Goal: Information Seeking & Learning: Learn about a topic

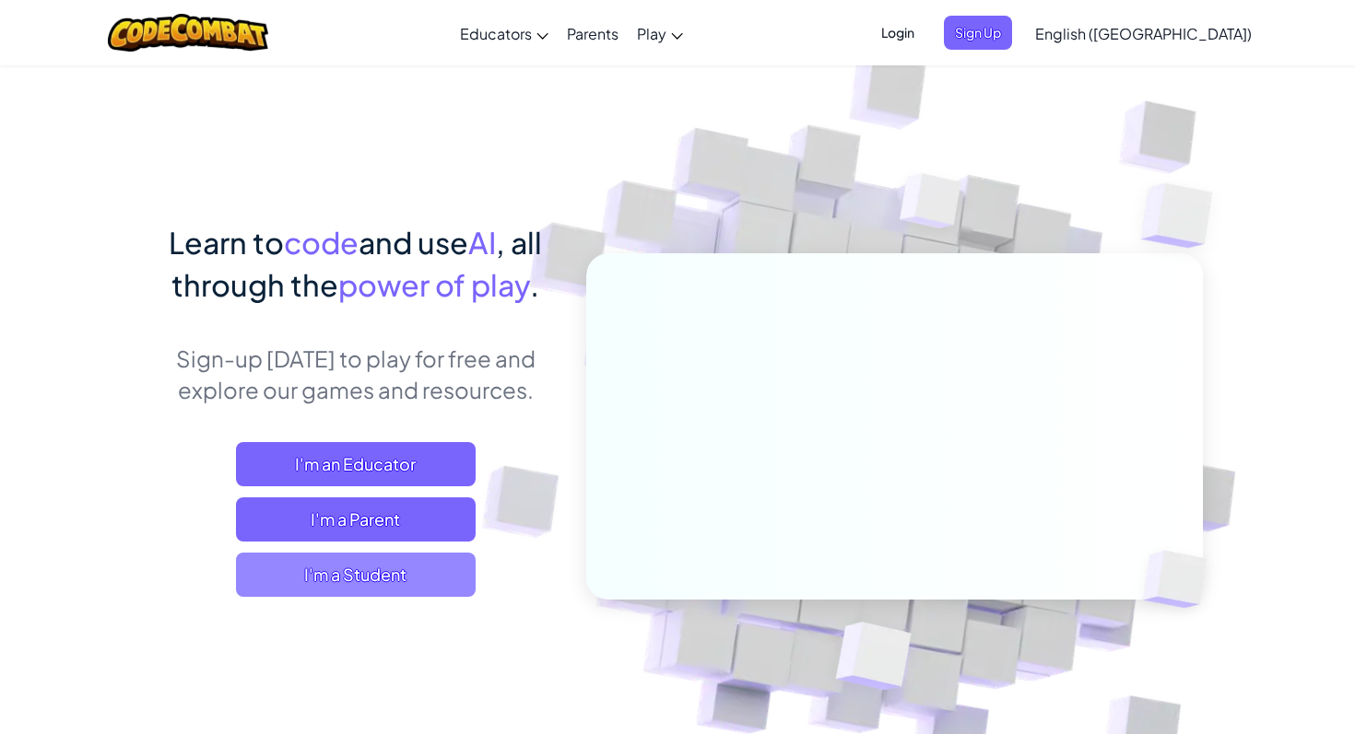
click at [364, 568] on span "I'm a Student" at bounding box center [356, 575] width 240 height 44
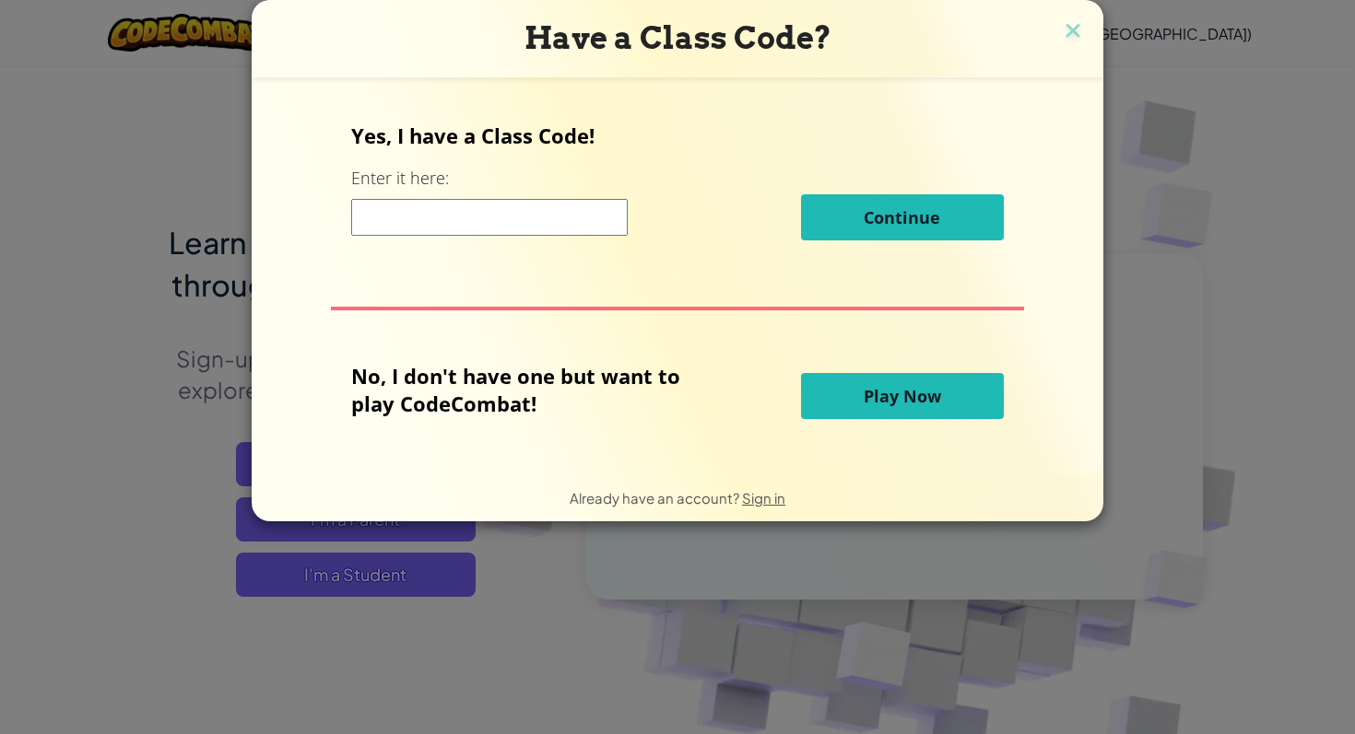
click at [561, 211] on input at bounding box center [489, 217] width 276 height 37
type input "WordHalfGate"
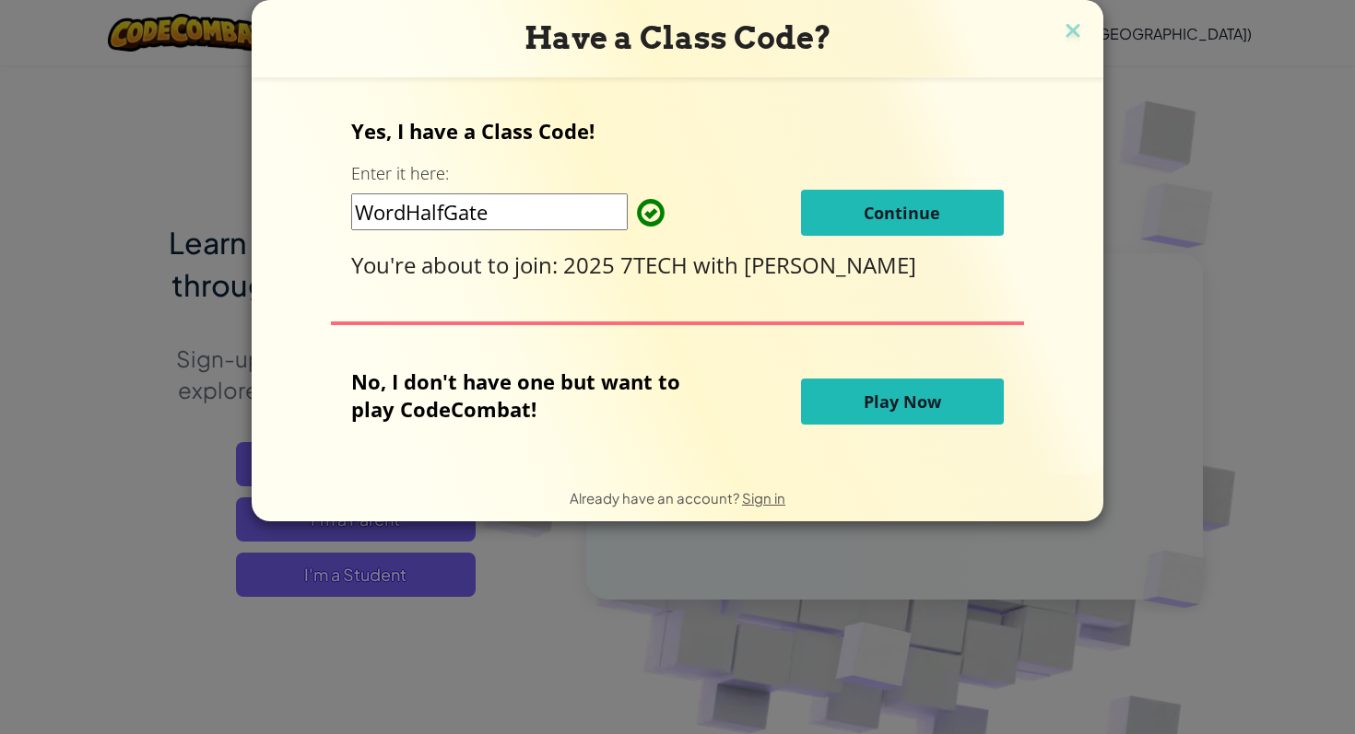
click at [917, 211] on span "Continue" at bounding box center [901, 213] width 76 height 22
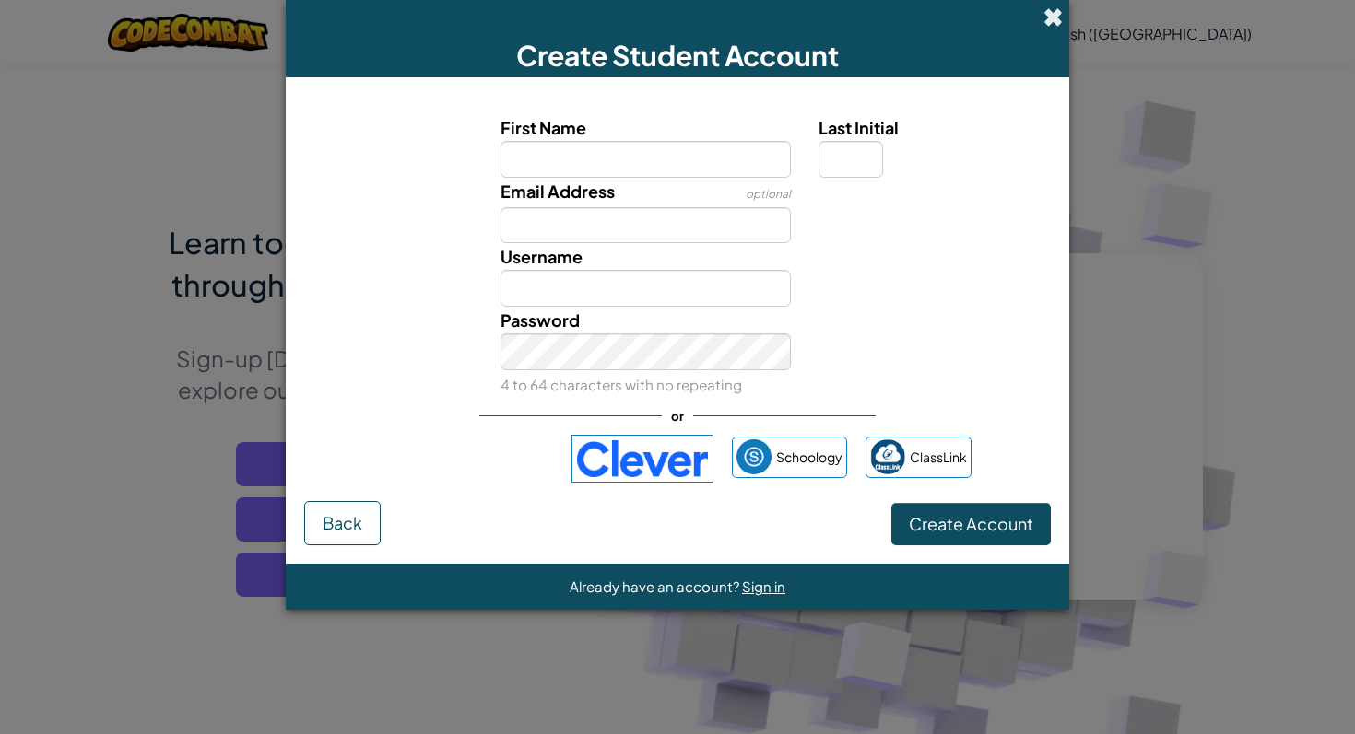
click at [1046, 23] on span at bounding box center [1052, 16] width 19 height 19
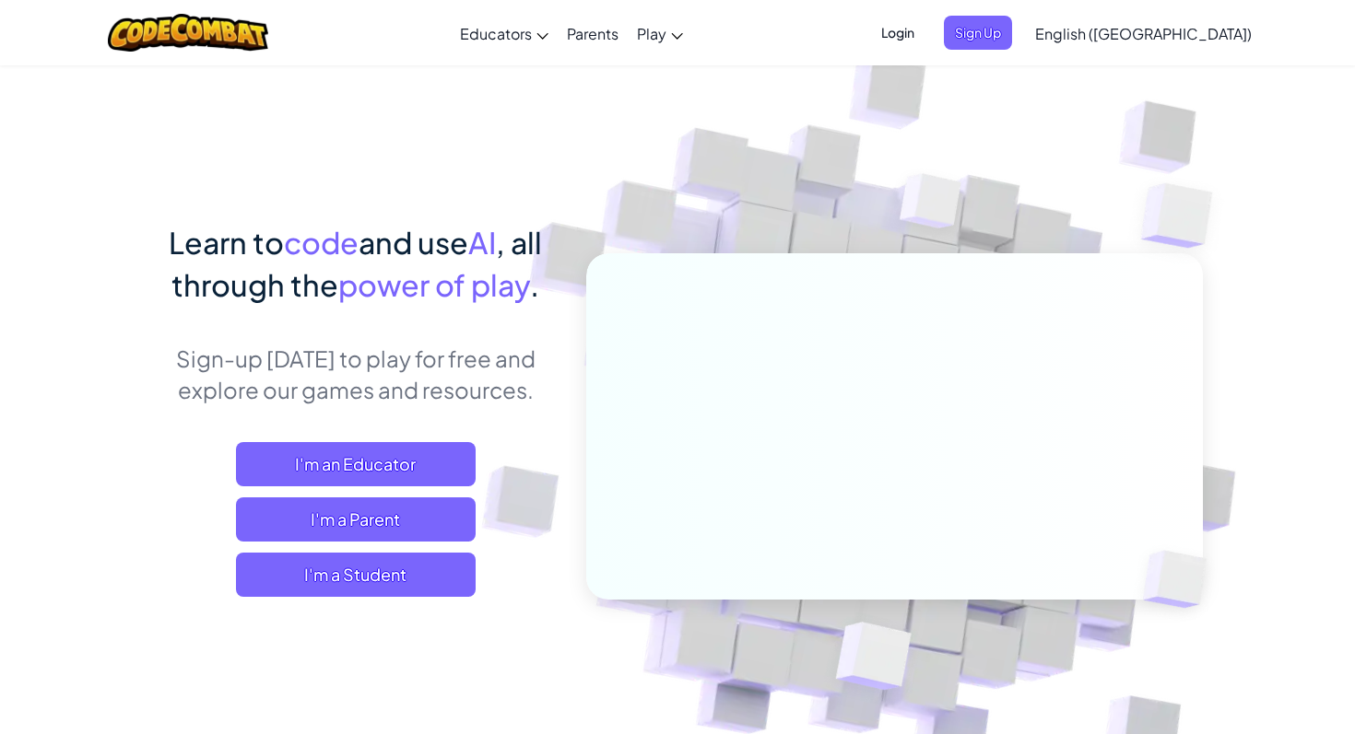
click at [925, 30] on span "Login" at bounding box center [897, 33] width 55 height 34
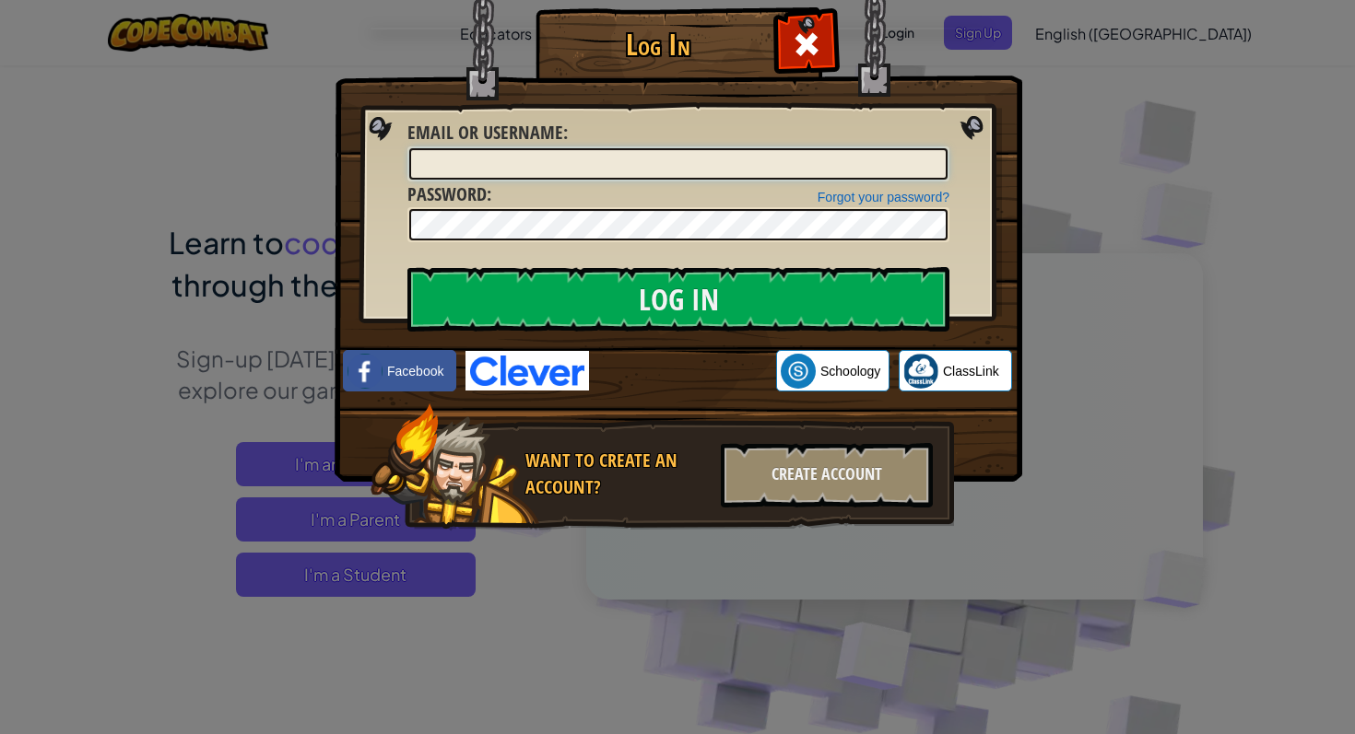
click at [506, 171] on input "Email or Username :" at bounding box center [678, 163] width 538 height 31
click at [447, 161] on input "Email or Username :" at bounding box center [678, 163] width 538 height 31
type input "j"
click at [664, 155] on input "Email or Username :" at bounding box center [678, 163] width 538 height 31
click at [684, 179] on div at bounding box center [678, 164] width 542 height 35
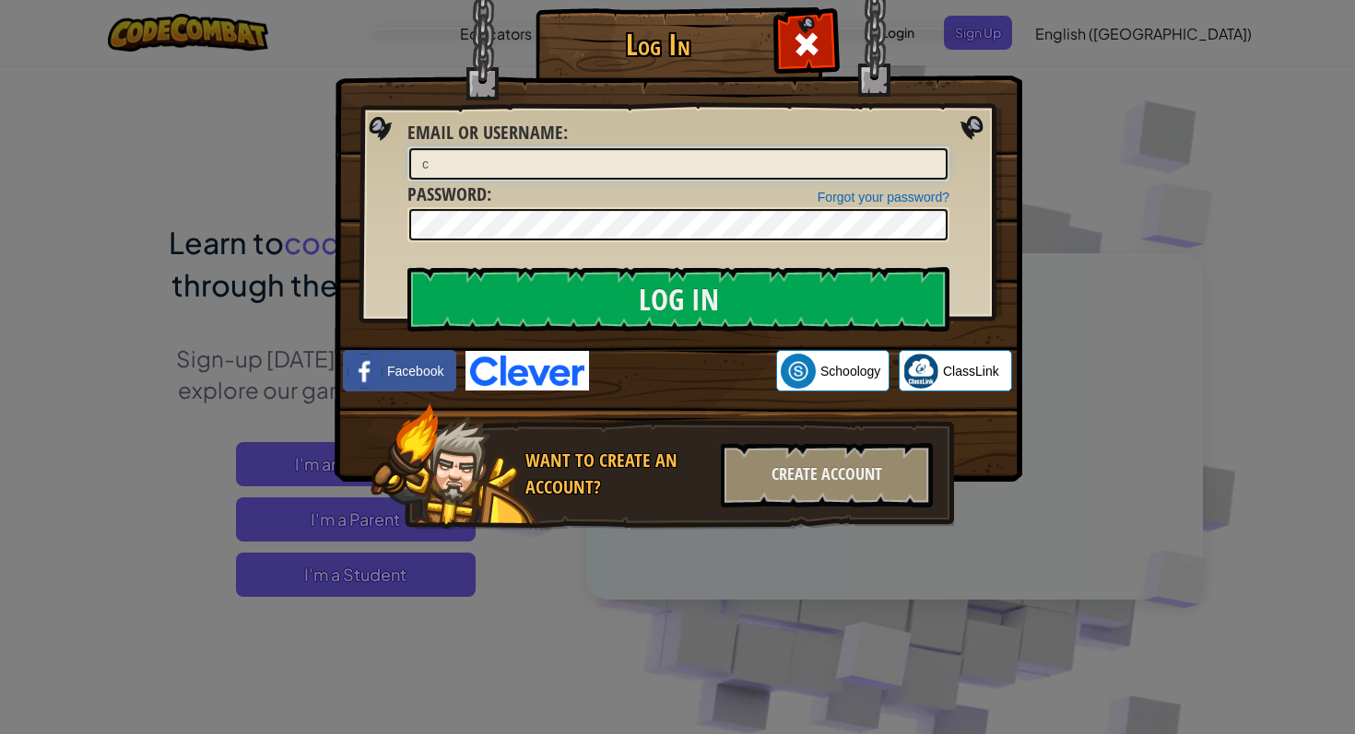
click at [467, 164] on input "c" at bounding box center [678, 163] width 538 height 31
click at [457, 159] on input "craw" at bounding box center [678, 163] width 538 height 31
click at [488, 166] on input "crawford" at bounding box center [678, 163] width 538 height 31
click at [495, 164] on input "crawford@" at bounding box center [678, 163] width 538 height 31
click at [514, 167] on input "crawford@dow" at bounding box center [678, 163] width 538 height 31
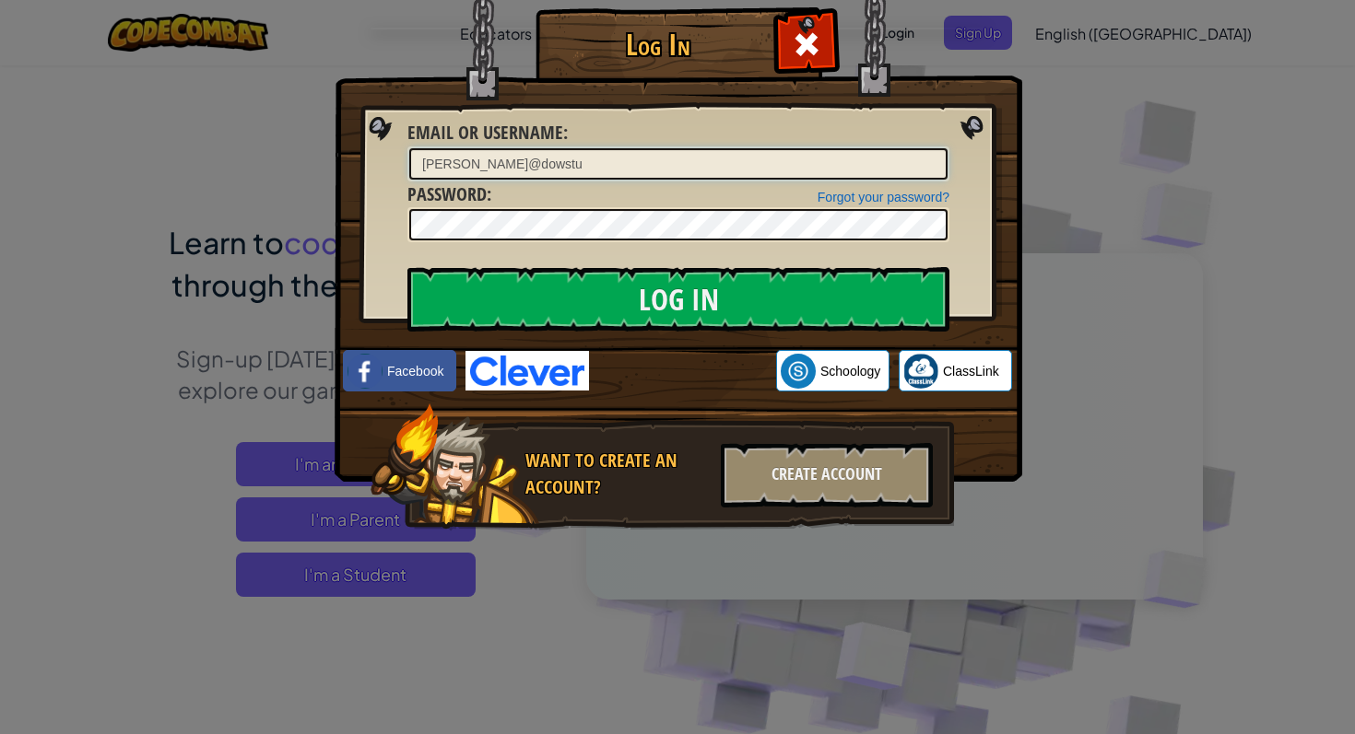
click at [527, 159] on input "crawford@dowstu" at bounding box center [678, 163] width 538 height 31
click at [562, 165] on input "crawford@dowstu.cath" at bounding box center [678, 163] width 538 height 31
click at [593, 163] on input "crawford@dowstu.catholic" at bounding box center [678, 163] width 538 height 31
click at [577, 153] on input "crawford@dowstu.catholic" at bounding box center [678, 163] width 538 height 31
click at [577, 165] on input "crawford@dowstu.catholic" at bounding box center [678, 163] width 538 height 31
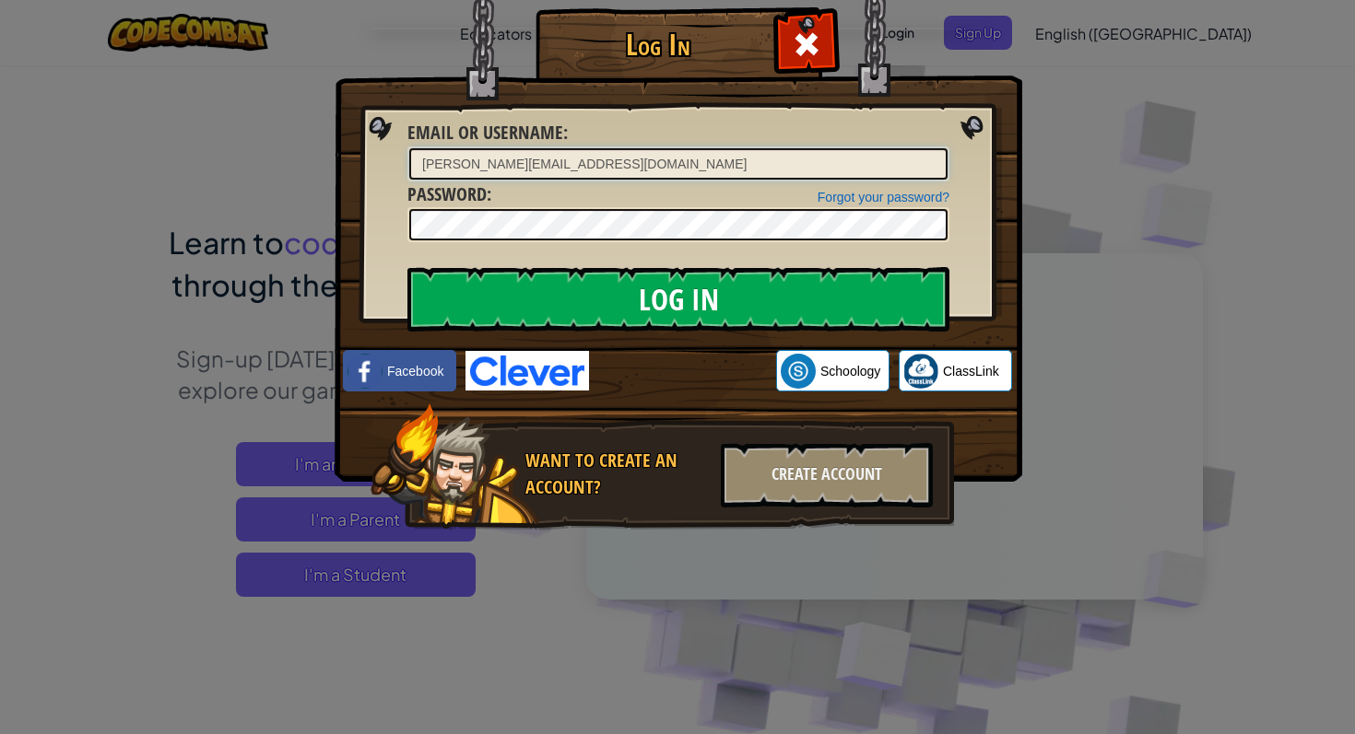
type input "crawford@dowstu.catholic.edu.au"
click at [773, 299] on input "Log In" at bounding box center [678, 299] width 542 height 65
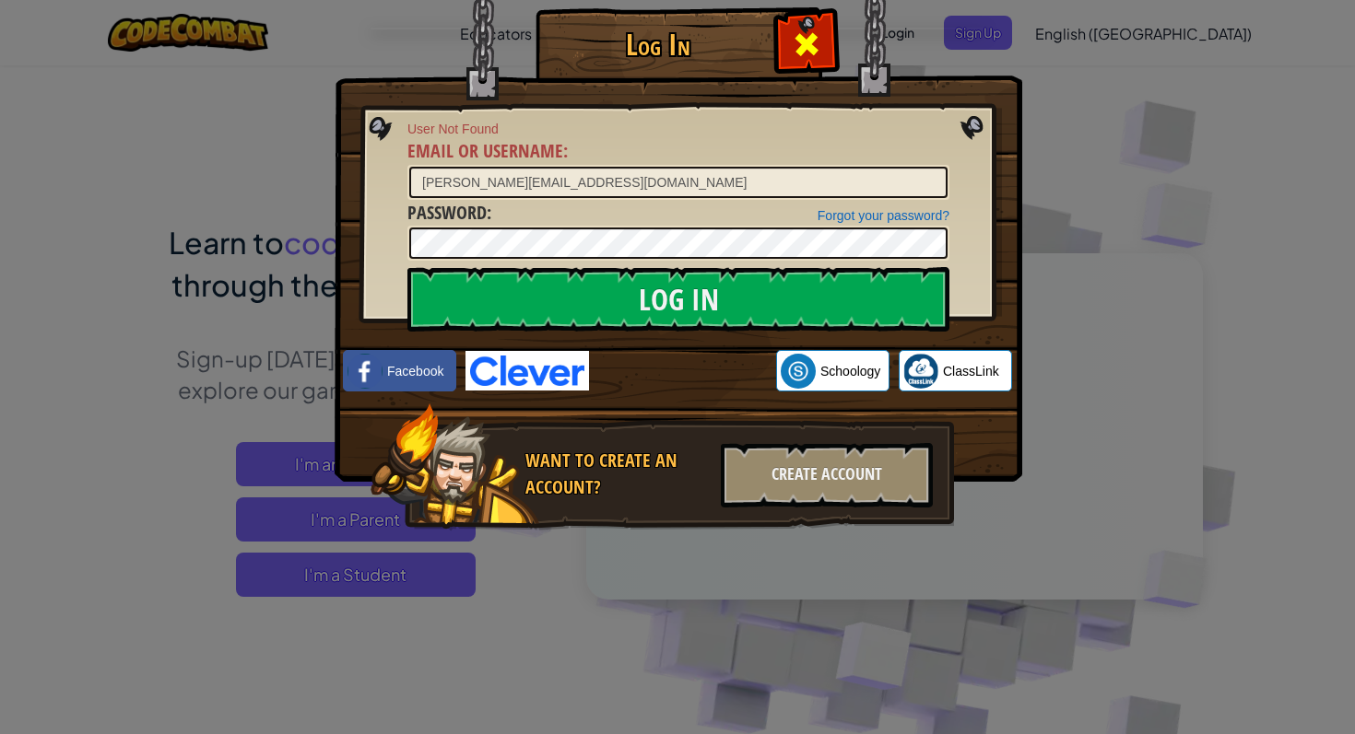
click at [803, 51] on span at bounding box center [806, 43] width 29 height 29
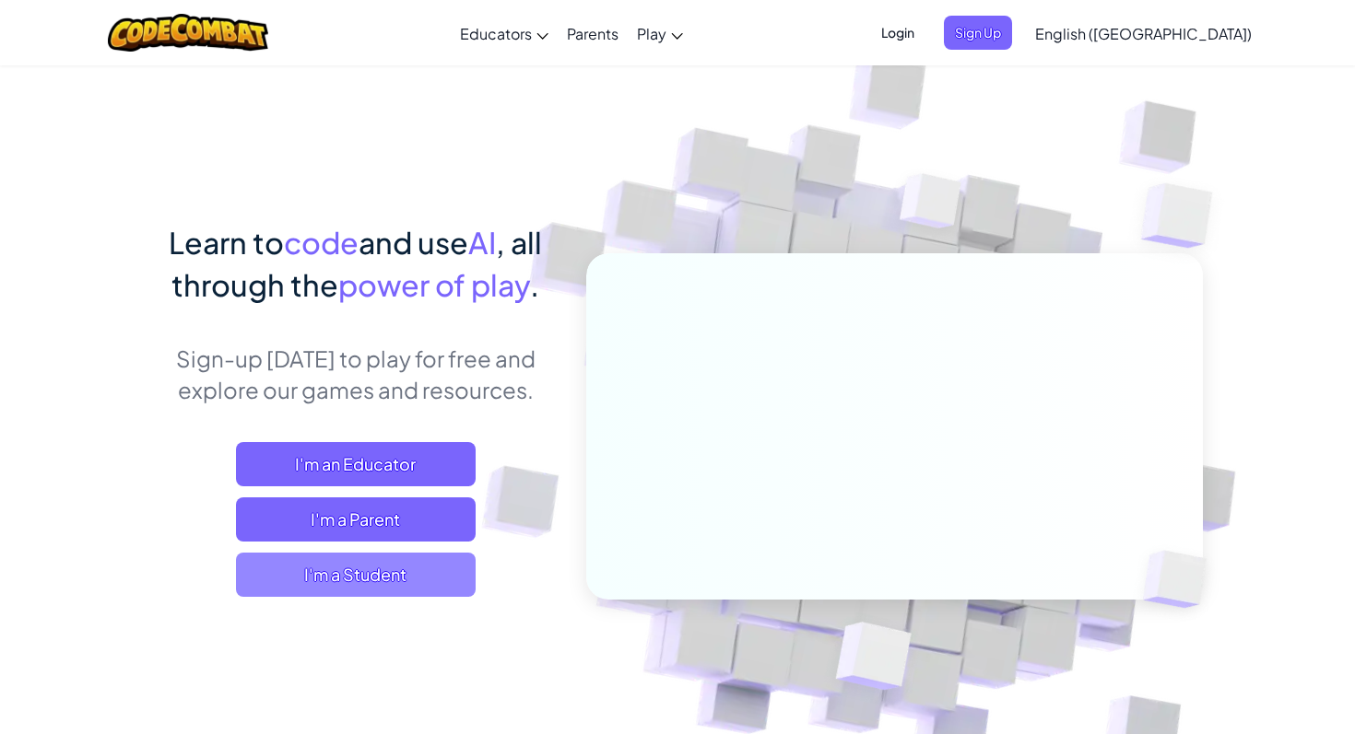
click at [390, 578] on span "I'm a Student" at bounding box center [356, 575] width 240 height 44
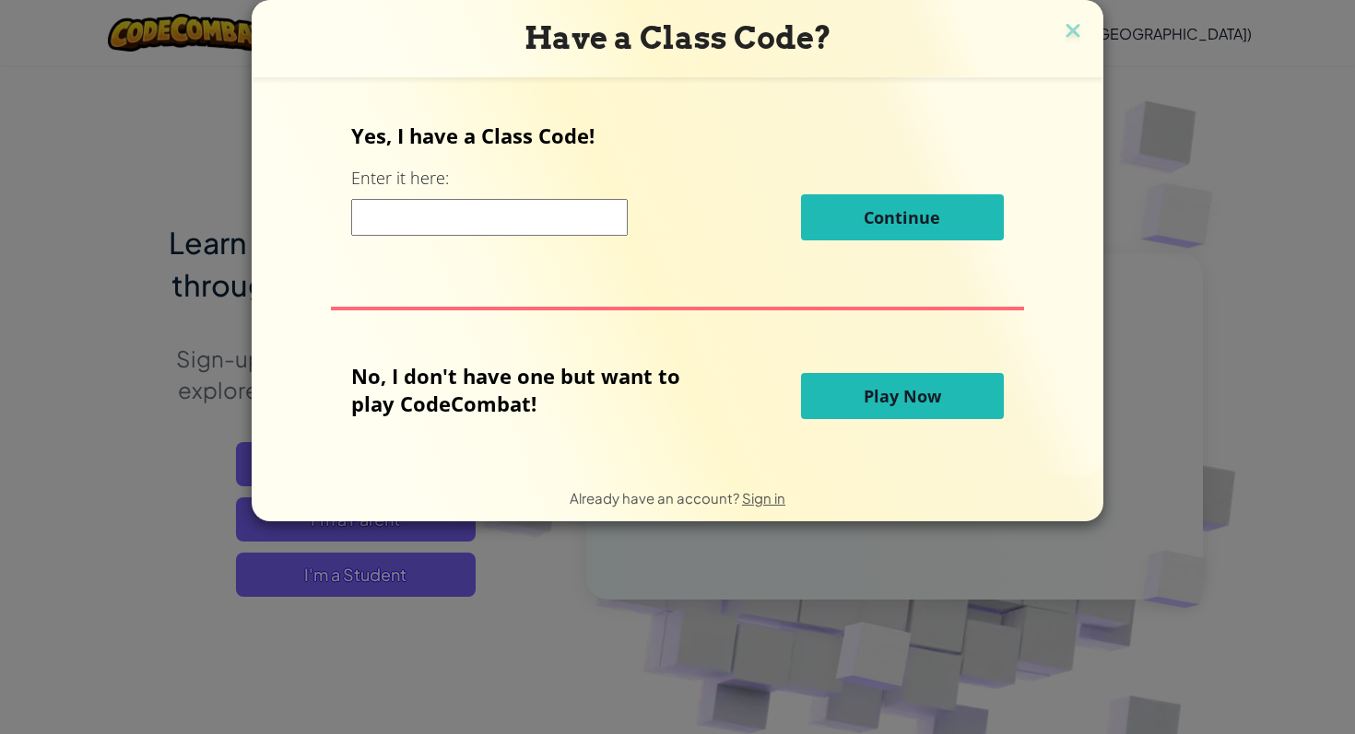
click at [543, 213] on input at bounding box center [489, 217] width 276 height 37
type input "WordHalfGate"
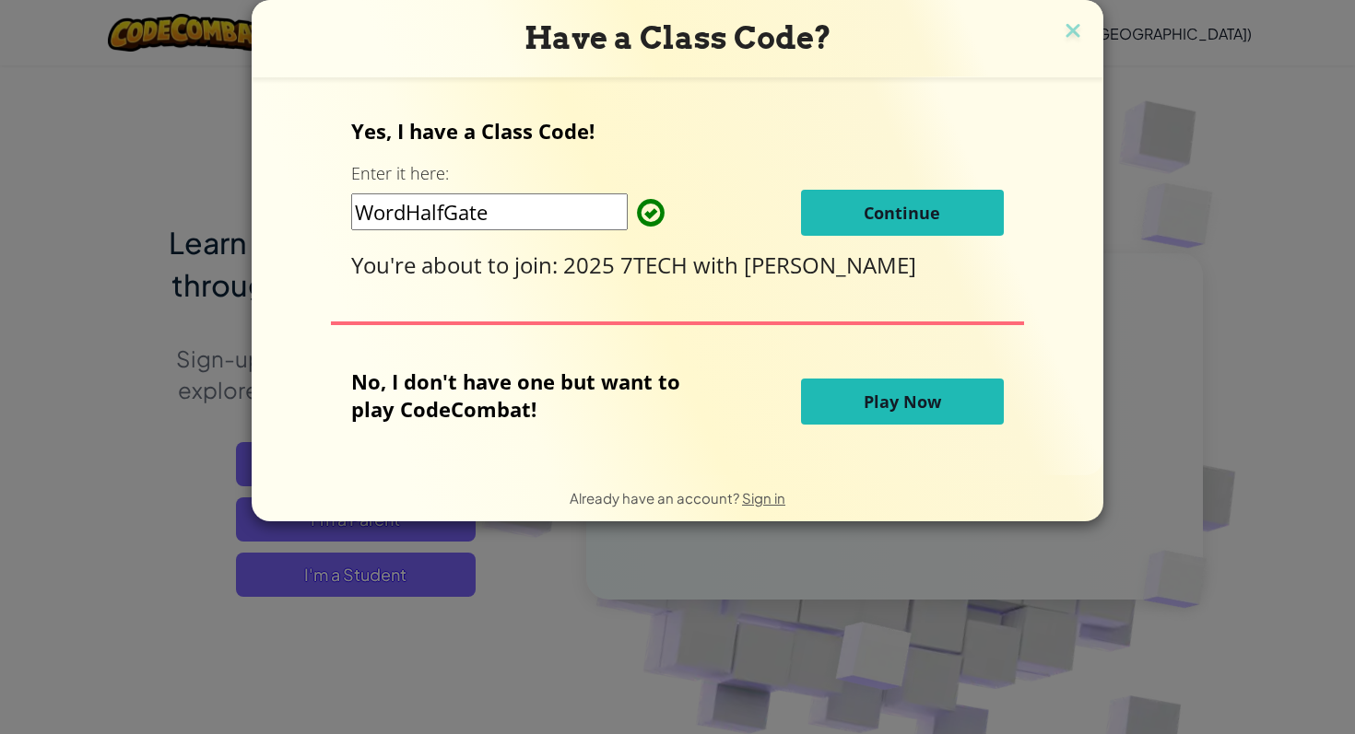
click at [862, 226] on button "Continue" at bounding box center [902, 213] width 203 height 46
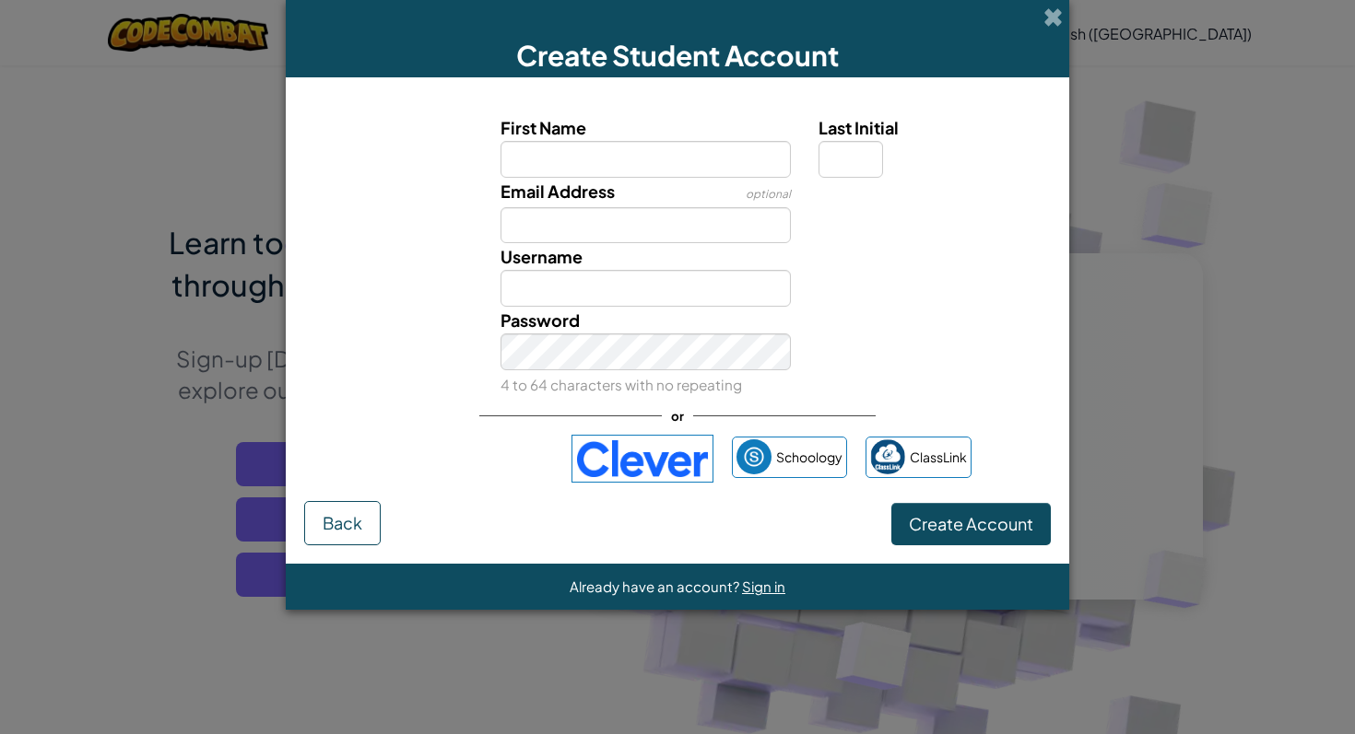
click at [612, 167] on input "First Name" at bounding box center [645, 159] width 291 height 37
type input "Jacinta"
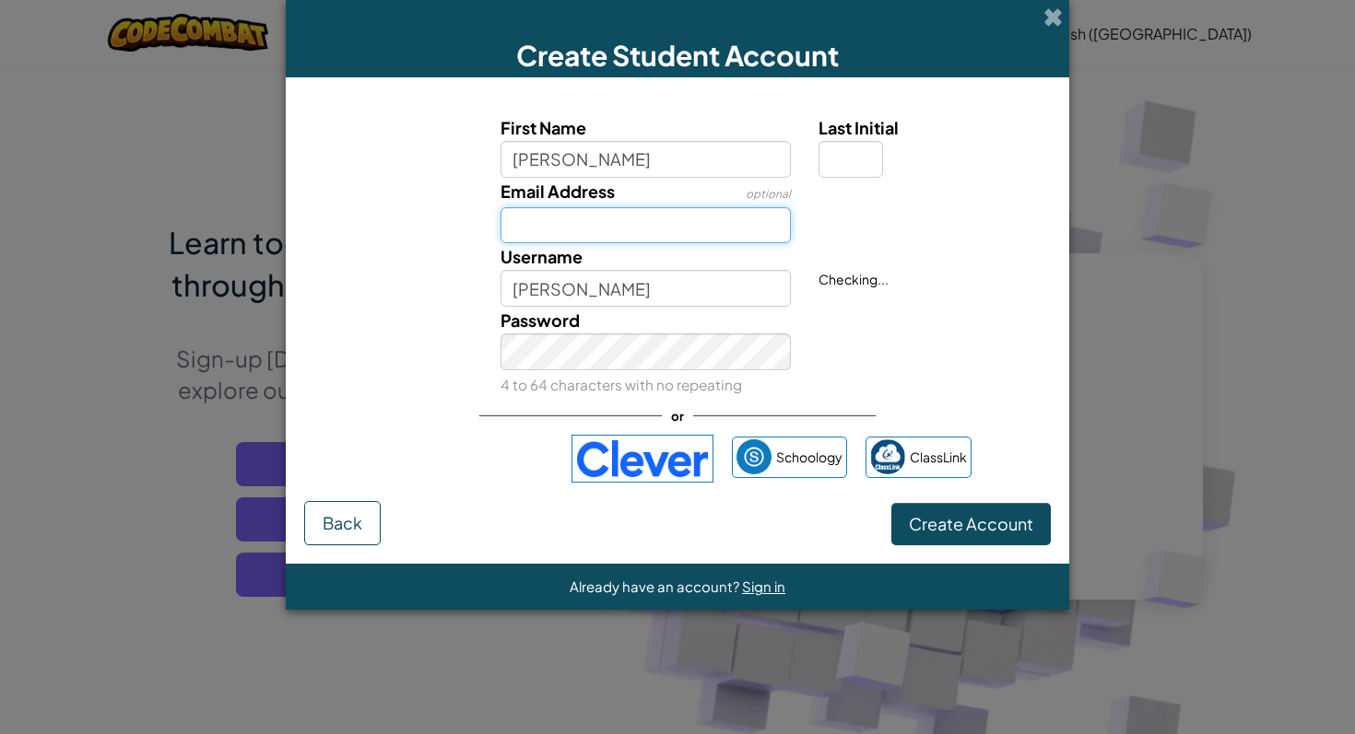
click at [626, 225] on input "Email Address" at bounding box center [645, 225] width 291 height 37
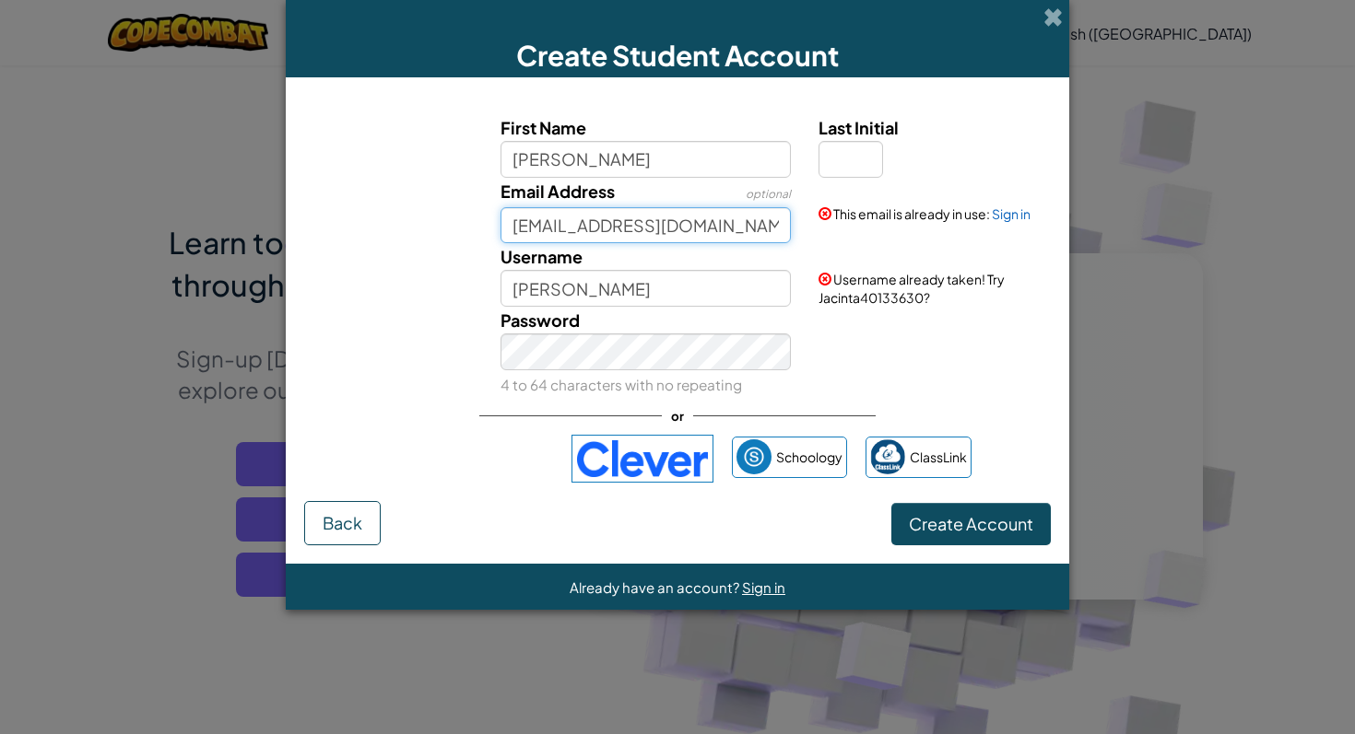
click at [779, 228] on input "crawfordj04@dowstu.catholic.edu.au" at bounding box center [645, 225] width 291 height 37
type input "crawfordj04@dowstu.catholic.eduauu.au"
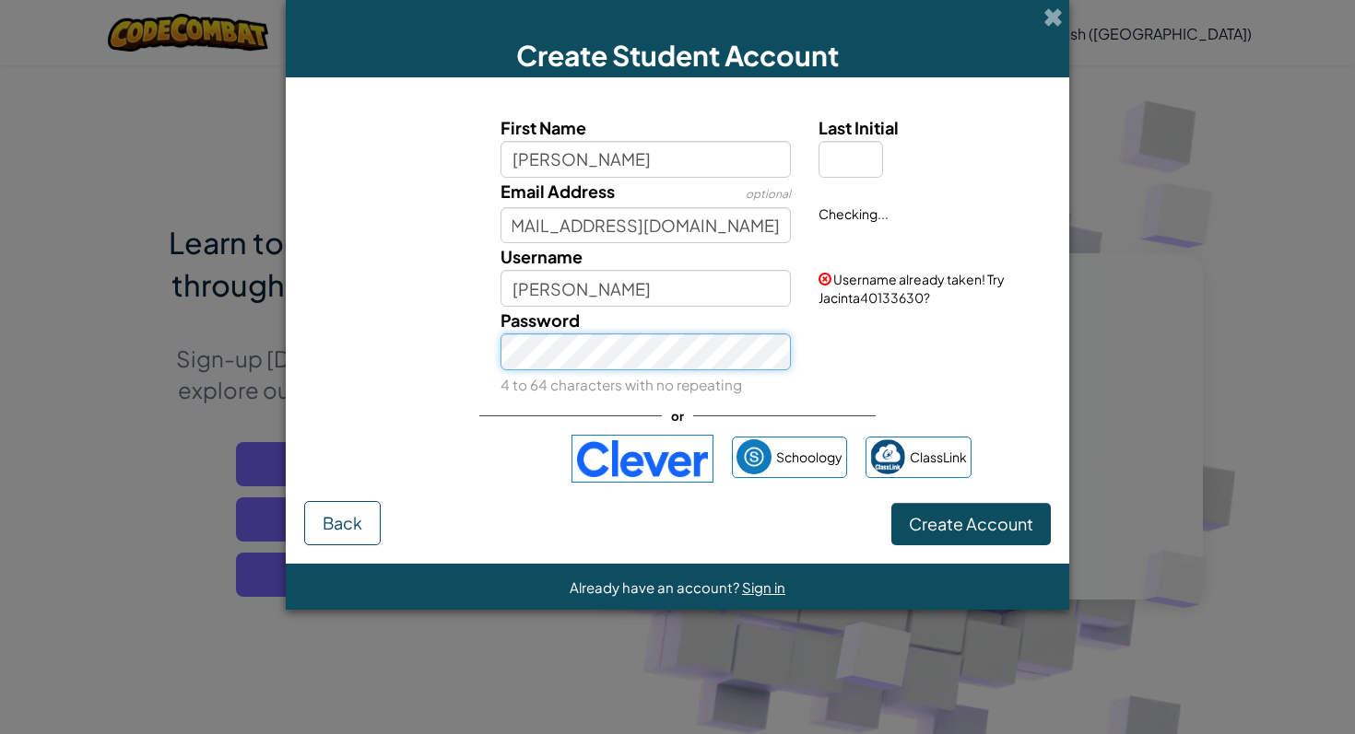
scroll to position [0, 0]
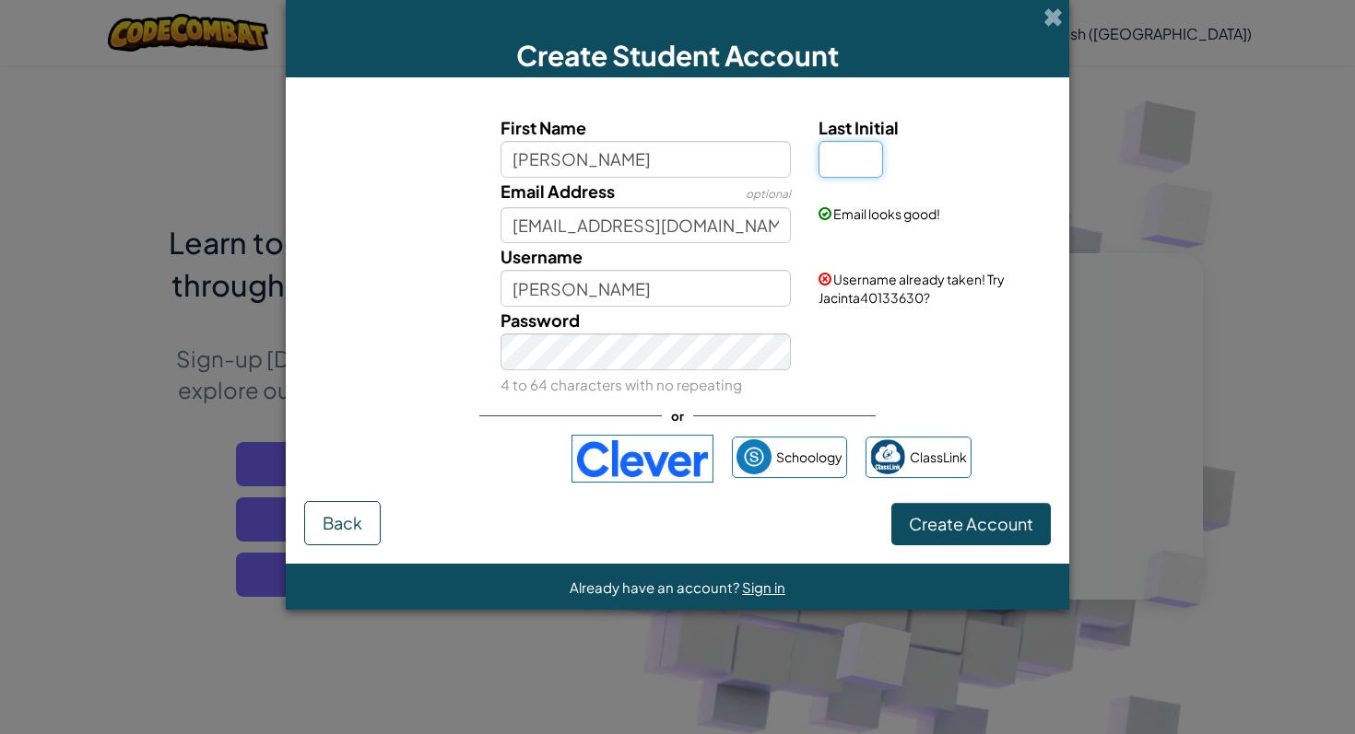
click at [849, 157] on input "Last Initial" at bounding box center [850, 159] width 65 height 37
type input "C"
type input "JacintaC"
click at [988, 534] on button "Create Account" at bounding box center [970, 524] width 159 height 42
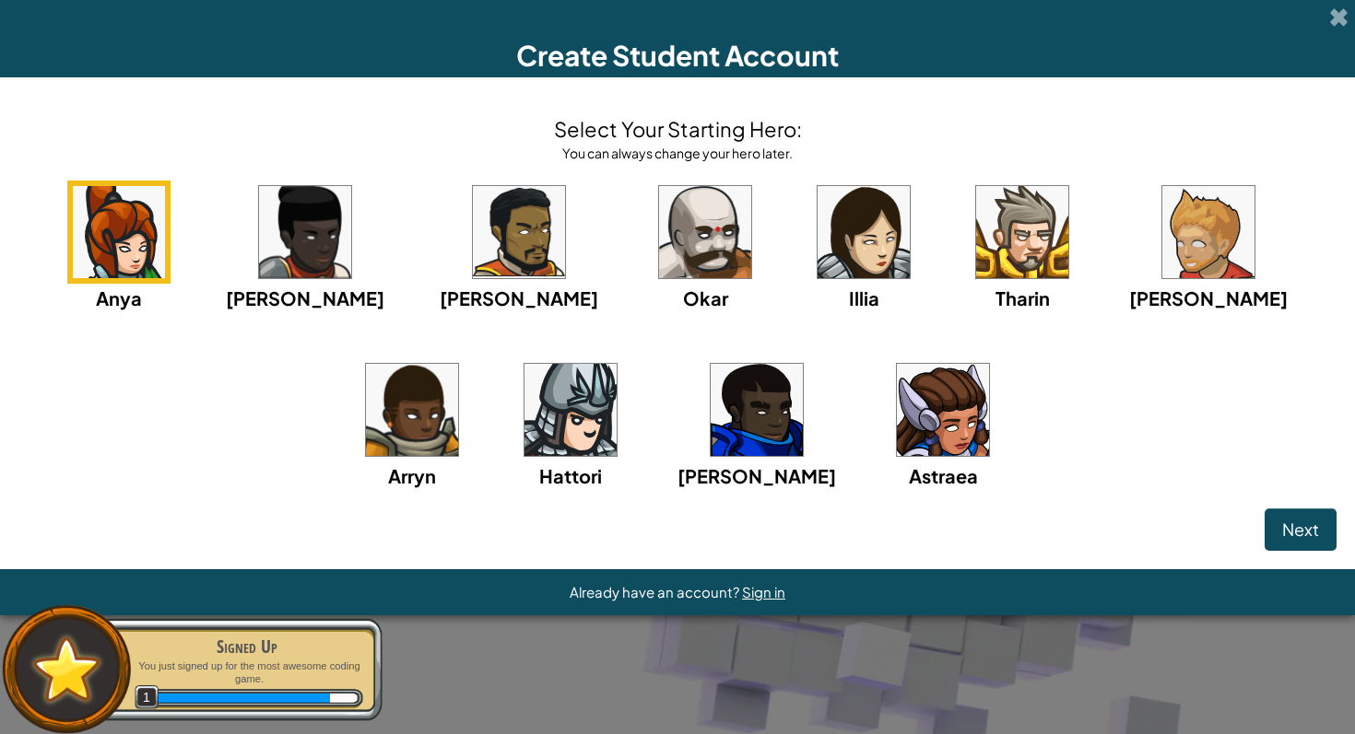
click at [897, 410] on img at bounding box center [943, 410] width 92 height 92
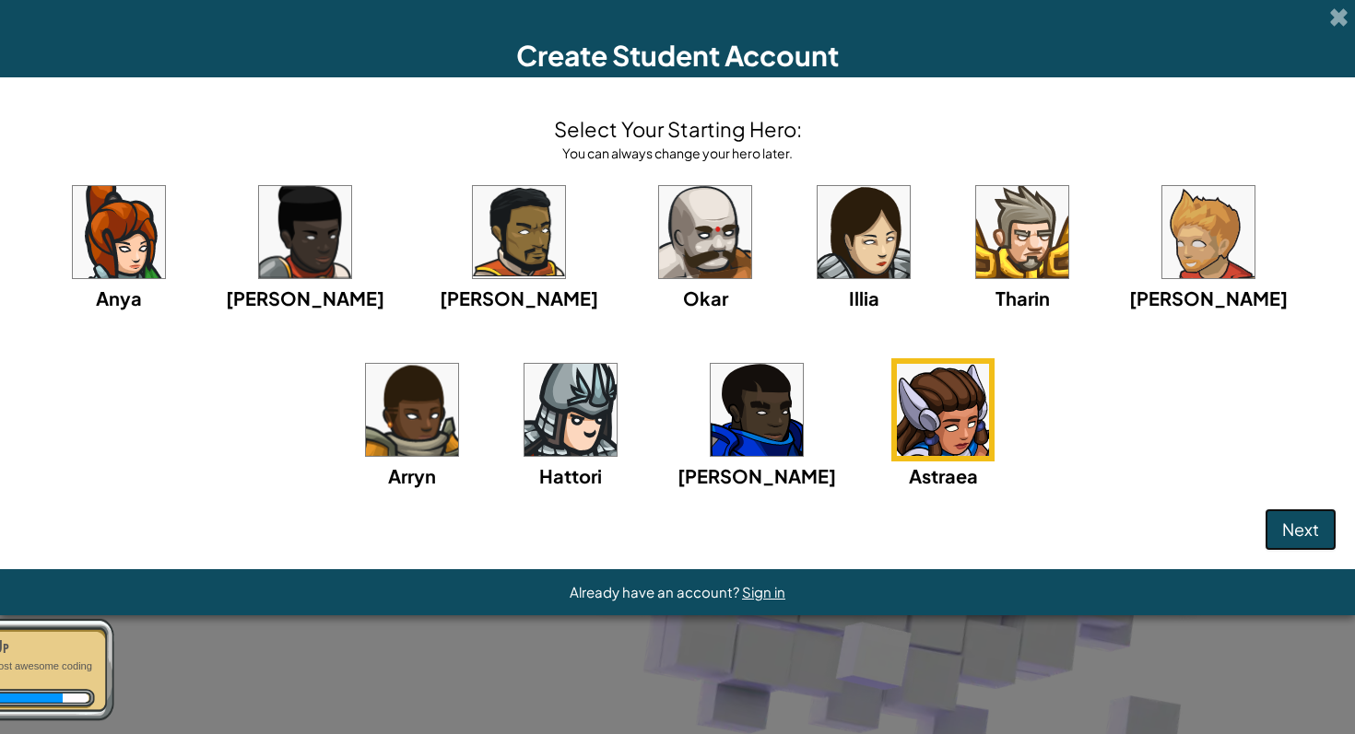
click at [1305, 528] on span "Next" at bounding box center [1300, 529] width 37 height 21
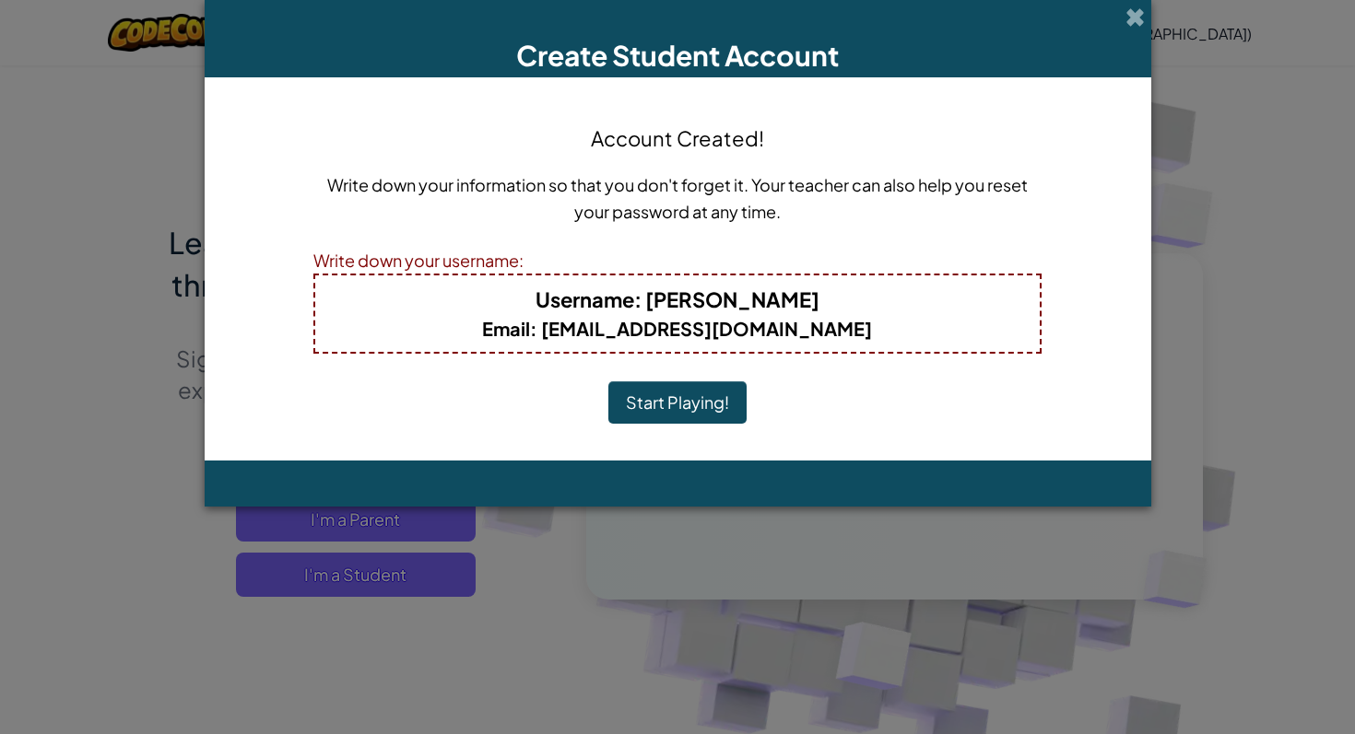
click at [663, 400] on button "Start Playing!" at bounding box center [677, 402] width 138 height 42
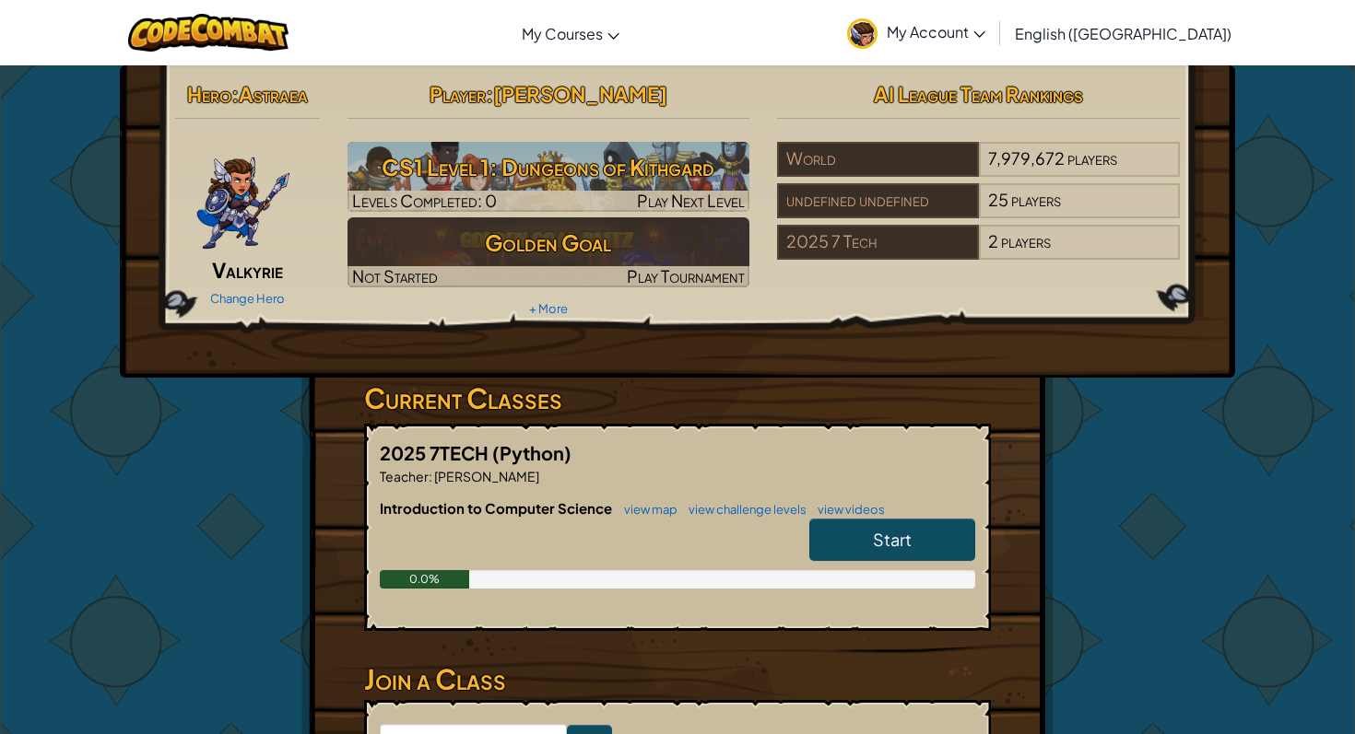
click at [877, 538] on span "Start" at bounding box center [892, 539] width 39 height 21
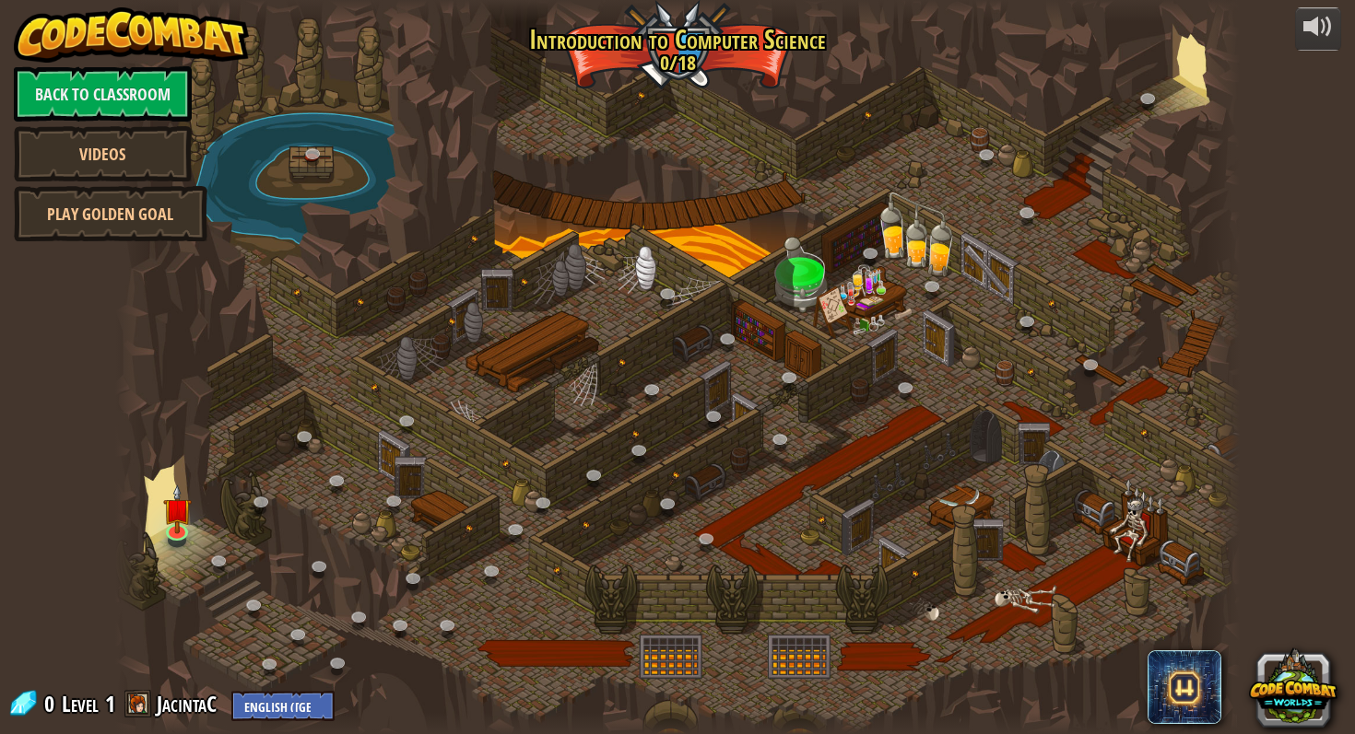
click at [526, 340] on div at bounding box center [676, 367] width 1123 height 734
click at [170, 522] on img at bounding box center [177, 497] width 29 height 66
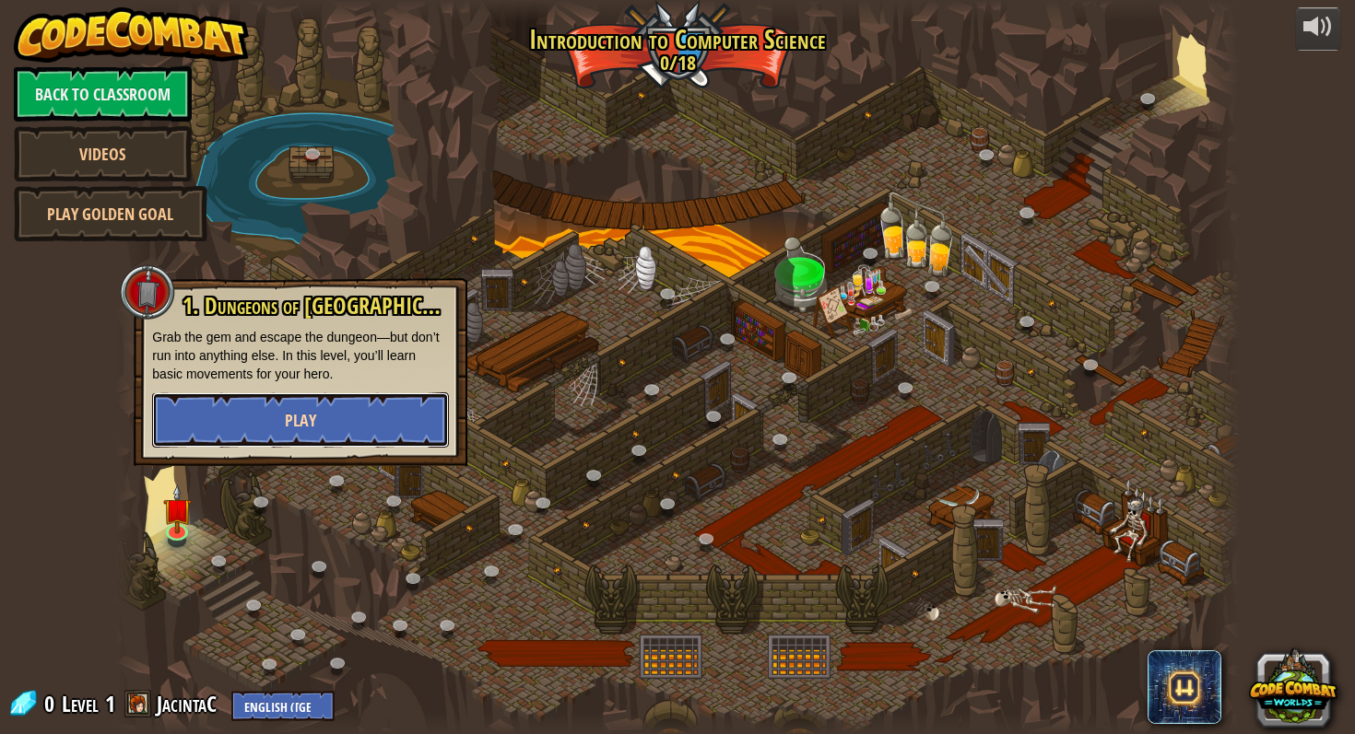
click at [352, 405] on button "Play" at bounding box center [300, 420] width 297 height 55
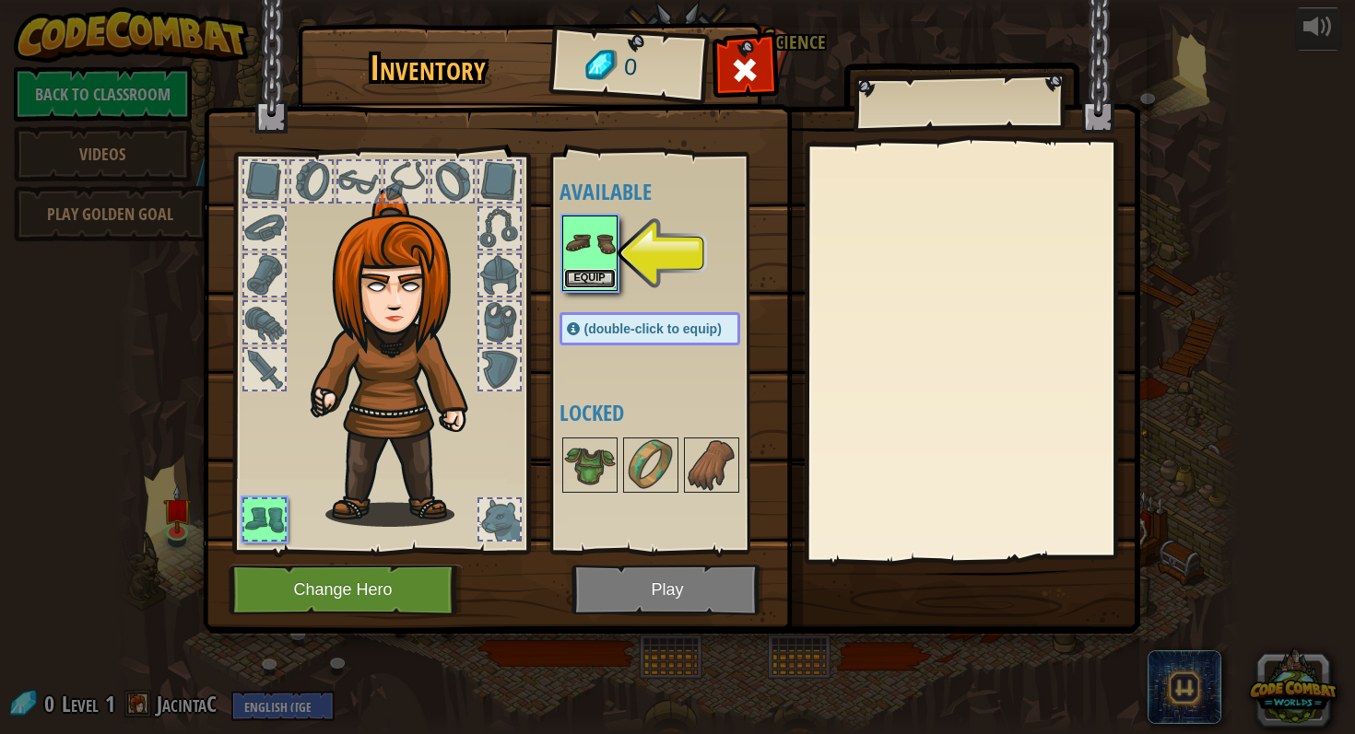
click at [583, 281] on button "Equip" at bounding box center [590, 278] width 52 height 19
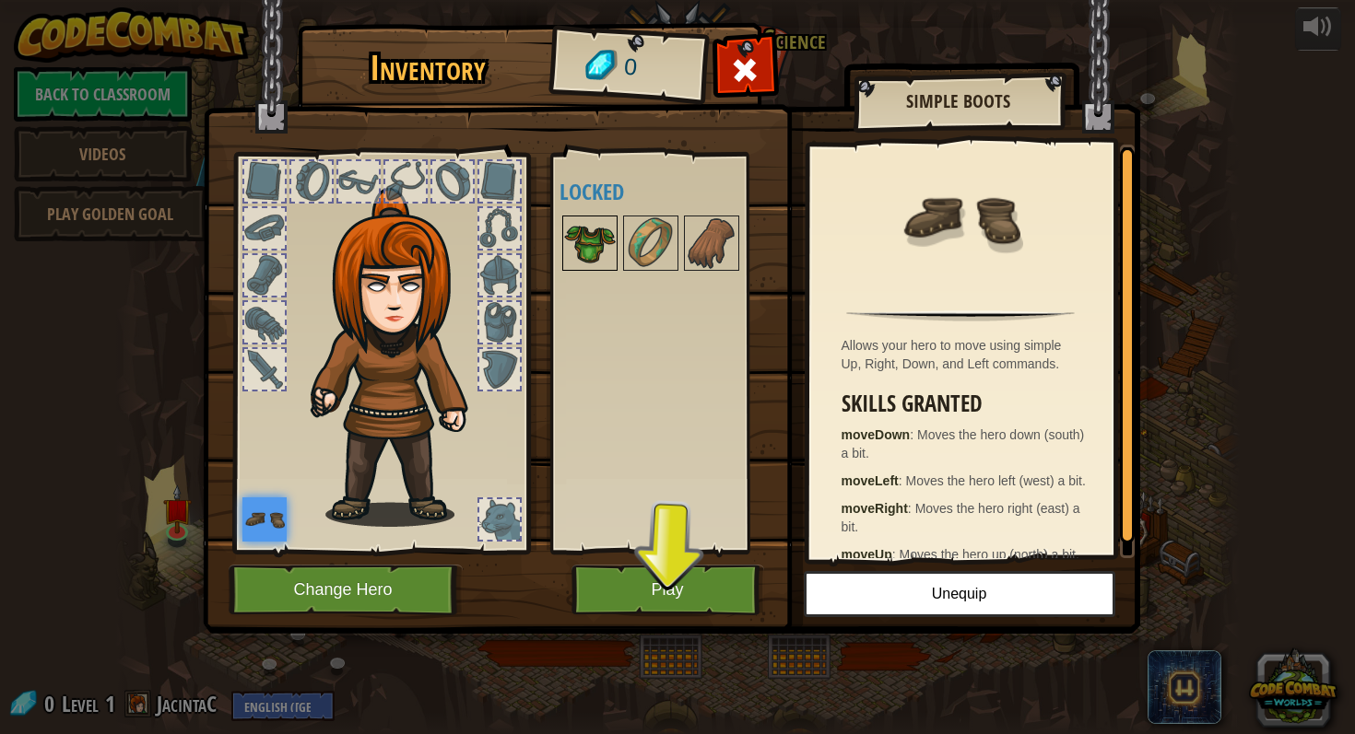
click at [585, 240] on img at bounding box center [590, 243] width 52 height 52
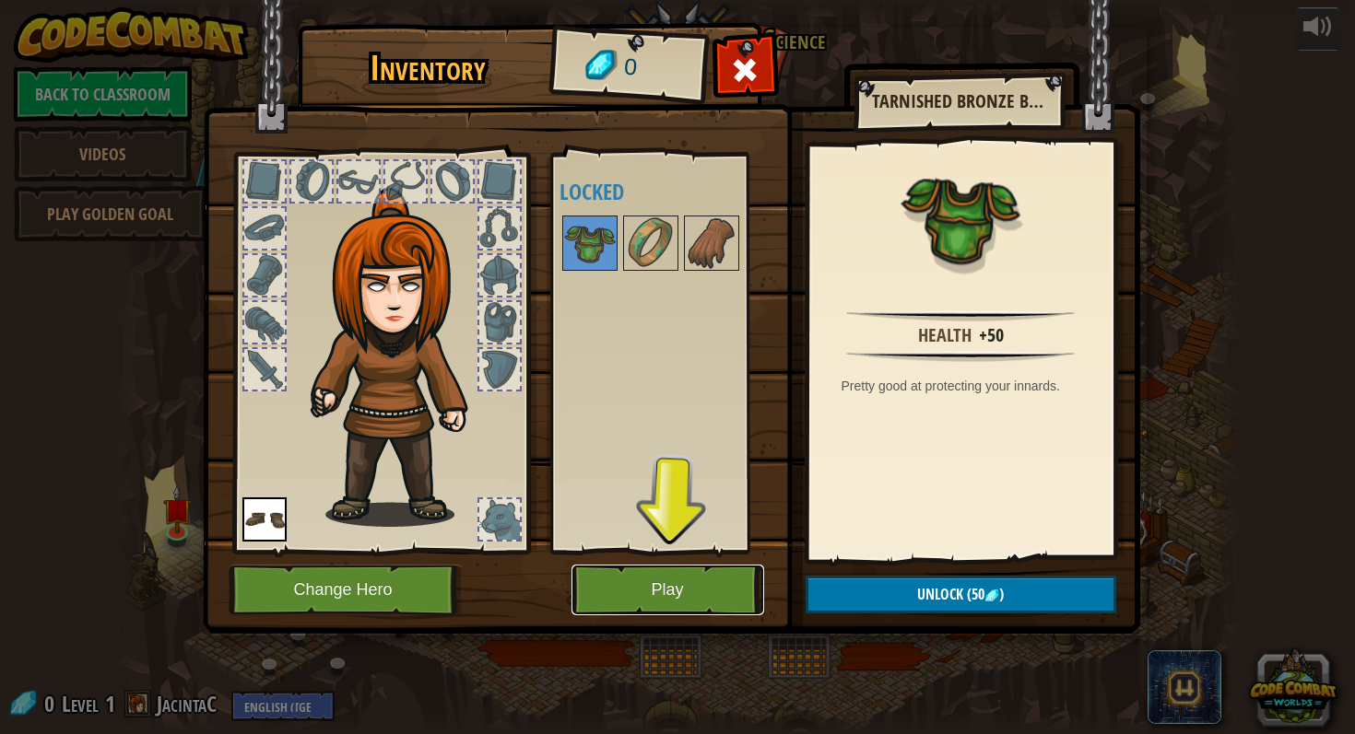
click at [710, 583] on button "Play" at bounding box center [667, 590] width 193 height 51
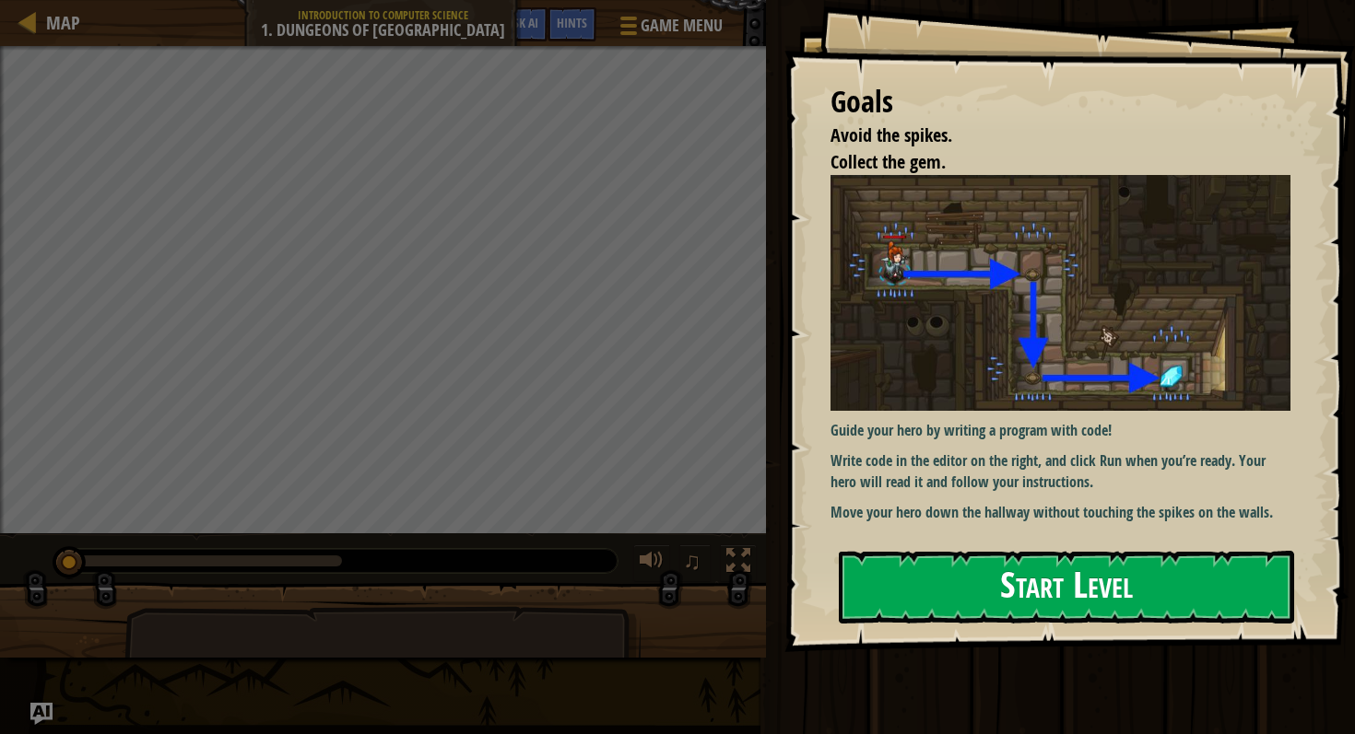
click at [968, 569] on button "Start Level" at bounding box center [1066, 587] width 455 height 73
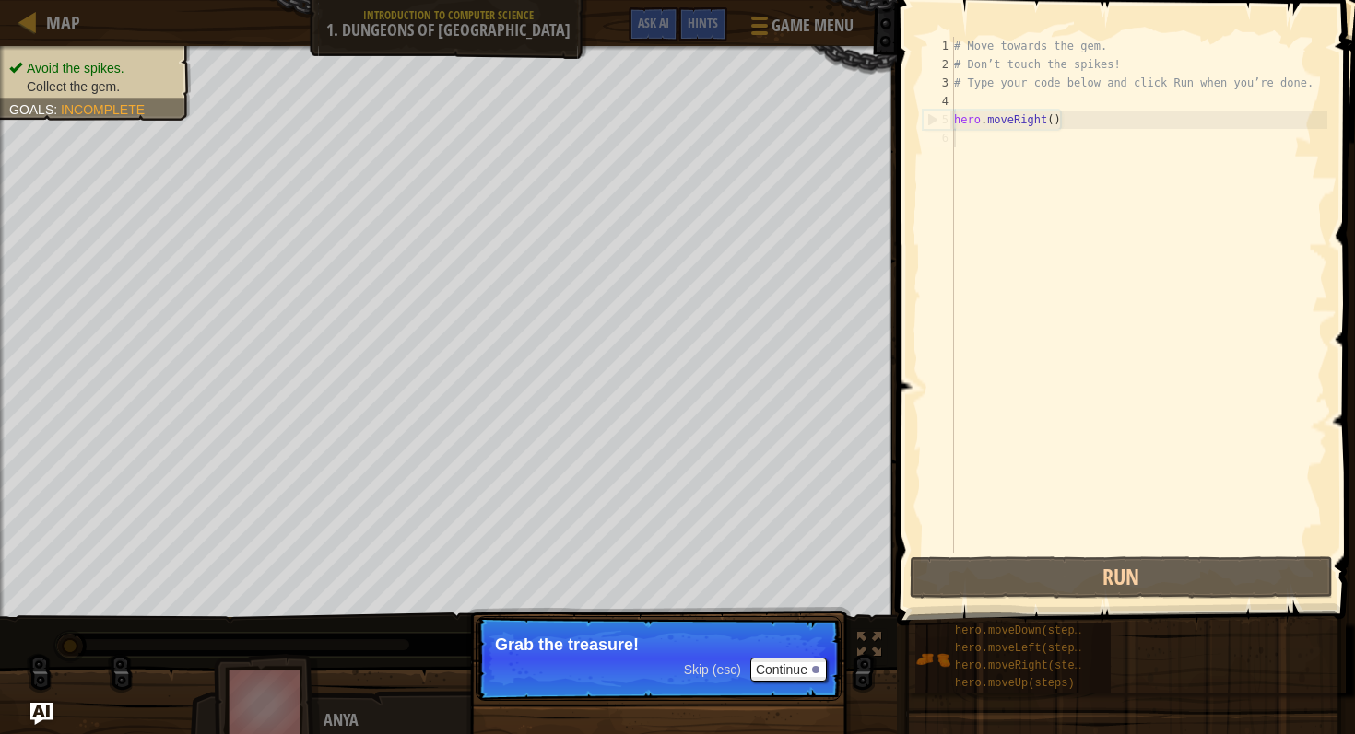
click at [544, 661] on p "Skip (esc) Continue Grab the treasure!" at bounding box center [658, 658] width 366 height 85
click at [547, 652] on p "Grab the treasure!" at bounding box center [658, 645] width 327 height 18
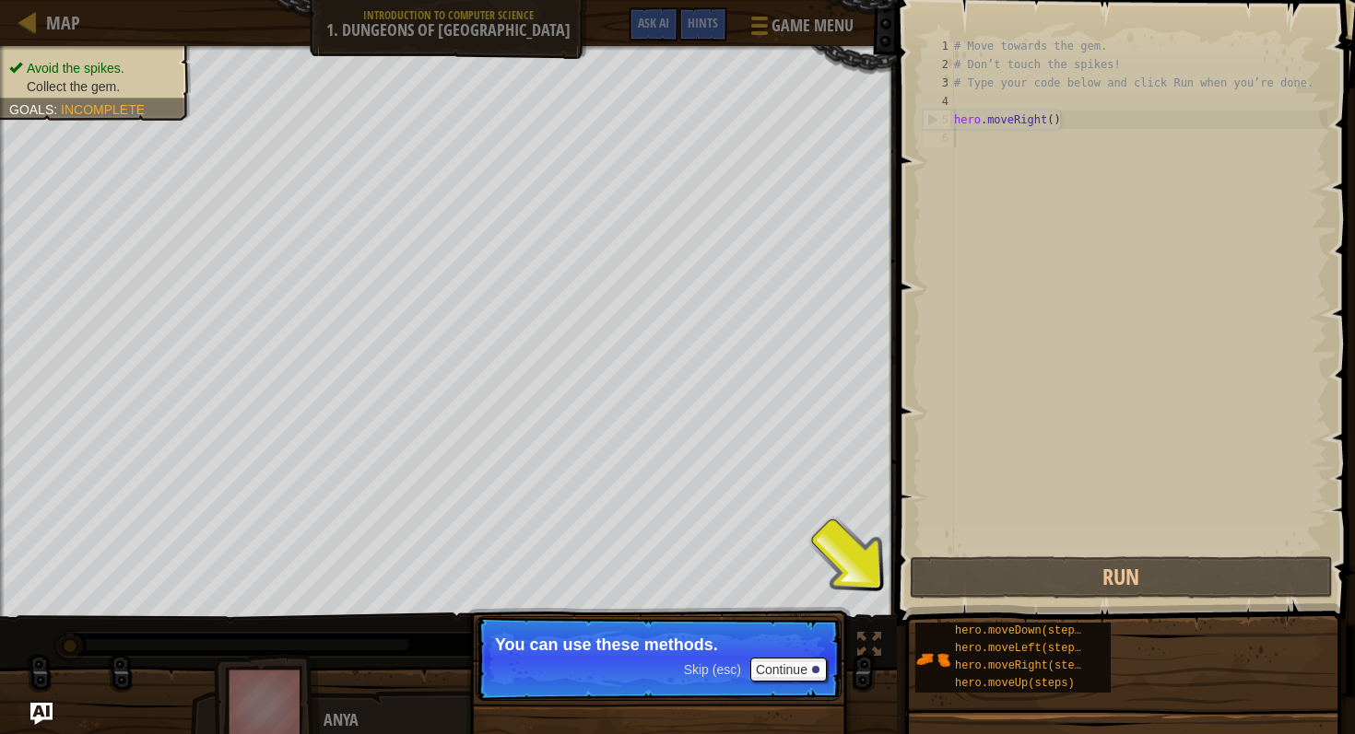
click at [740, 651] on p "You can use these methods." at bounding box center [658, 645] width 327 height 18
click at [780, 655] on p "Skip (esc) Continue You can use these methods." at bounding box center [658, 658] width 366 height 85
drag, startPoint x: 913, startPoint y: 661, endPoint x: 943, endPoint y: 661, distance: 29.5
click at [914, 661] on div "hero.moveDown(steps) hero.moveLeft(steps) hero.moveRight(steps) hero.moveUp(ste…" at bounding box center [1128, 658] width 428 height 72
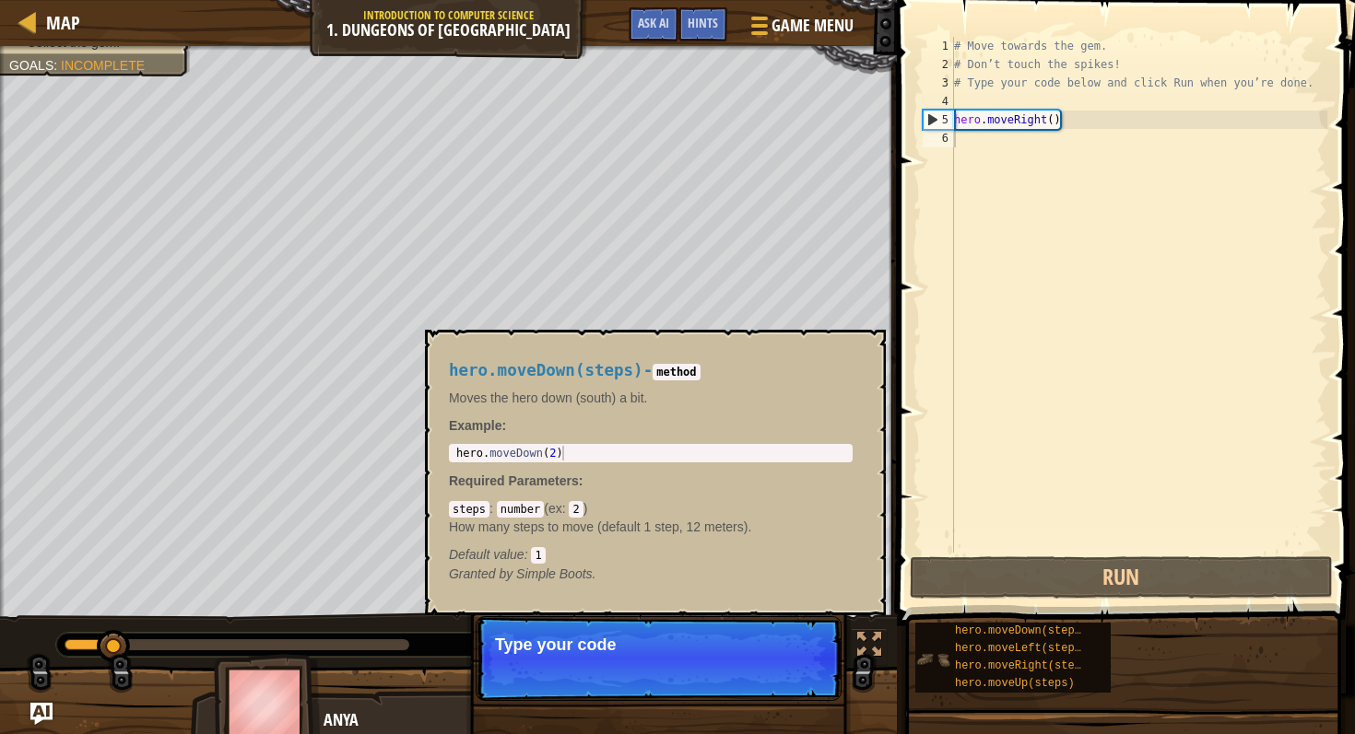
click at [944, 653] on img at bounding box center [932, 659] width 35 height 35
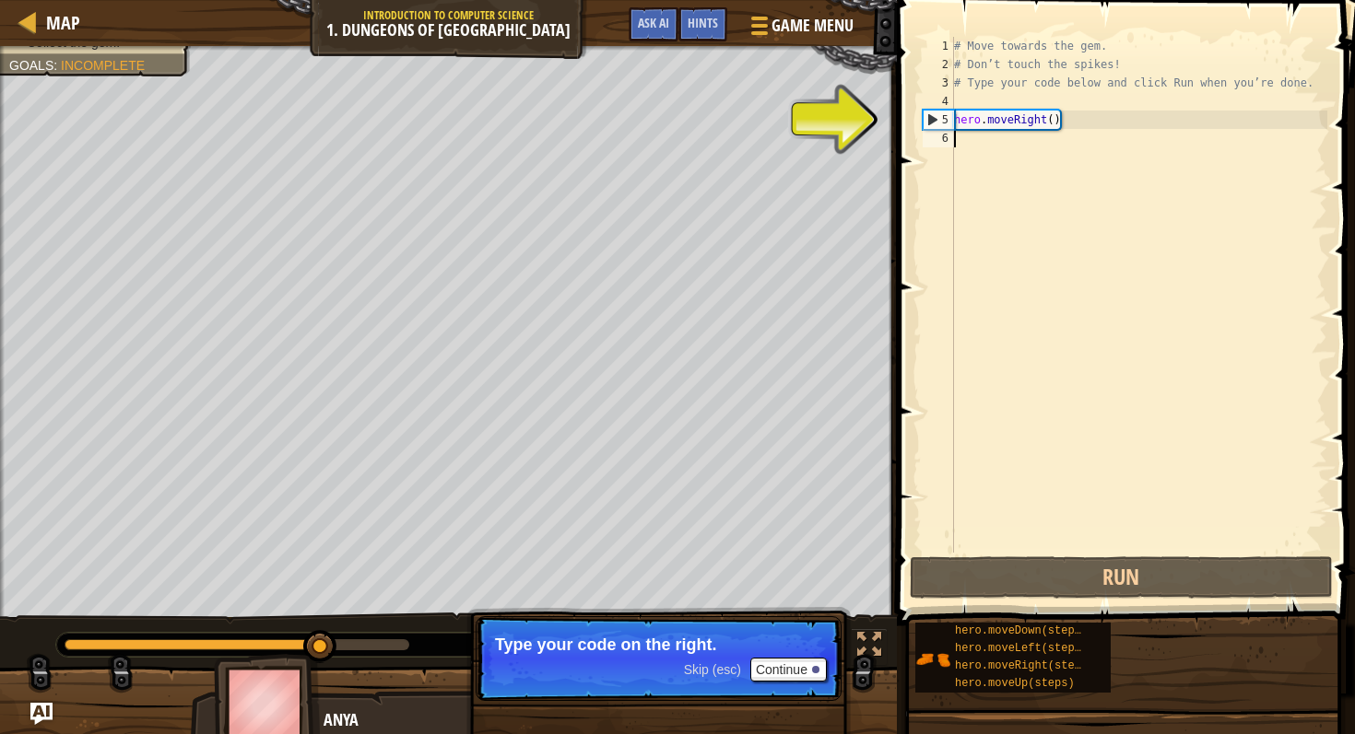
click at [978, 120] on div "# Move towards the gem. # Don’t touch the spikes! # Type your code below and cl…" at bounding box center [1138, 313] width 377 height 553
type textarea "hero.moveRight()"
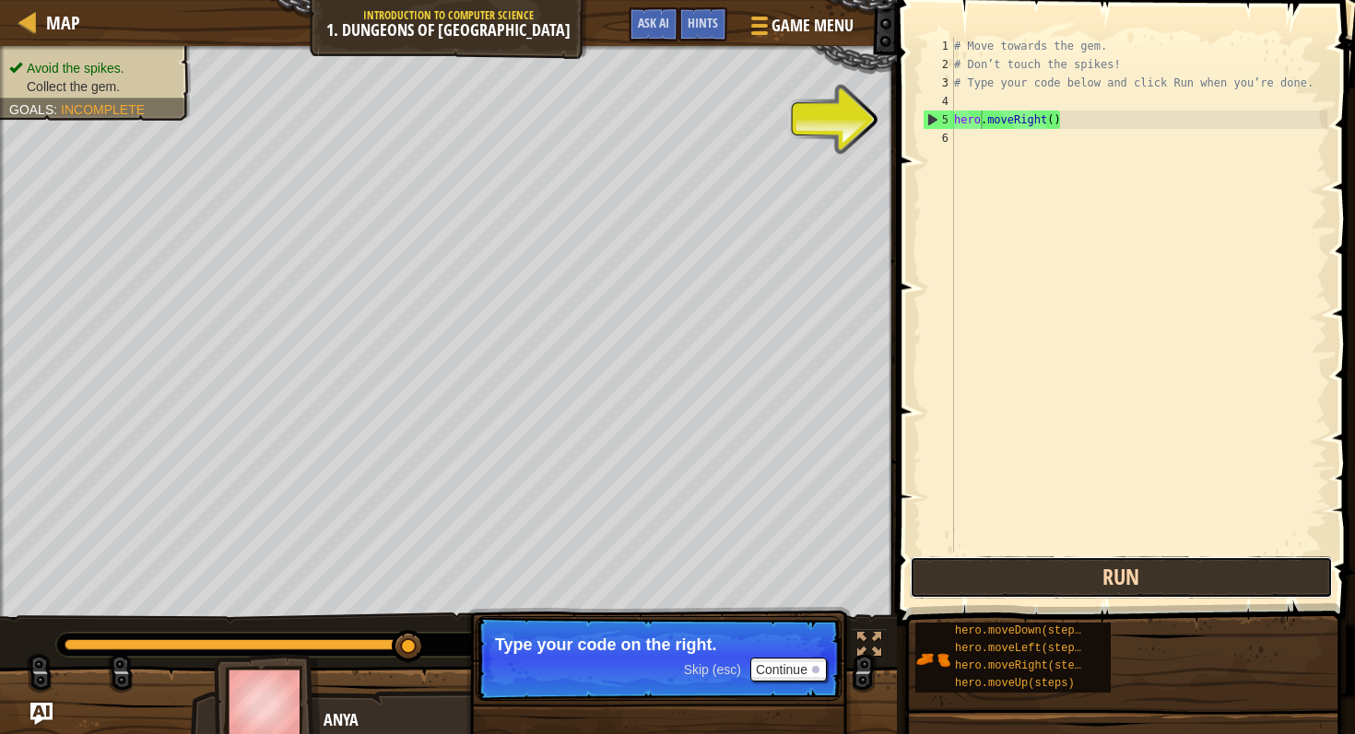
click at [1072, 570] on button "Run" at bounding box center [1120, 578] width 423 height 42
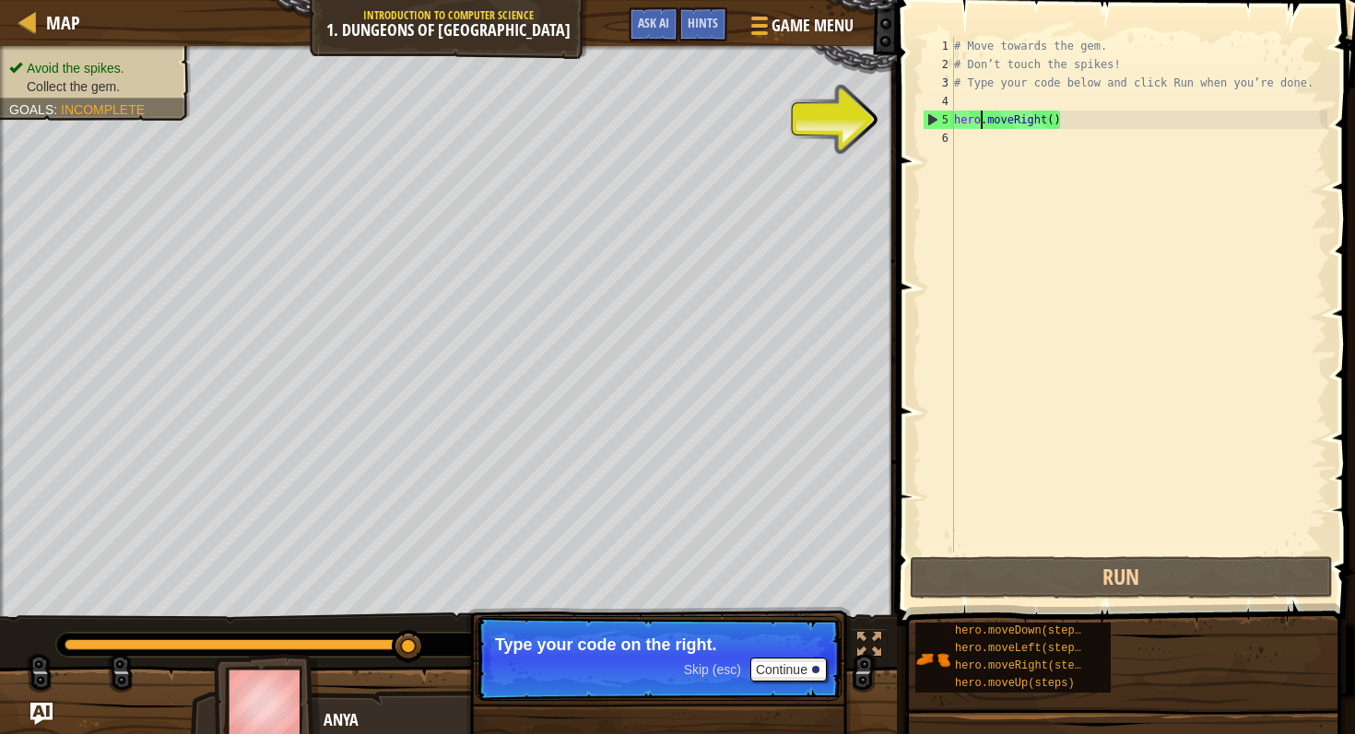
click at [1010, 123] on div "# Move towards the gem. # Don’t touch the spikes! # Type your code below and cl…" at bounding box center [1138, 313] width 377 height 553
click at [964, 141] on div "# Move towards the gem. # Don’t touch the spikes! # Type your code below and cl…" at bounding box center [1138, 313] width 377 height 553
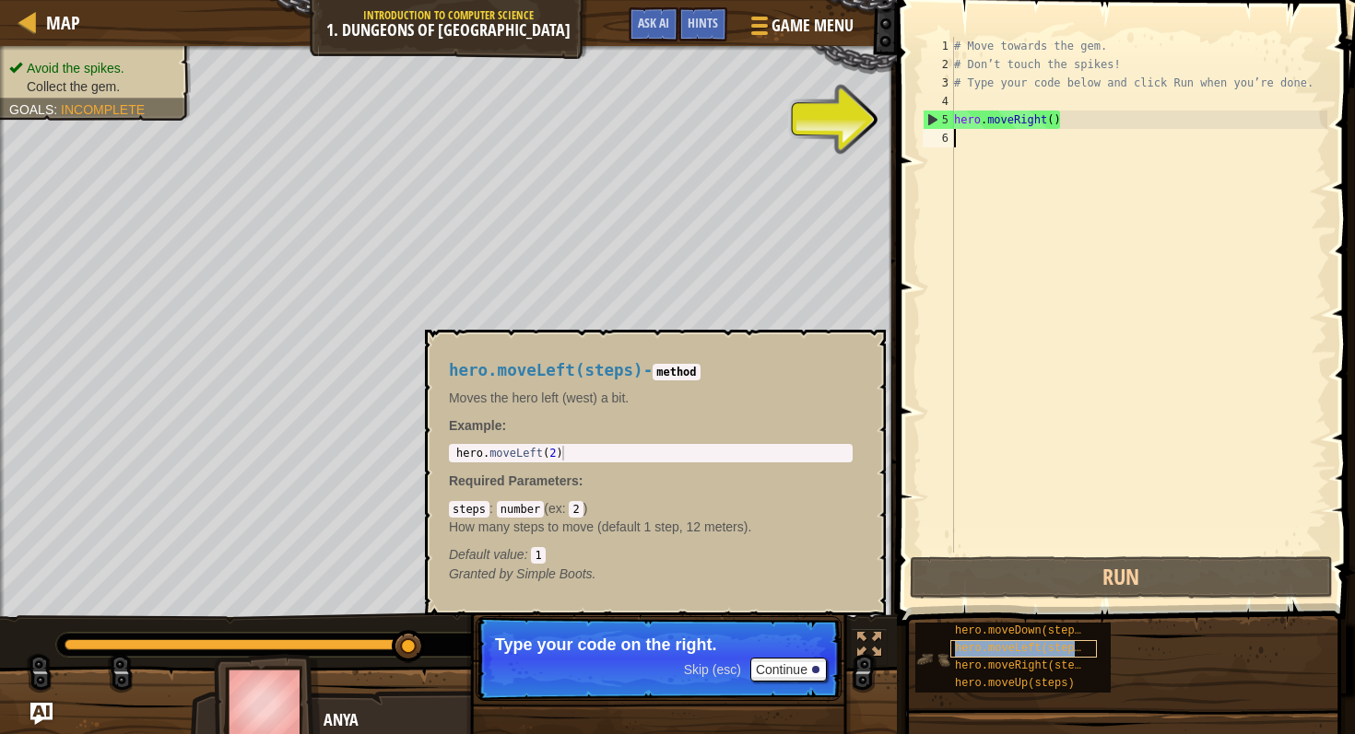
click at [955, 644] on span "hero.moveLeft(steps)" at bounding box center [1021, 648] width 133 height 13
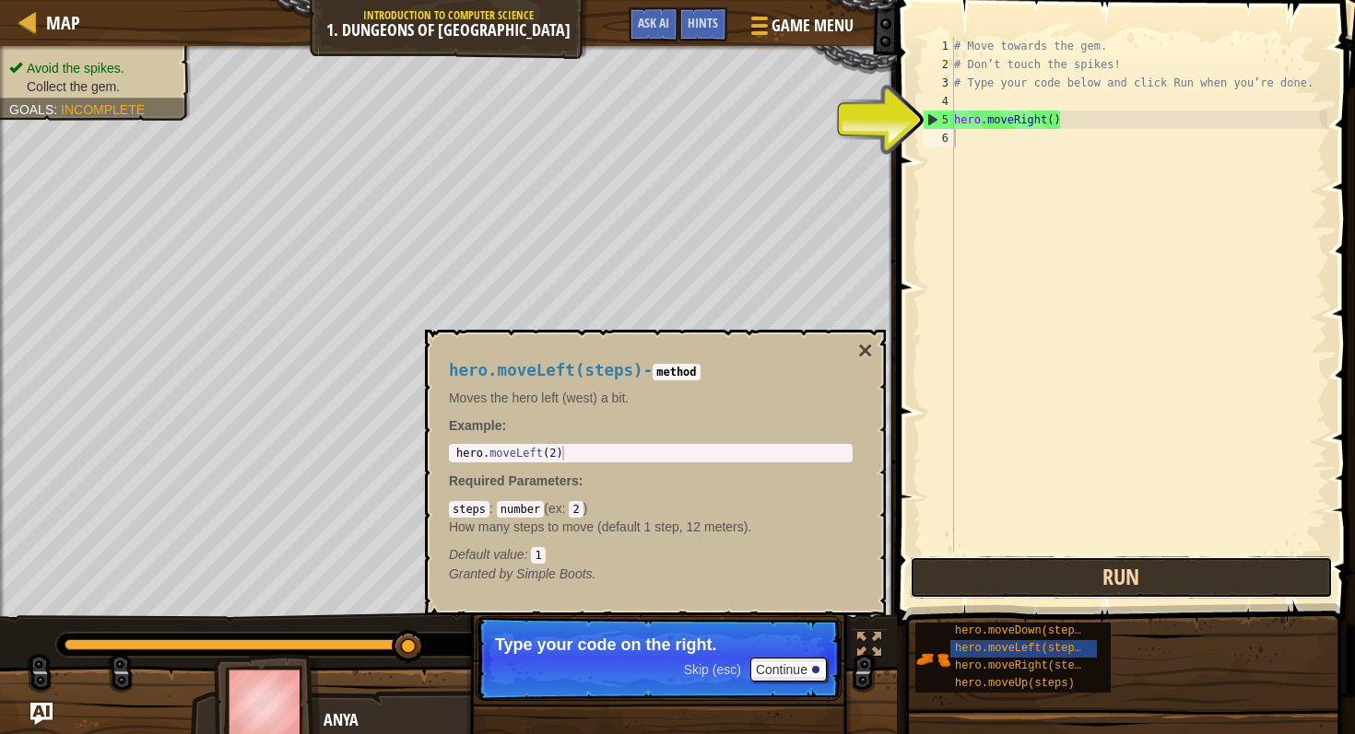
click at [985, 581] on button "Run" at bounding box center [1120, 578] width 423 height 42
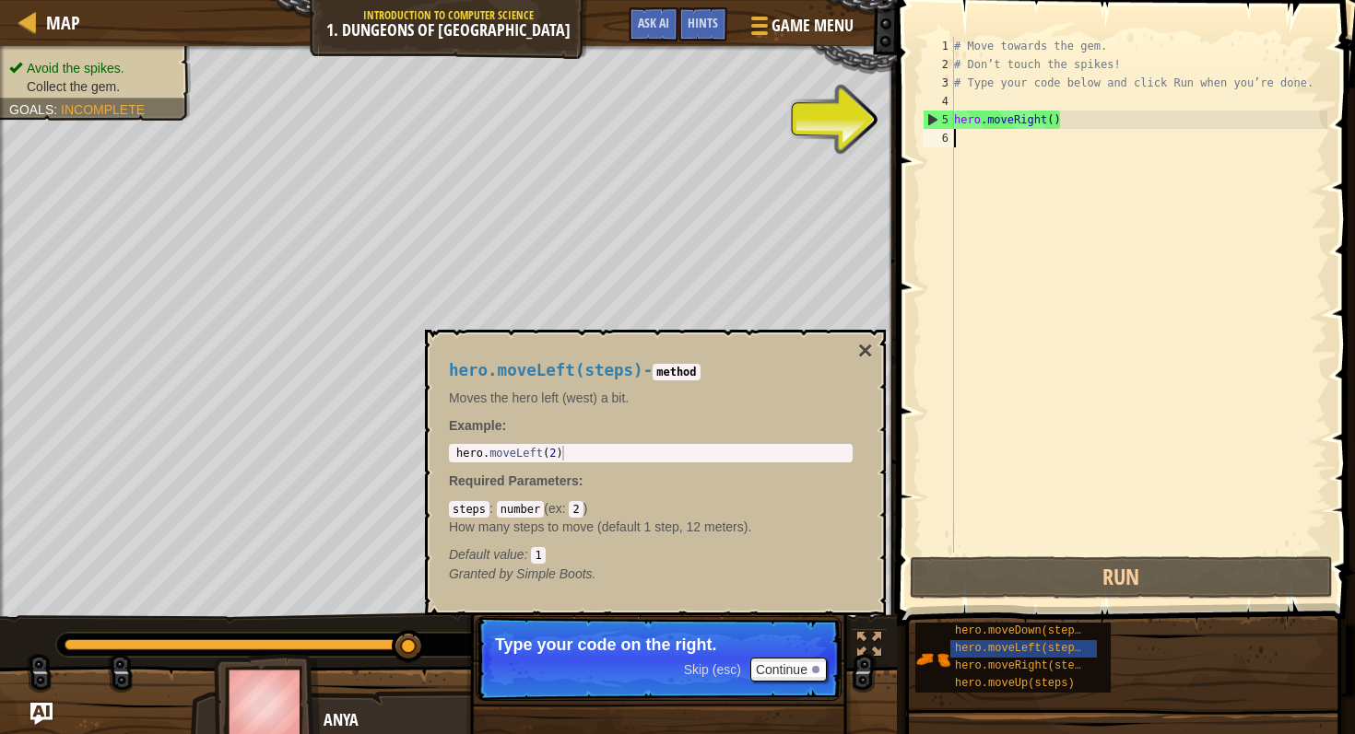
click at [975, 142] on div "# Move towards the gem. # Don’t touch the spikes! # Type your code below and cl…" at bounding box center [1138, 313] width 377 height 553
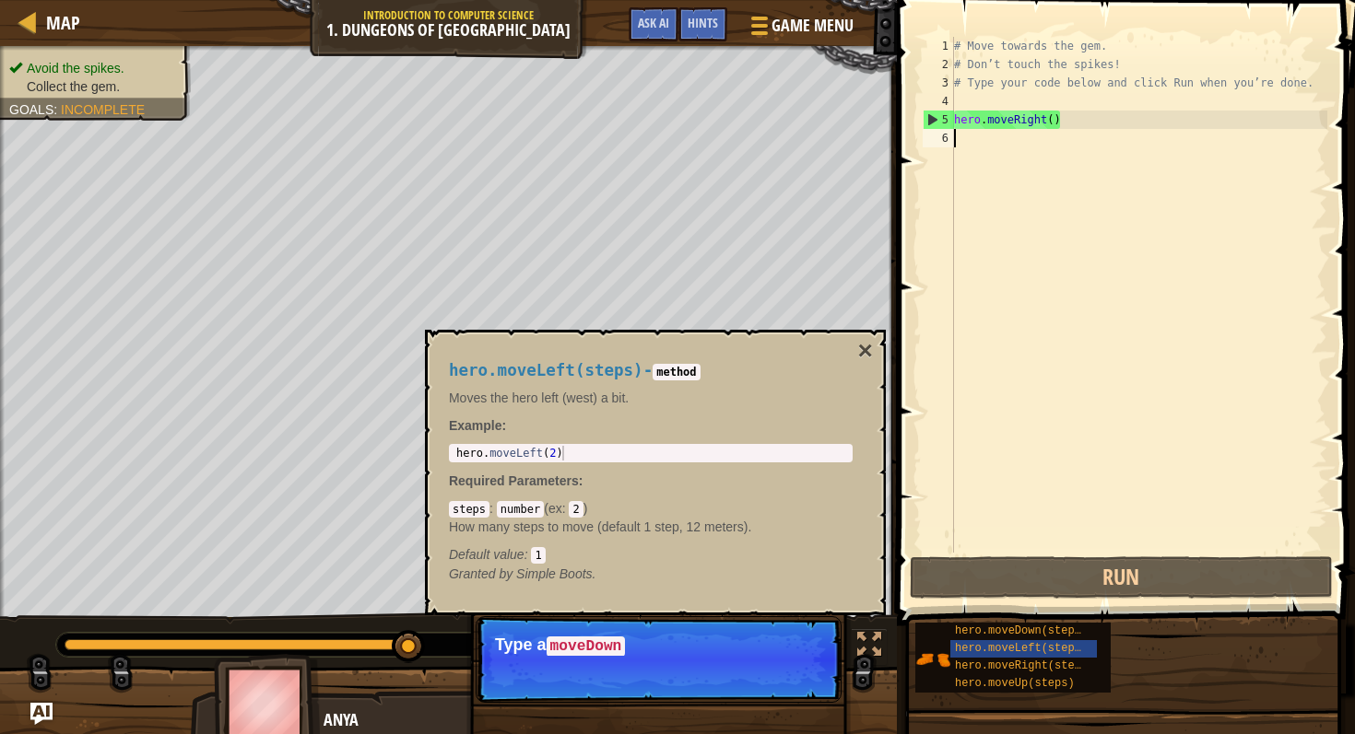
type textarea "h"
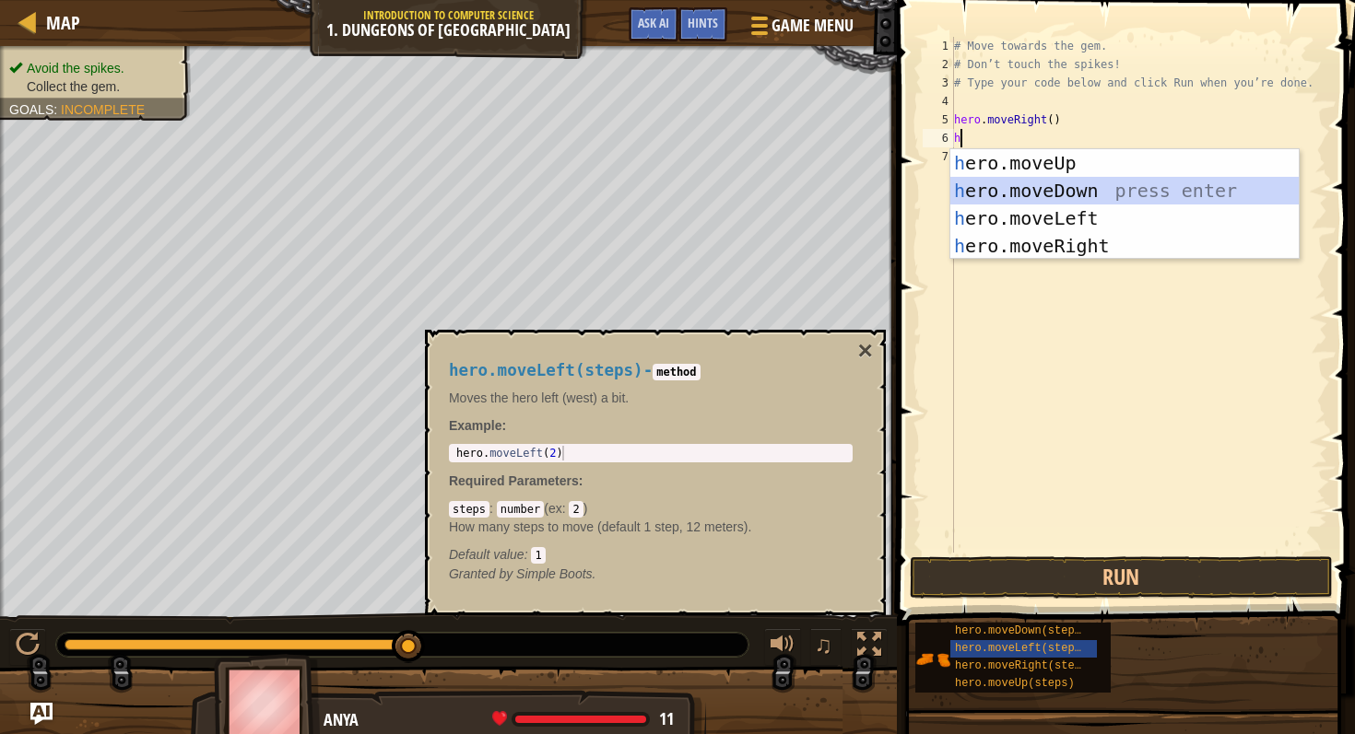
click at [1050, 191] on div "h ero.moveUp press enter h ero.moveDown press enter h ero.moveLeft press enter …" at bounding box center [1124, 232] width 348 height 166
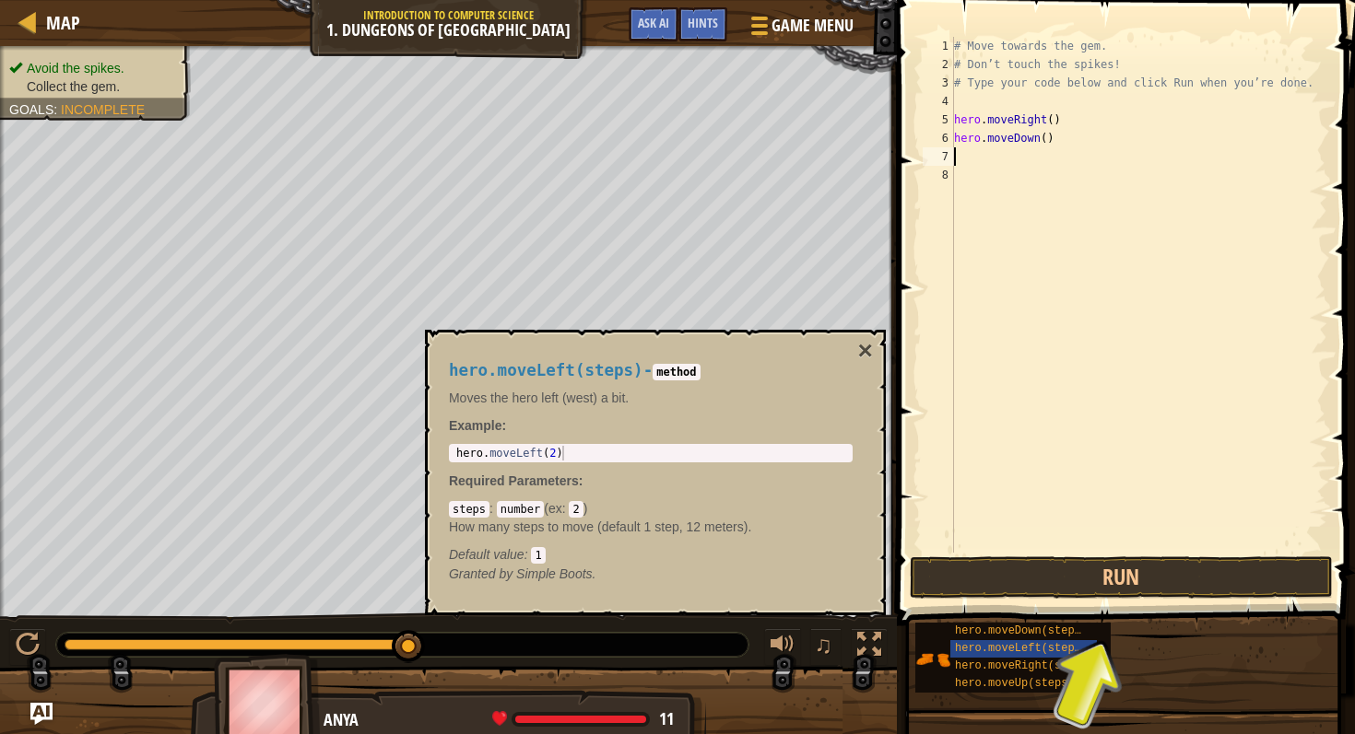
type textarea "h"
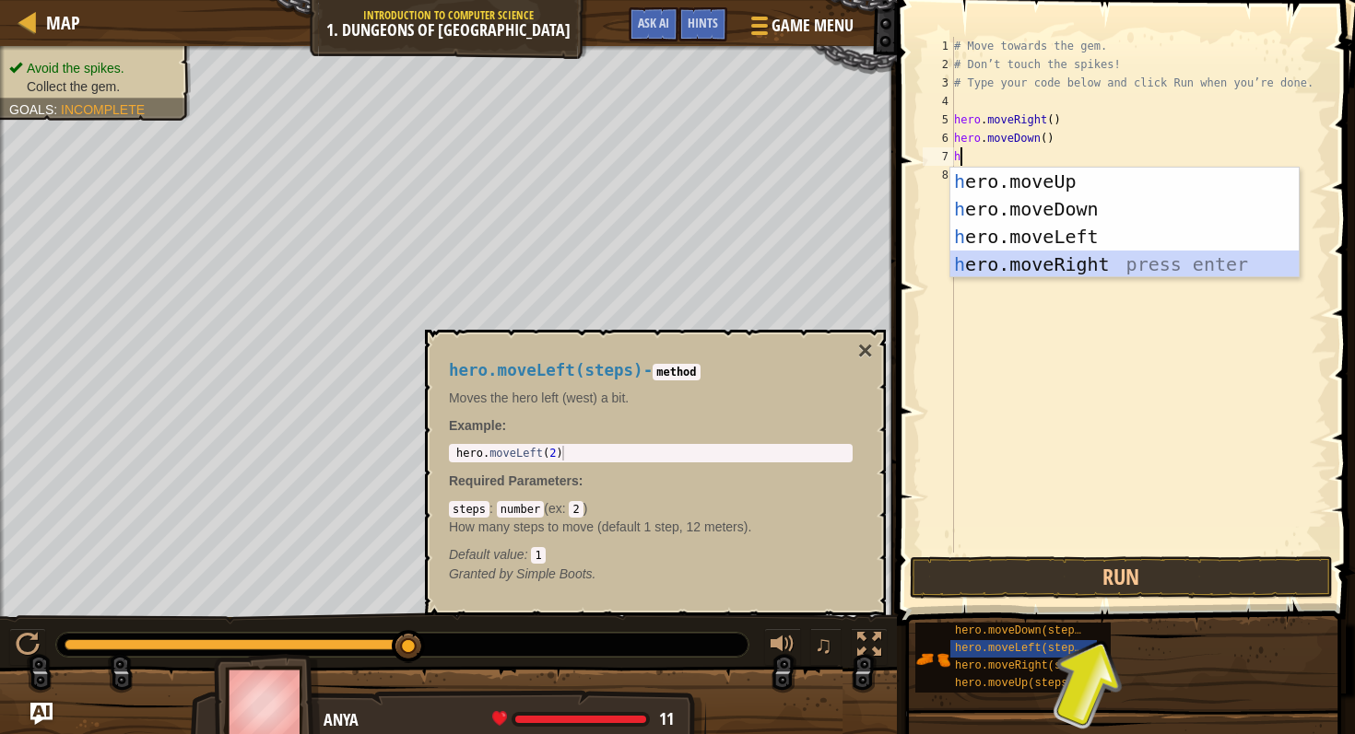
click at [1069, 263] on div "h ero.moveUp press enter h ero.moveDown press enter h ero.moveLeft press enter …" at bounding box center [1124, 251] width 348 height 166
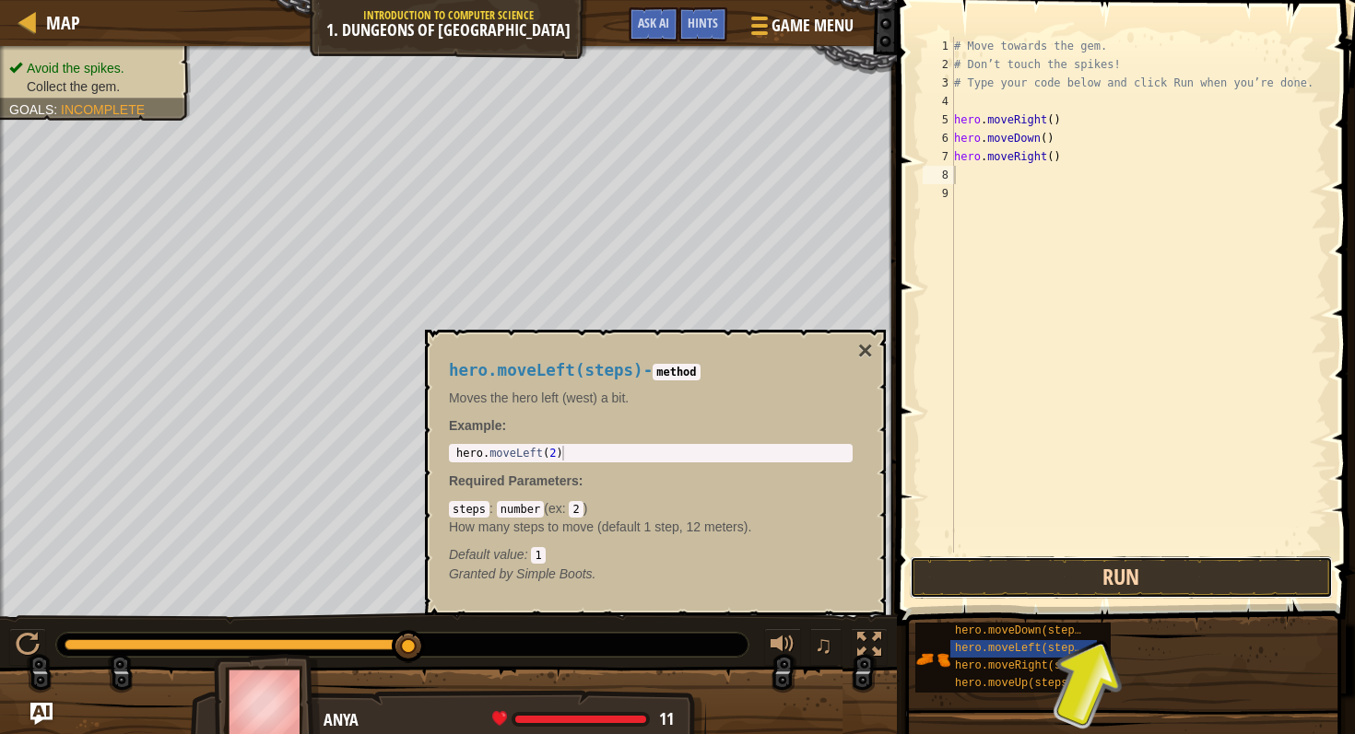
click at [1107, 578] on button "Run" at bounding box center [1120, 578] width 423 height 42
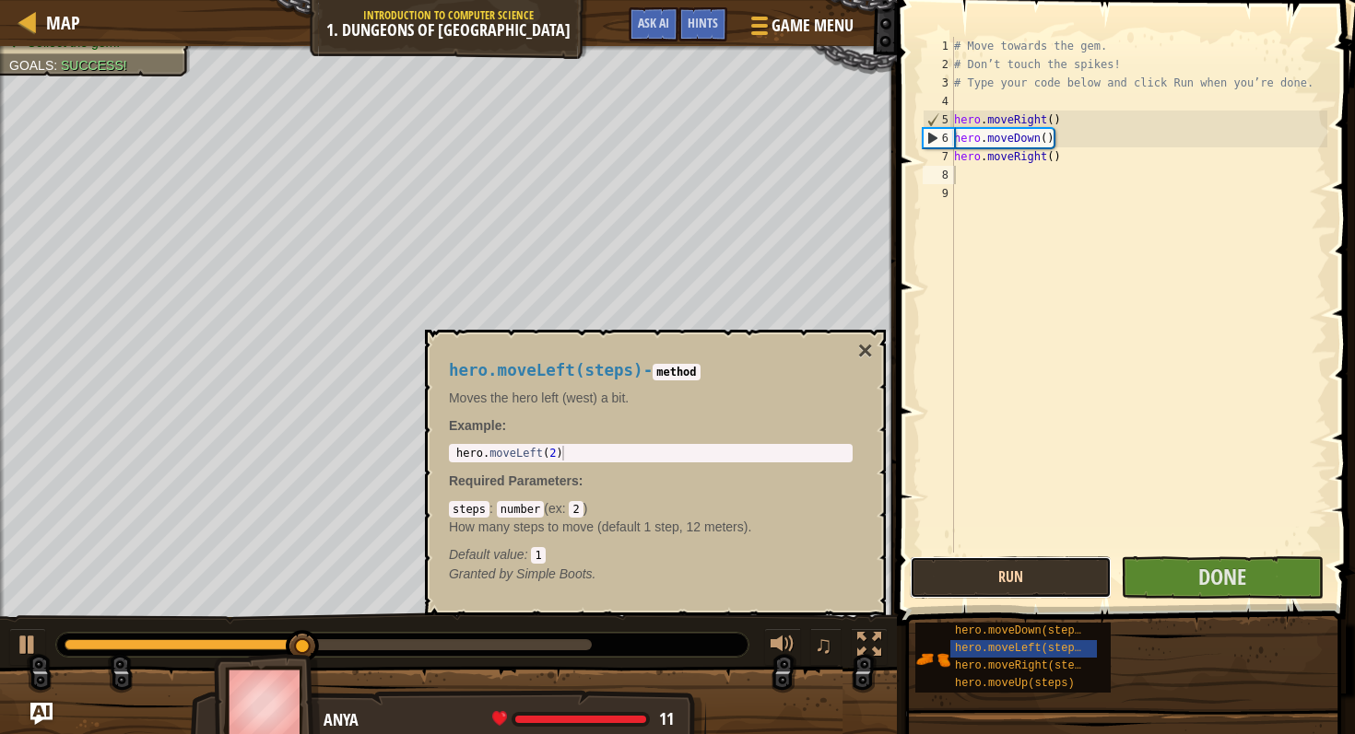
click at [1057, 573] on button "Run" at bounding box center [1010, 578] width 202 height 42
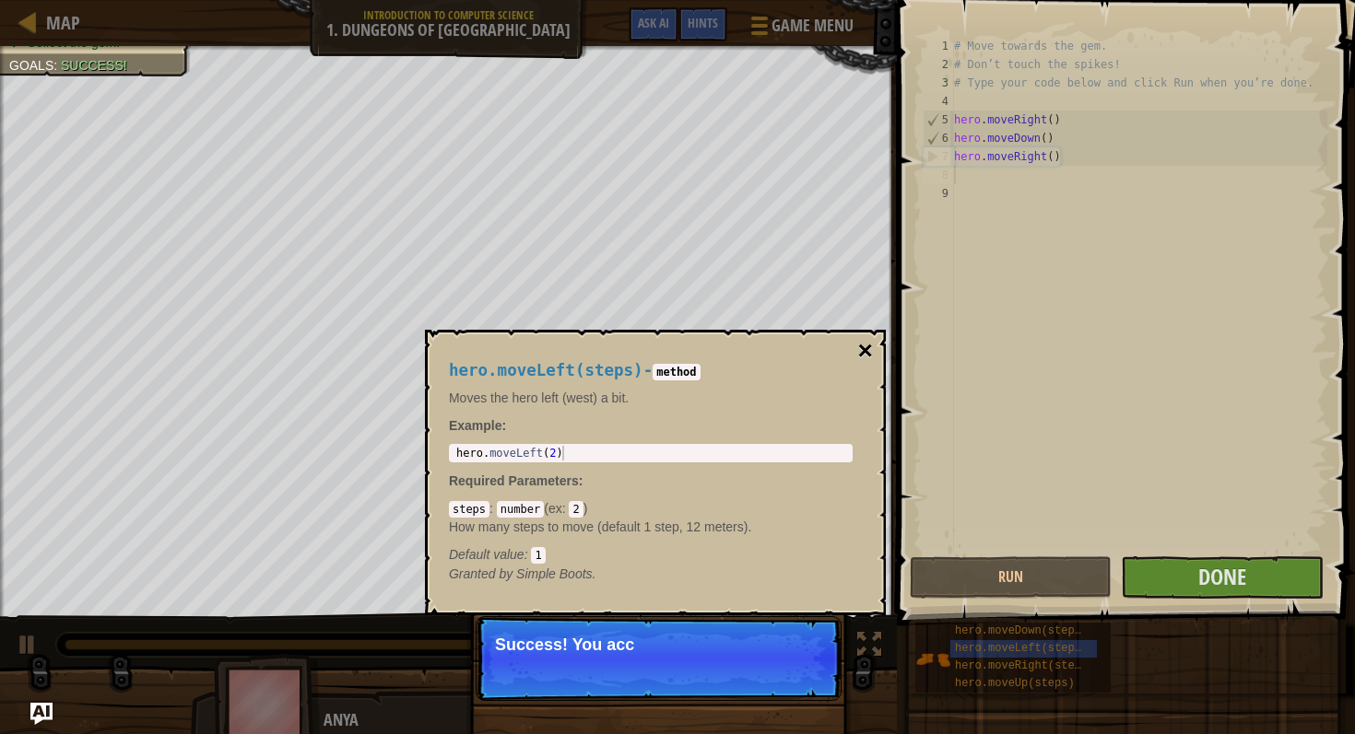
click at [859, 353] on button "×" at bounding box center [865, 351] width 15 height 26
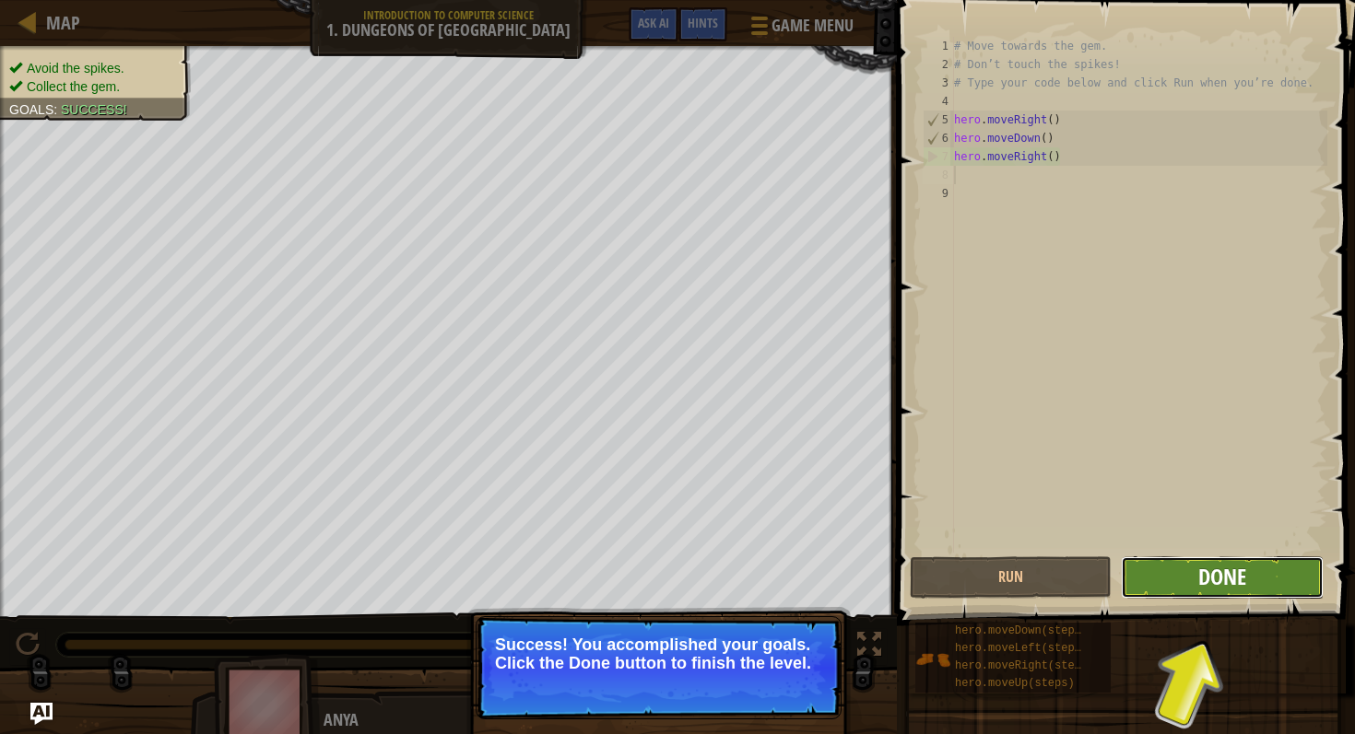
click at [1238, 582] on span "Done" at bounding box center [1222, 576] width 48 height 29
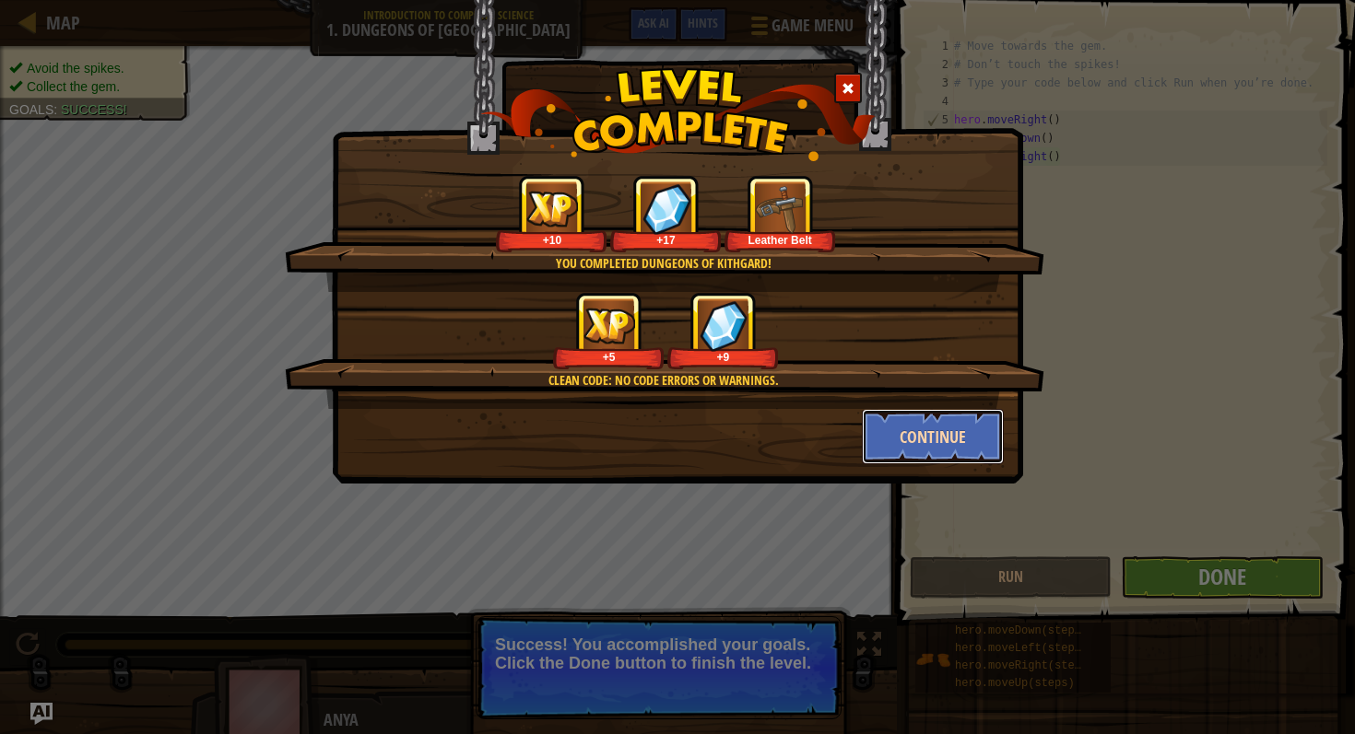
click at [940, 435] on button "Continue" at bounding box center [933, 436] width 143 height 55
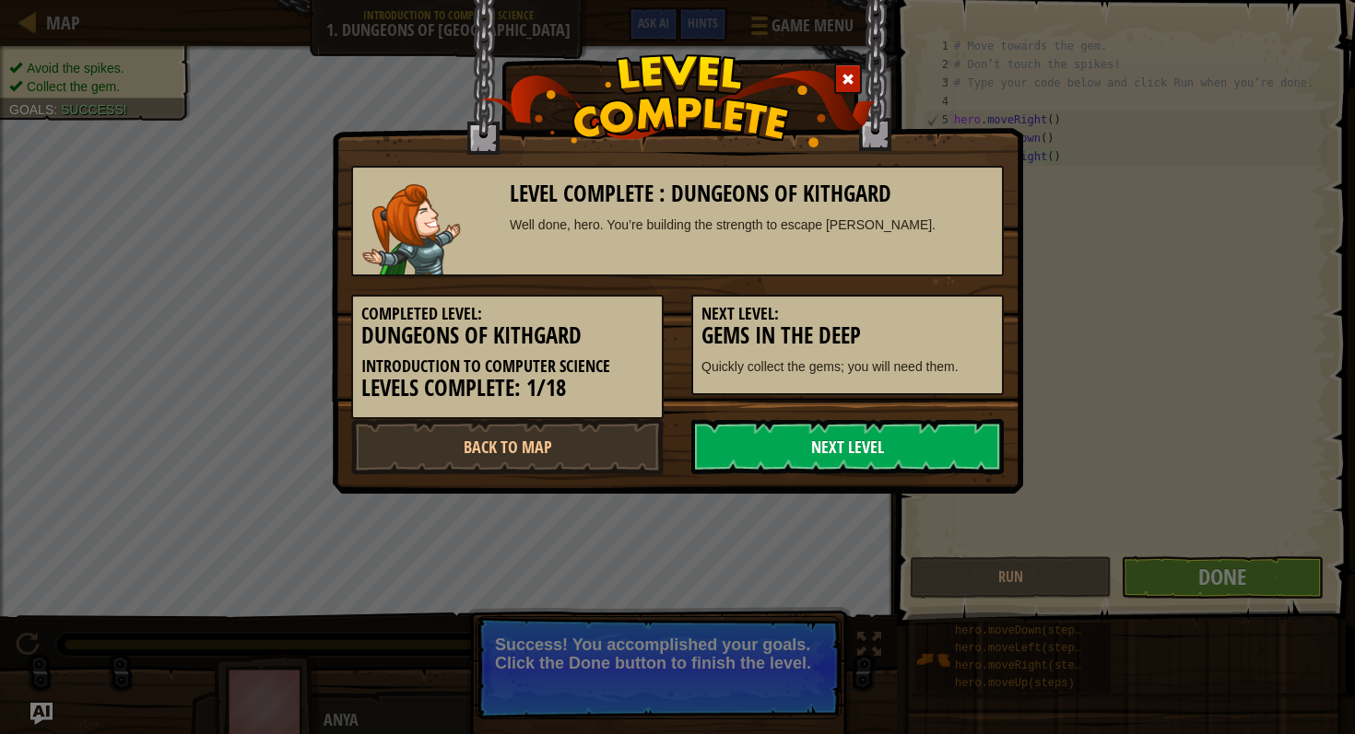
click at [913, 450] on link "Next Level" at bounding box center [847, 446] width 312 height 55
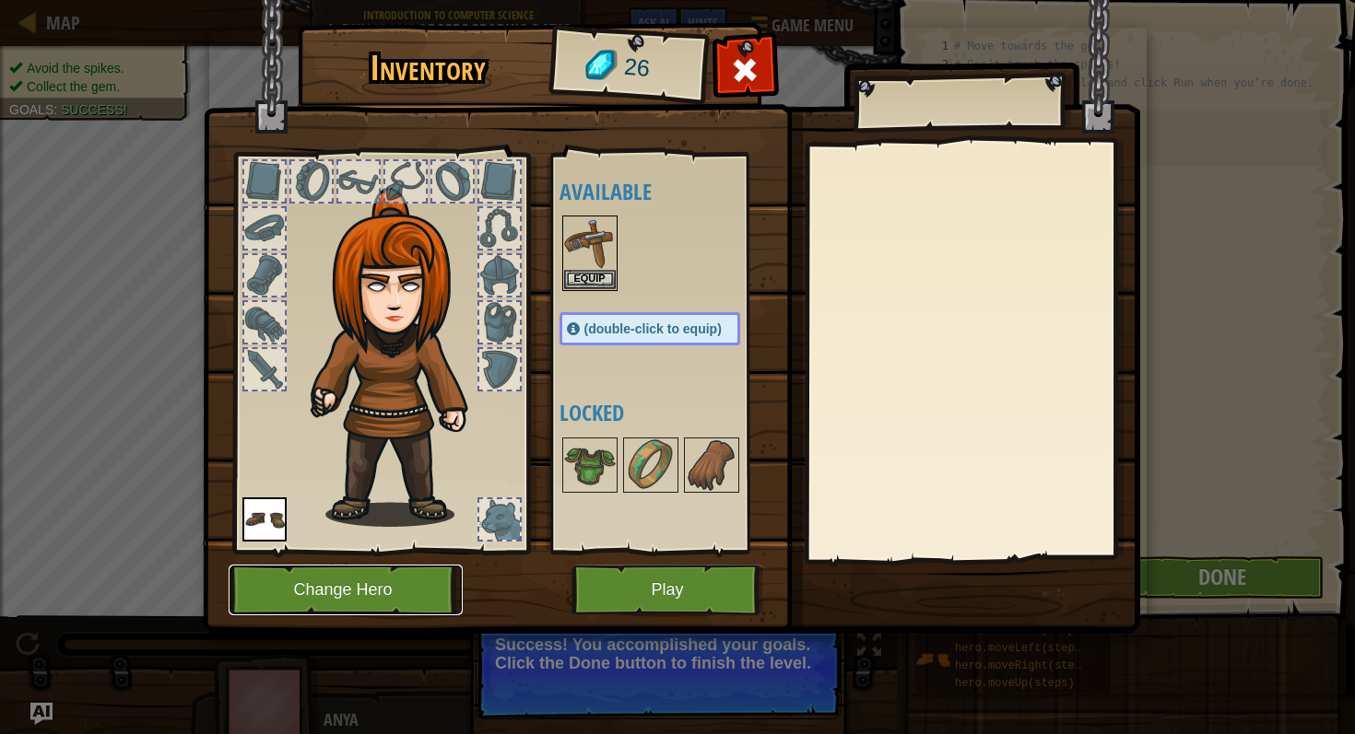
click at [371, 590] on button "Change Hero" at bounding box center [346, 590] width 234 height 51
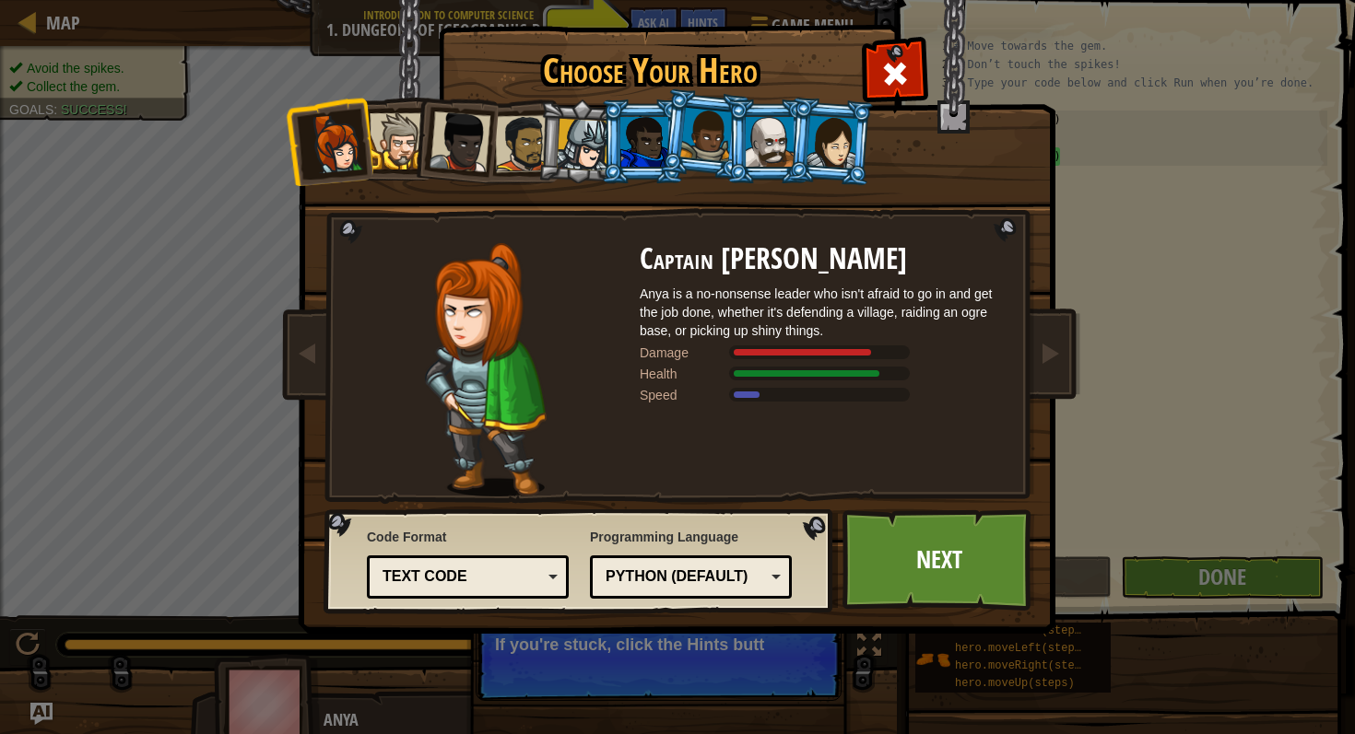
click at [821, 142] on div at bounding box center [832, 141] width 52 height 53
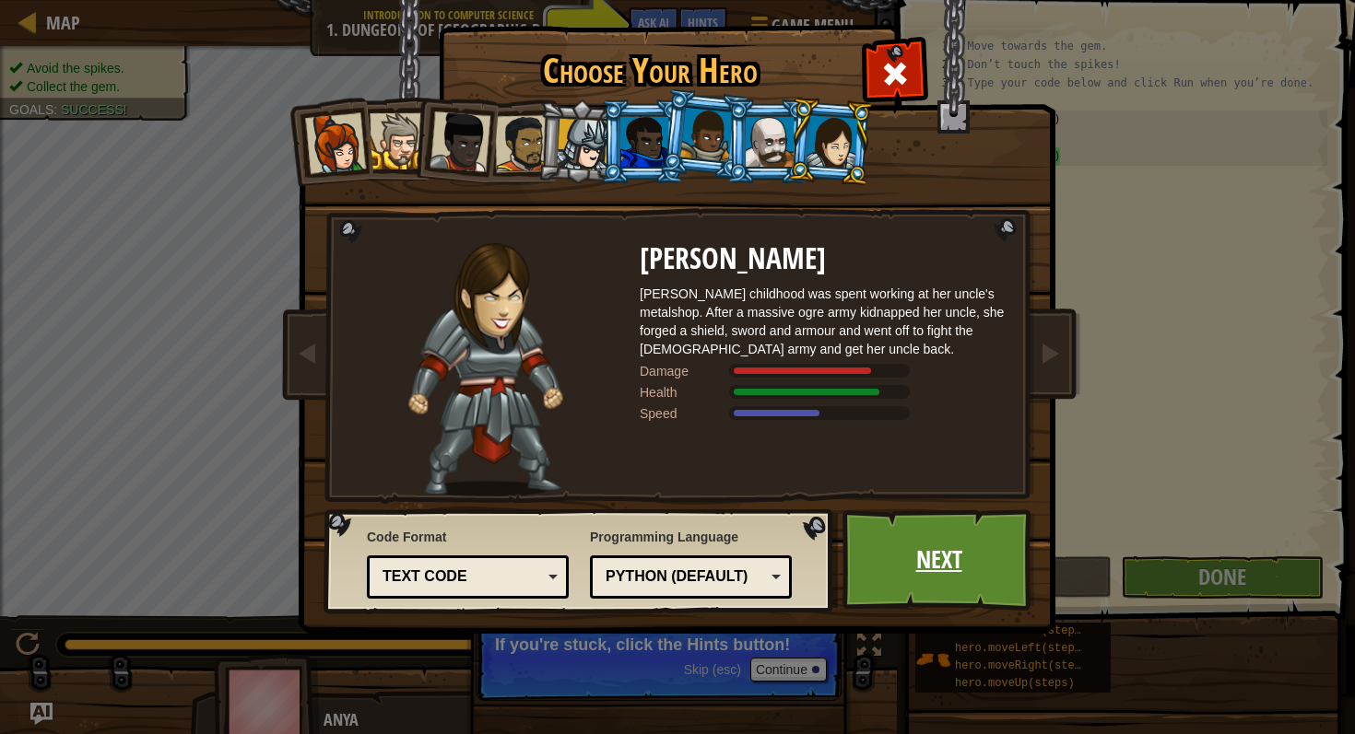
click at [918, 575] on link "Next" at bounding box center [938, 560] width 193 height 101
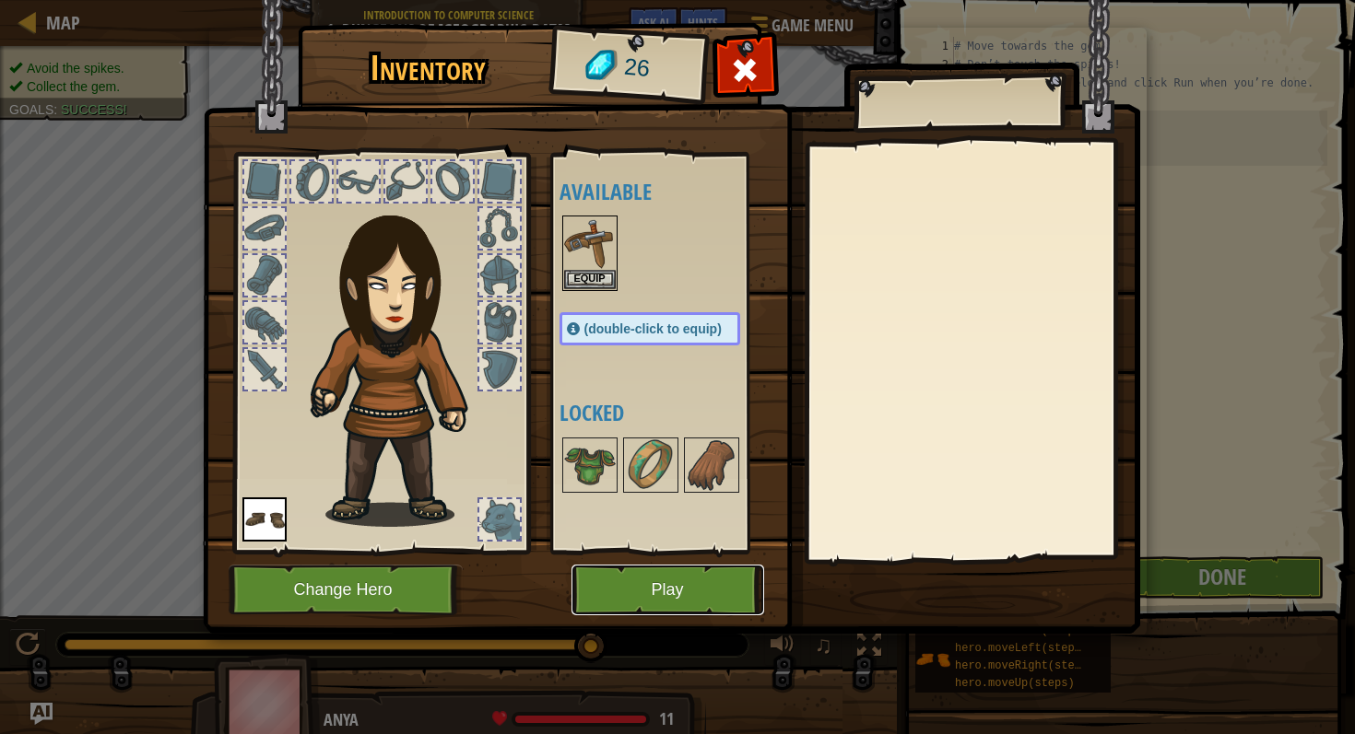
click at [662, 598] on button "Play" at bounding box center [667, 590] width 193 height 51
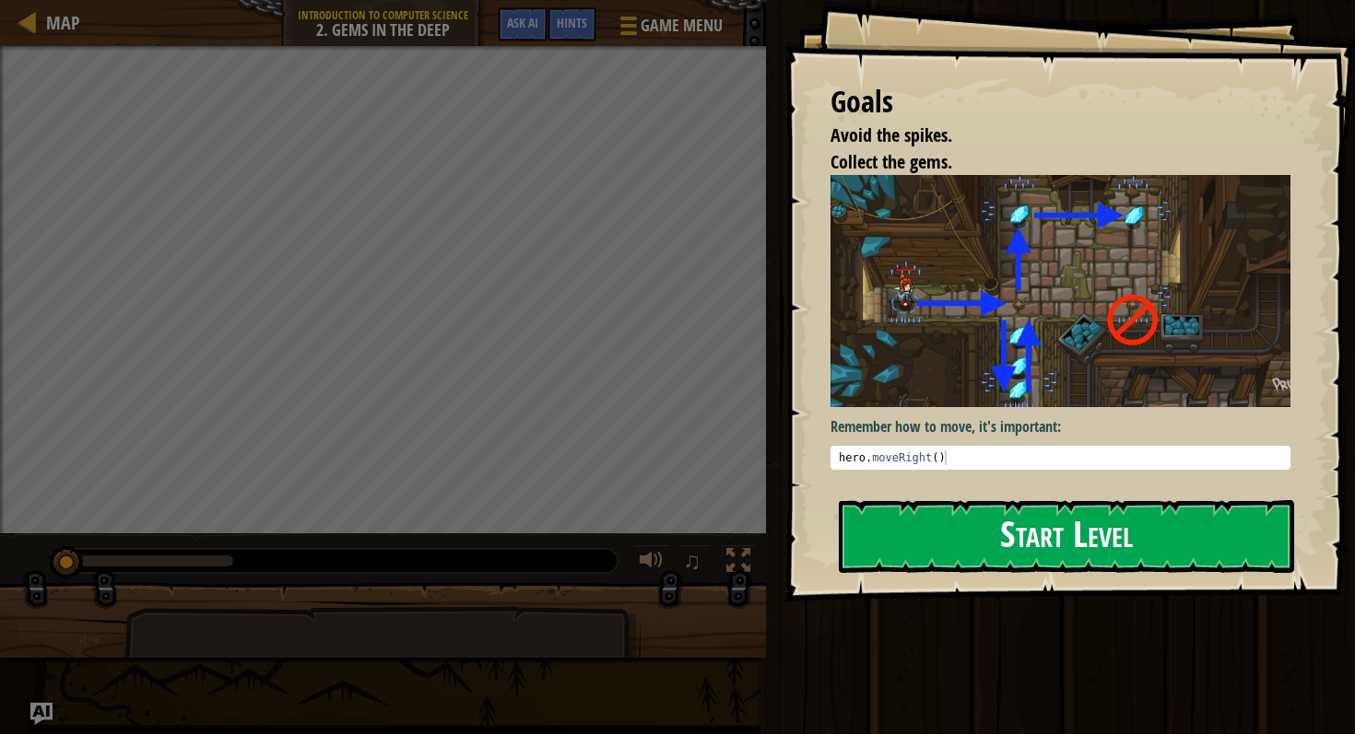
click at [871, 549] on button "Start Level" at bounding box center [1066, 536] width 455 height 73
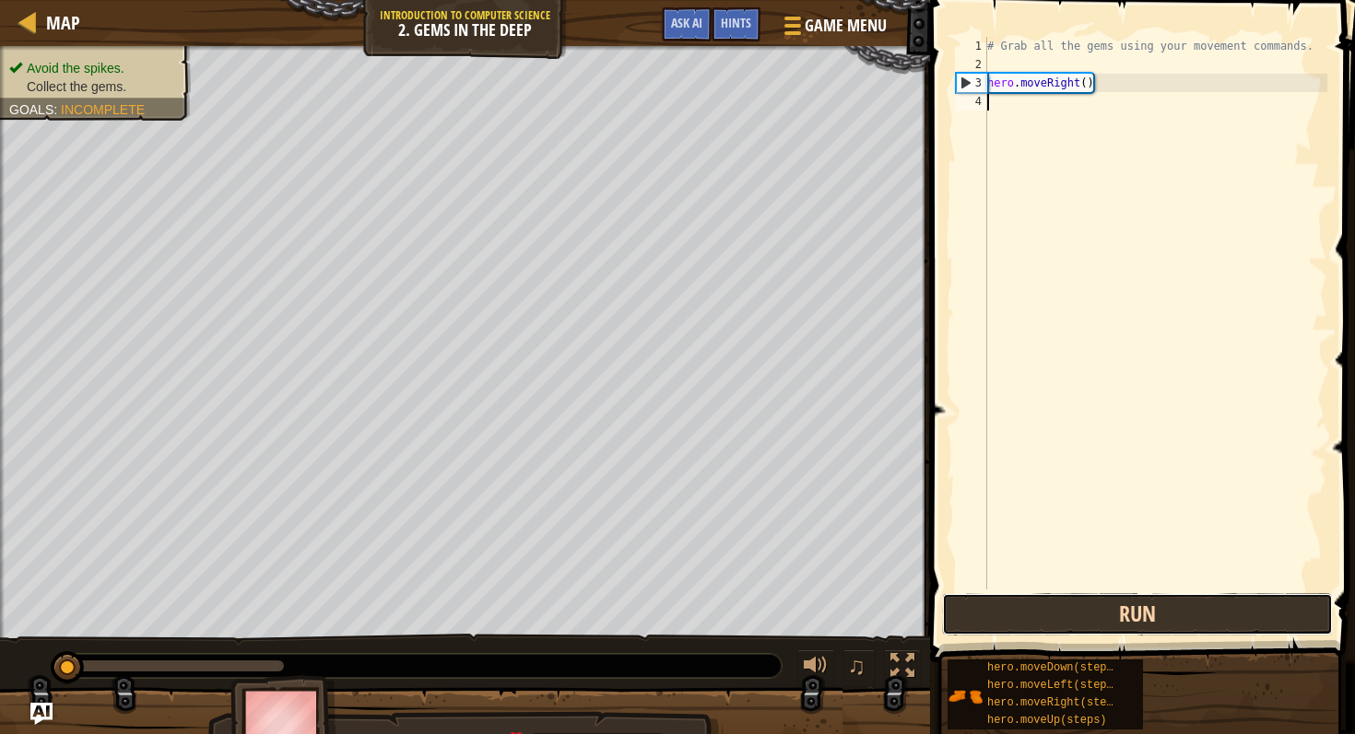
click at [1092, 608] on button "Run" at bounding box center [1137, 614] width 391 height 42
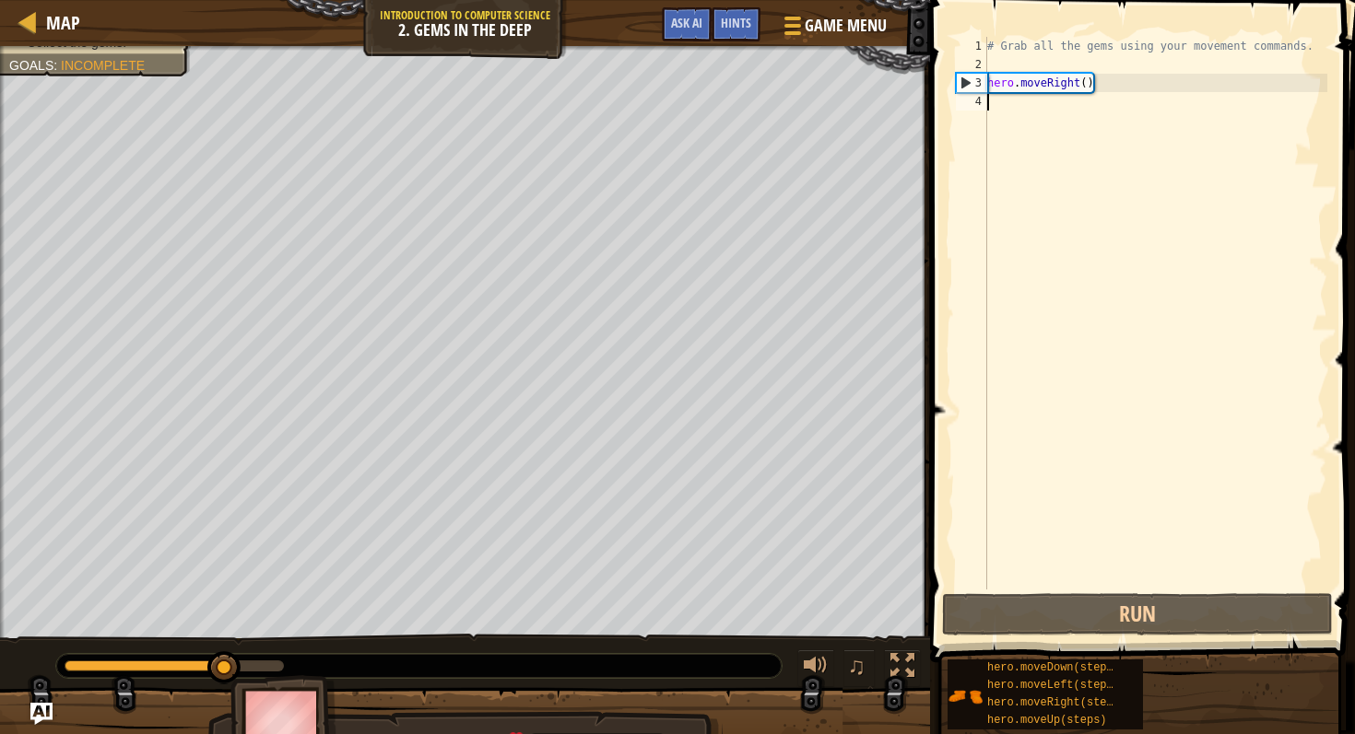
type textarea "h"
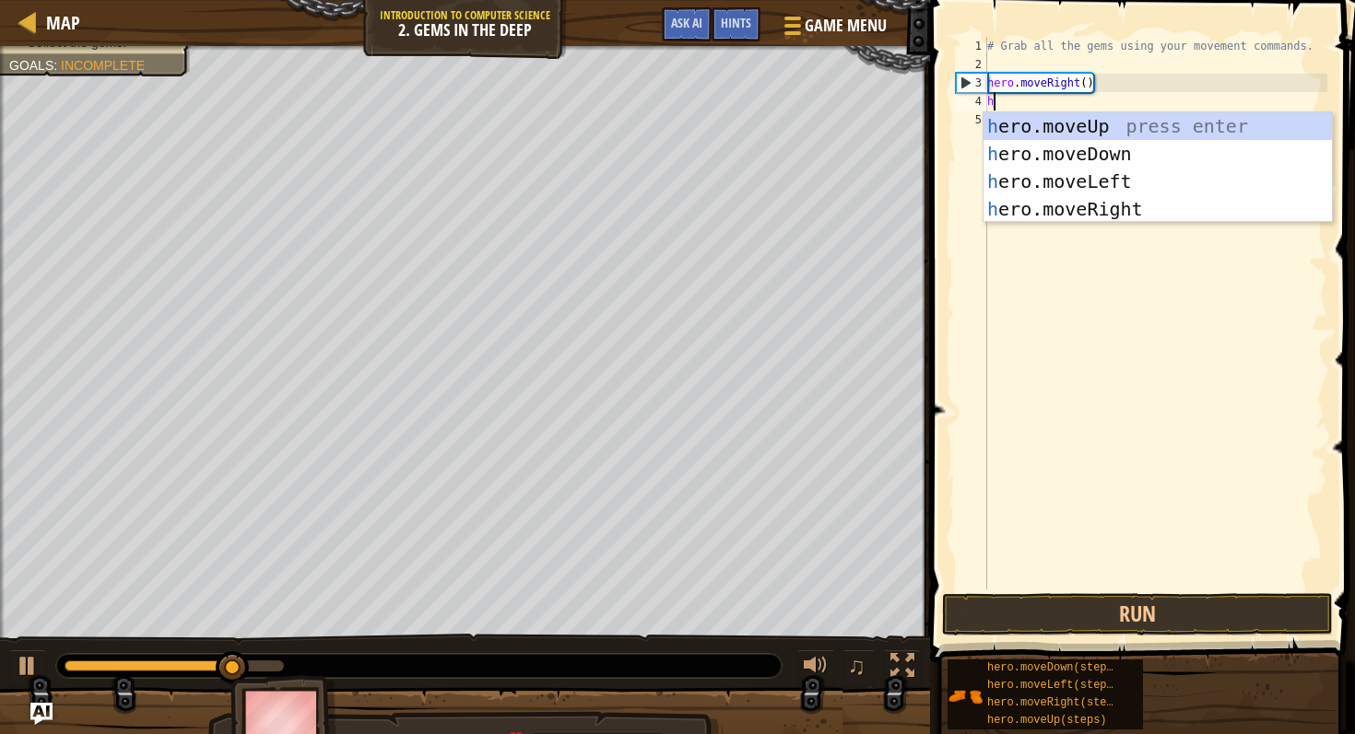
scroll to position [8, 0]
click at [1103, 159] on div "h ero.moveUp press enter h ero.moveDown press enter h ero.moveLeft press enter …" at bounding box center [1157, 195] width 348 height 166
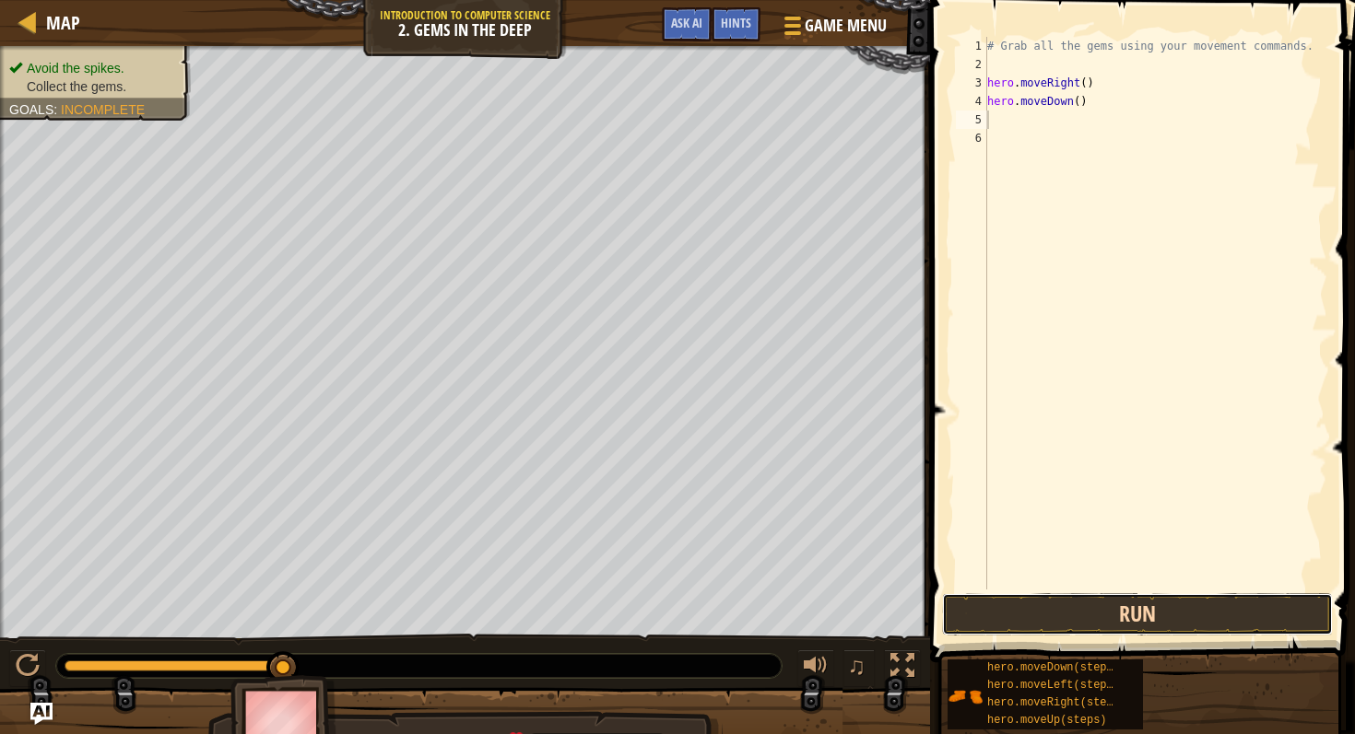
click at [1165, 605] on button "Run" at bounding box center [1137, 614] width 391 height 42
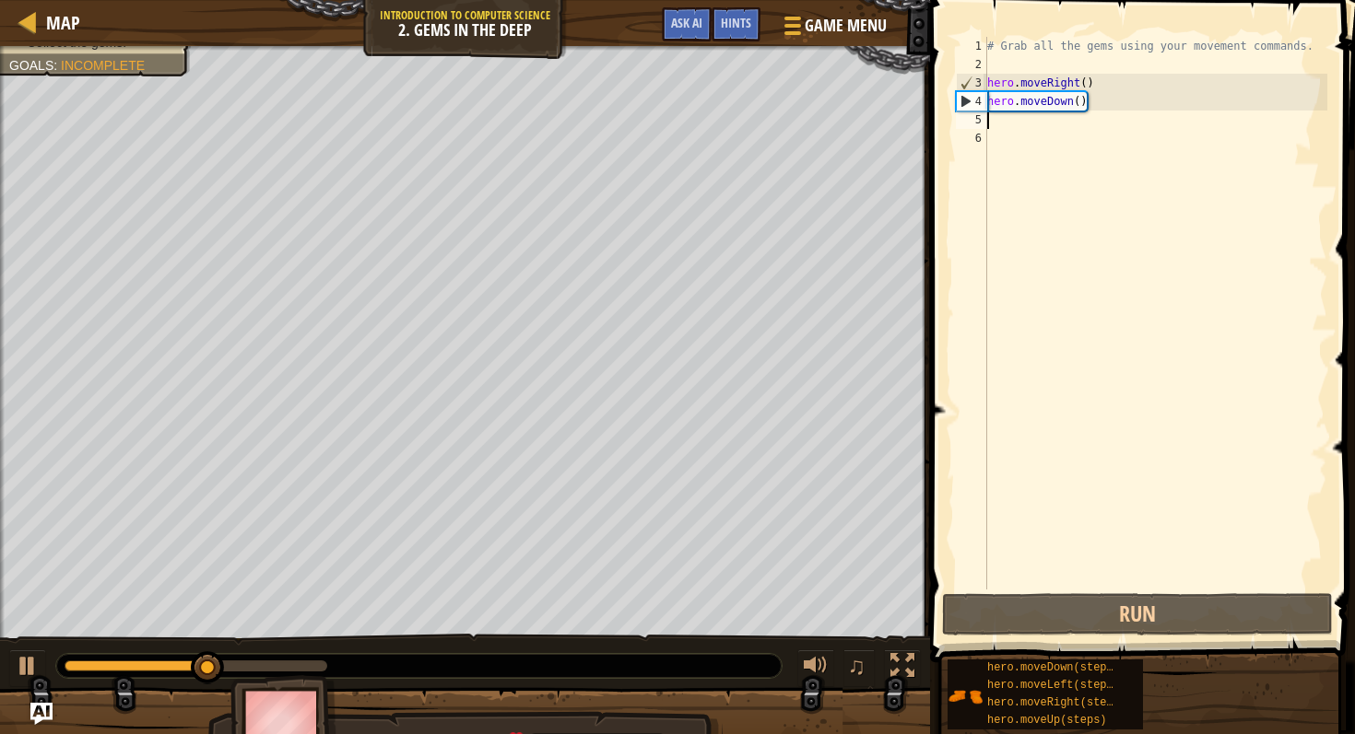
click at [1007, 122] on div "# Grab all the gems using your movement commands. hero . moveRight ( ) hero . m…" at bounding box center [1155, 332] width 344 height 590
type textarea "h"
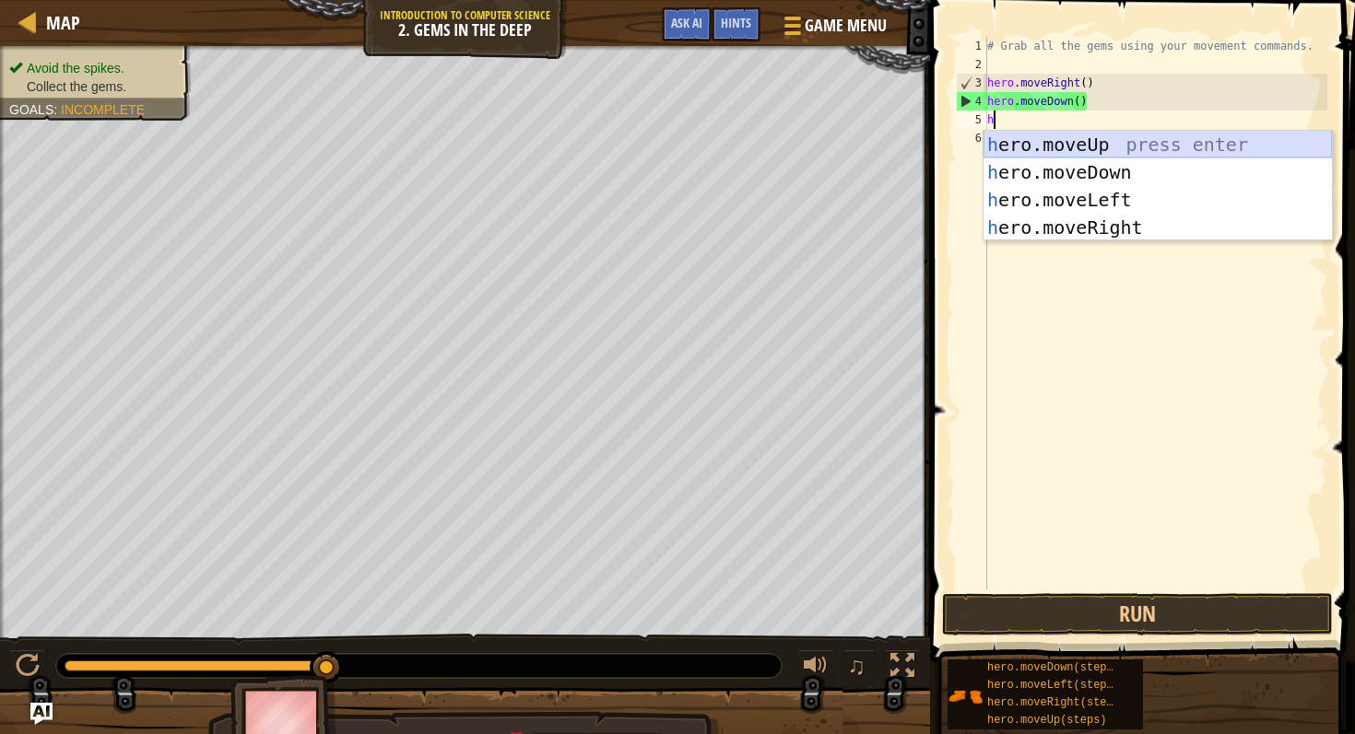
click at [1036, 134] on div "h ero.moveUp press enter h ero.moveDown press enter h ero.moveLeft press enter …" at bounding box center [1157, 214] width 348 height 166
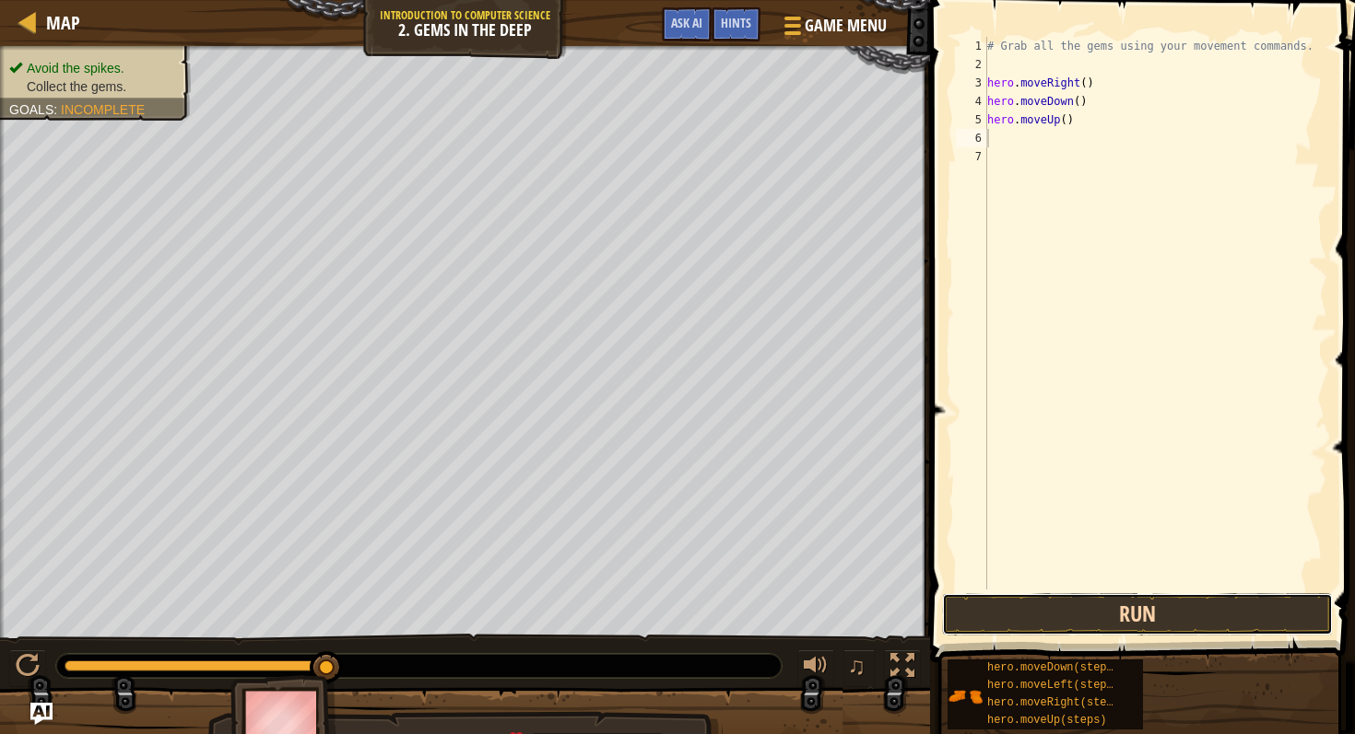
click at [1093, 611] on button "Run" at bounding box center [1137, 614] width 391 height 42
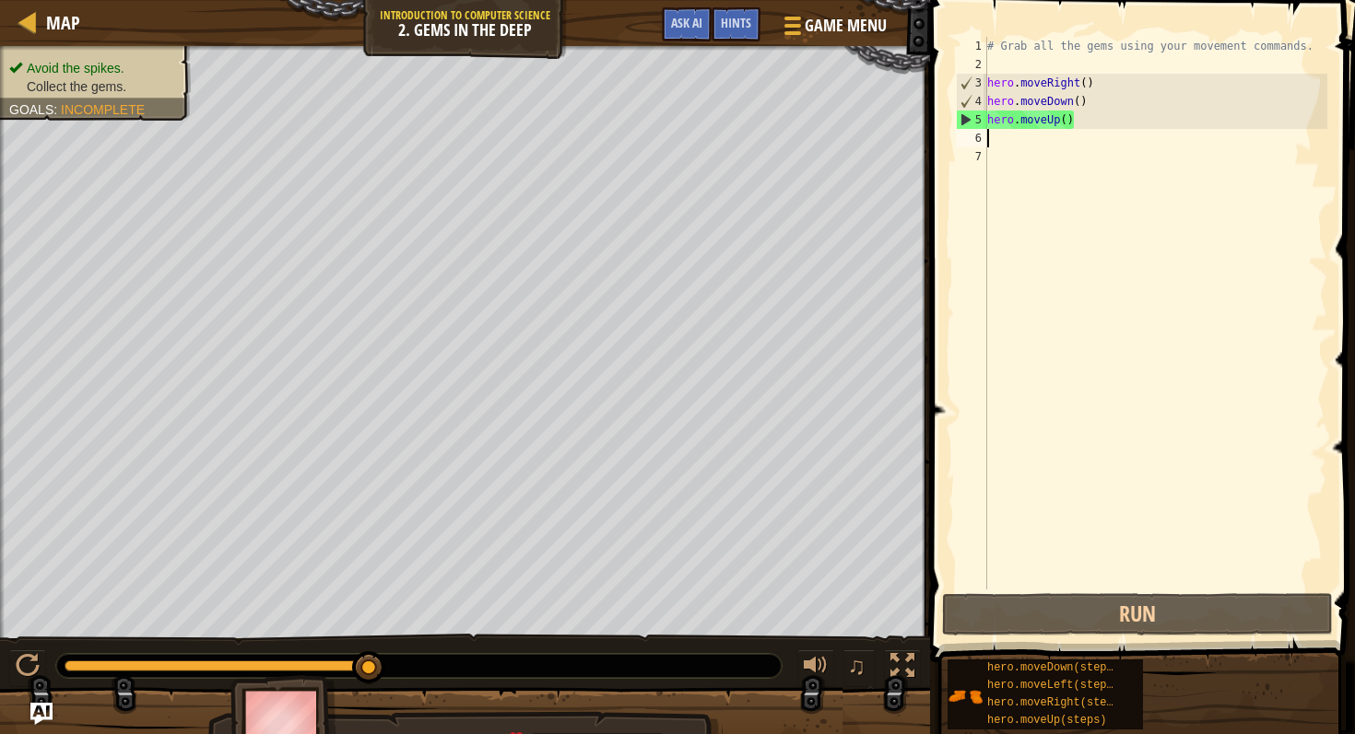
click at [991, 135] on div "# Grab all the gems using your movement commands. hero . moveRight ( ) hero . m…" at bounding box center [1155, 332] width 344 height 590
click at [999, 140] on div "# Grab all the gems using your movement commands. hero . moveRight ( ) hero . m…" at bounding box center [1155, 332] width 344 height 590
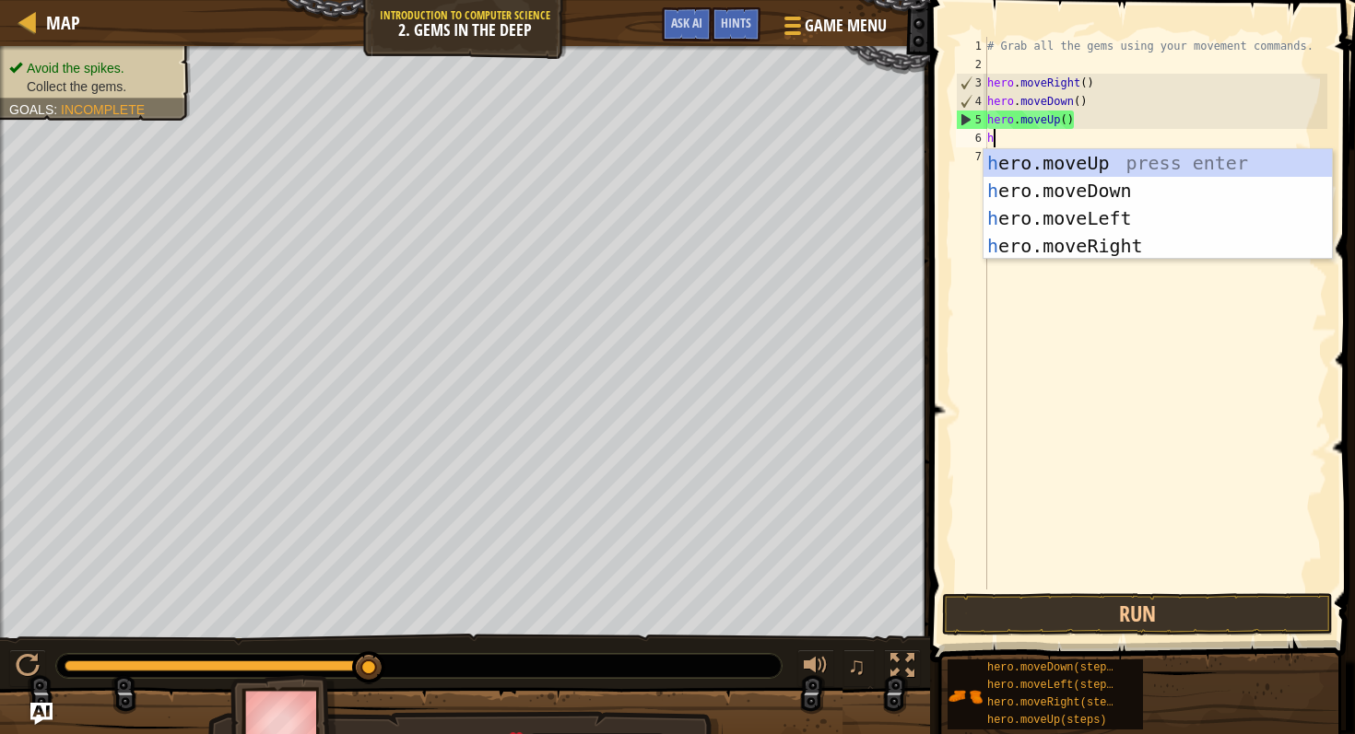
type textarea "he"
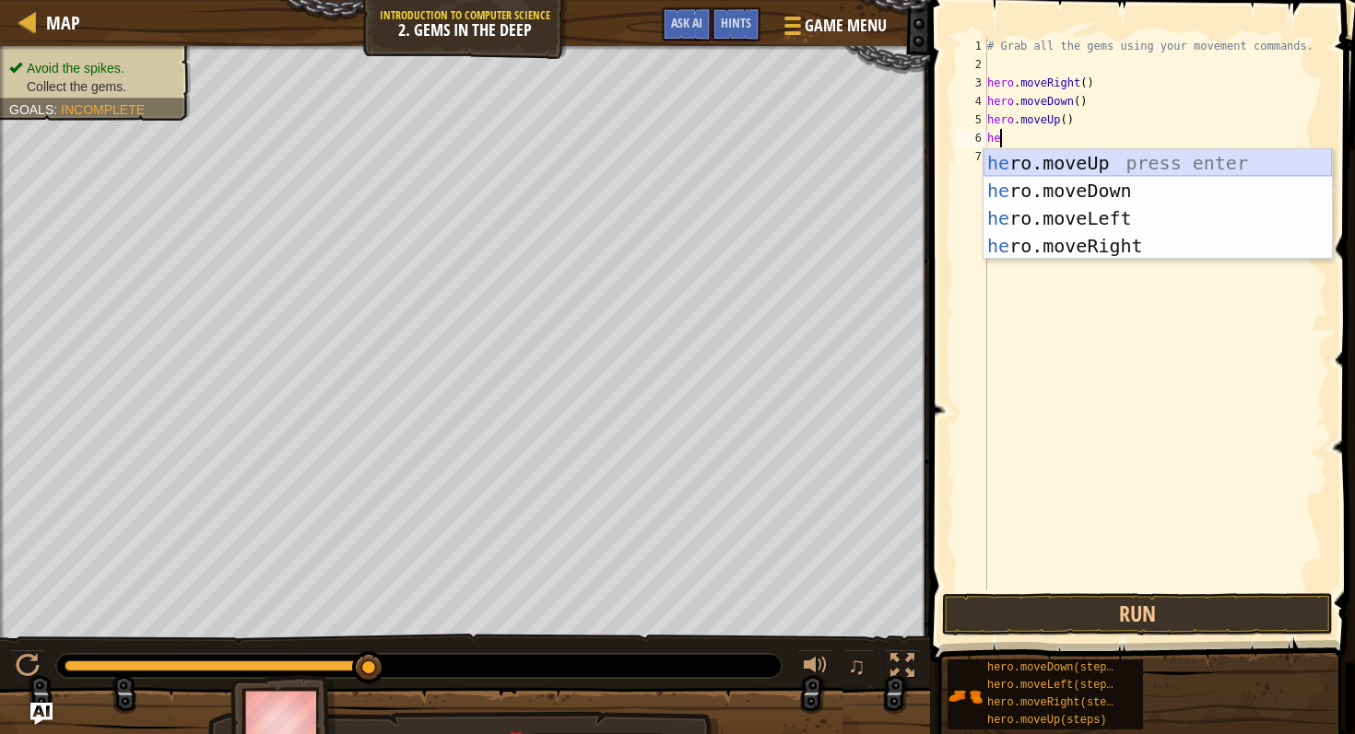
click at [1106, 166] on div "he ro.moveUp press enter he ro.moveDown press enter he ro.moveLeft press enter …" at bounding box center [1157, 232] width 348 height 166
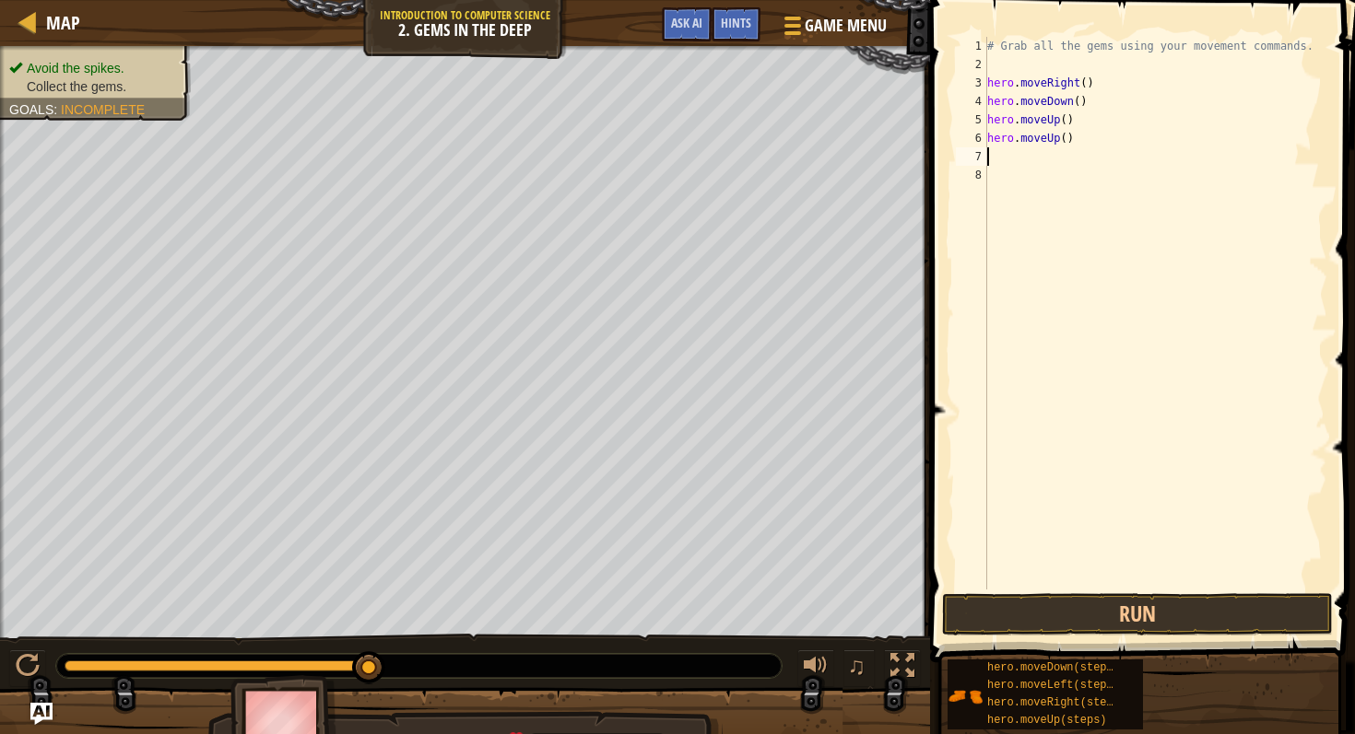
type textarea "h"
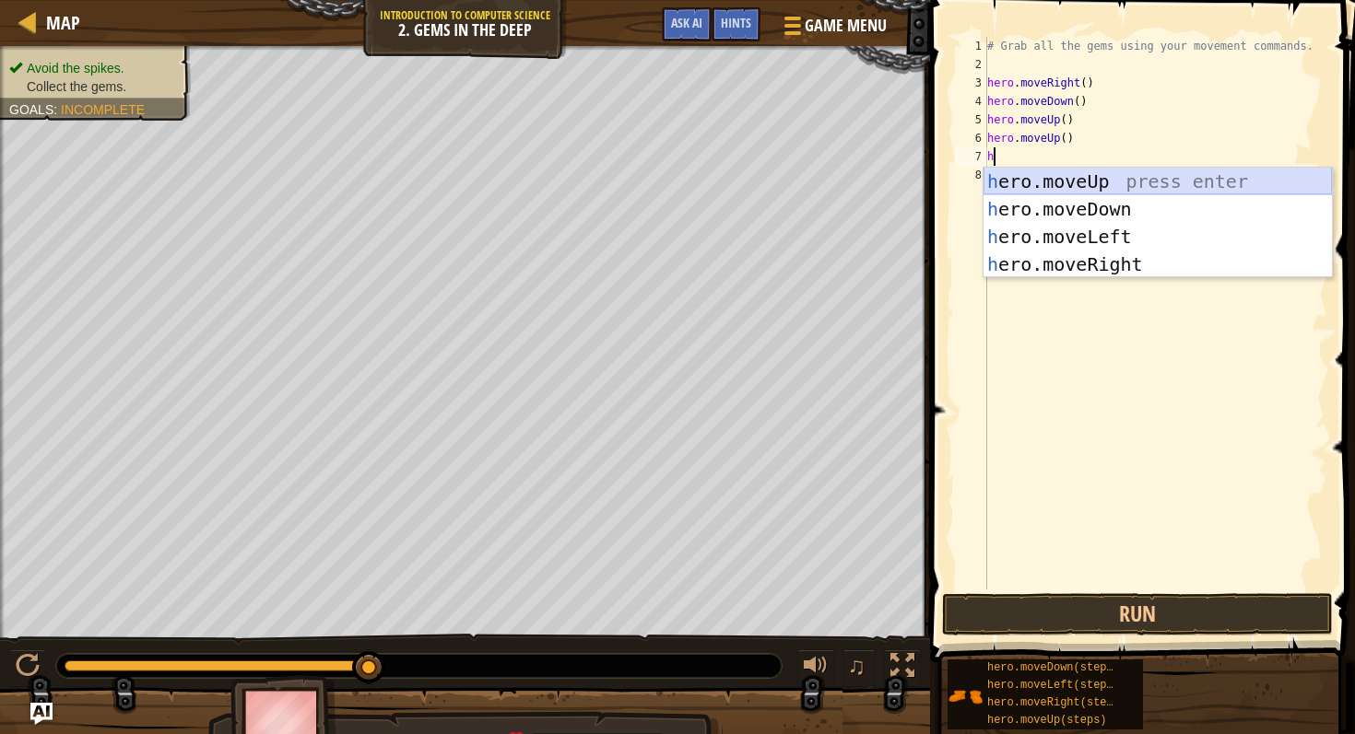
click at [1025, 182] on div "h ero.moveUp press enter h ero.moveDown press enter h ero.moveLeft press enter …" at bounding box center [1157, 251] width 348 height 166
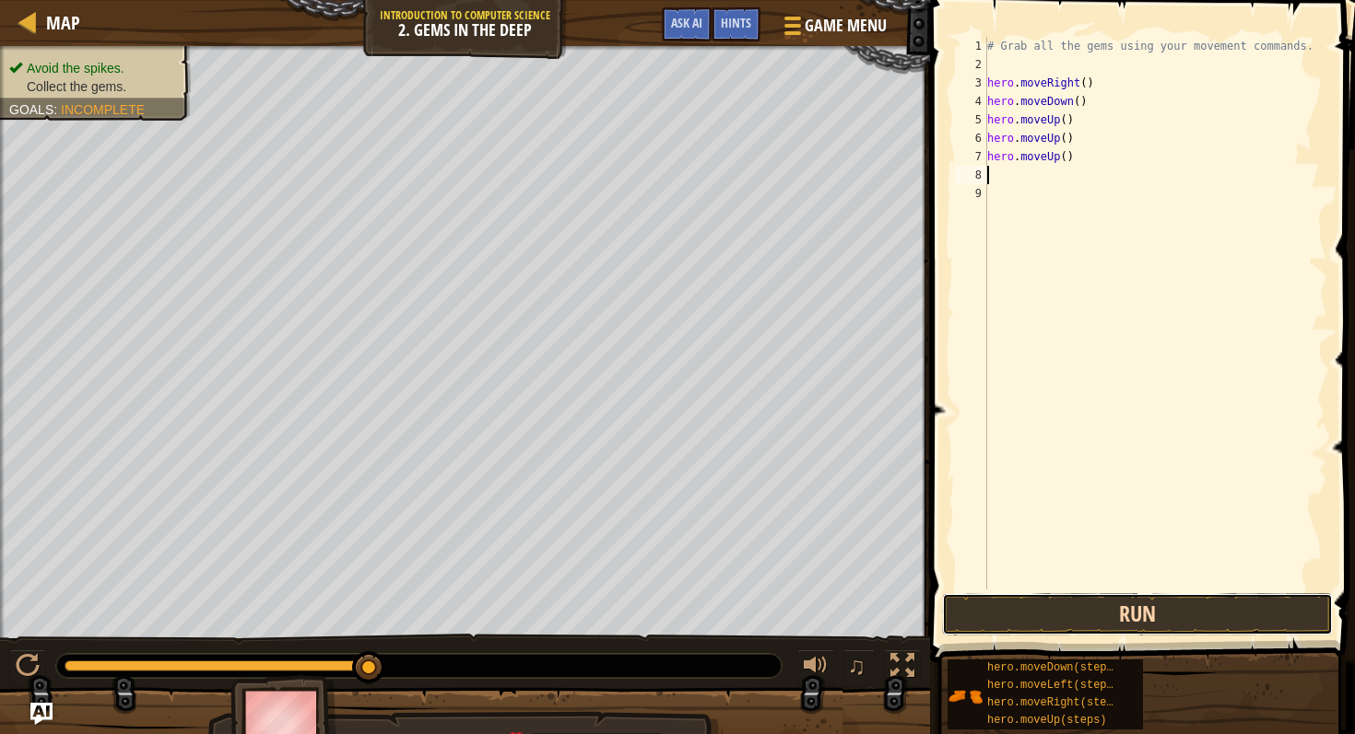
click at [1103, 605] on button "Run" at bounding box center [1137, 614] width 391 height 42
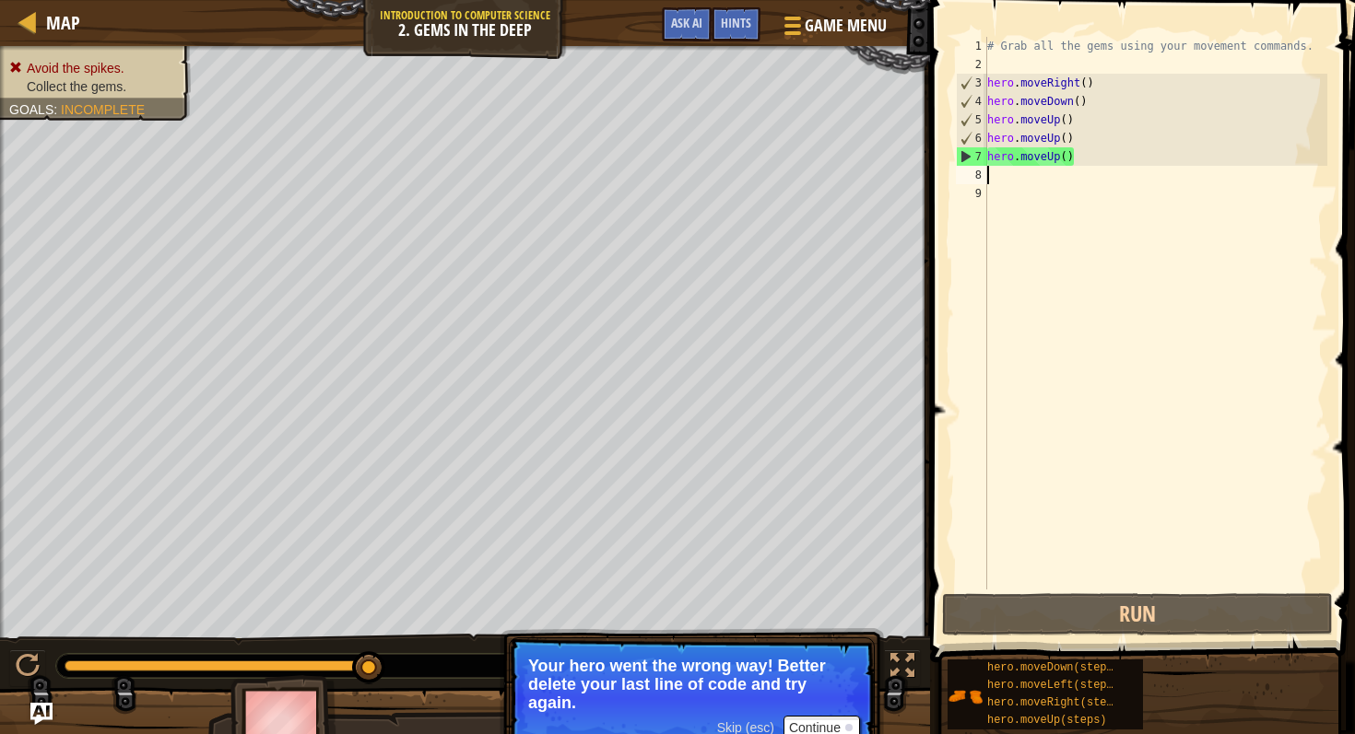
click at [998, 172] on div "# Grab all the gems using your movement commands. hero . moveRight ( ) hero . m…" at bounding box center [1155, 332] width 344 height 590
type textarea "h"
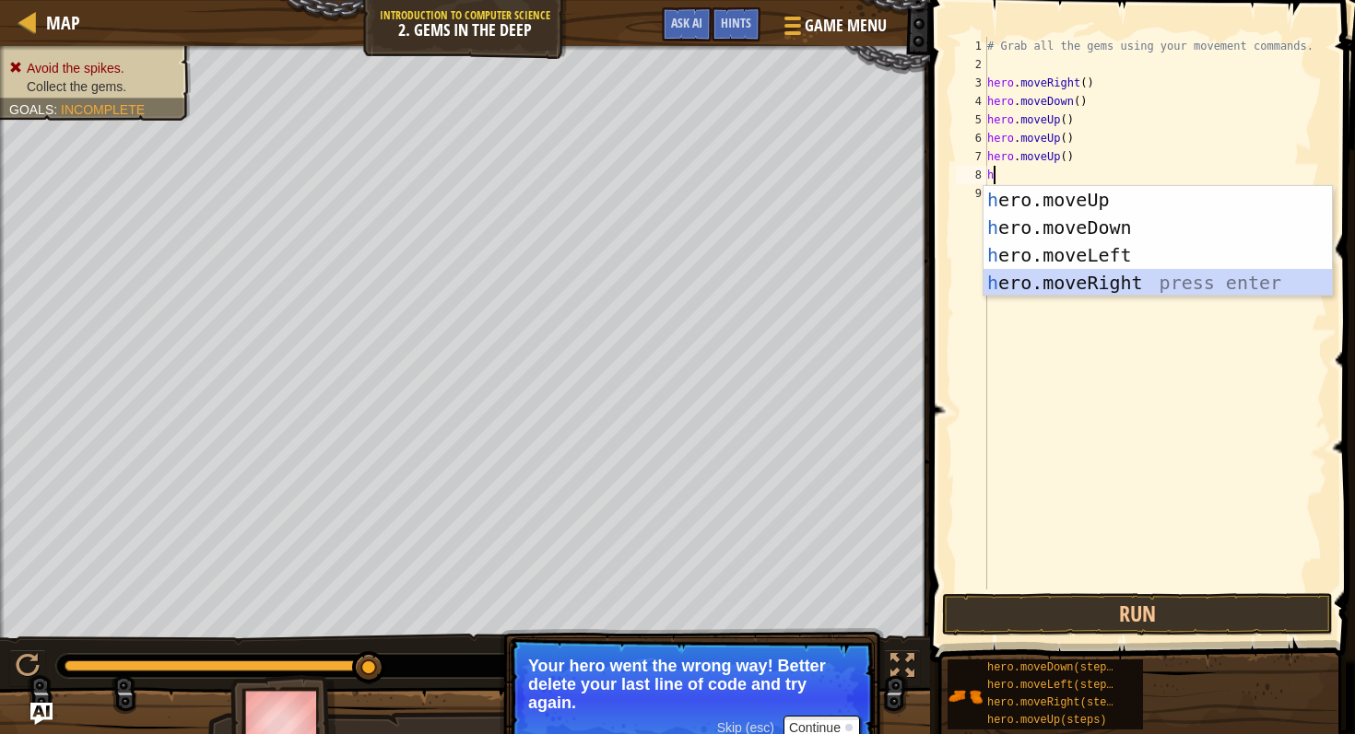
click at [1048, 280] on div "h ero.moveUp press enter h ero.moveDown press enter h ero.moveLeft press enter …" at bounding box center [1157, 269] width 348 height 166
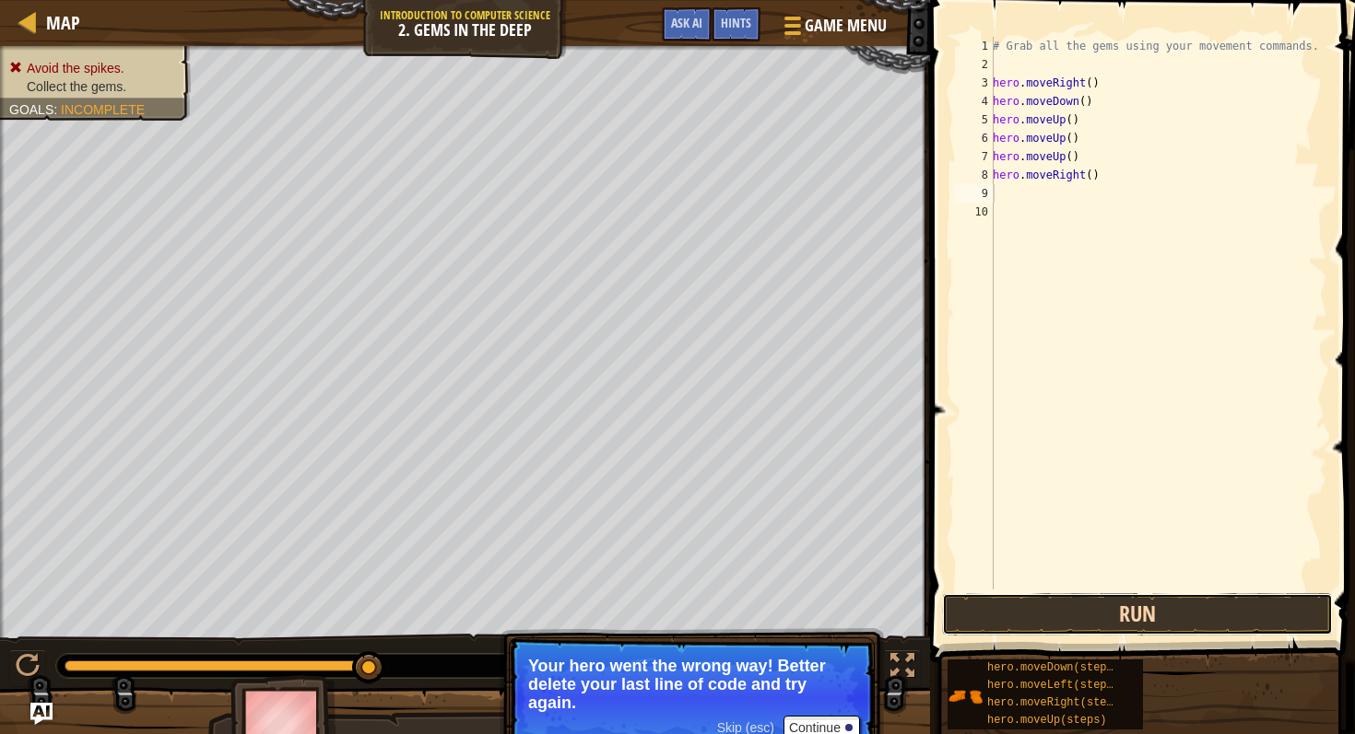
click at [1155, 613] on button "Run" at bounding box center [1137, 614] width 391 height 42
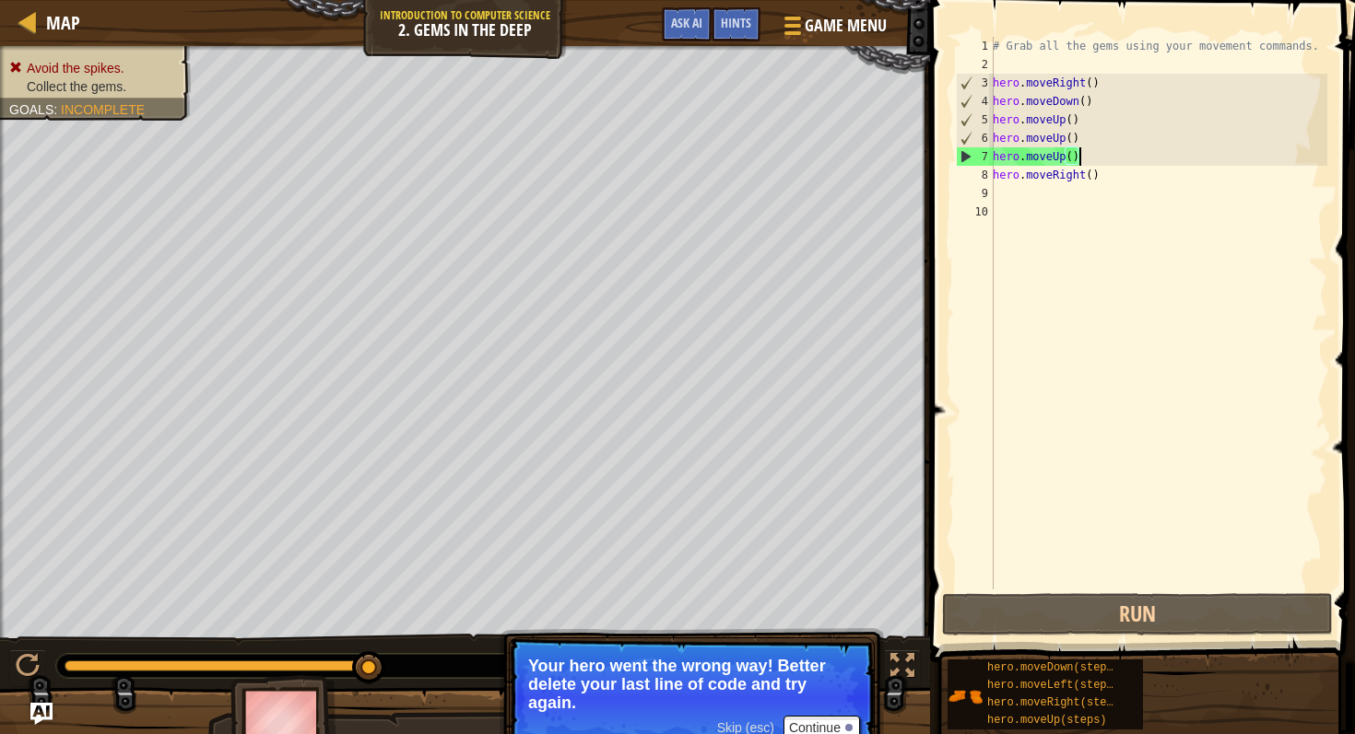
click at [1087, 156] on div "# Grab all the gems using your movement commands. hero . moveRight ( ) hero . m…" at bounding box center [1158, 332] width 338 height 590
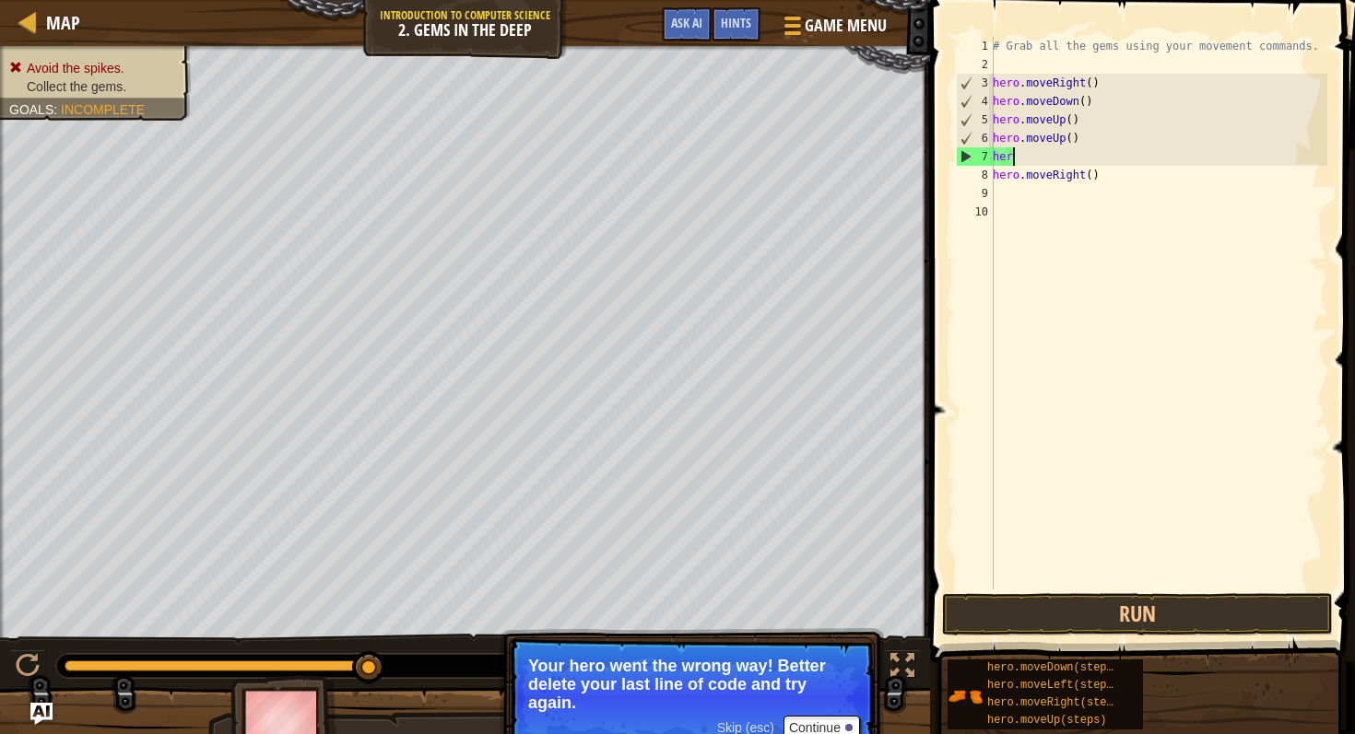
type textarea "h"
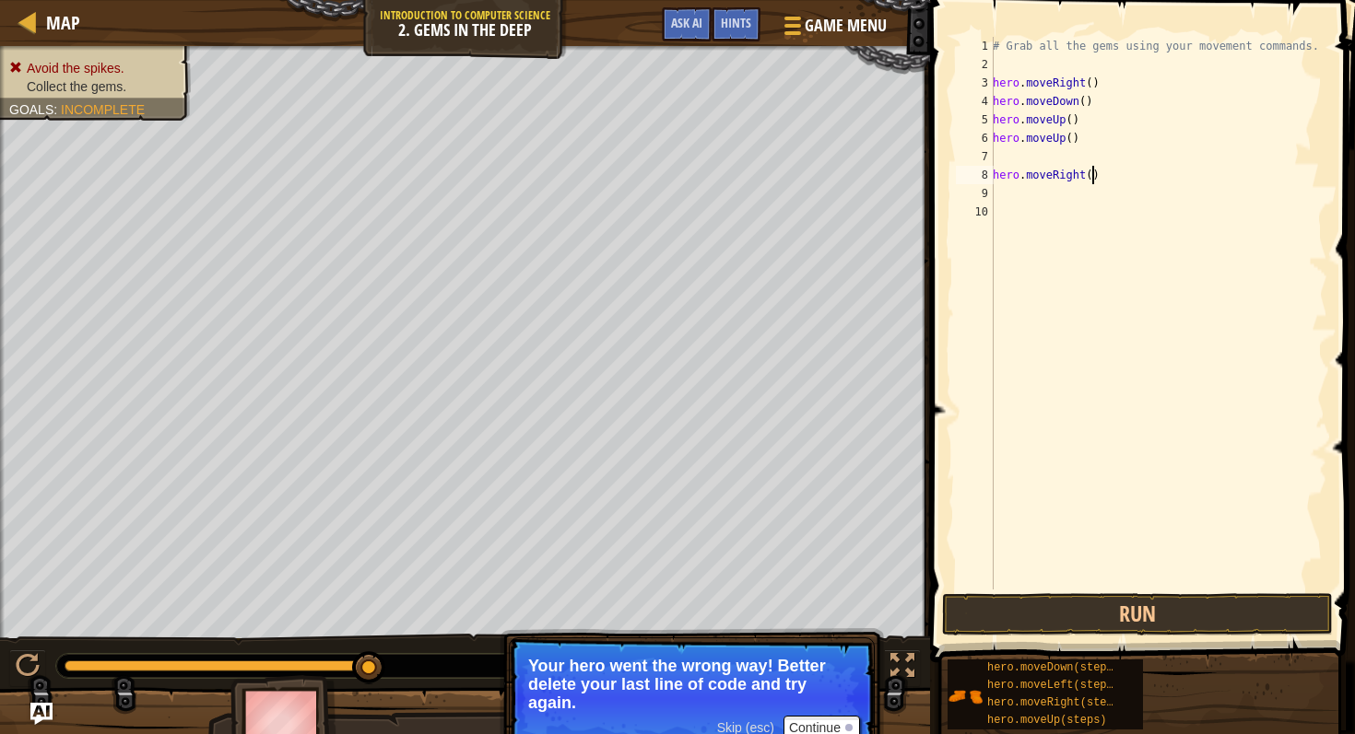
click at [1094, 172] on div "# Grab all the gems using your movement commands. hero . moveRight ( ) hero . m…" at bounding box center [1158, 332] width 338 height 590
click at [1109, 181] on div "# Grab all the gems using your movement commands. hero . moveRight ( ) hero . m…" at bounding box center [1158, 332] width 338 height 590
type textarea "h"
click at [1007, 162] on div "# Grab all the gems using your movement commands. hero . moveRight ( ) hero . m…" at bounding box center [1158, 332] width 338 height 590
type textarea "h"
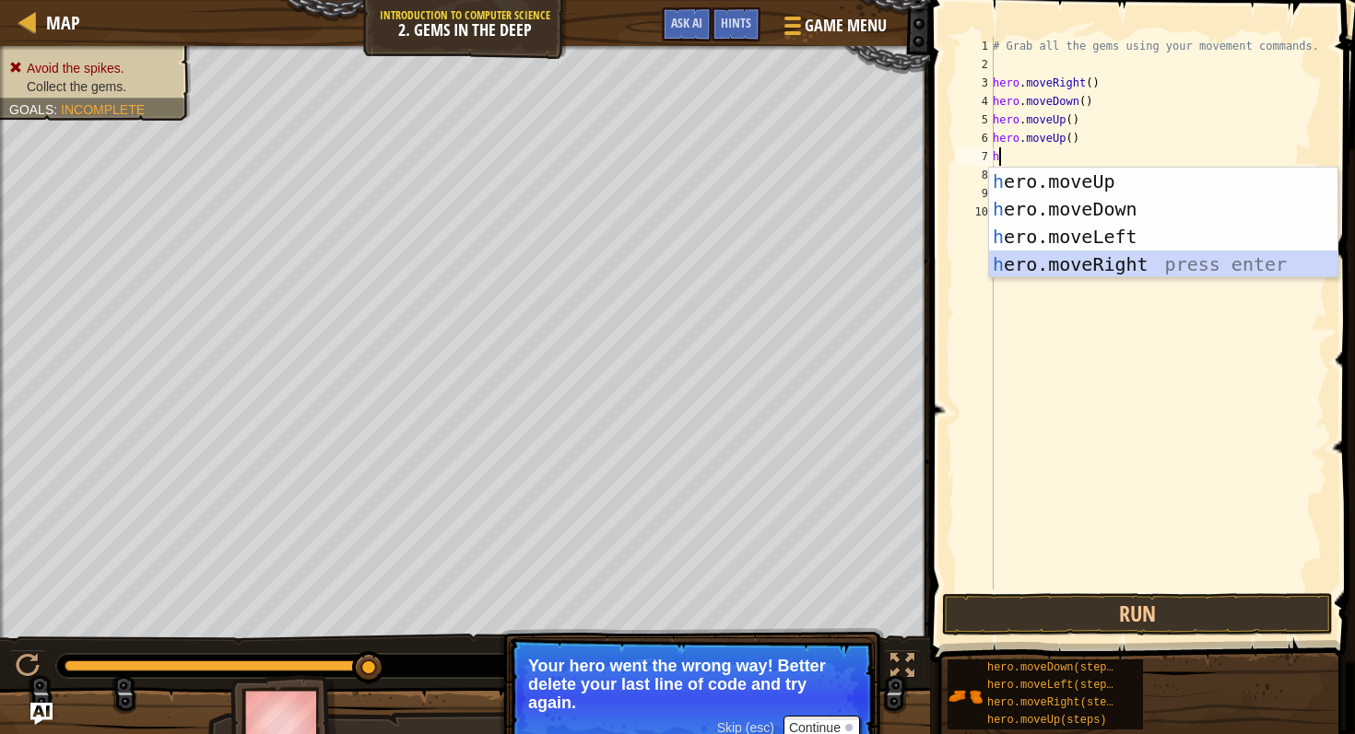
click at [1109, 254] on div "h ero.moveUp press enter h ero.moveDown press enter h ero.moveLeft press enter …" at bounding box center [1163, 251] width 348 height 166
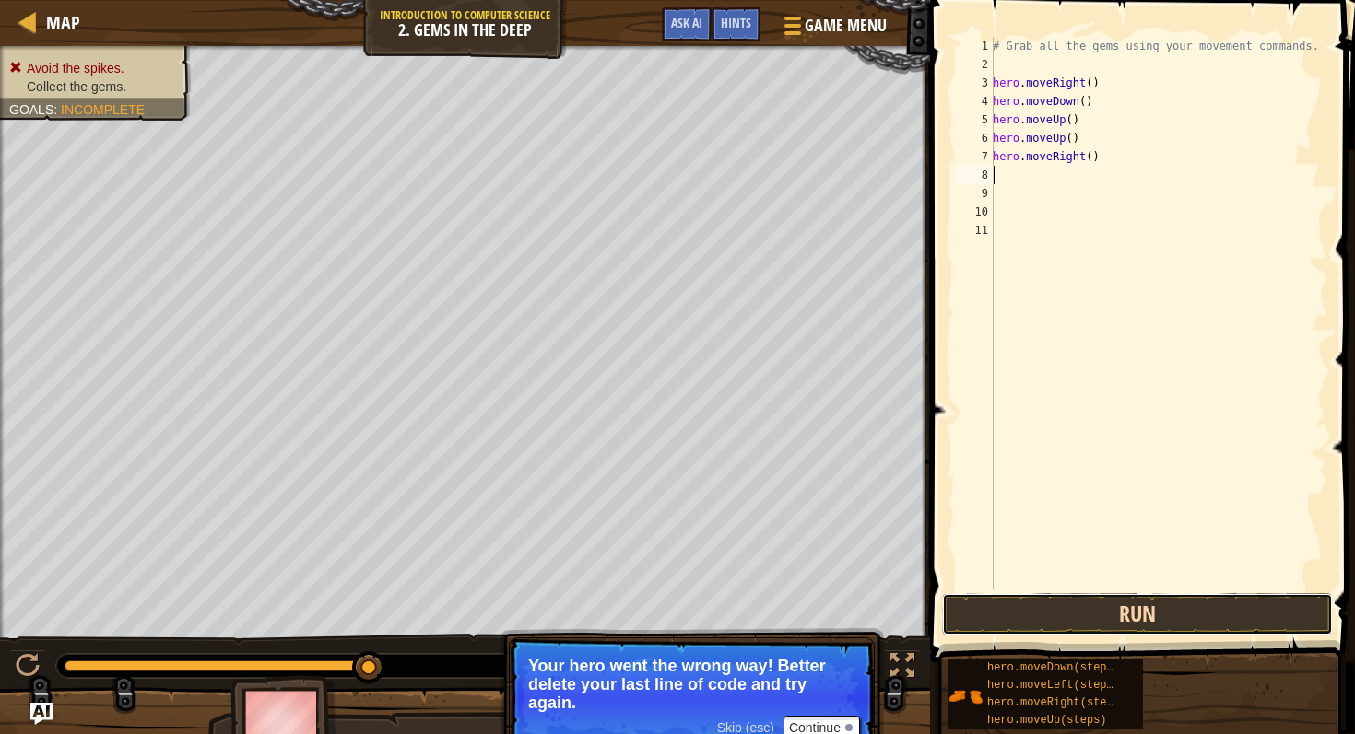
click at [1122, 615] on button "Run" at bounding box center [1137, 614] width 391 height 42
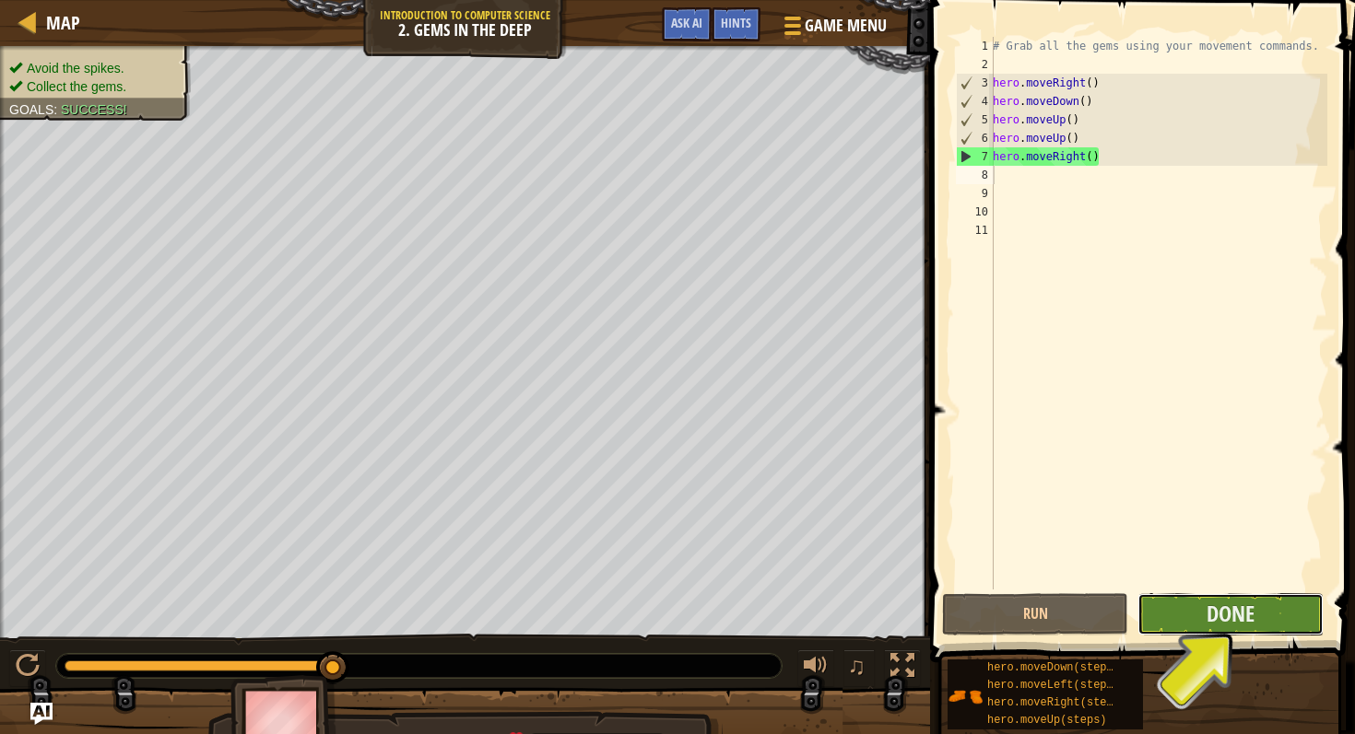
click at [1198, 617] on button "Done" at bounding box center [1230, 614] width 186 height 42
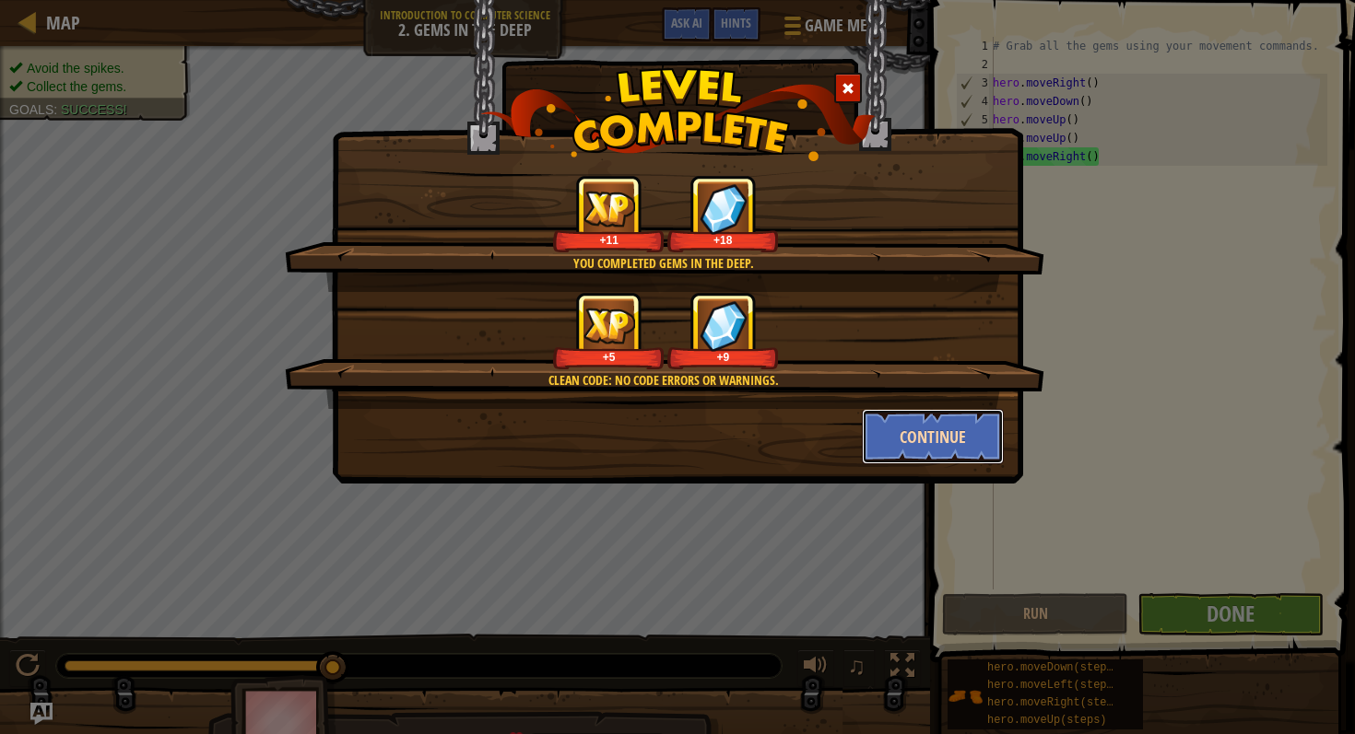
click at [980, 441] on button "Continue" at bounding box center [933, 436] width 143 height 55
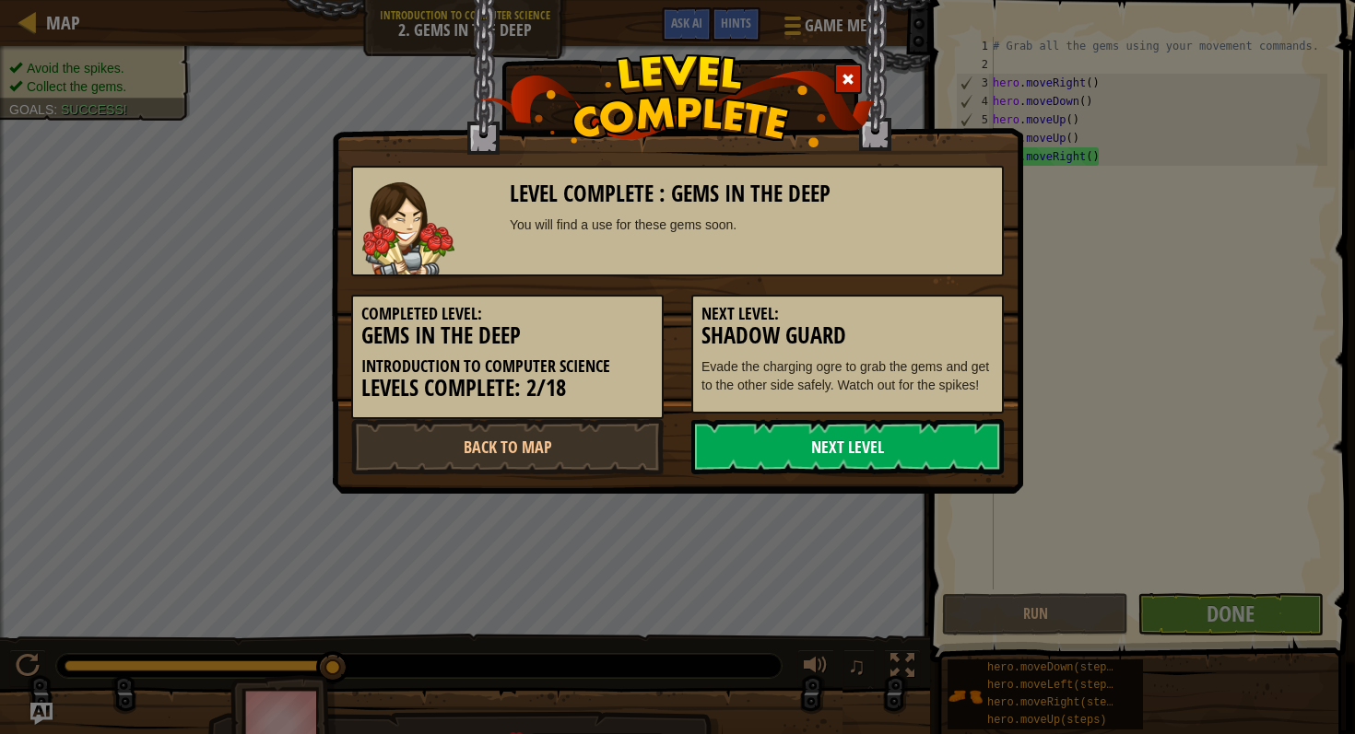
click at [944, 453] on link "Next Level" at bounding box center [847, 446] width 312 height 55
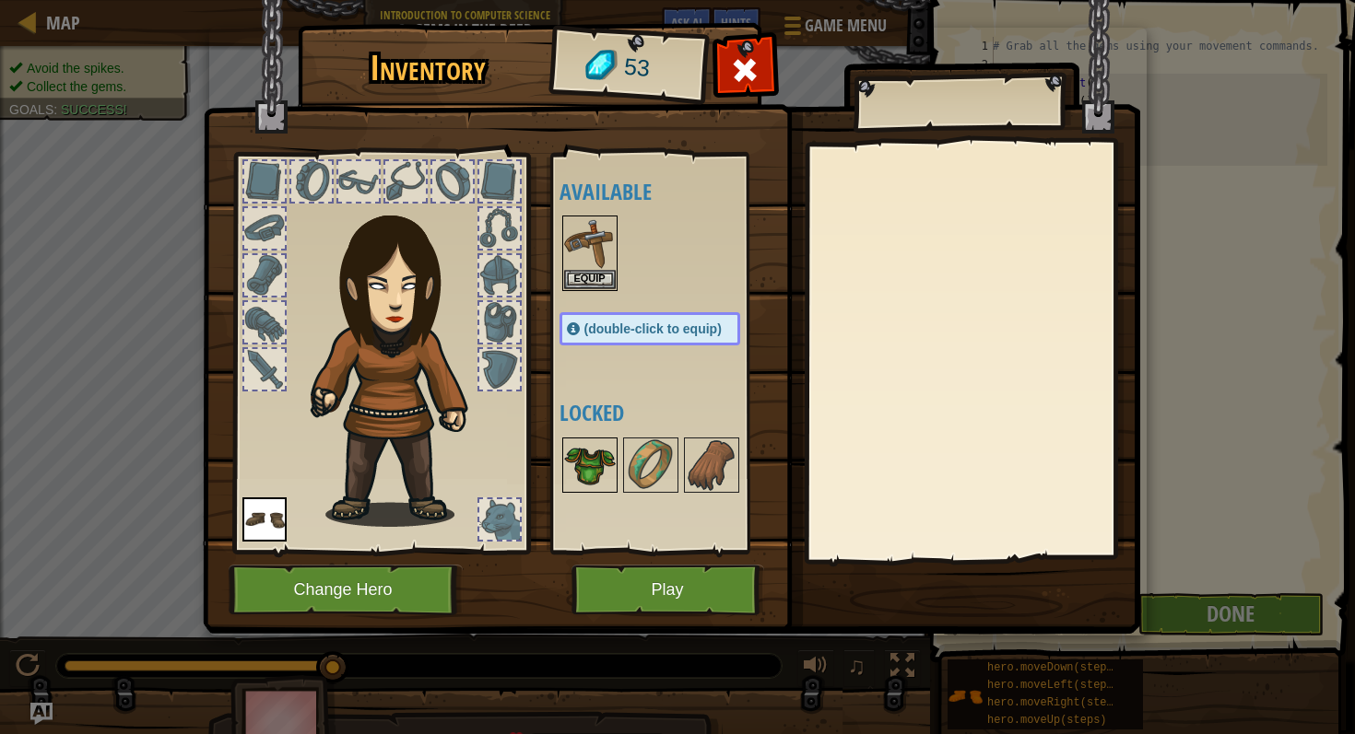
drag, startPoint x: 583, startPoint y: 465, endPoint x: 582, endPoint y: 452, distance: 12.9
click at [583, 465] on img at bounding box center [590, 466] width 52 height 52
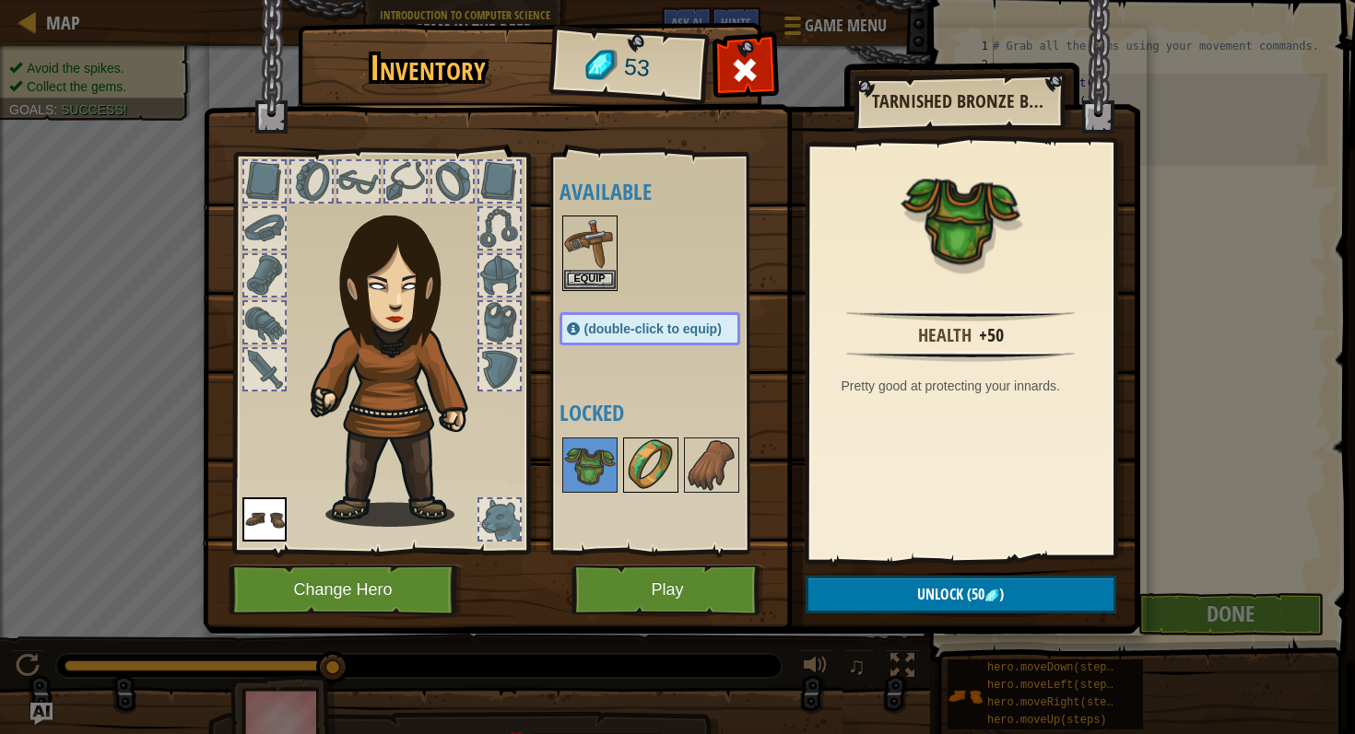
click at [632, 451] on img at bounding box center [651, 466] width 52 height 52
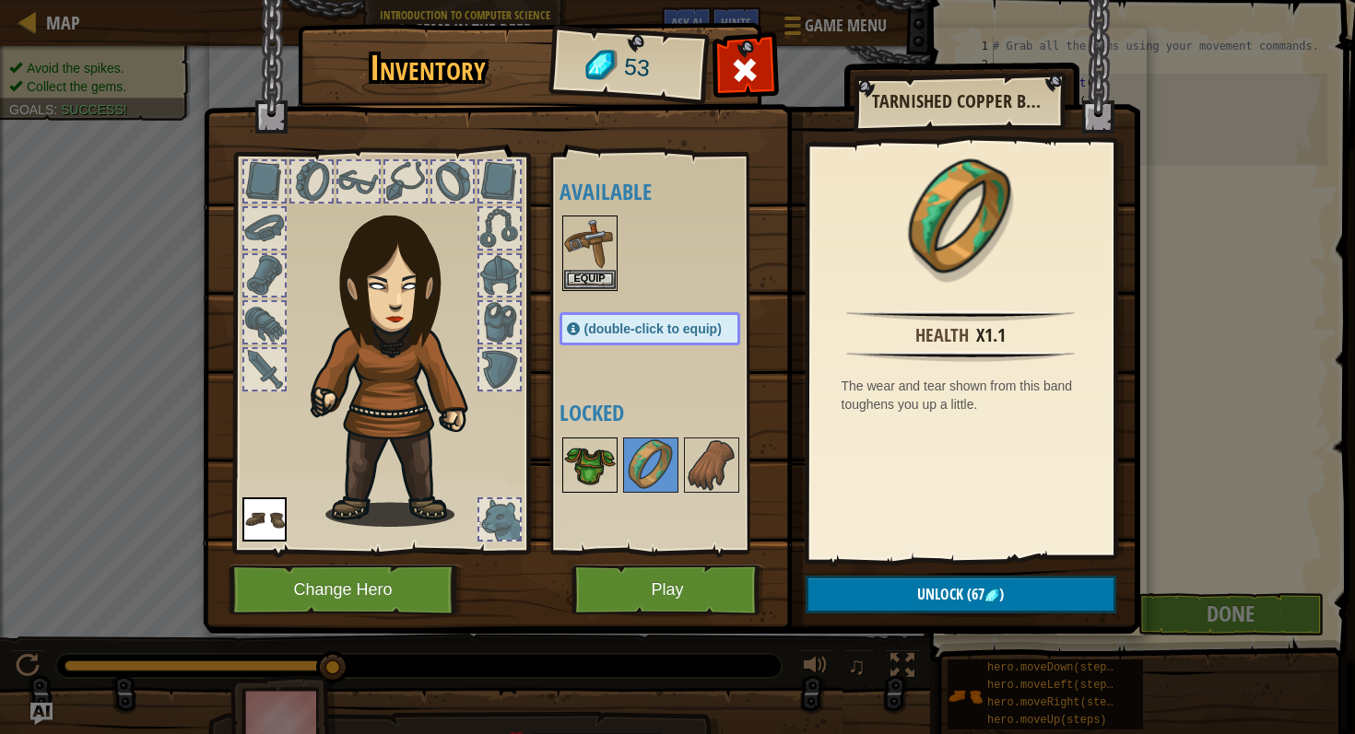
click at [584, 465] on img at bounding box center [590, 466] width 52 height 52
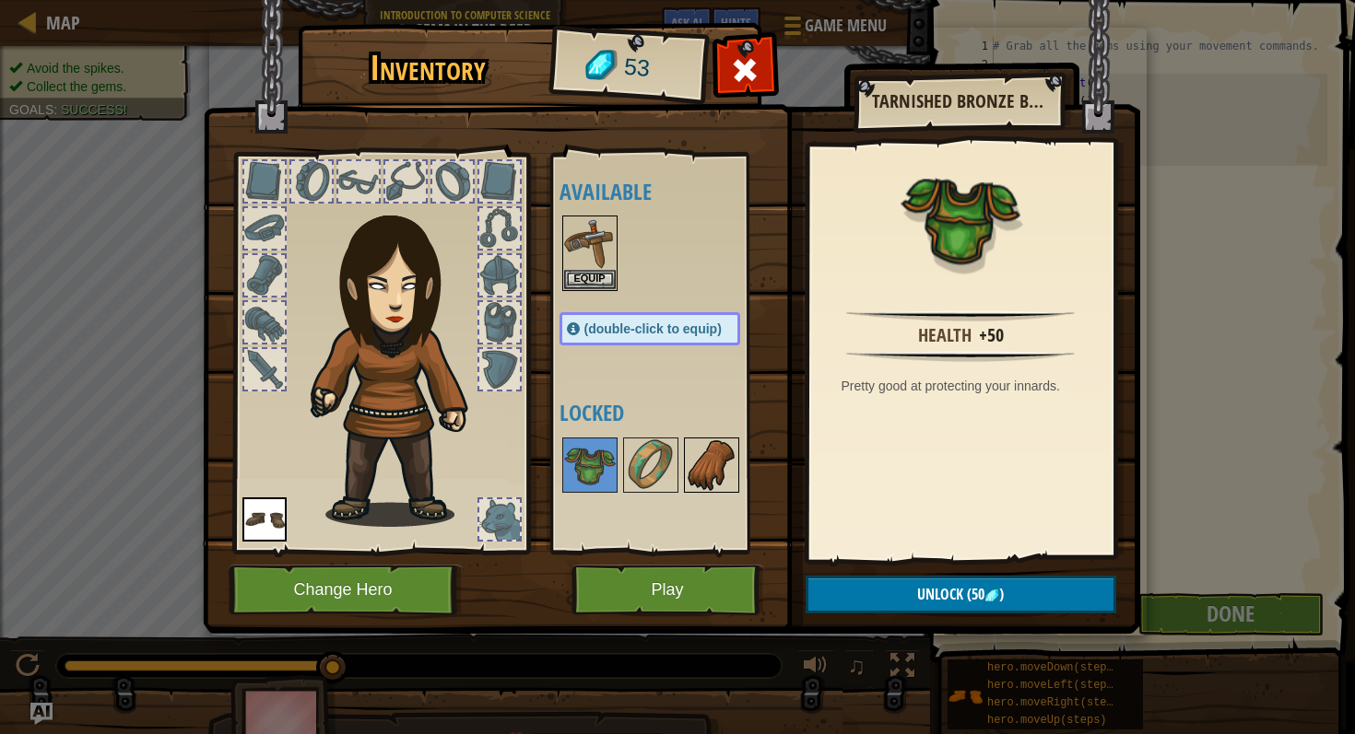
click at [703, 475] on img at bounding box center [712, 466] width 52 height 52
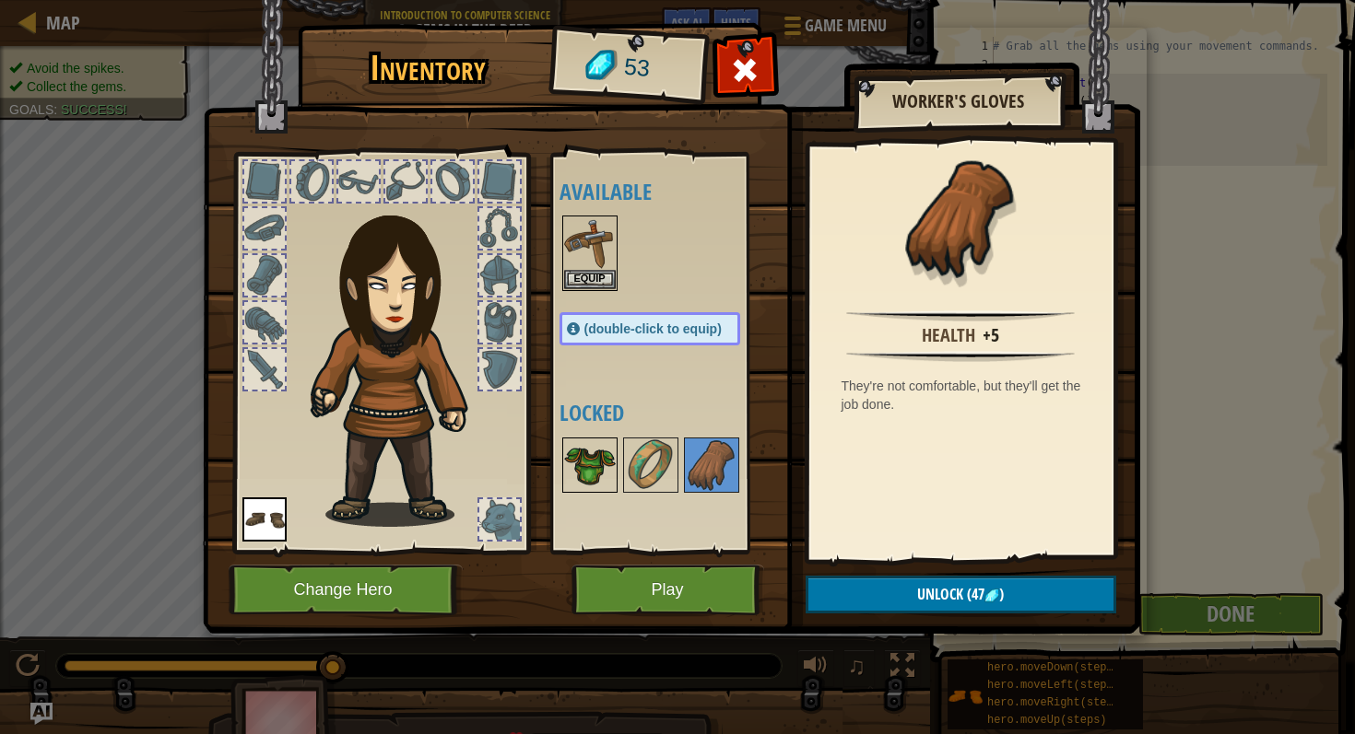
click at [579, 457] on img at bounding box center [590, 466] width 52 height 52
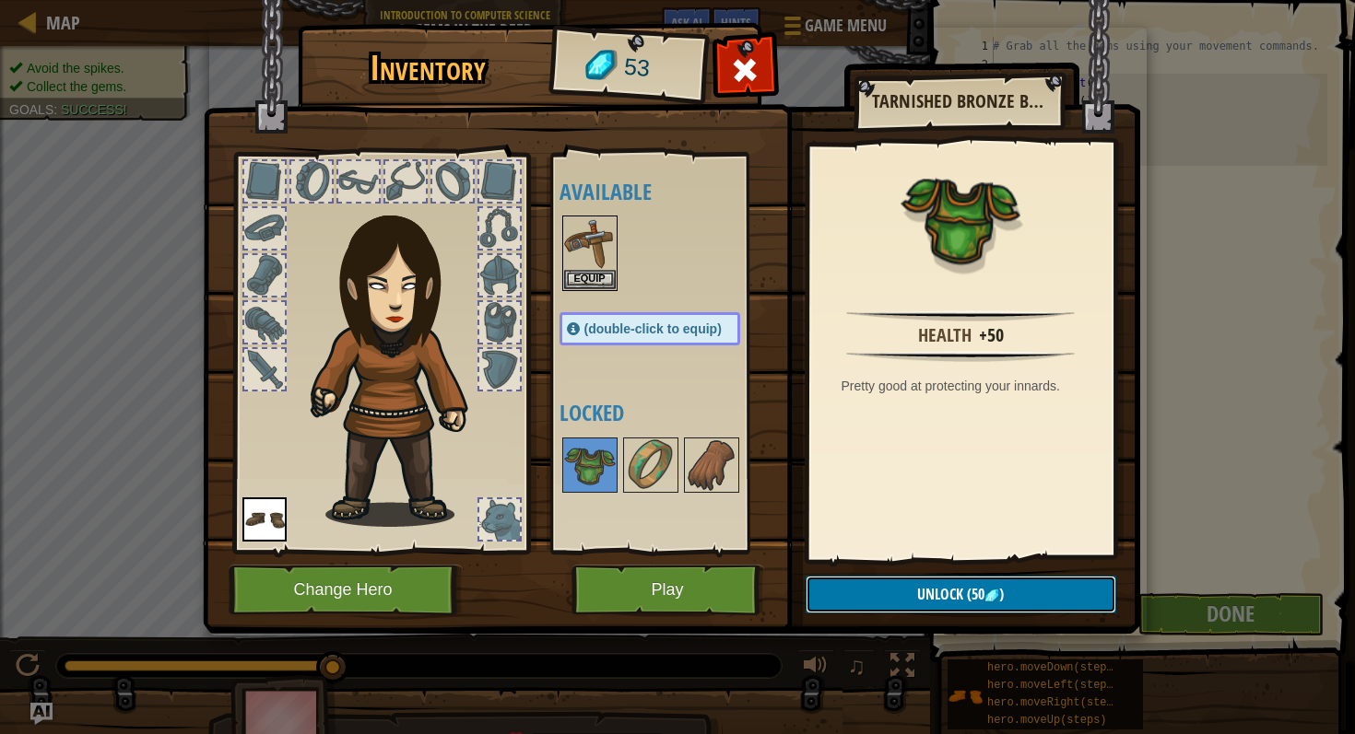
click at [914, 601] on button "Unlock (50 )" at bounding box center [960, 595] width 311 height 38
click at [918, 597] on button "Confirm" at bounding box center [960, 595] width 311 height 38
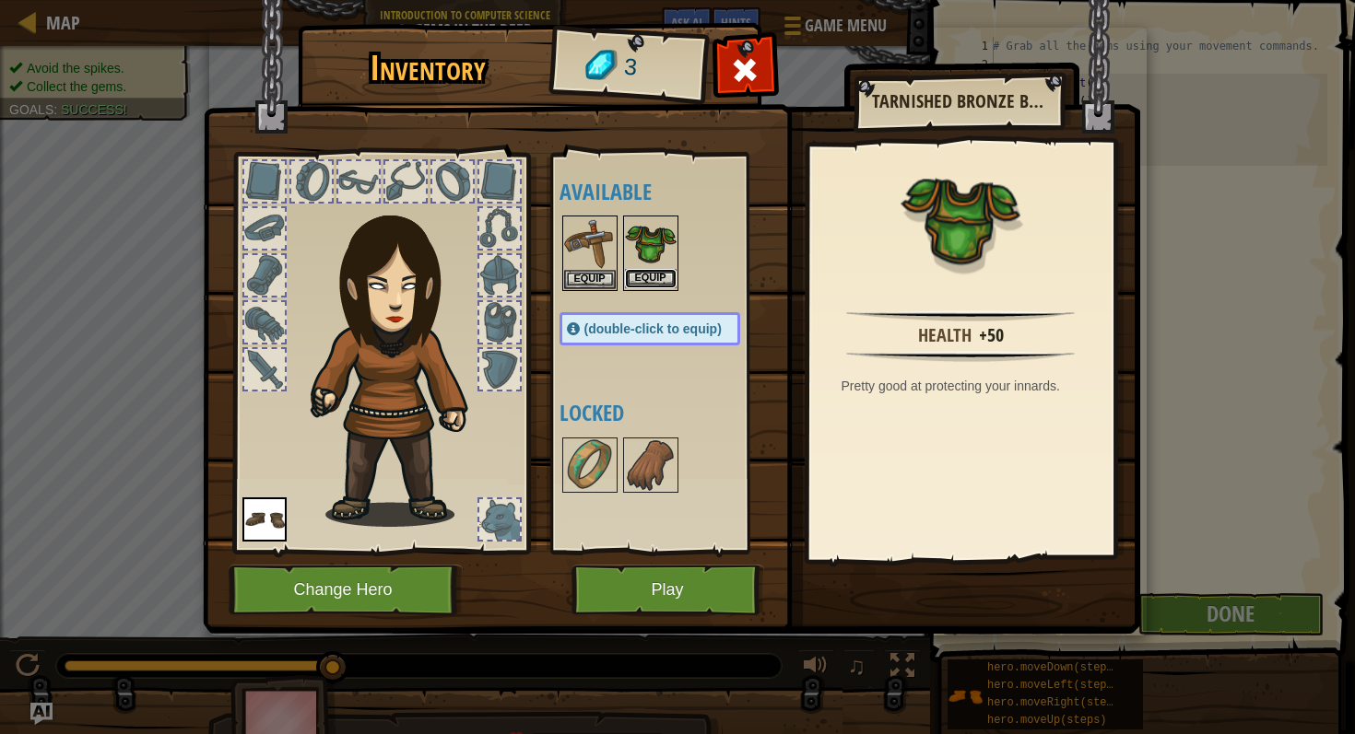
click at [649, 275] on button "Equip" at bounding box center [651, 278] width 52 height 19
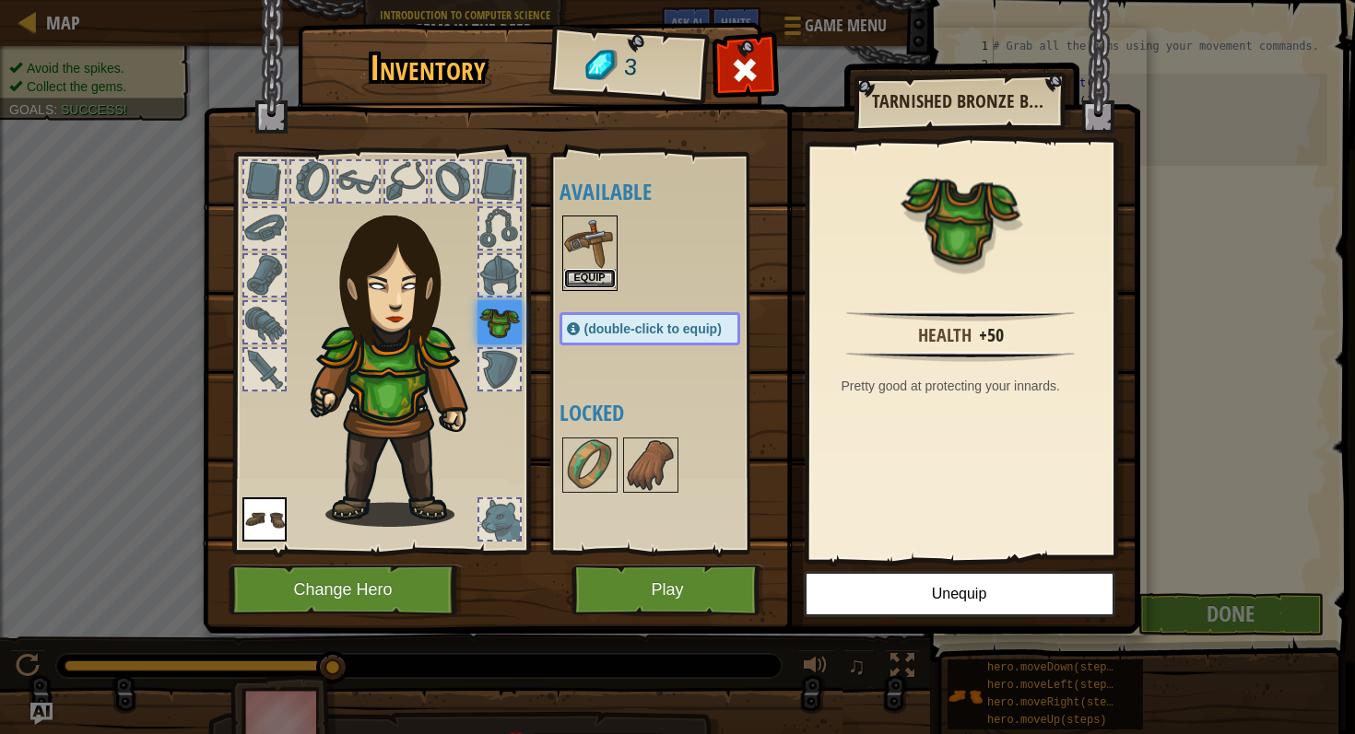
click at [581, 276] on button "Equip" at bounding box center [590, 278] width 52 height 19
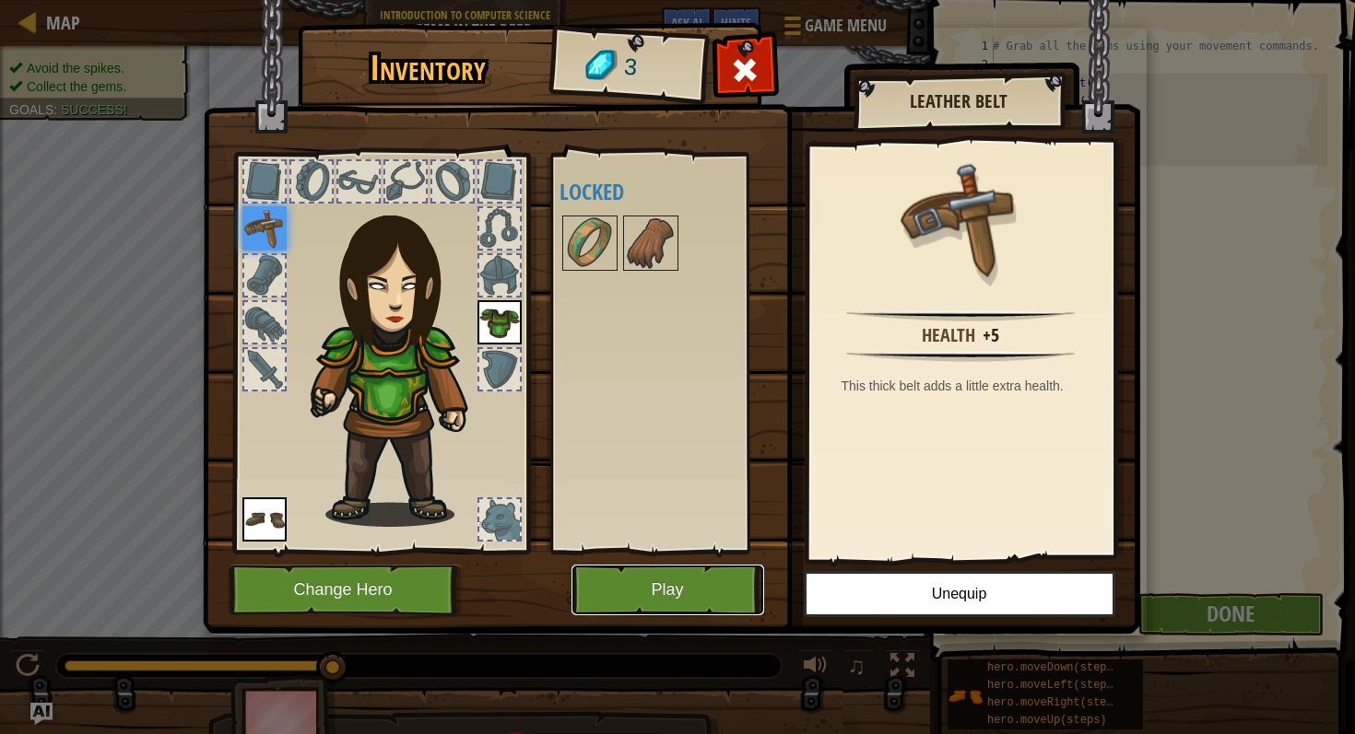
click at [692, 597] on button "Play" at bounding box center [667, 590] width 193 height 51
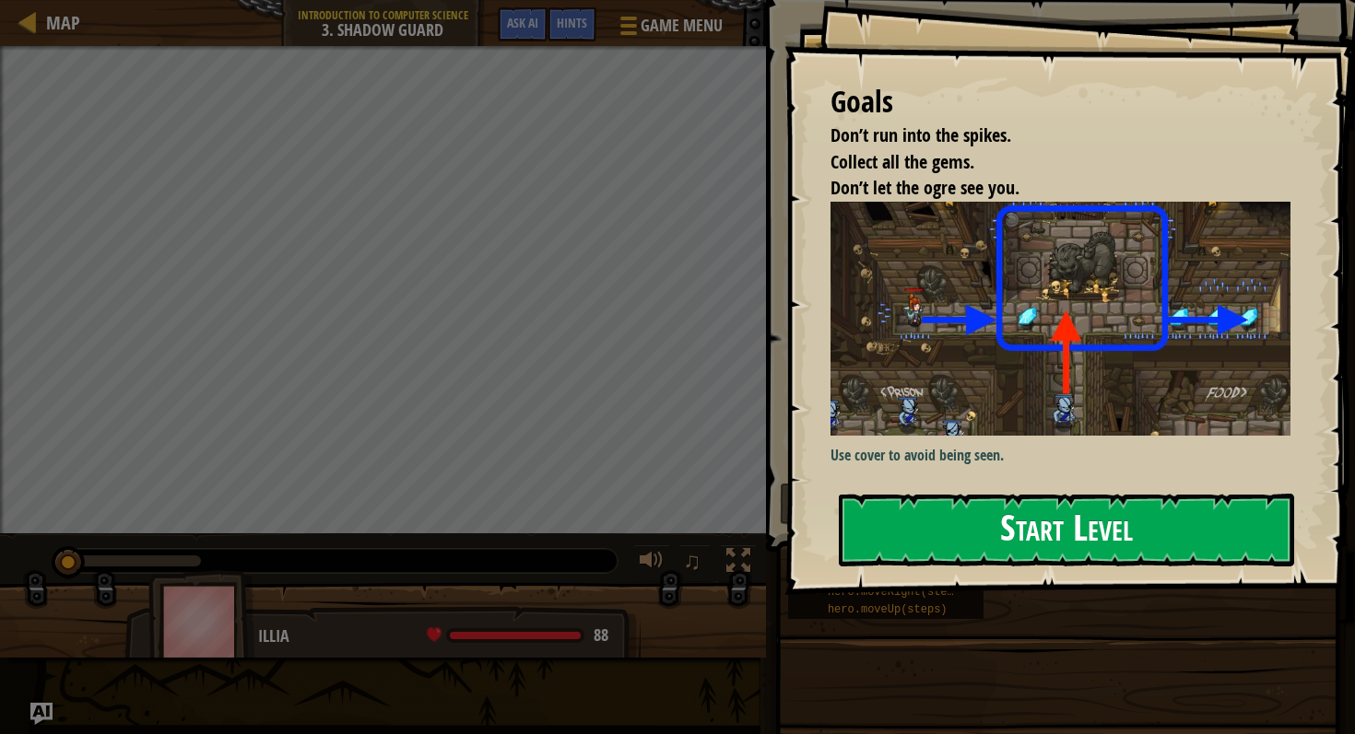
click at [944, 510] on button "Start Level" at bounding box center [1066, 530] width 455 height 73
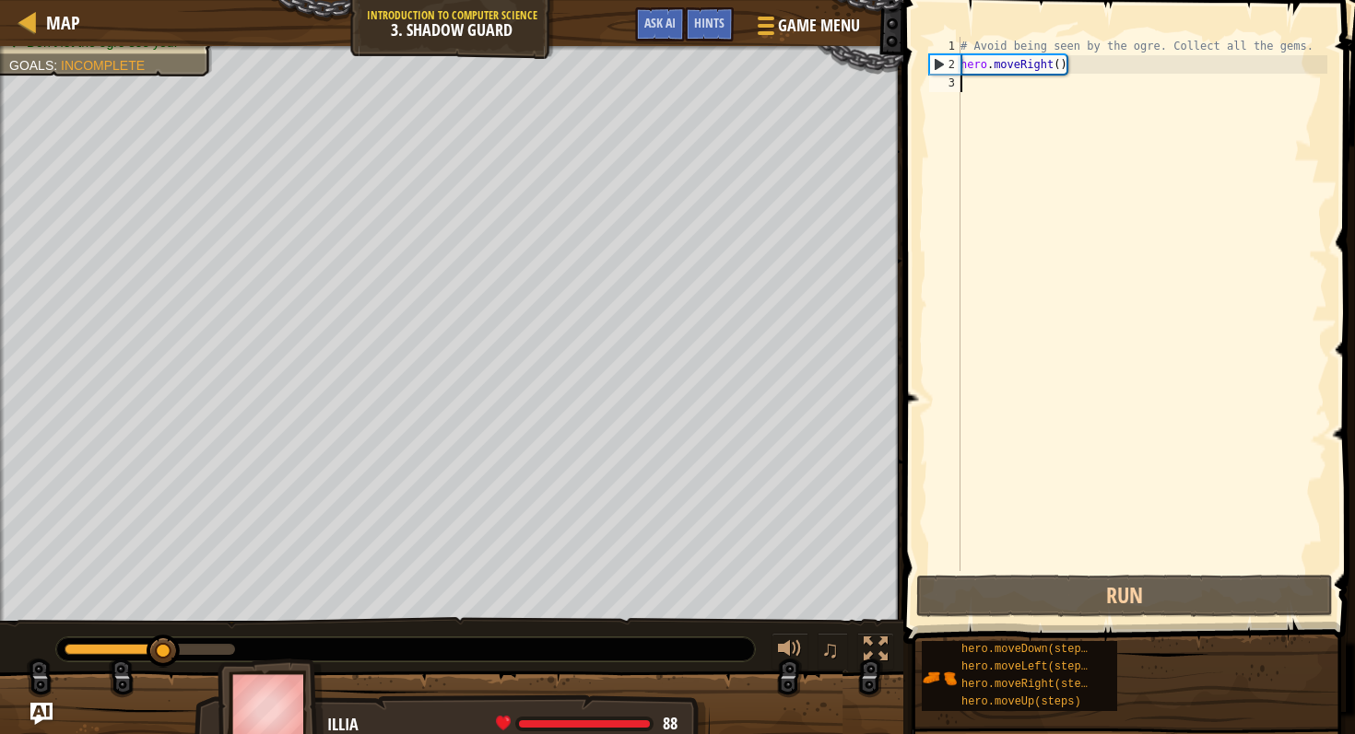
click at [987, 80] on div "# Avoid being seen by the ogre. Collect all the gems. hero . moveRight ( )" at bounding box center [1141, 322] width 370 height 571
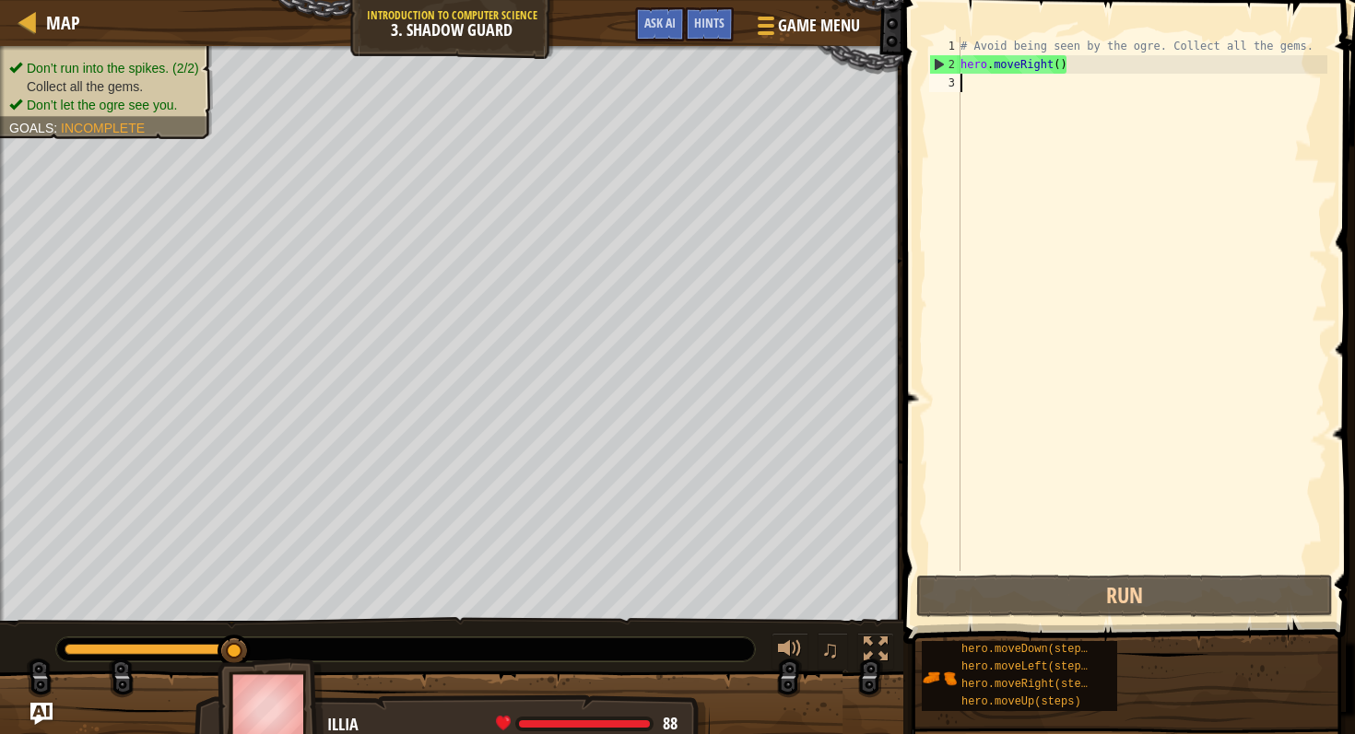
type textarea "h"
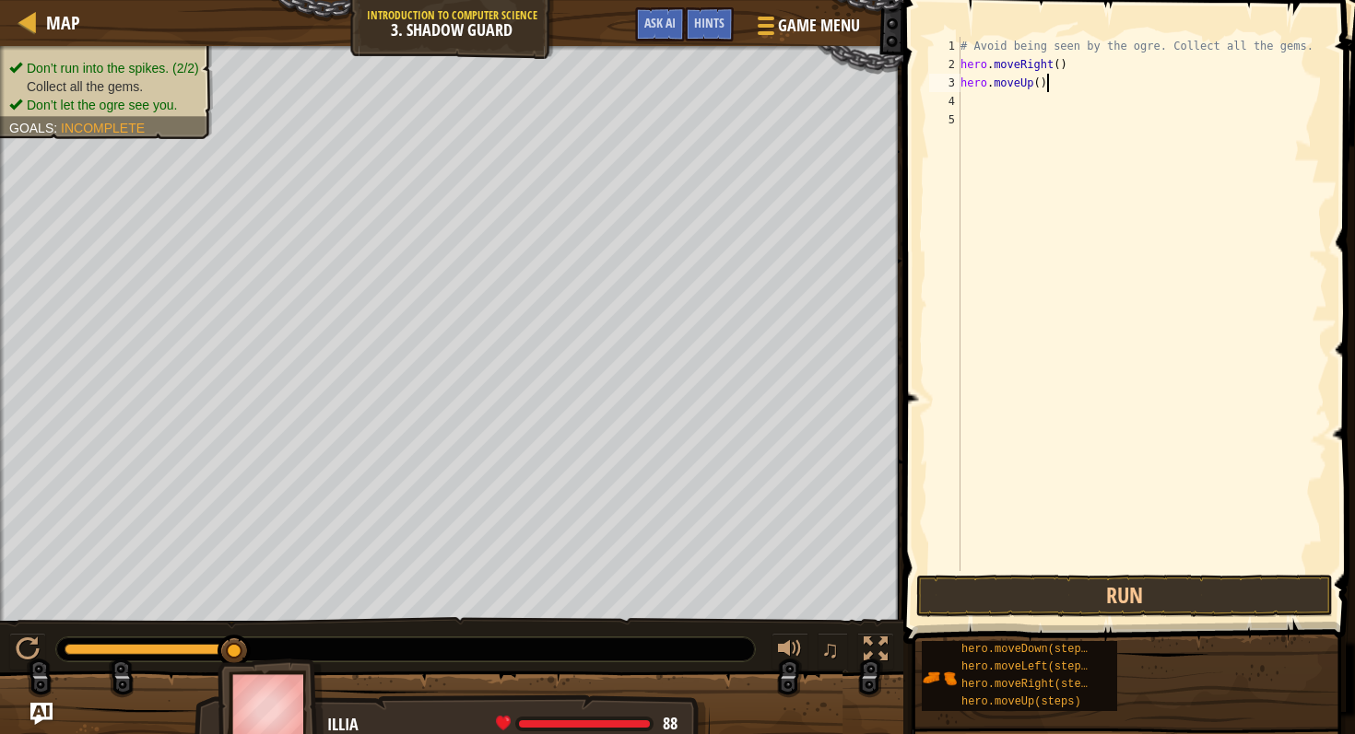
click at [1046, 88] on div "# Avoid being seen by the ogre. Collect all the gems. hero . moveRight ( ) hero…" at bounding box center [1141, 322] width 370 height 571
type textarea "hero.moveUp()"
click at [979, 99] on div "# Avoid being seen by the ogre. Collect all the gems. hero . moveRight ( ) hero…" at bounding box center [1141, 322] width 370 height 571
type textarea "h"
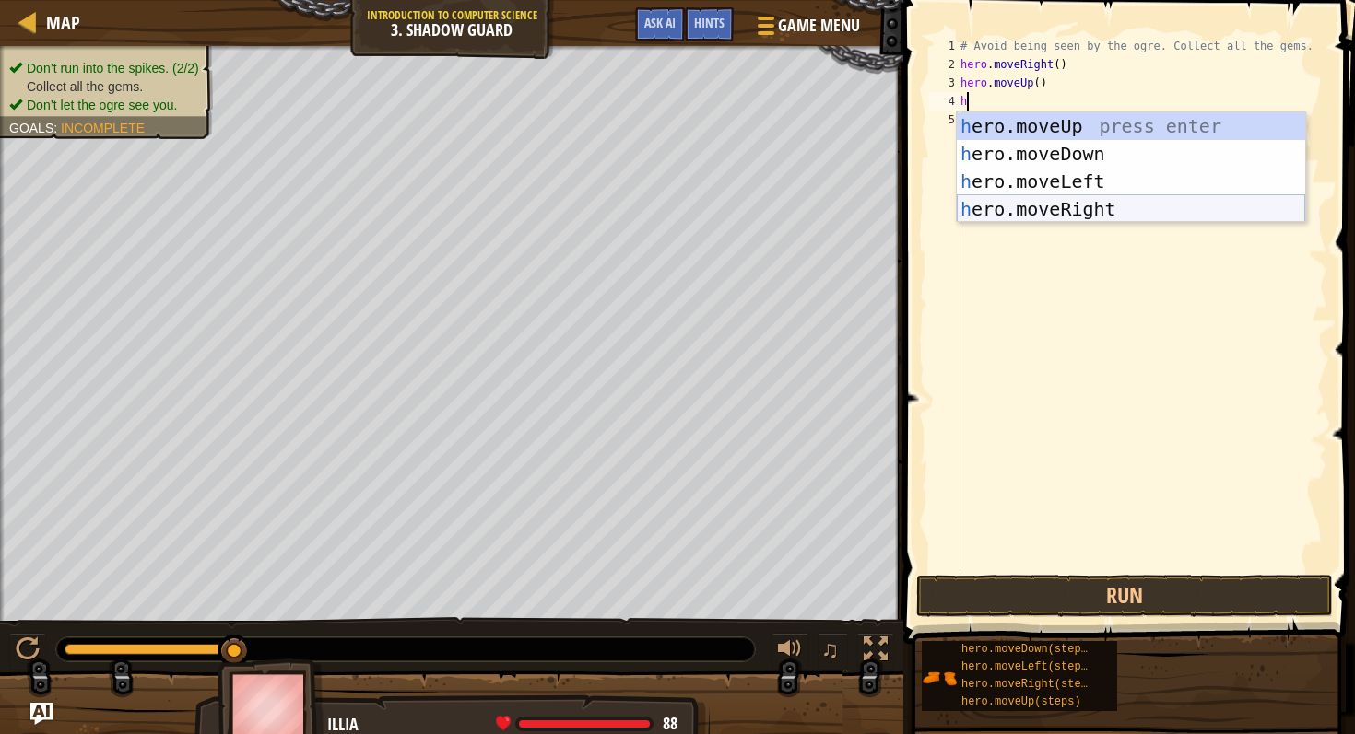
click at [1051, 204] on div "h ero.moveUp press enter h ero.moveDown press enter h ero.moveLeft press enter …" at bounding box center [1130, 195] width 348 height 166
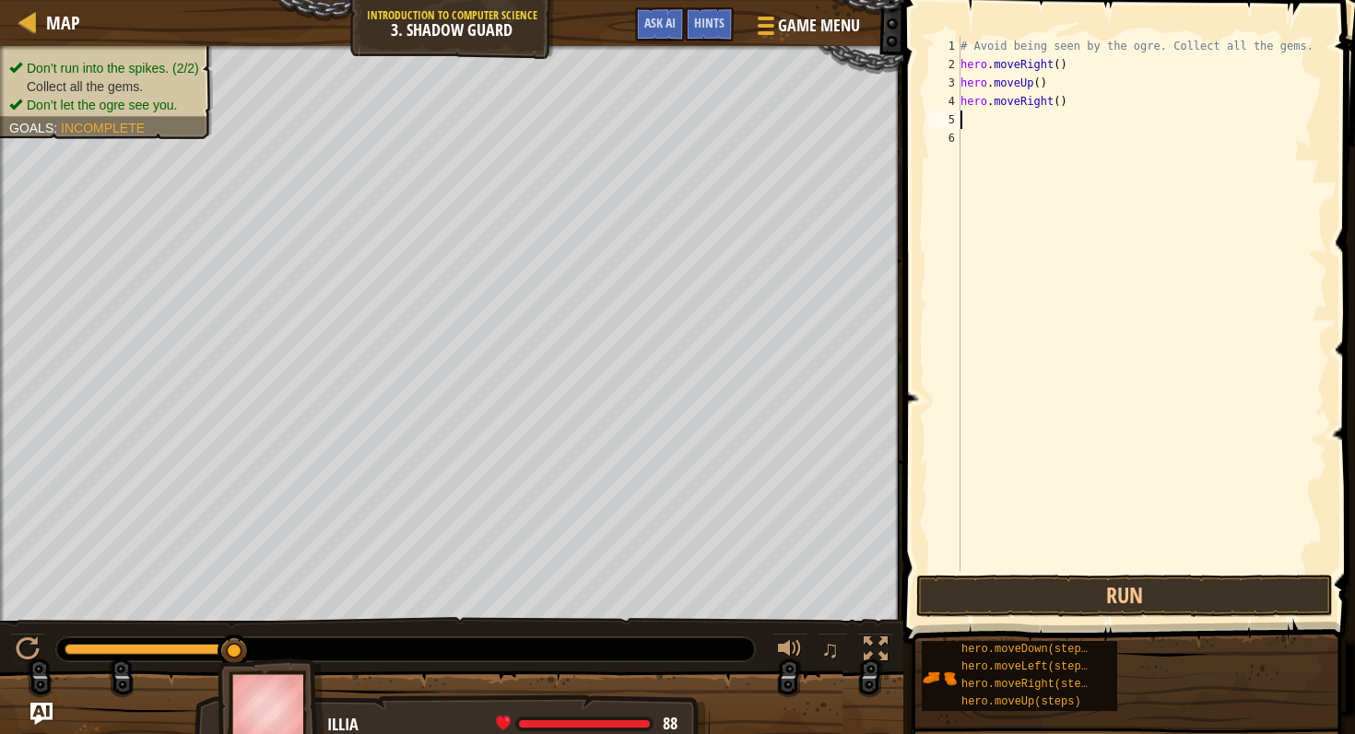
click at [970, 140] on div "# Avoid being seen by the ogre. Collect all the gems. hero . moveRight ( ) hero…" at bounding box center [1141, 322] width 370 height 571
click at [979, 122] on div "# Avoid being seen by the ogre. Collect all the gems. hero . moveRight ( ) hero…" at bounding box center [1141, 322] width 370 height 571
type textarea "h"
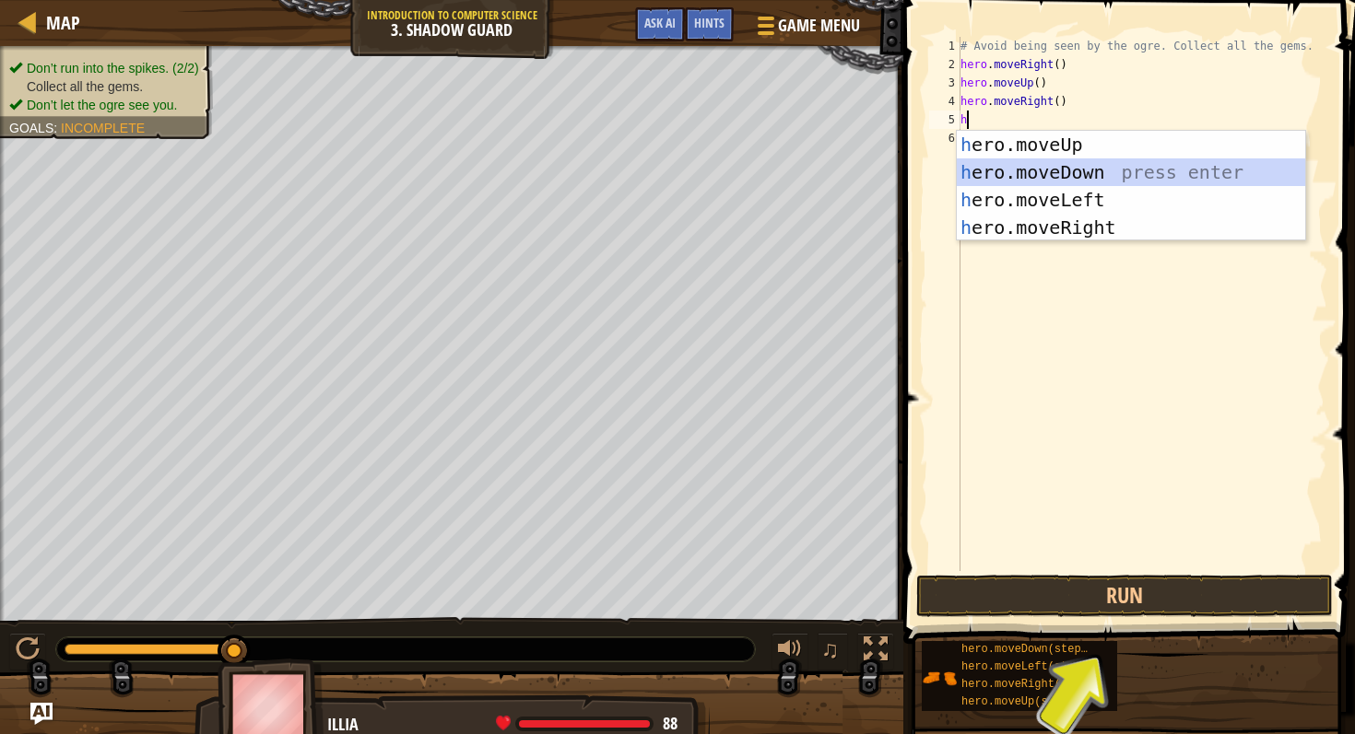
click at [1063, 166] on div "h ero.moveUp press enter h ero.moveDown press enter h ero.moveLeft press enter …" at bounding box center [1130, 214] width 348 height 166
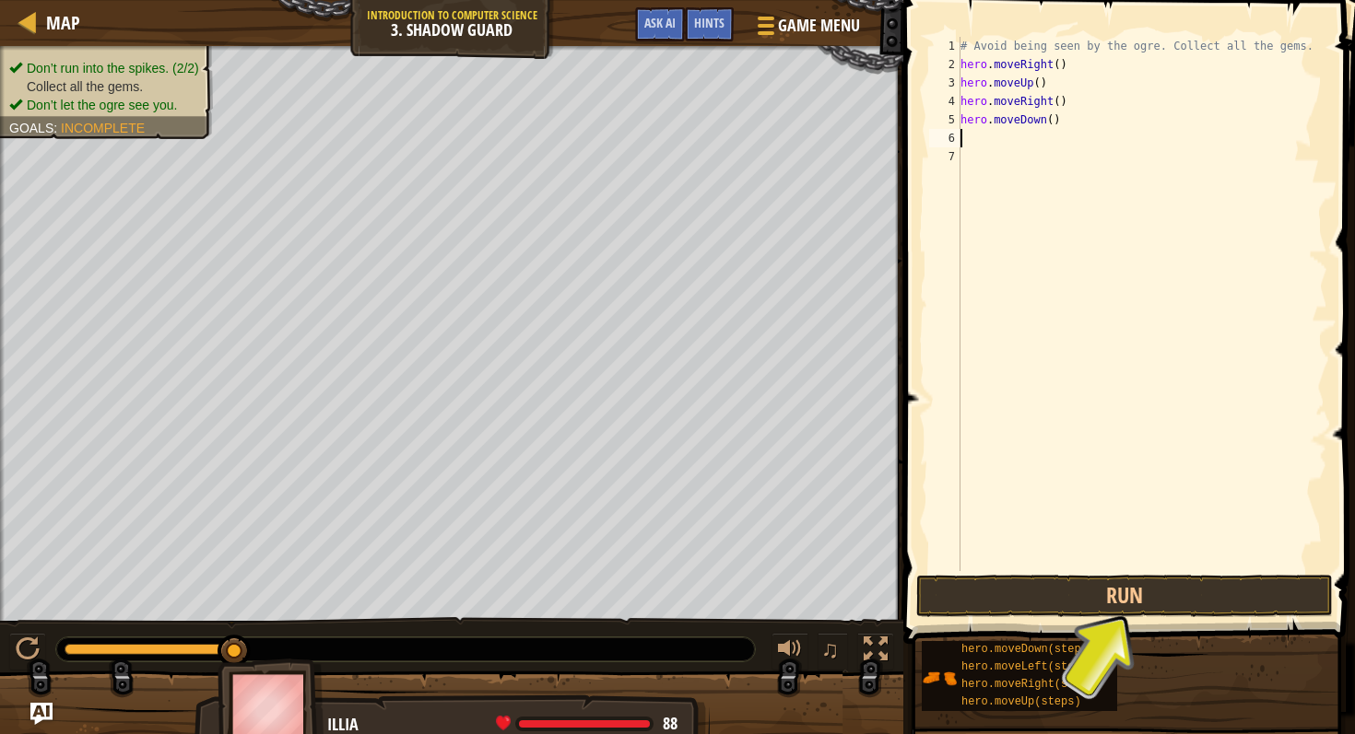
click at [971, 140] on div "# Avoid being seen by the ogre. Collect all the gems. hero . moveRight ( ) hero…" at bounding box center [1141, 322] width 370 height 571
type textarea "h"
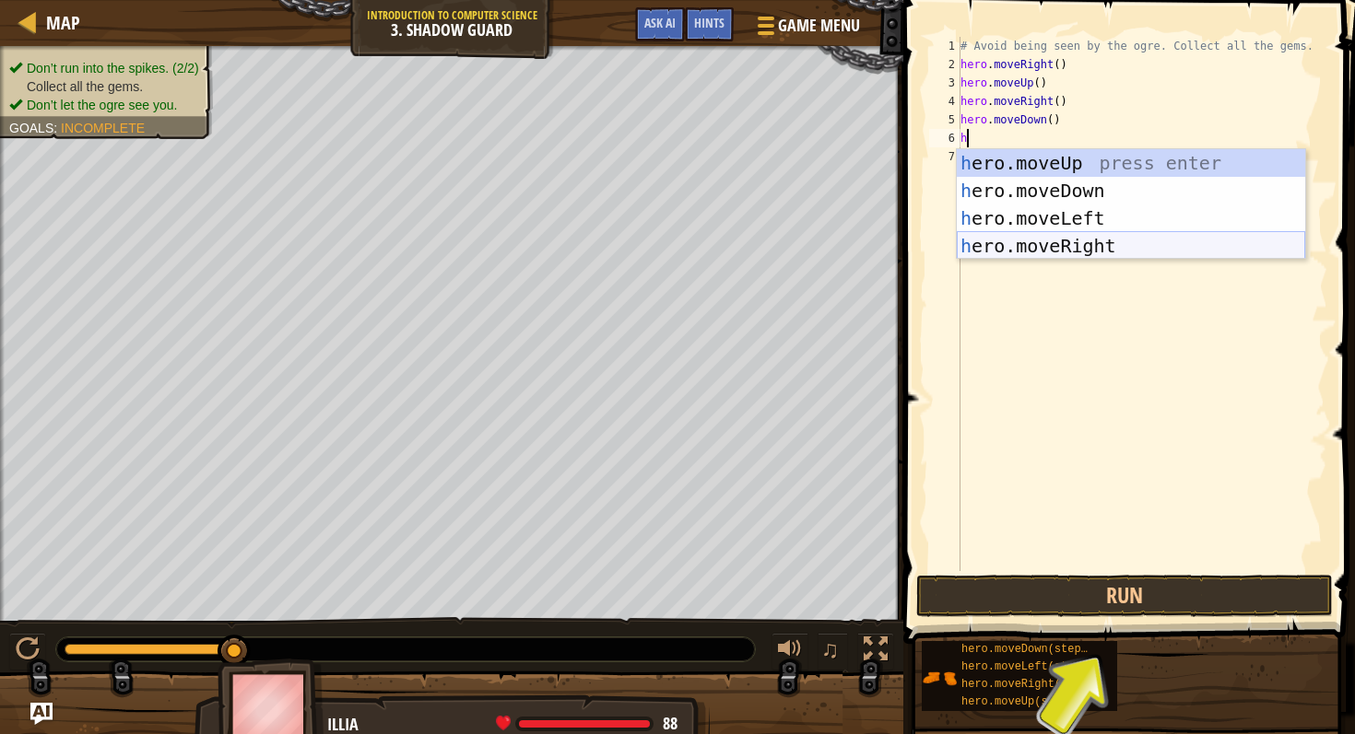
click at [1108, 237] on div "h ero.moveUp press enter h ero.moveDown press enter h ero.moveLeft press enter …" at bounding box center [1130, 232] width 348 height 166
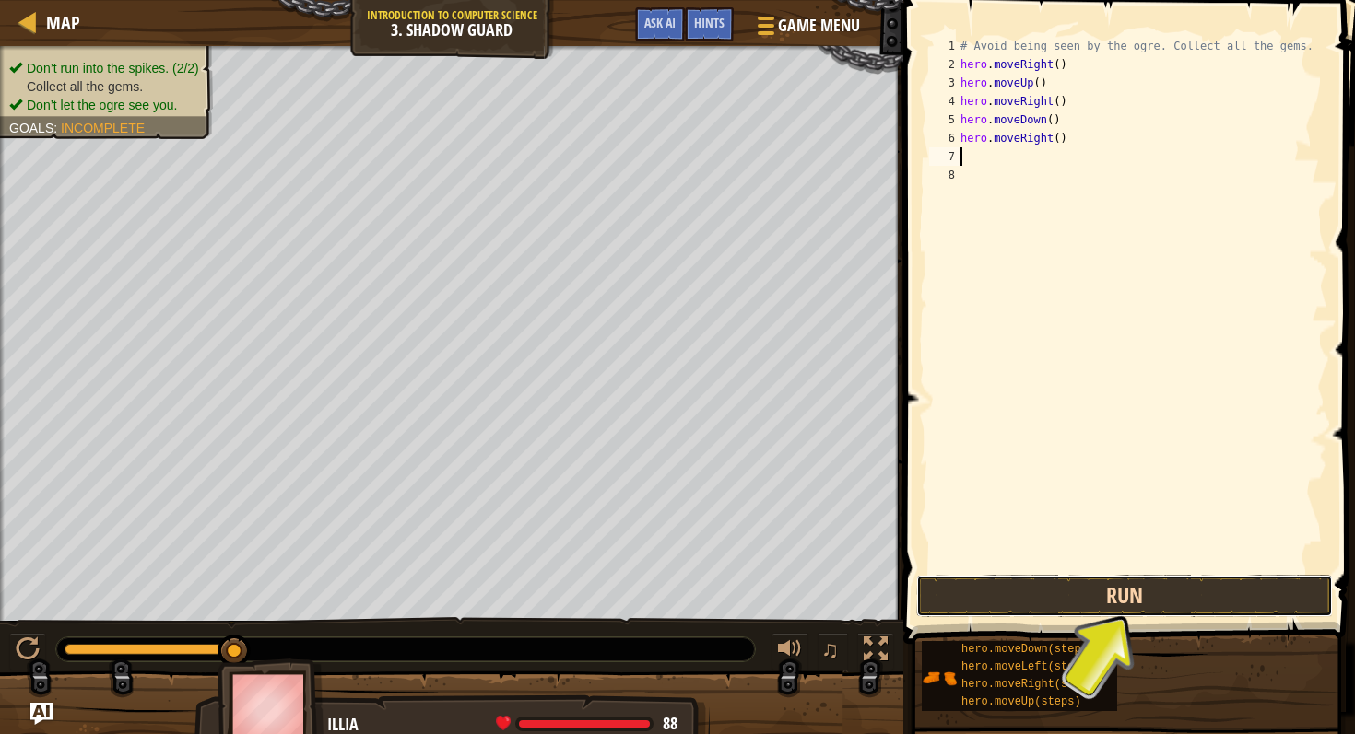
click at [1086, 598] on button "Run" at bounding box center [1124, 596] width 416 height 42
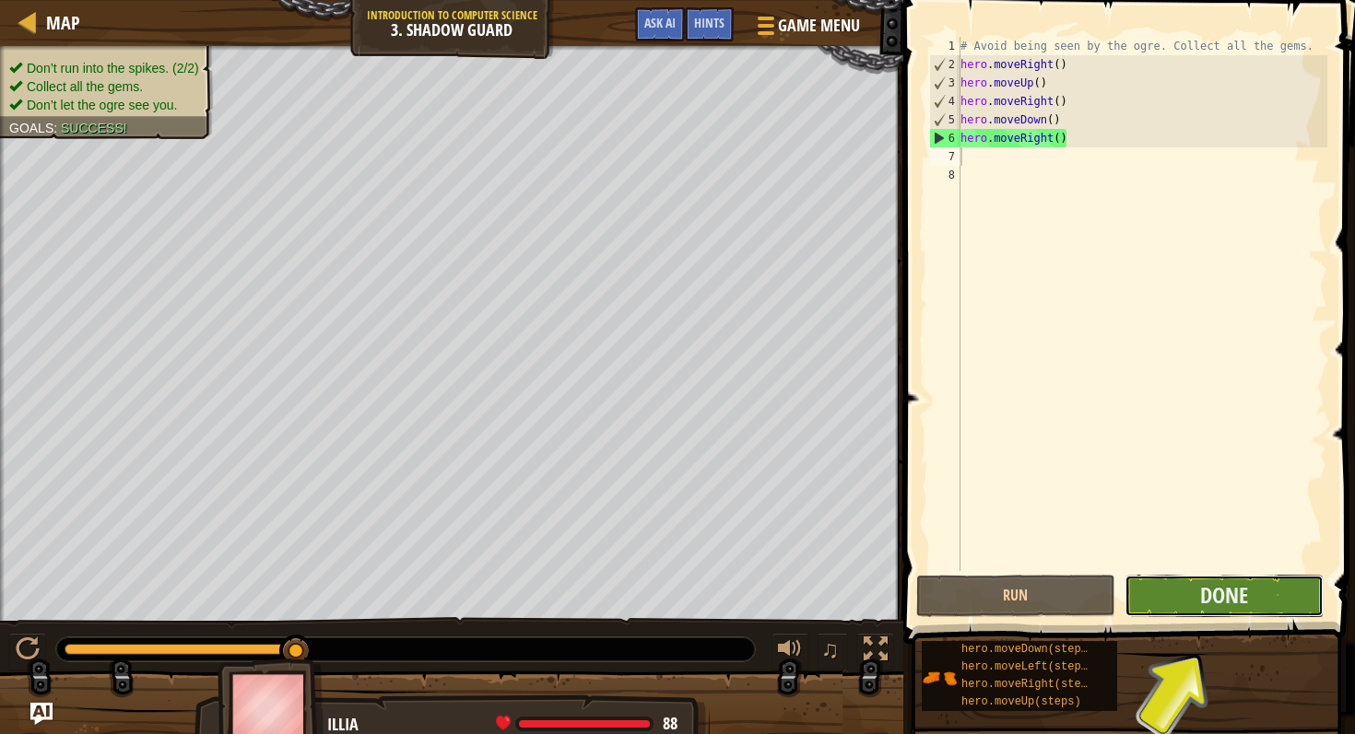
click at [1181, 598] on button "Done" at bounding box center [1223, 596] width 199 height 42
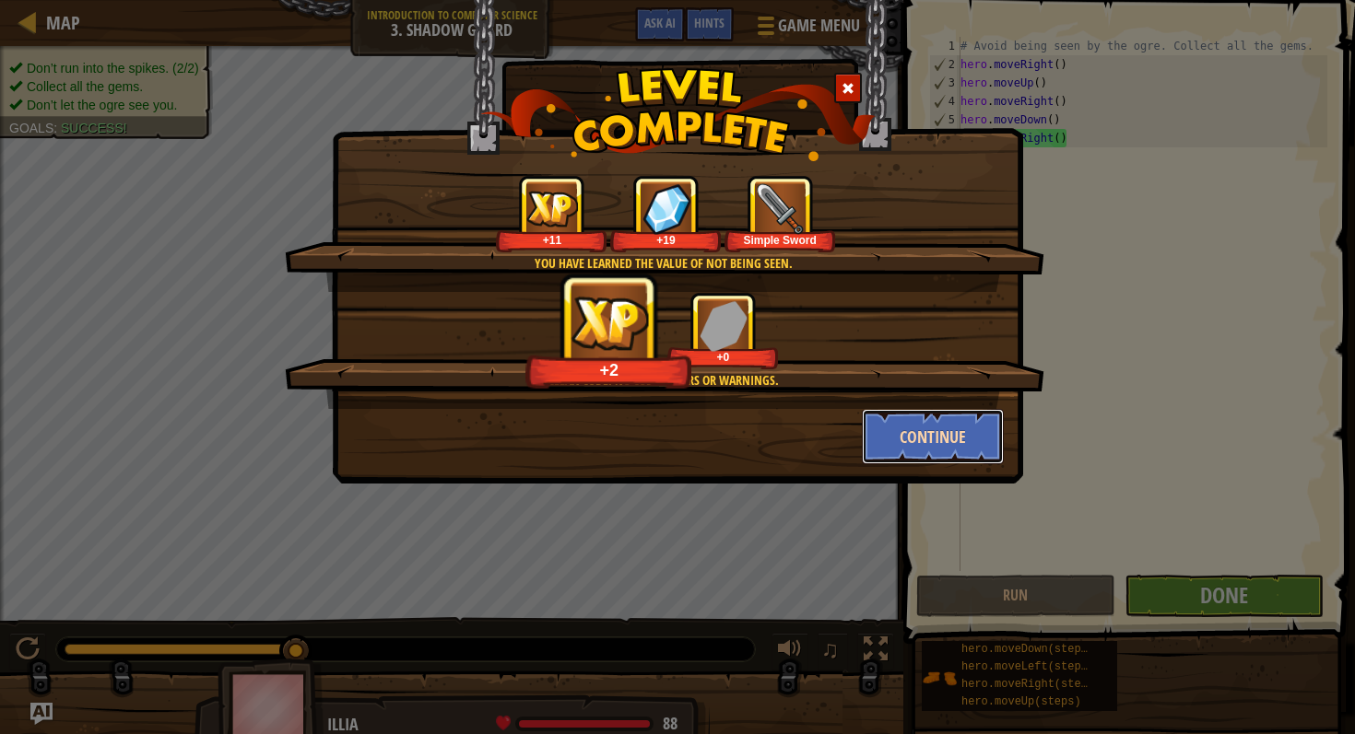
click at [939, 418] on button "Continue" at bounding box center [933, 436] width 143 height 55
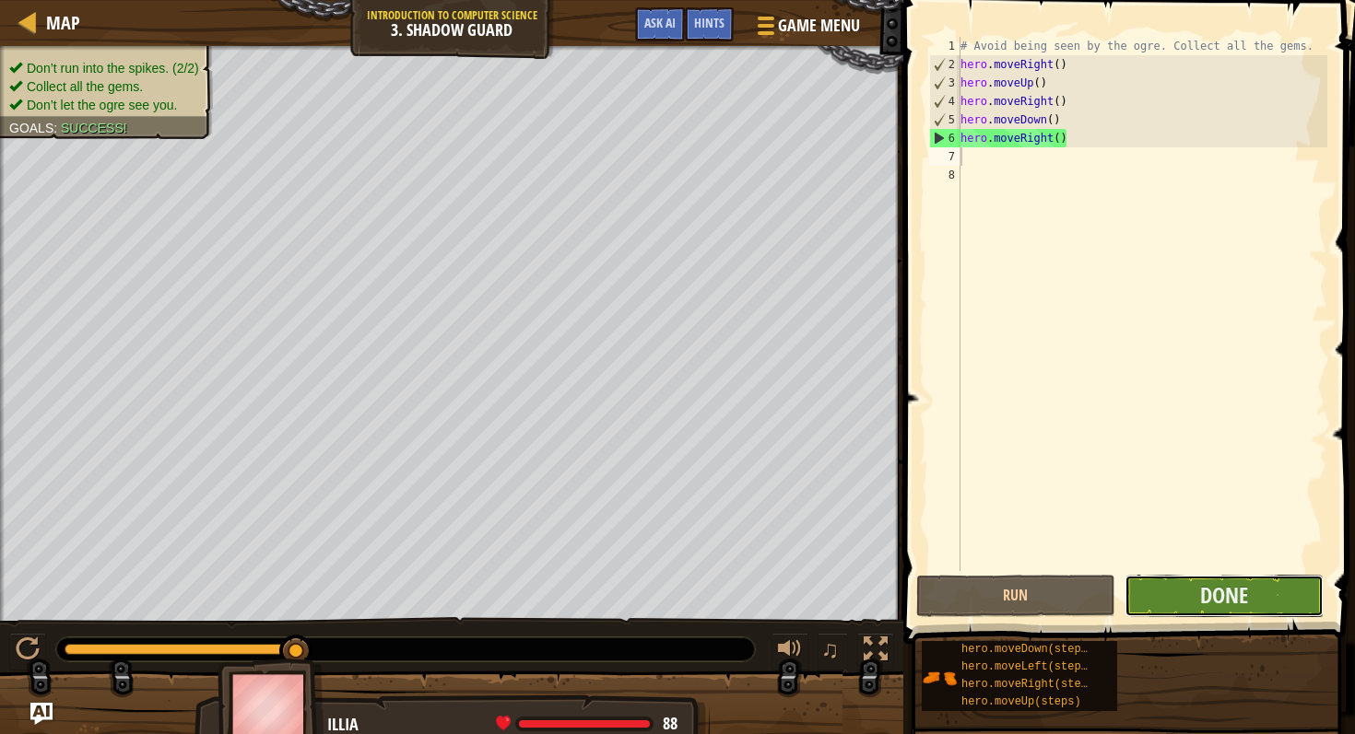
click at [1249, 581] on button "Done" at bounding box center [1223, 596] width 199 height 42
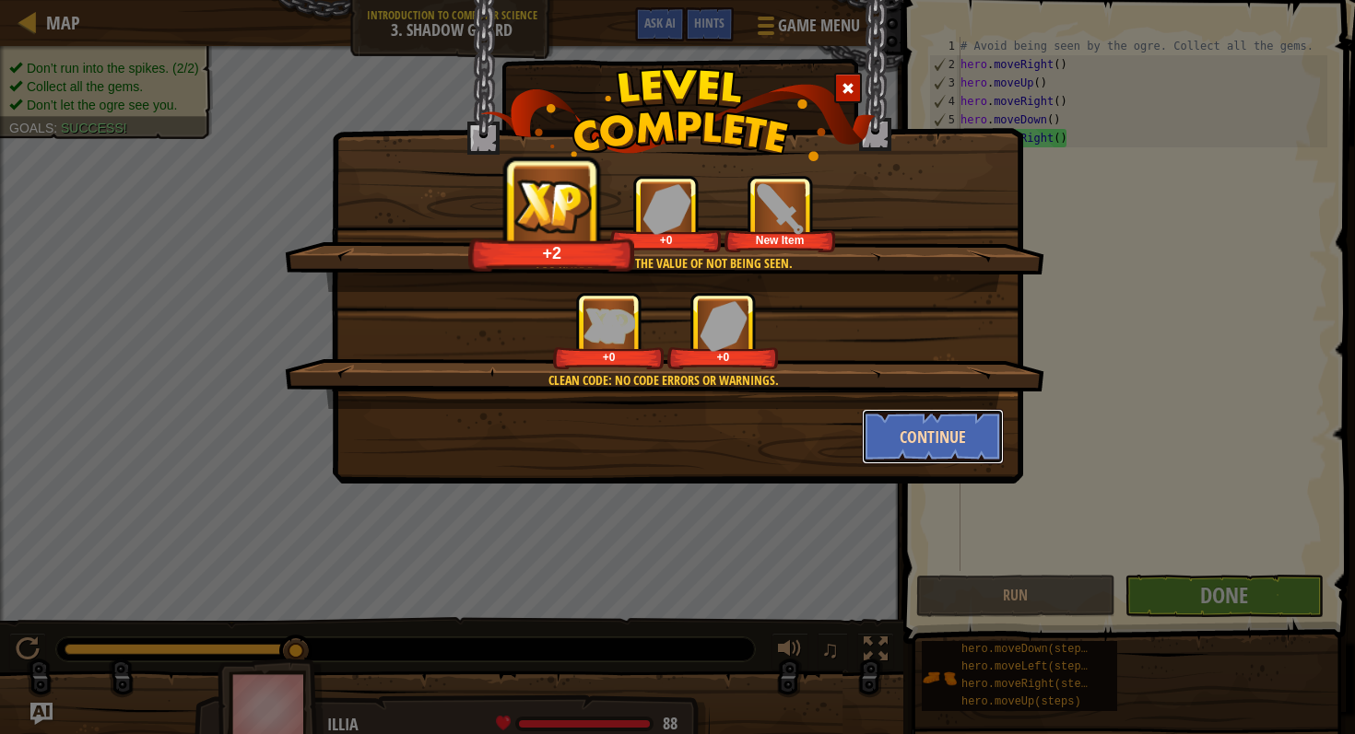
click at [921, 437] on button "Continue" at bounding box center [933, 436] width 143 height 55
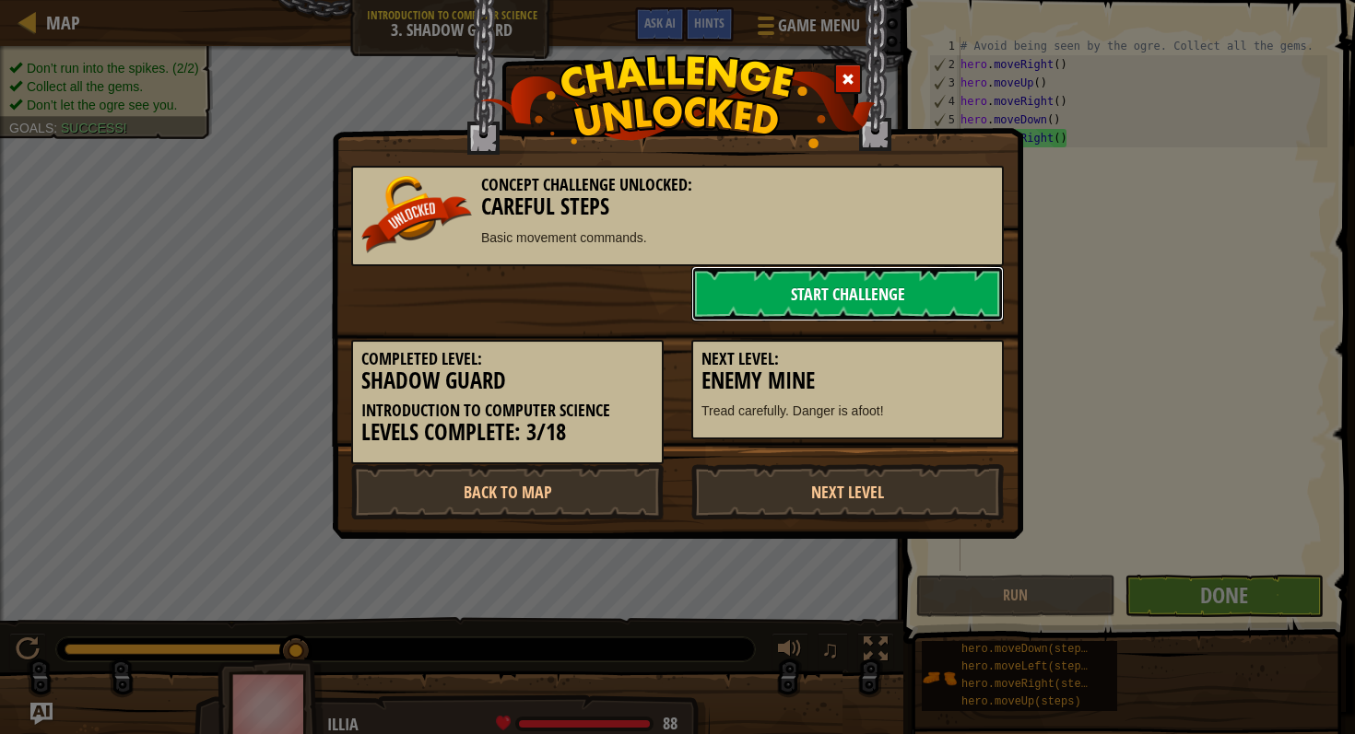
click at [872, 296] on link "Start Challenge" at bounding box center [847, 293] width 312 height 55
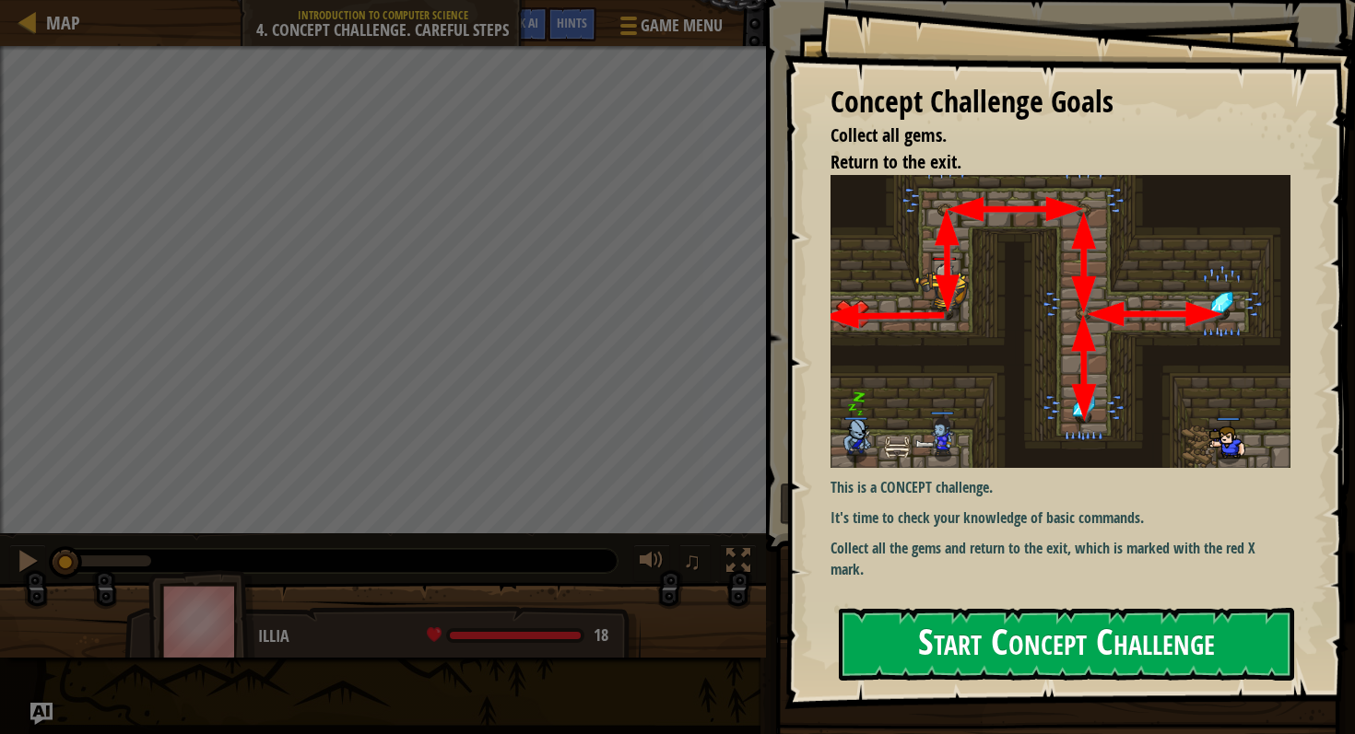
click at [1102, 638] on button "Start Concept Challenge" at bounding box center [1066, 644] width 455 height 73
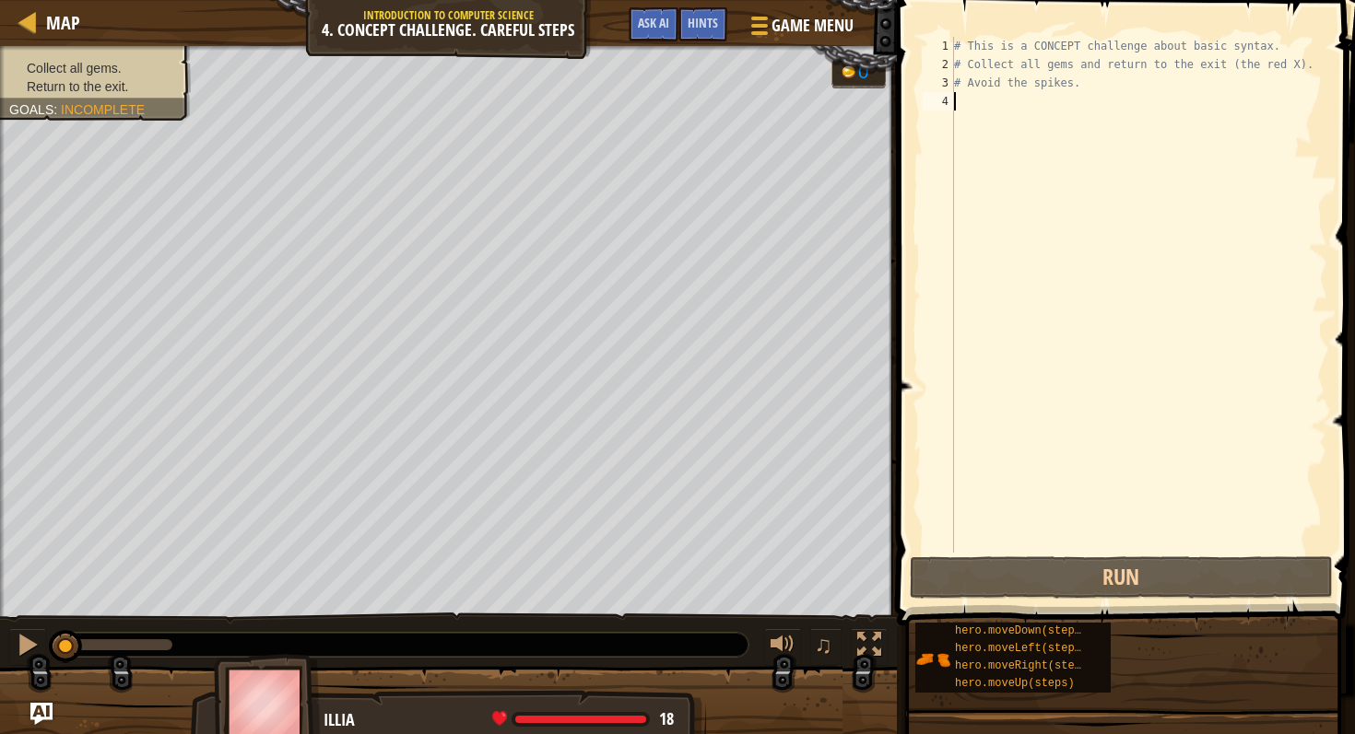
type textarea "z"
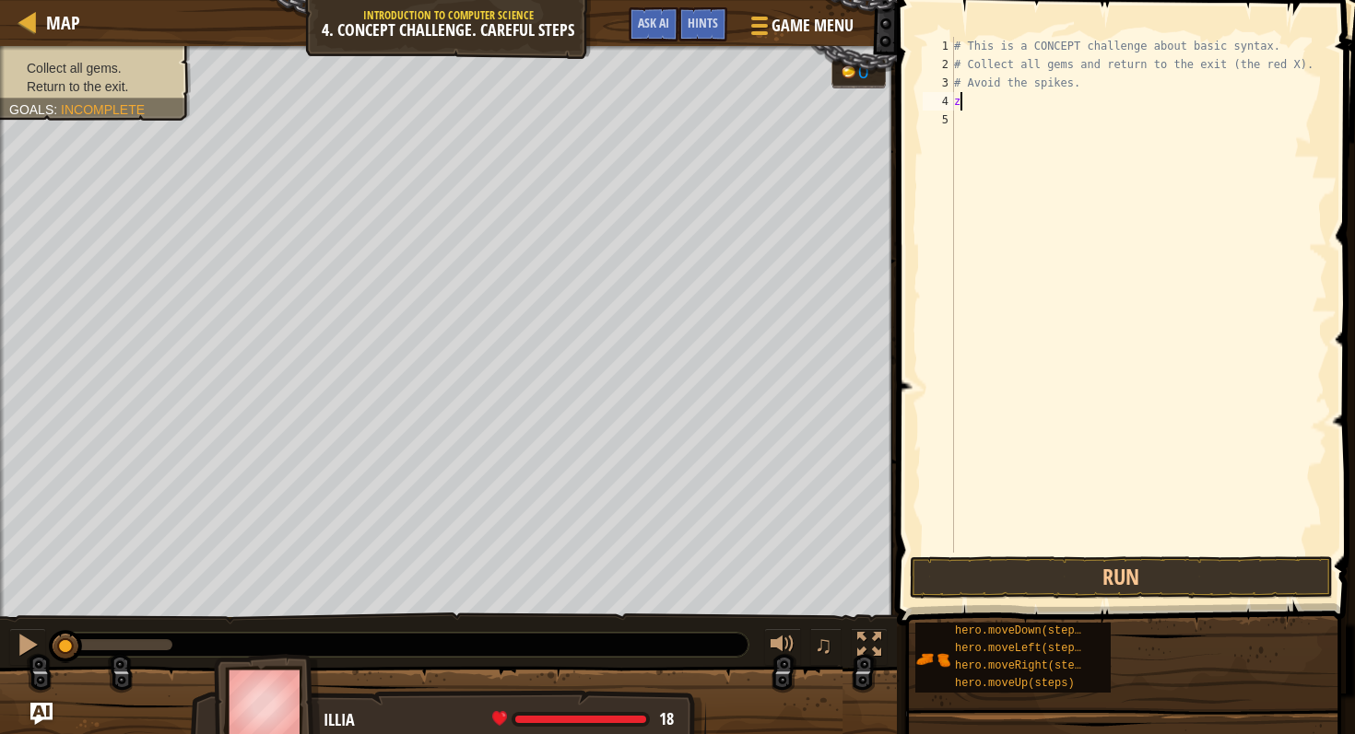
click at [961, 106] on div "# This is a CONCEPT challenge about basic syntax. # Collect all gems and return…" at bounding box center [1138, 313] width 377 height 553
type textarea "h"
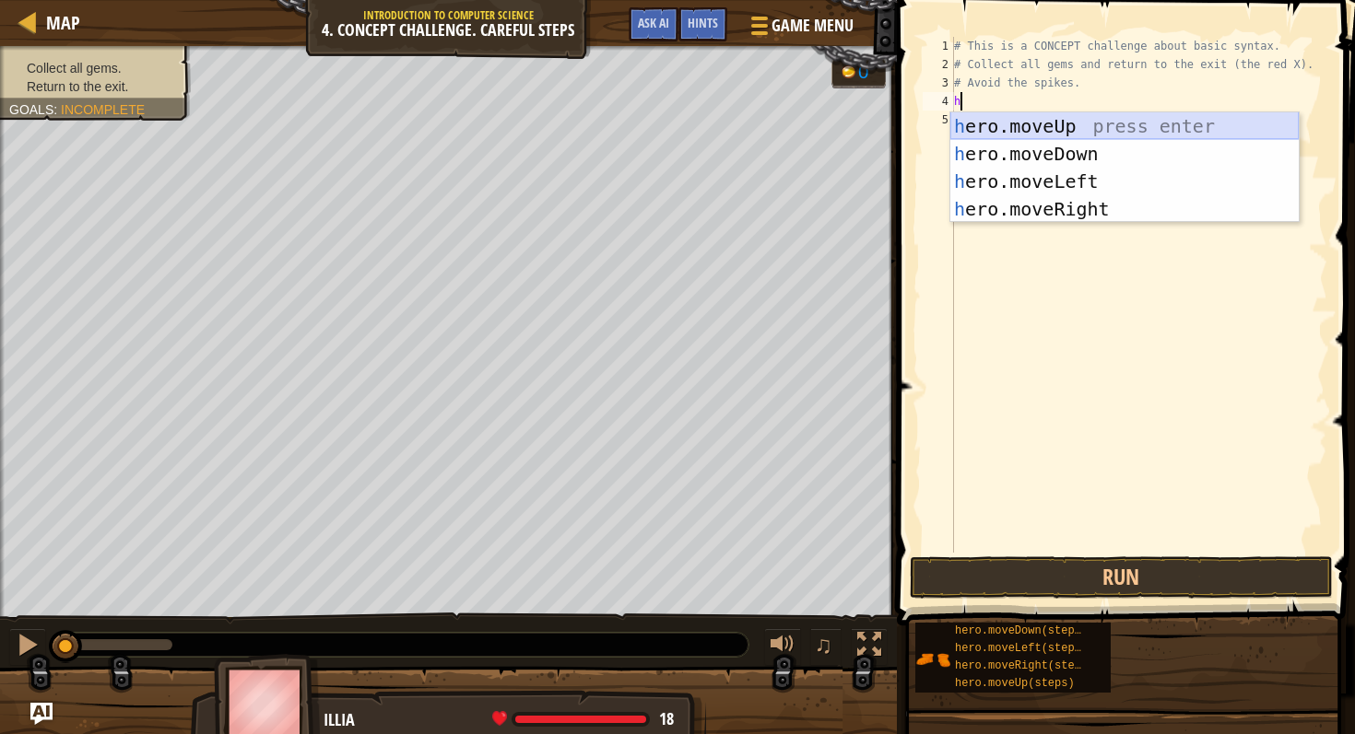
click at [1024, 130] on div "h ero.moveUp press enter h ero.moveDown press enter h ero.moveLeft press enter …" at bounding box center [1124, 195] width 348 height 166
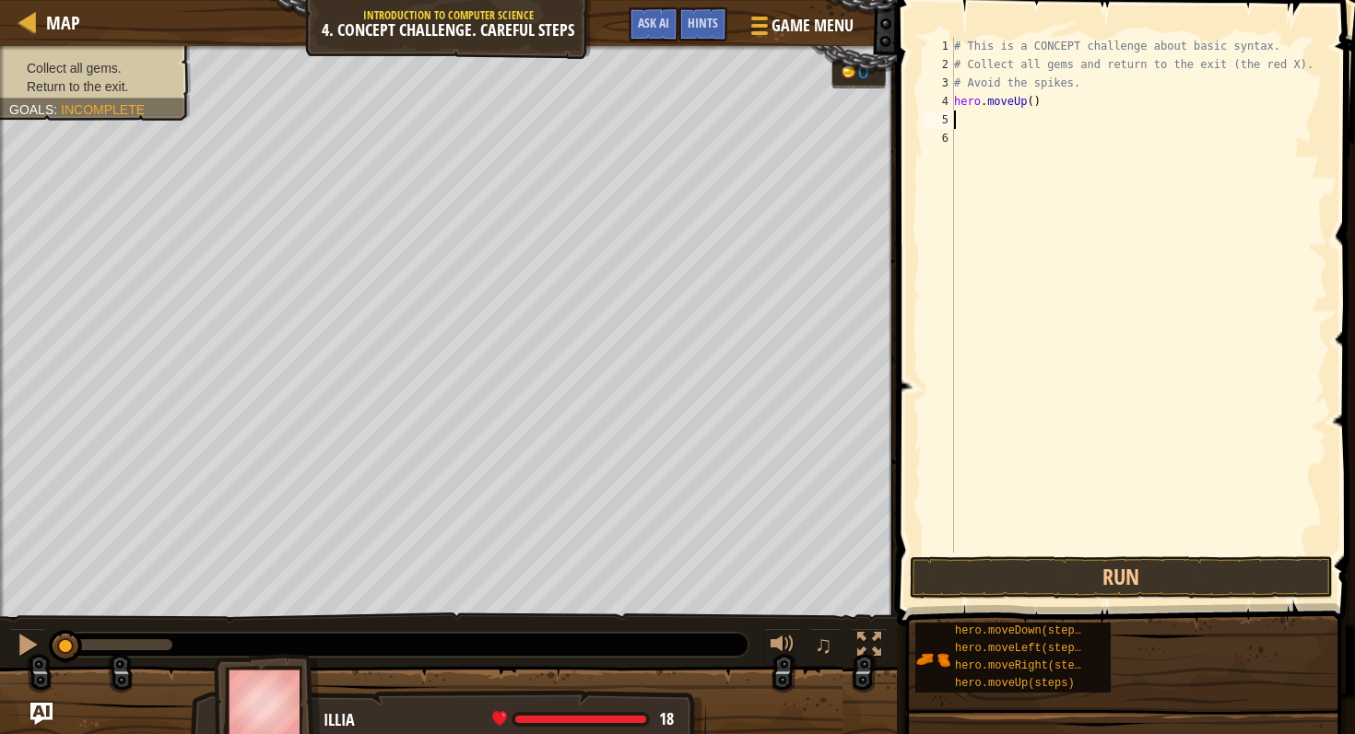
click at [964, 124] on div "# This is a CONCEPT challenge about basic syntax. # Collect all gems and return…" at bounding box center [1138, 313] width 377 height 553
click at [964, 120] on div "# This is a CONCEPT challenge about basic syntax. # Collect all gems and return…" at bounding box center [1138, 313] width 377 height 553
type textarea "h"
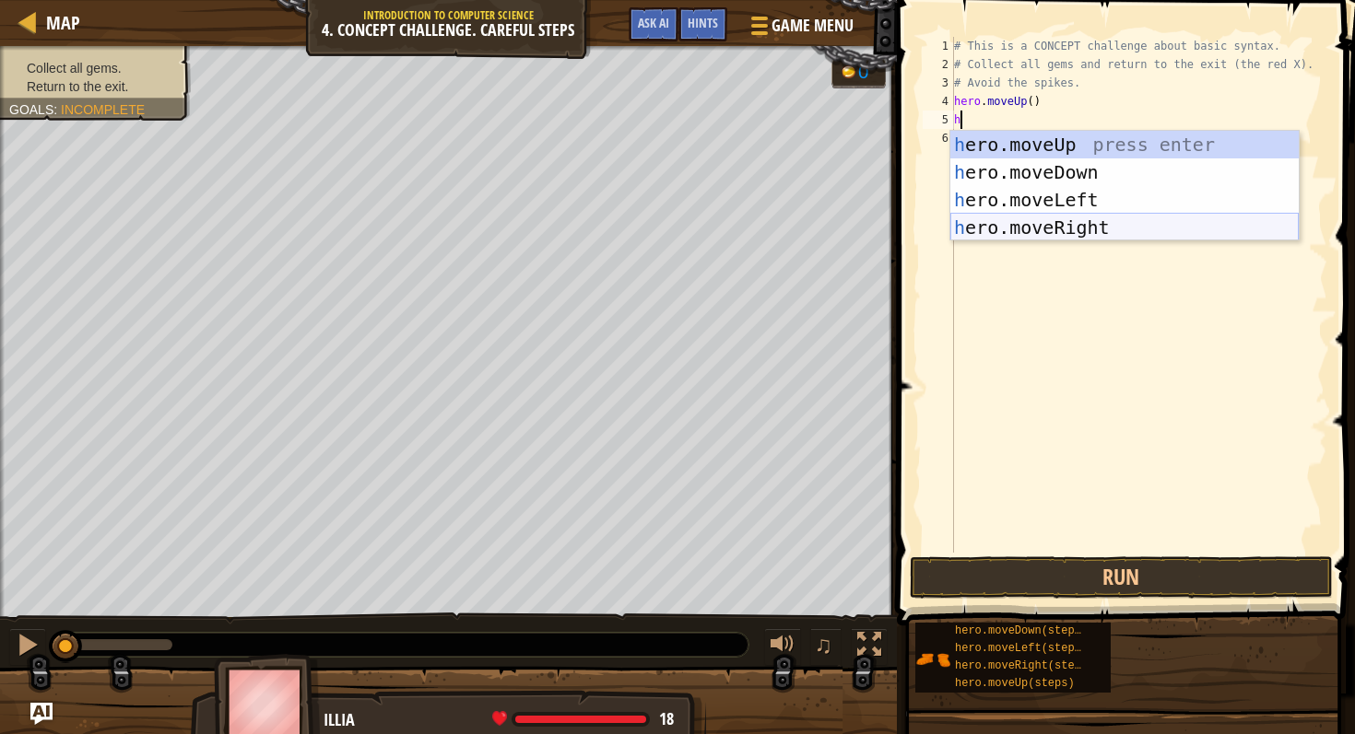
click at [1062, 225] on div "h ero.moveUp press enter h ero.moveDown press enter h ero.moveLeft press enter …" at bounding box center [1124, 214] width 348 height 166
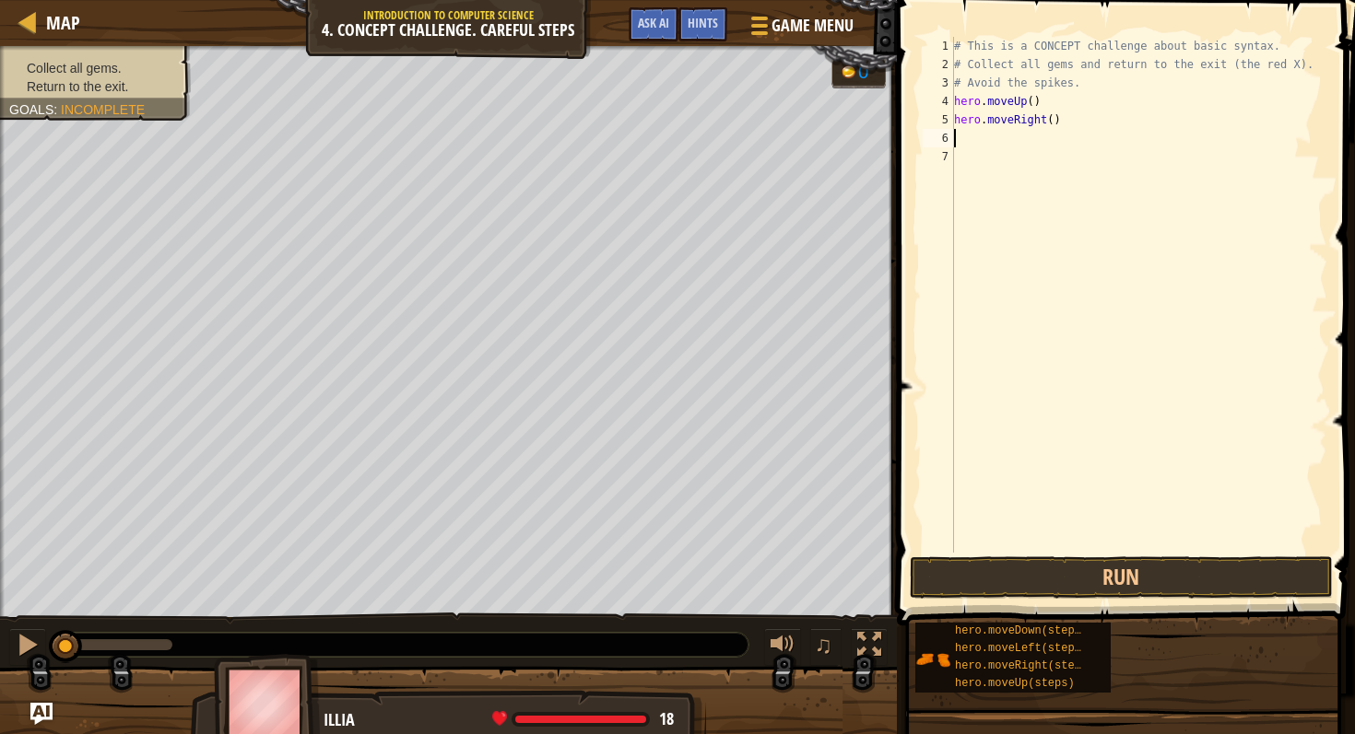
click at [960, 140] on div "# This is a CONCEPT challenge about basic syntax. # Collect all gems and return…" at bounding box center [1138, 313] width 377 height 553
type textarea "h"
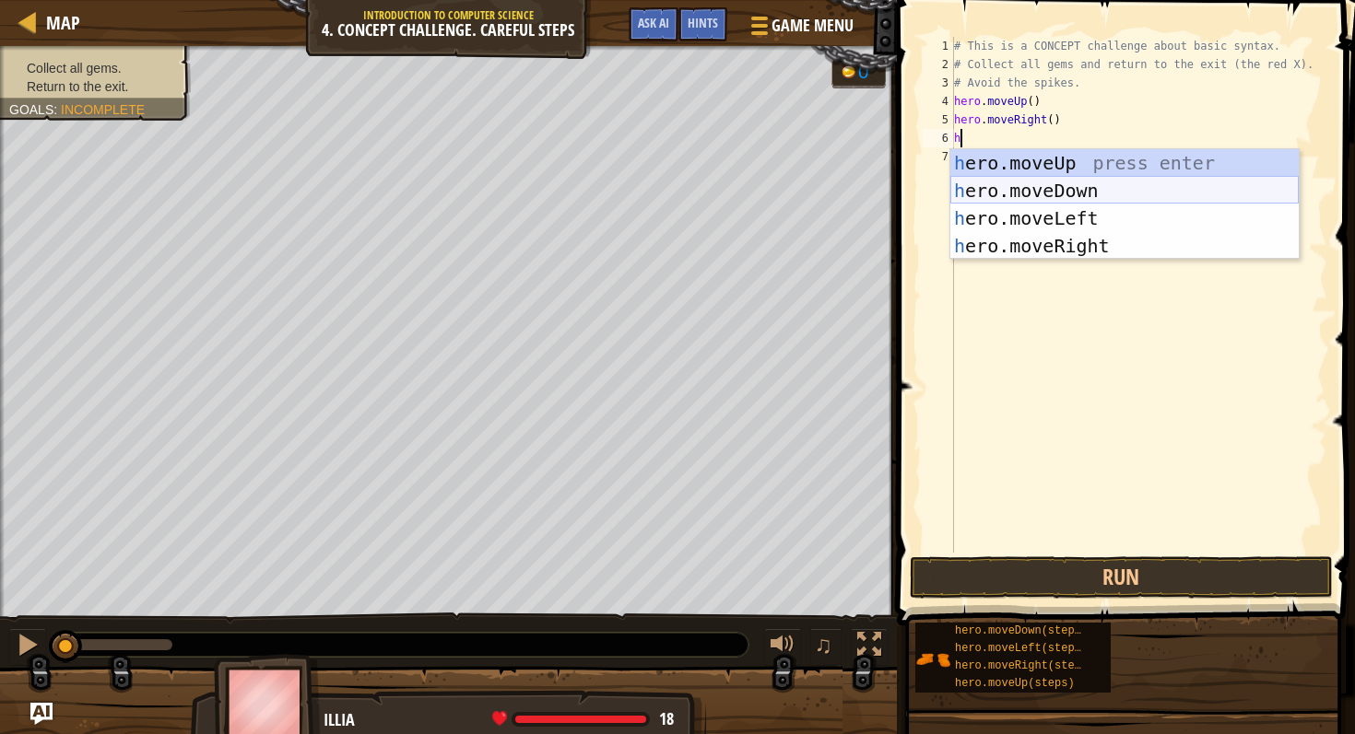
click at [1062, 193] on div "h ero.moveUp press enter h ero.moveDown press enter h ero.moveLeft press enter …" at bounding box center [1124, 232] width 348 height 166
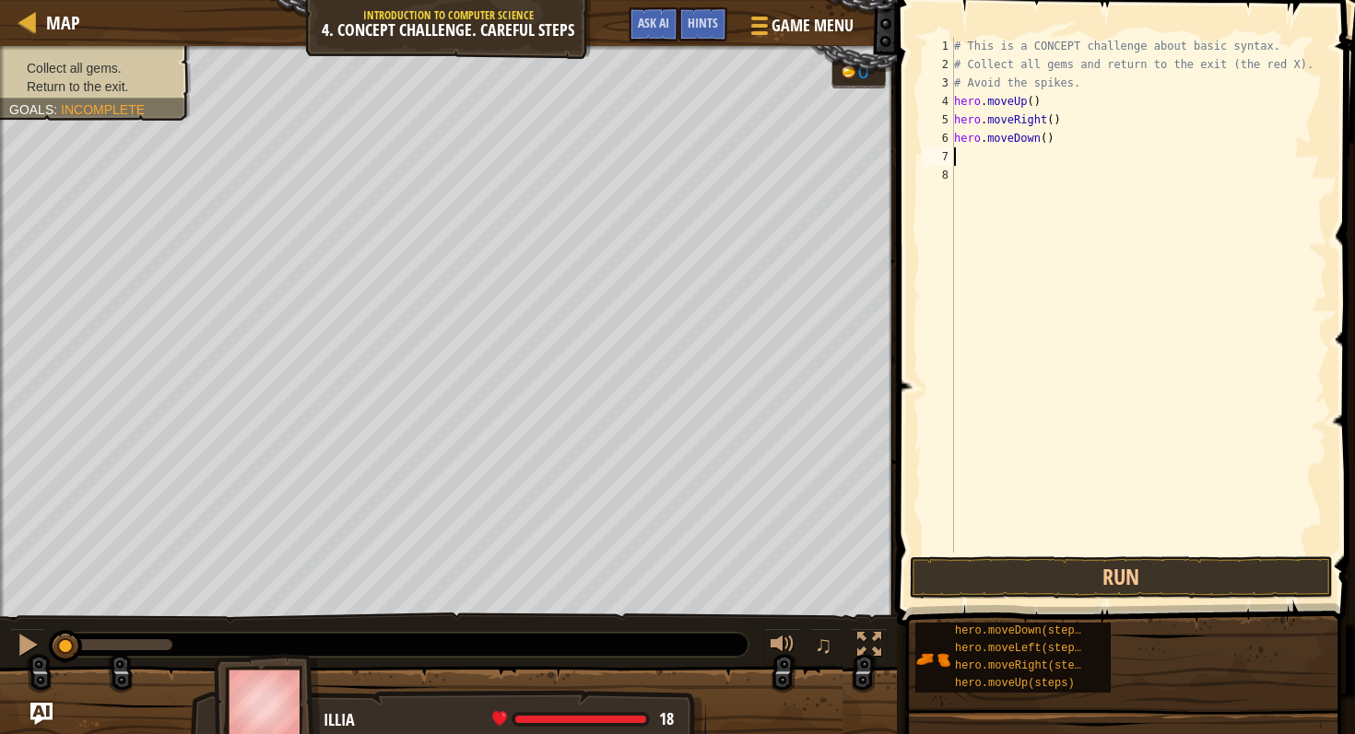
click at [966, 170] on div "# This is a CONCEPT challenge about basic syntax. # Collect all gems and return…" at bounding box center [1138, 313] width 377 height 553
click at [960, 154] on div "# This is a CONCEPT challenge about basic syntax. # Collect all gems and return…" at bounding box center [1138, 313] width 377 height 553
type textarea "h"
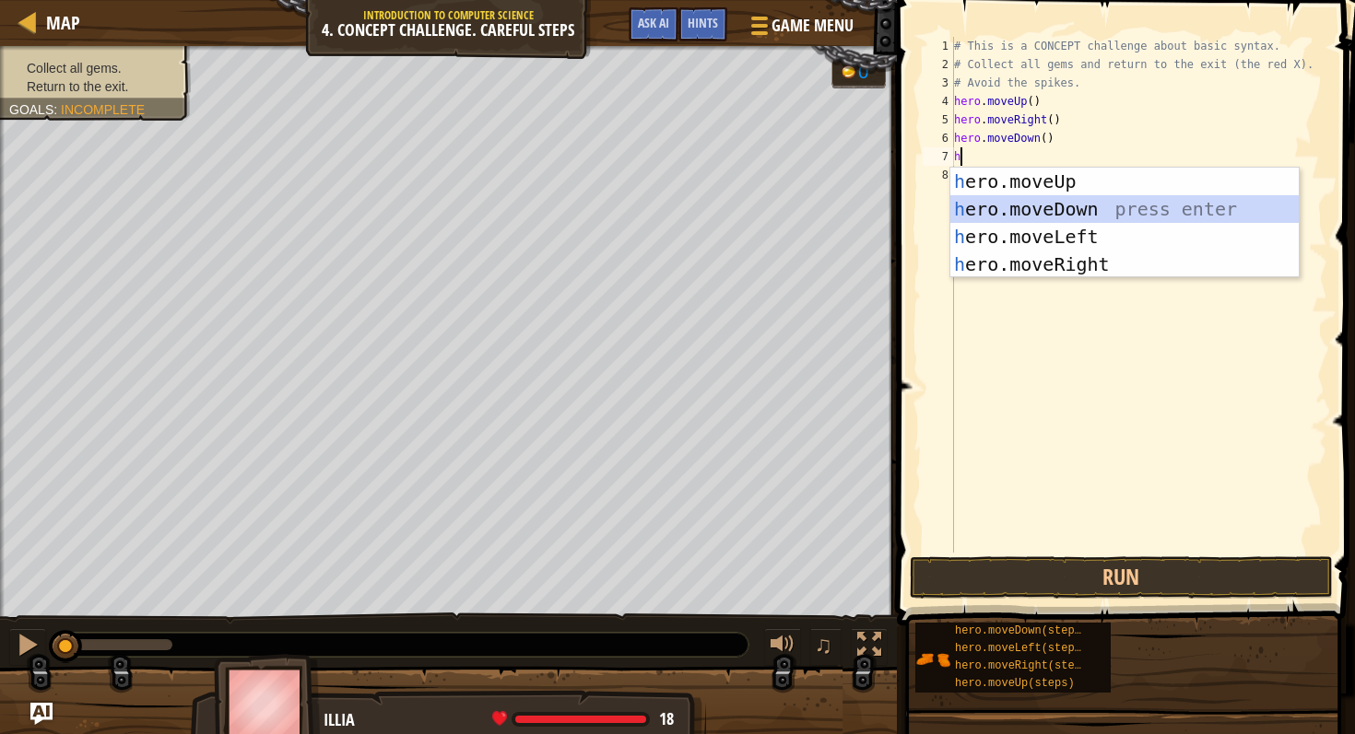
click at [1034, 205] on div "h ero.moveUp press enter h ero.moveDown press enter h ero.moveLeft press enter …" at bounding box center [1124, 251] width 348 height 166
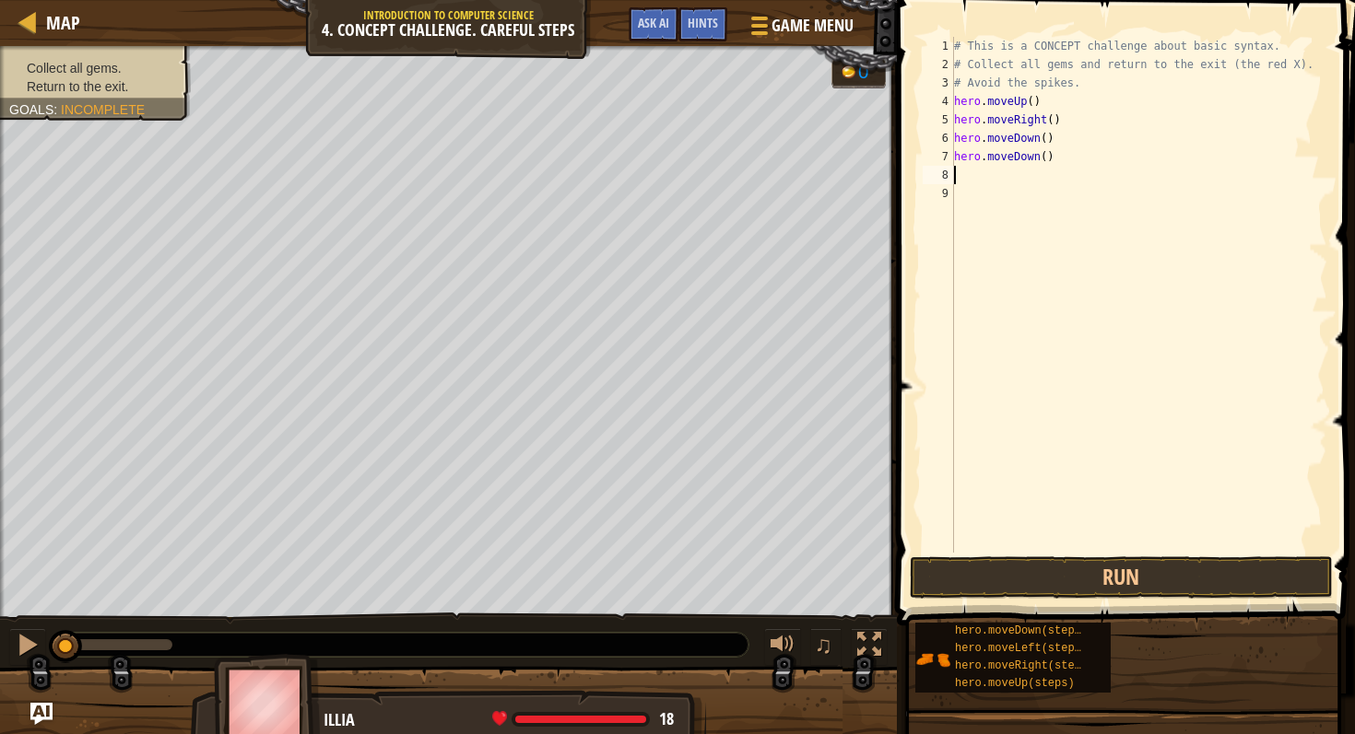
click at [956, 172] on div "# This is a CONCEPT challenge about basic syntax. # Collect all gems and return…" at bounding box center [1138, 313] width 377 height 553
type textarea "h"
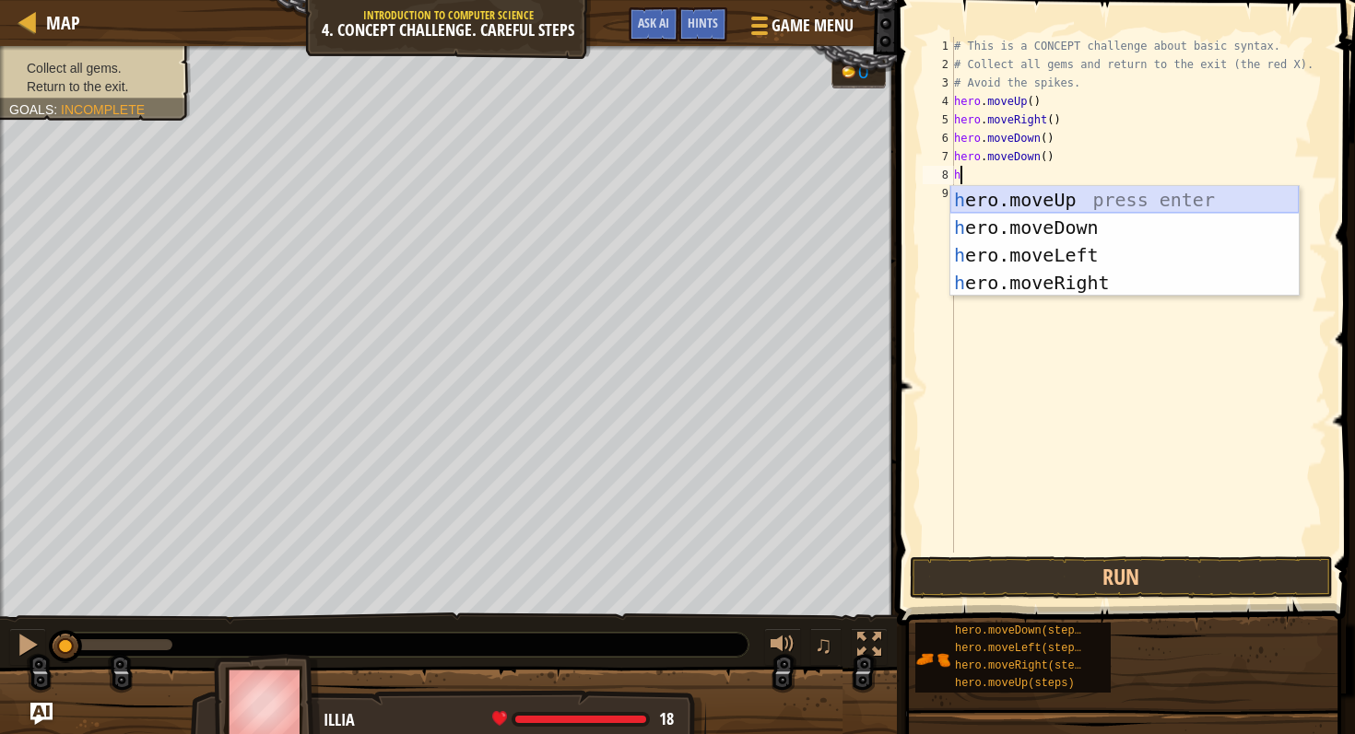
click at [1012, 197] on div "h ero.moveUp press enter h ero.moveDown press enter h ero.moveLeft press enter …" at bounding box center [1124, 269] width 348 height 166
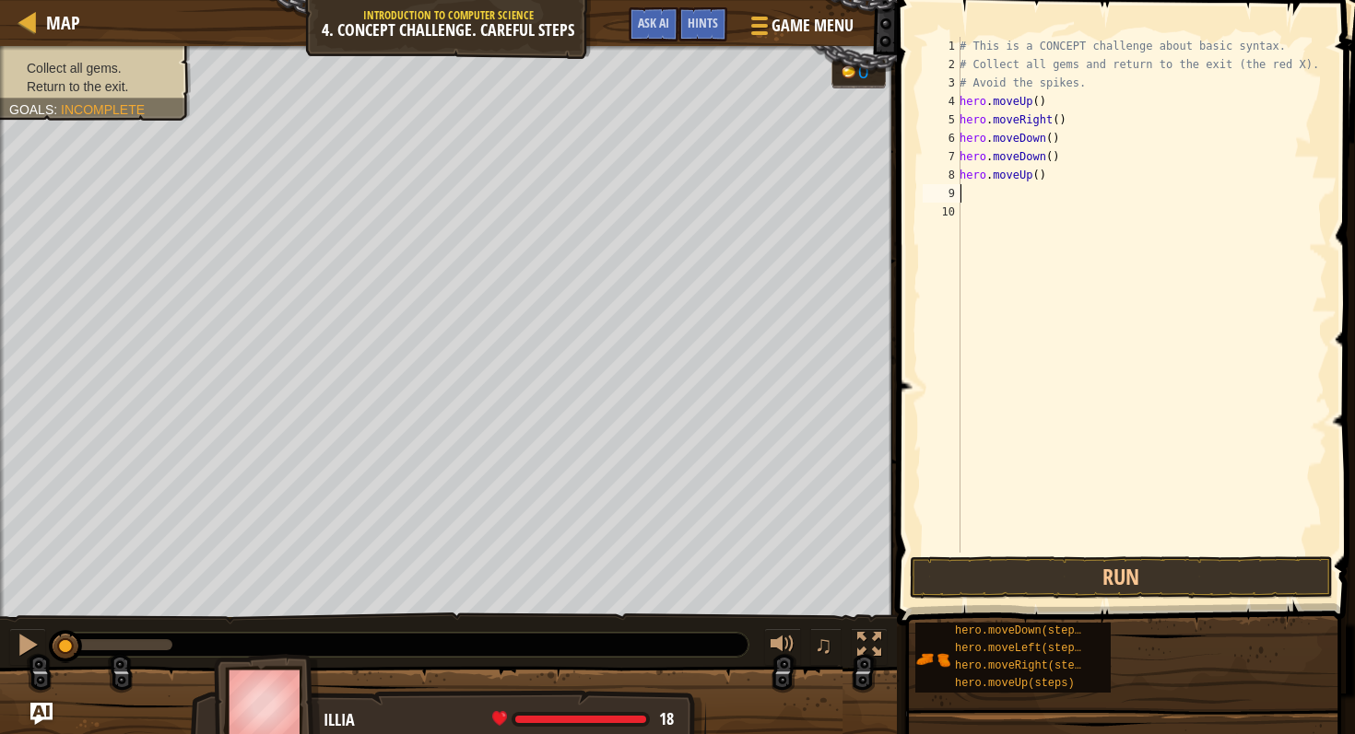
click at [969, 192] on div "# This is a CONCEPT challenge about basic syntax. # Collect all gems and return…" at bounding box center [1141, 313] width 371 height 553
click at [968, 198] on div "# This is a CONCEPT challenge about basic syntax. # Collect all gems and return…" at bounding box center [1141, 313] width 371 height 553
type textarea "h"
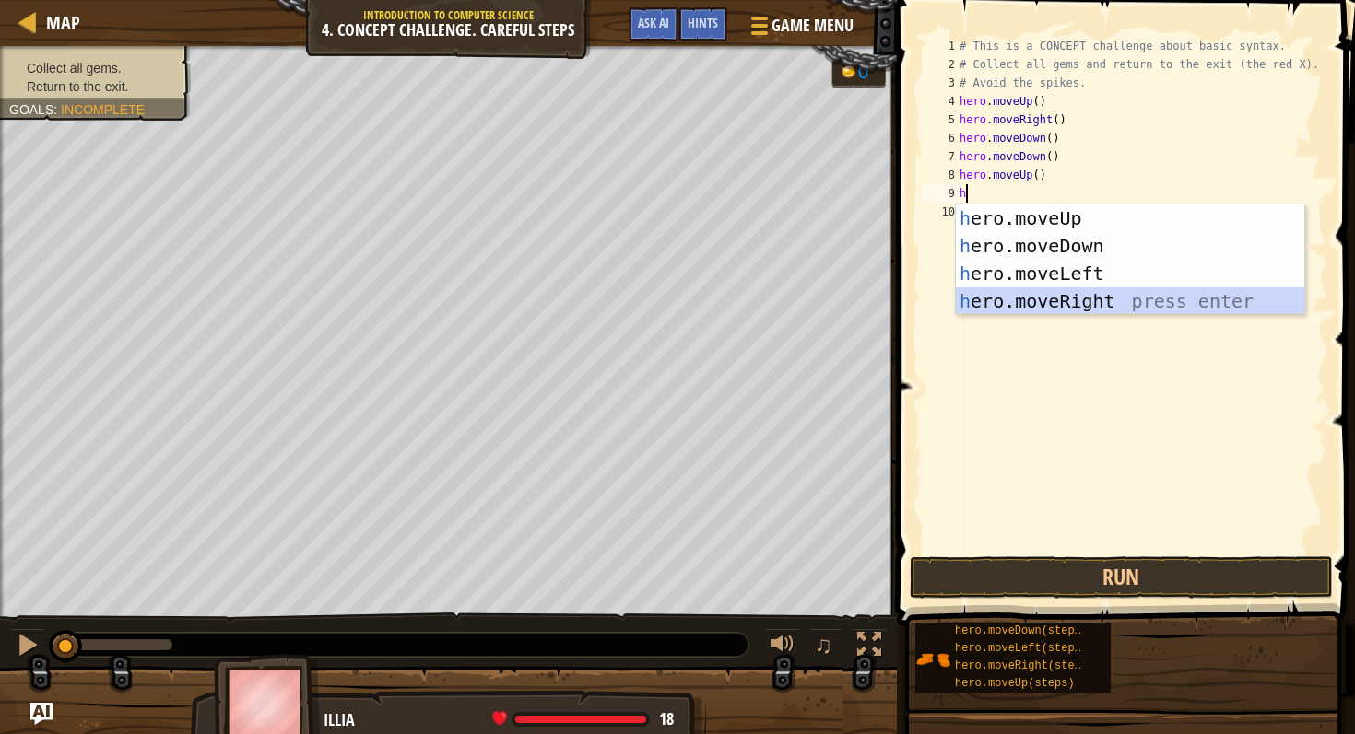
click at [1106, 297] on div "h ero.moveUp press enter h ero.moveDown press enter h ero.moveLeft press enter …" at bounding box center [1130, 288] width 348 height 166
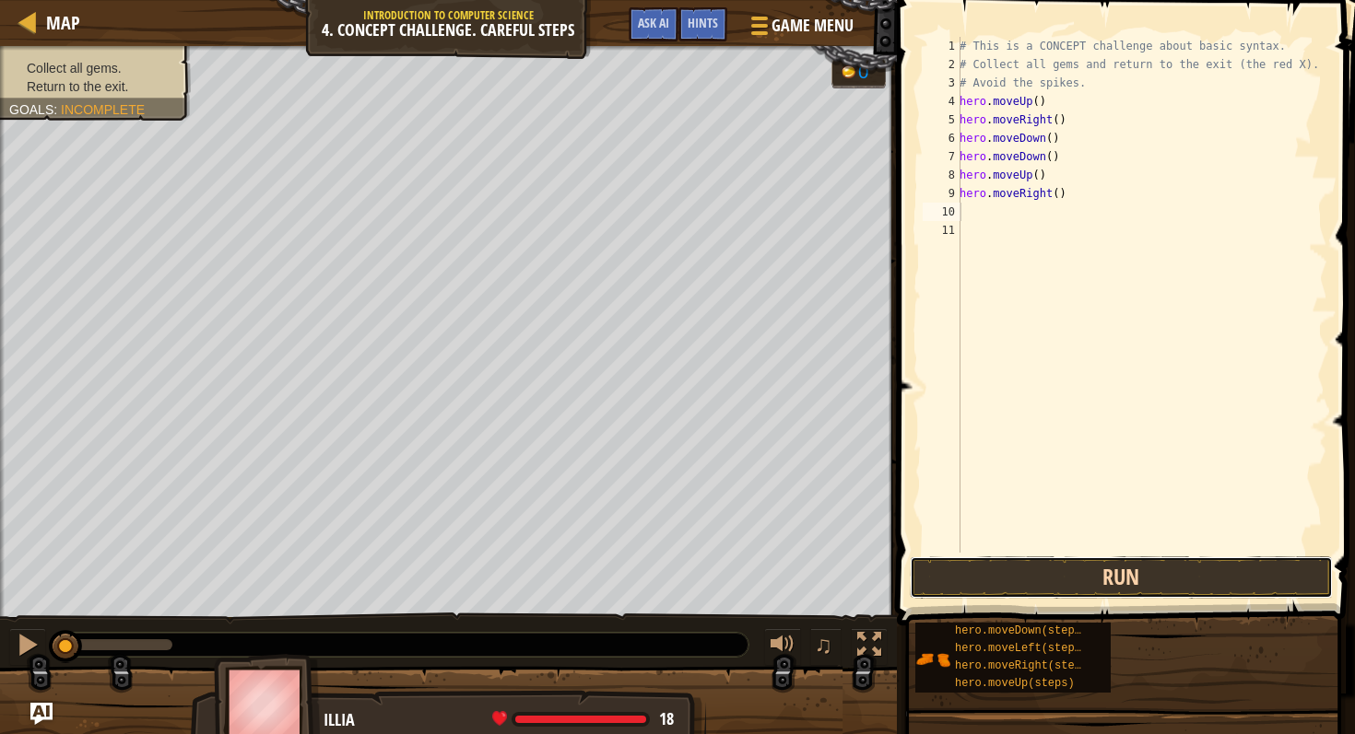
click at [1039, 570] on button "Run" at bounding box center [1120, 578] width 423 height 42
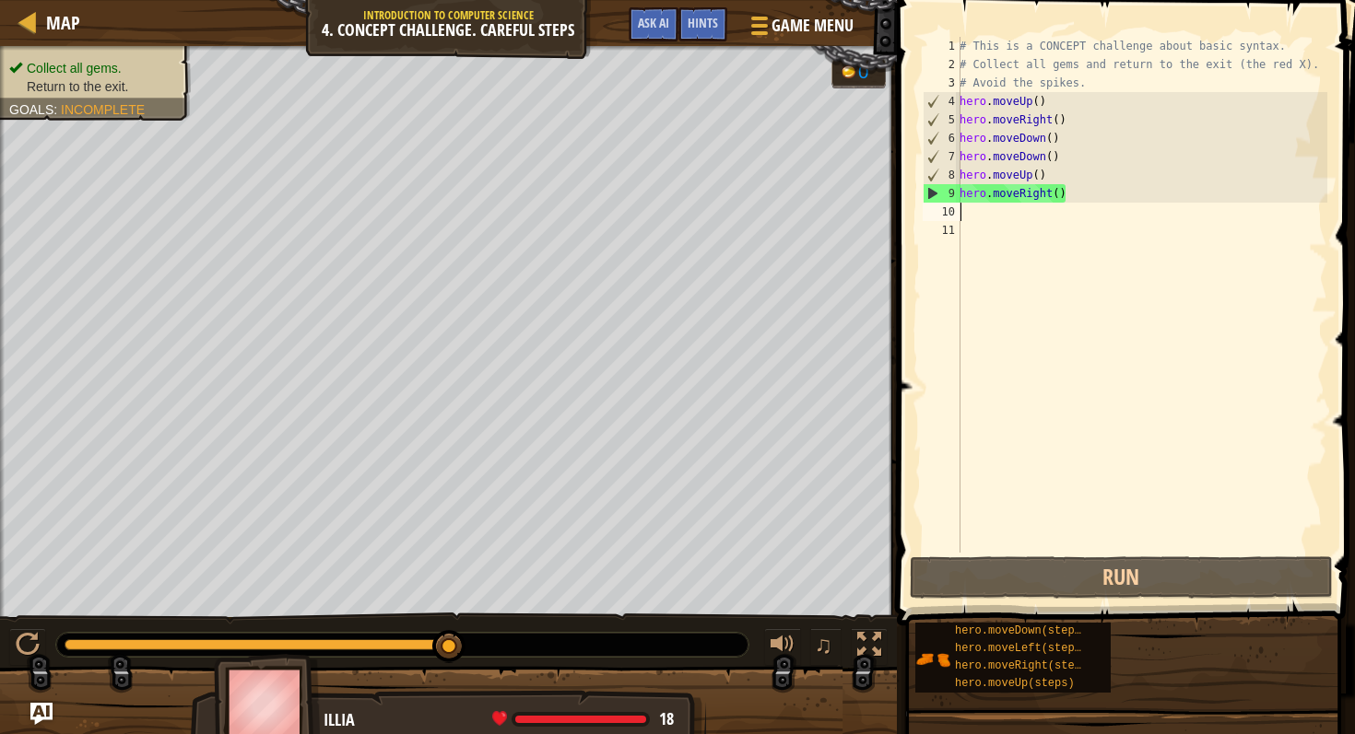
click at [966, 216] on div "# This is a CONCEPT challenge about basic syntax. # Collect all gems and return…" at bounding box center [1141, 313] width 371 height 553
type textarea "h"
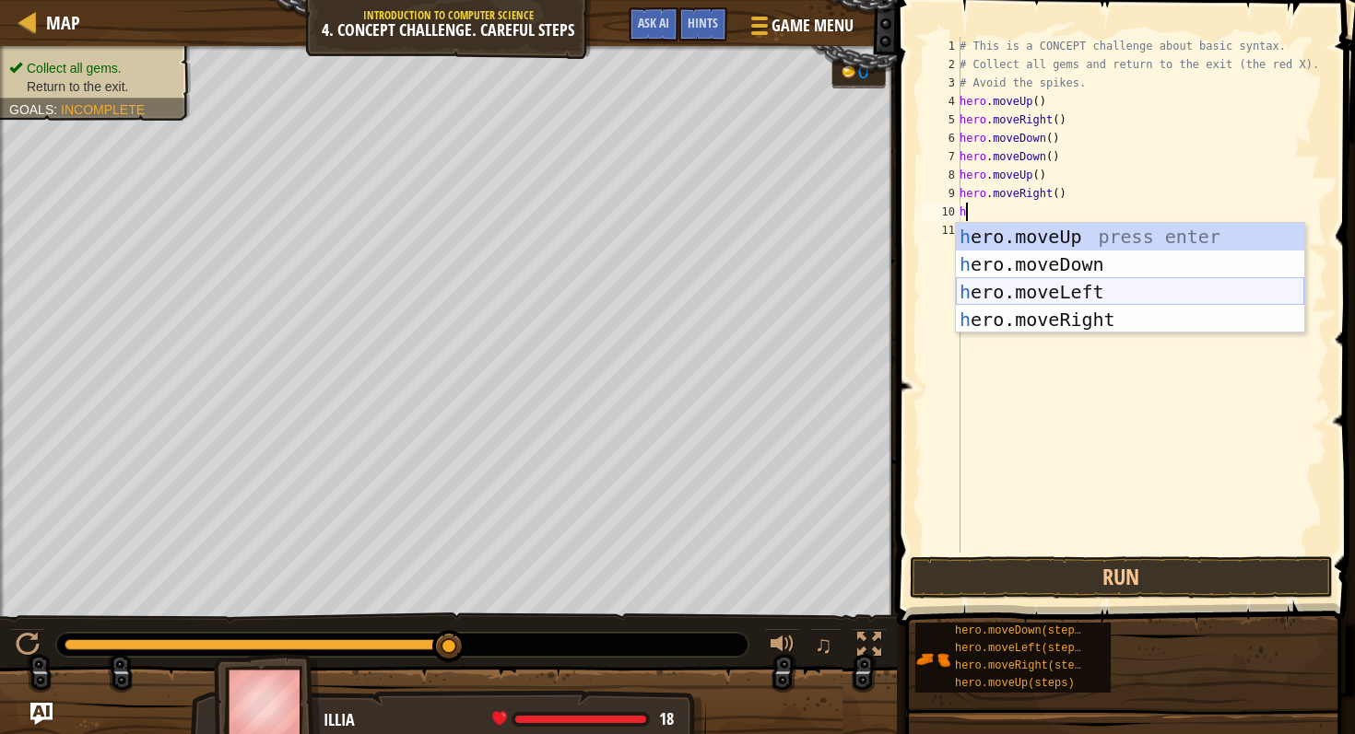
click at [1015, 292] on div "h ero.moveUp press enter h ero.moveDown press enter h ero.moveLeft press enter …" at bounding box center [1130, 306] width 348 height 166
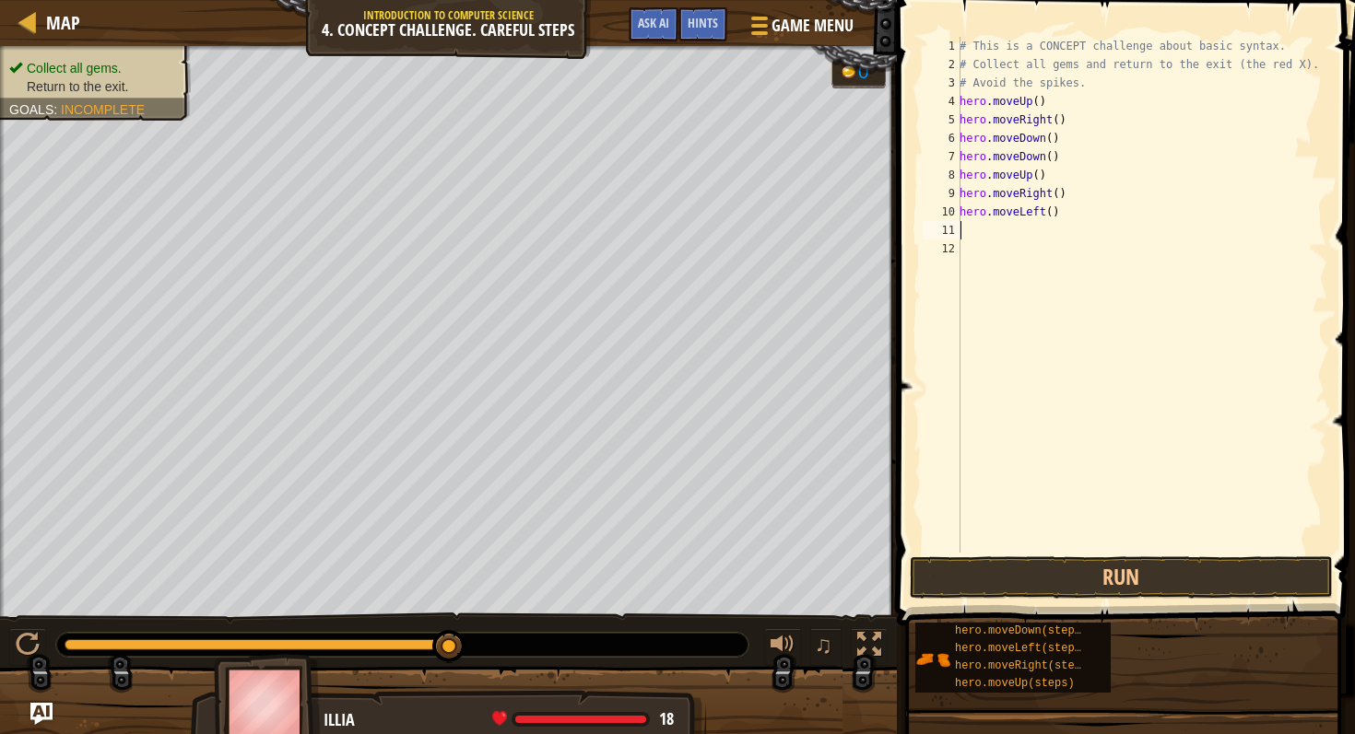
type textarea "h"
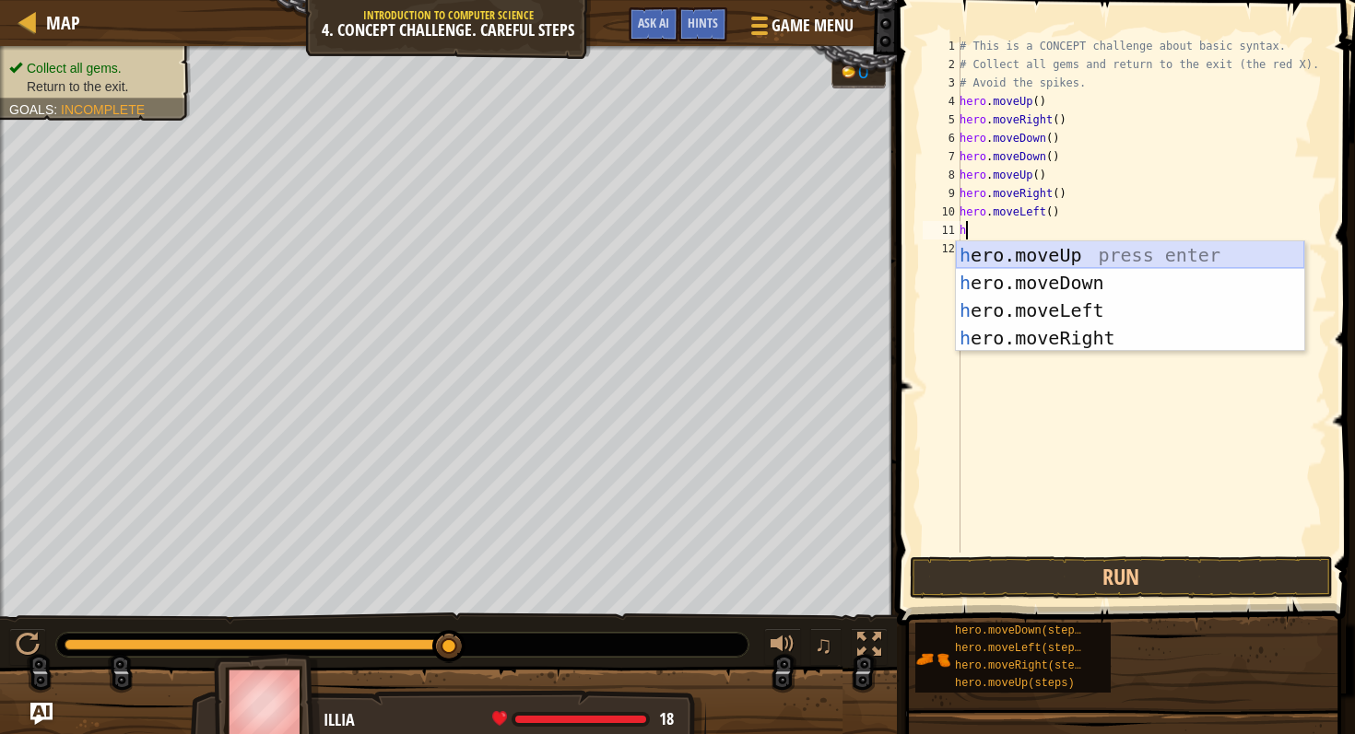
click at [1005, 258] on div "h ero.moveUp press enter h ero.moveDown press enter h ero.moveLeft press enter …" at bounding box center [1130, 324] width 348 height 166
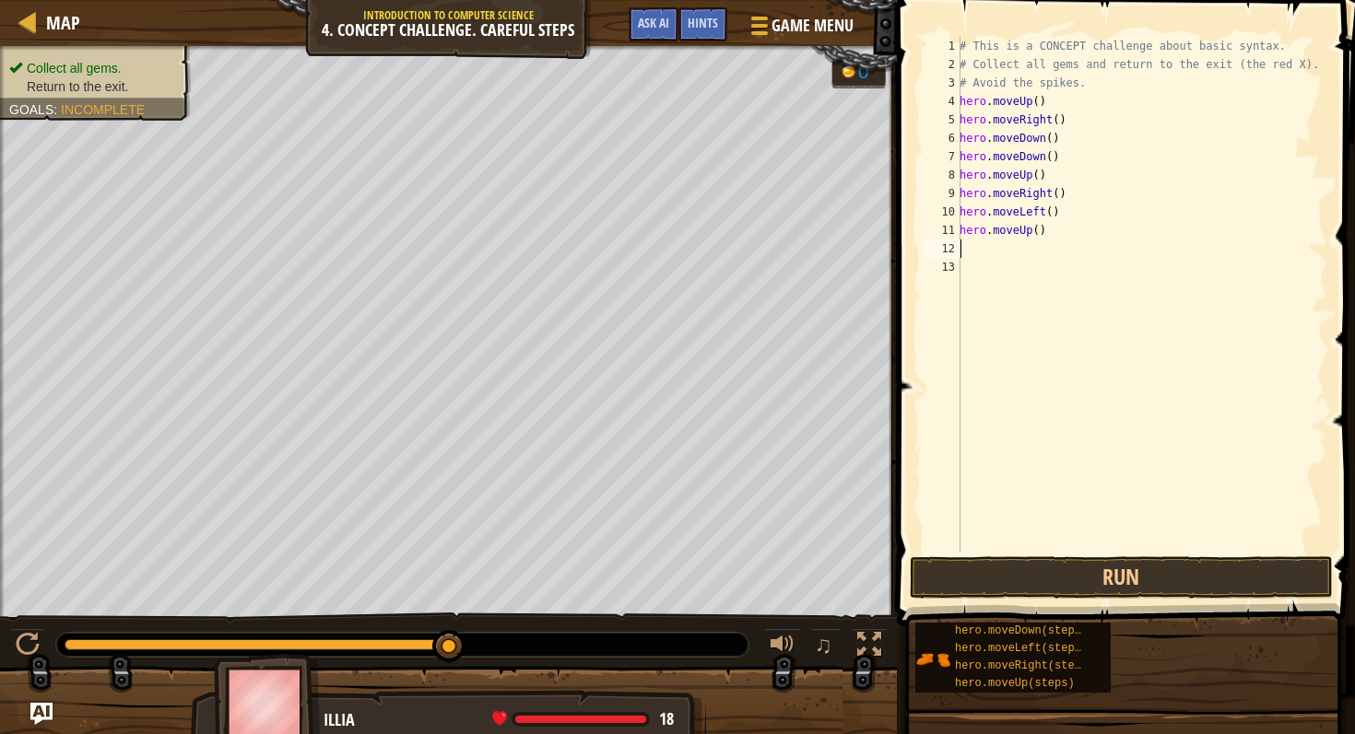
type textarea "h"
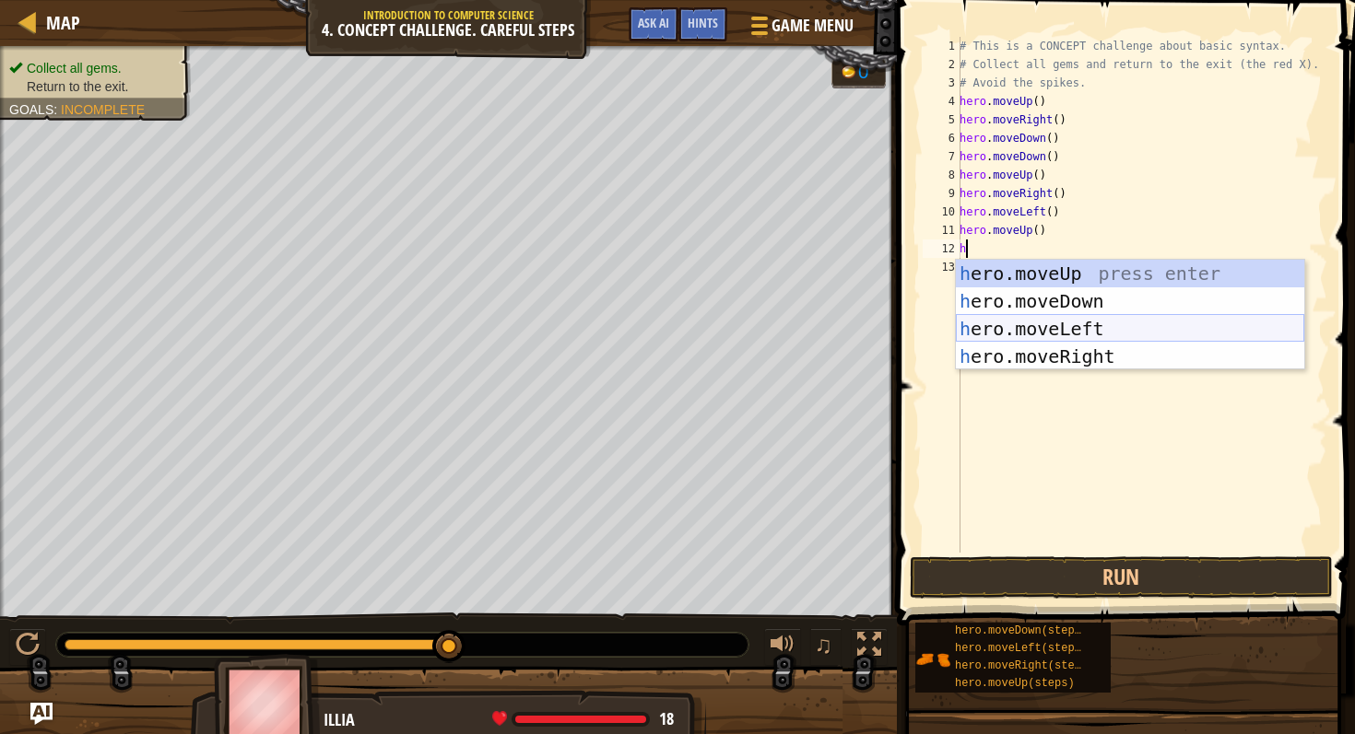
click at [1016, 323] on div "h ero.moveUp press enter h ero.moveDown press enter h ero.moveLeft press enter …" at bounding box center [1130, 343] width 348 height 166
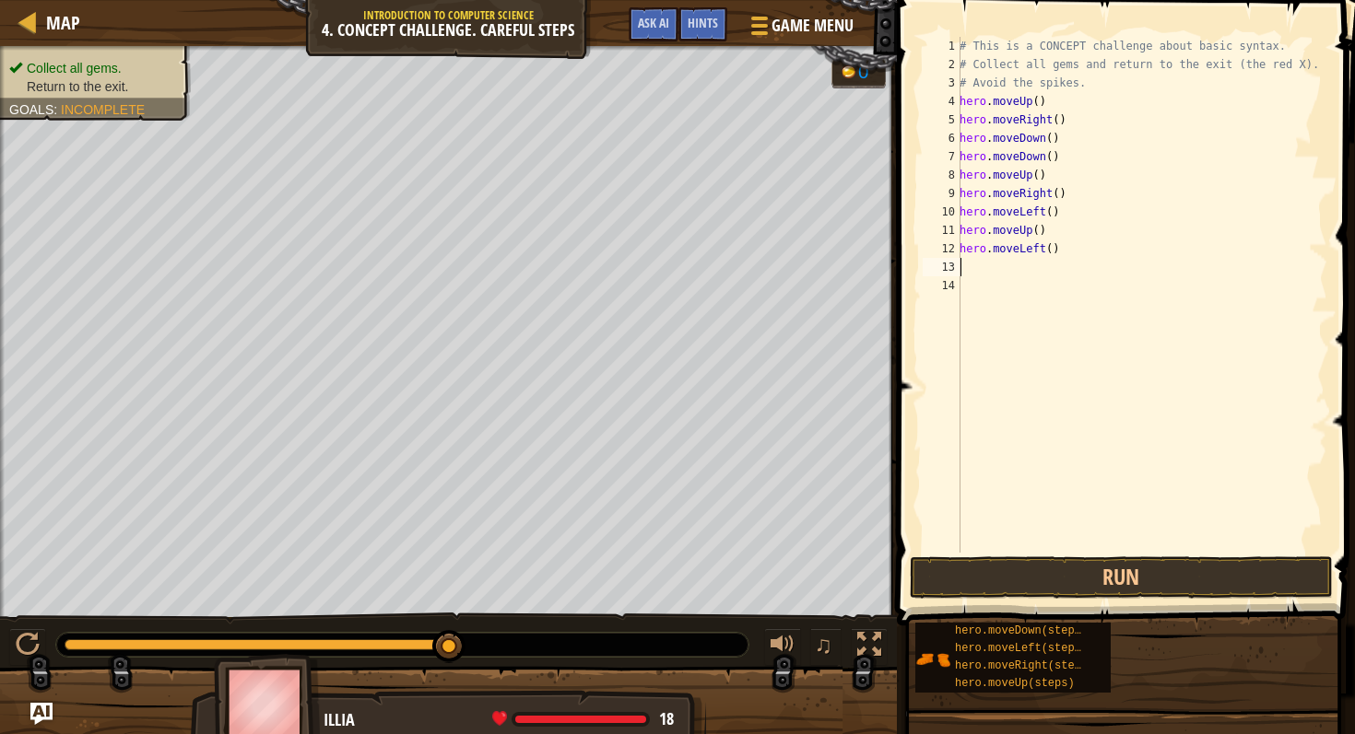
type textarea "h"
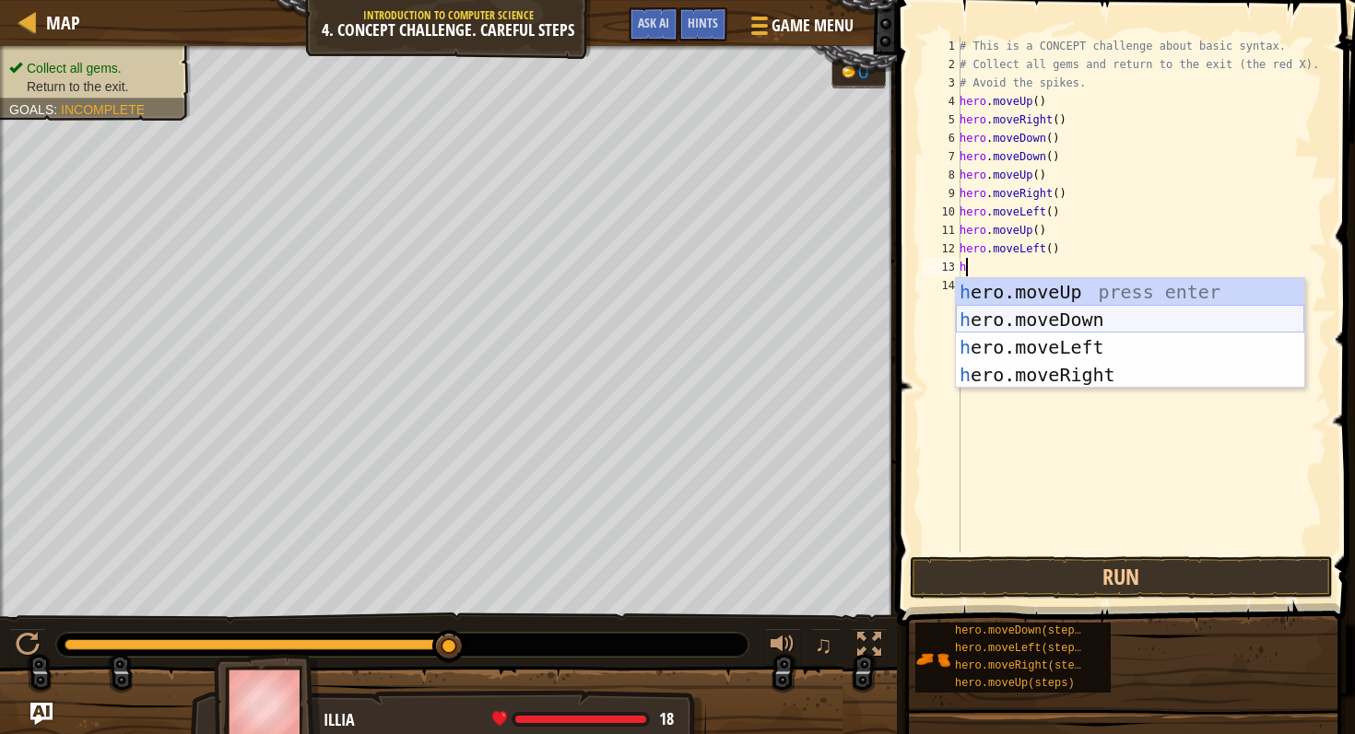
click at [1026, 319] on div "h ero.moveUp press enter h ero.moveDown press enter h ero.moveLeft press enter …" at bounding box center [1130, 361] width 348 height 166
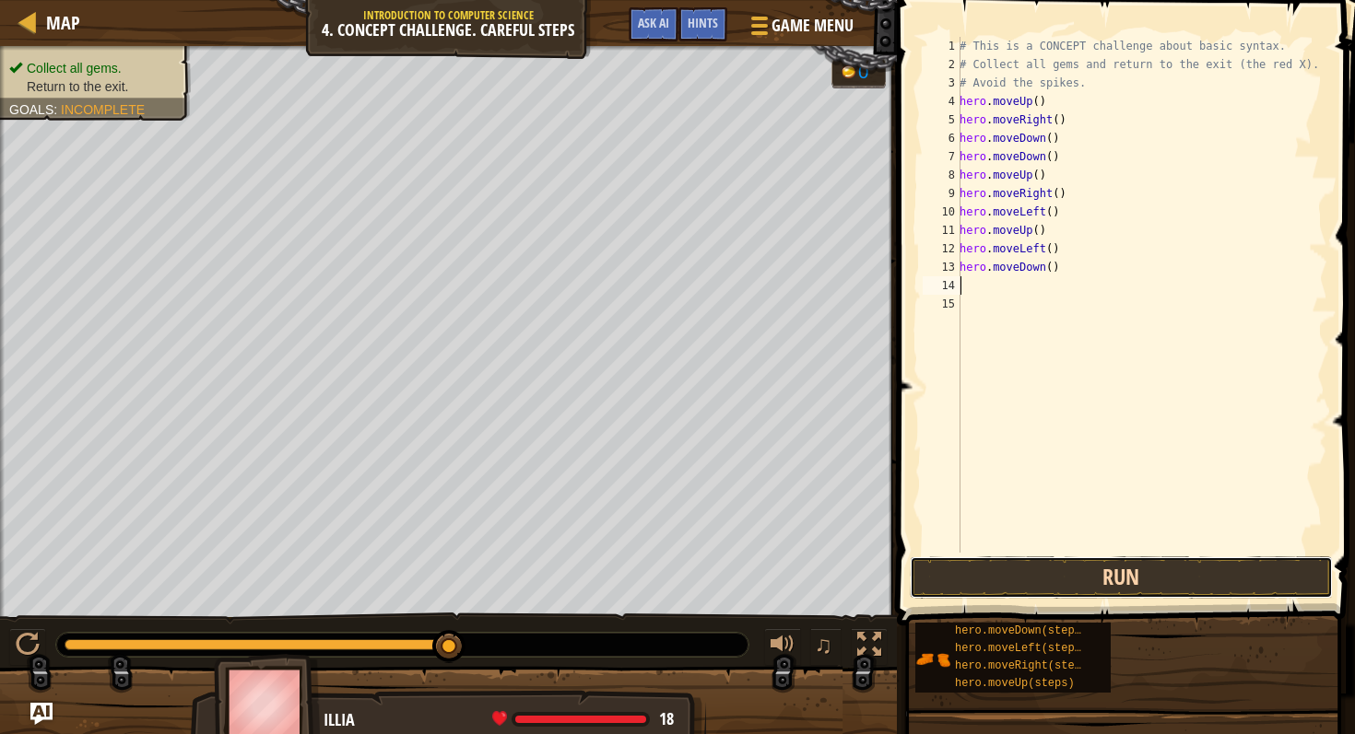
click at [1029, 566] on button "Run" at bounding box center [1120, 578] width 423 height 42
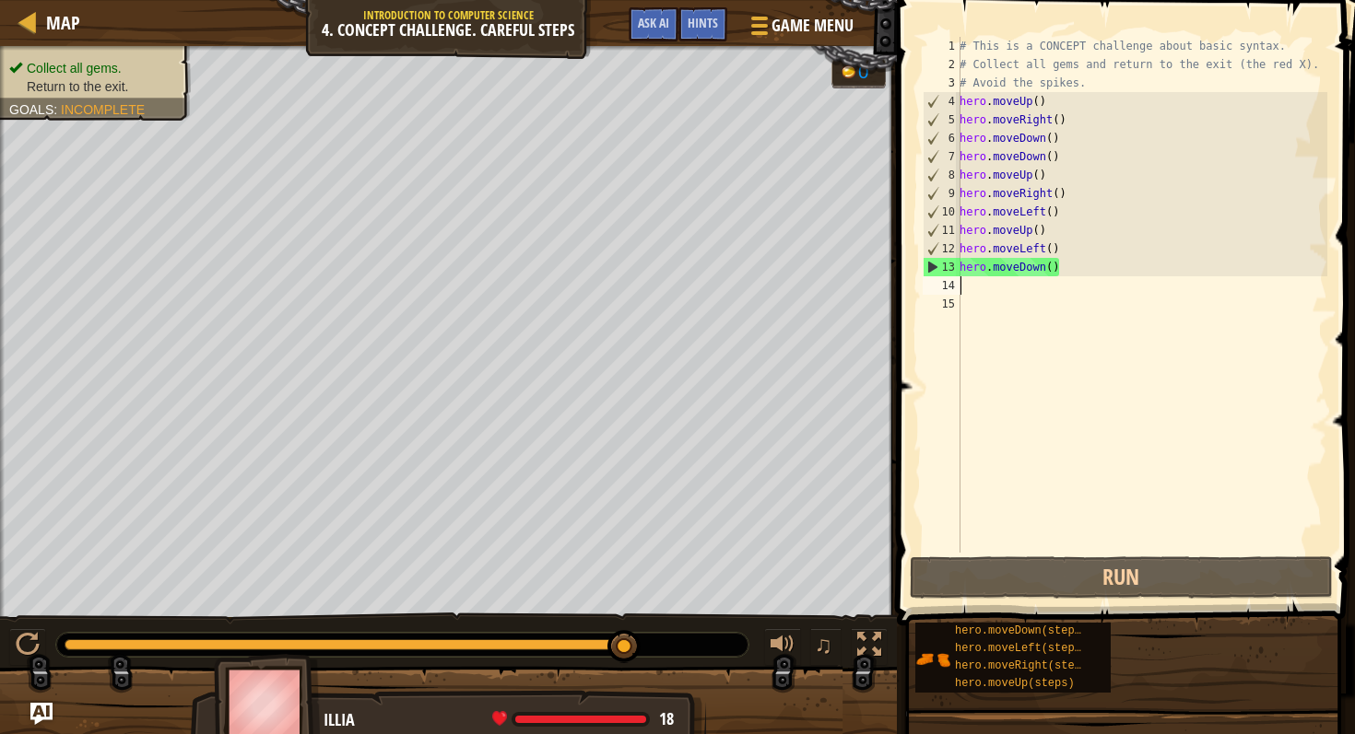
type textarea "l"
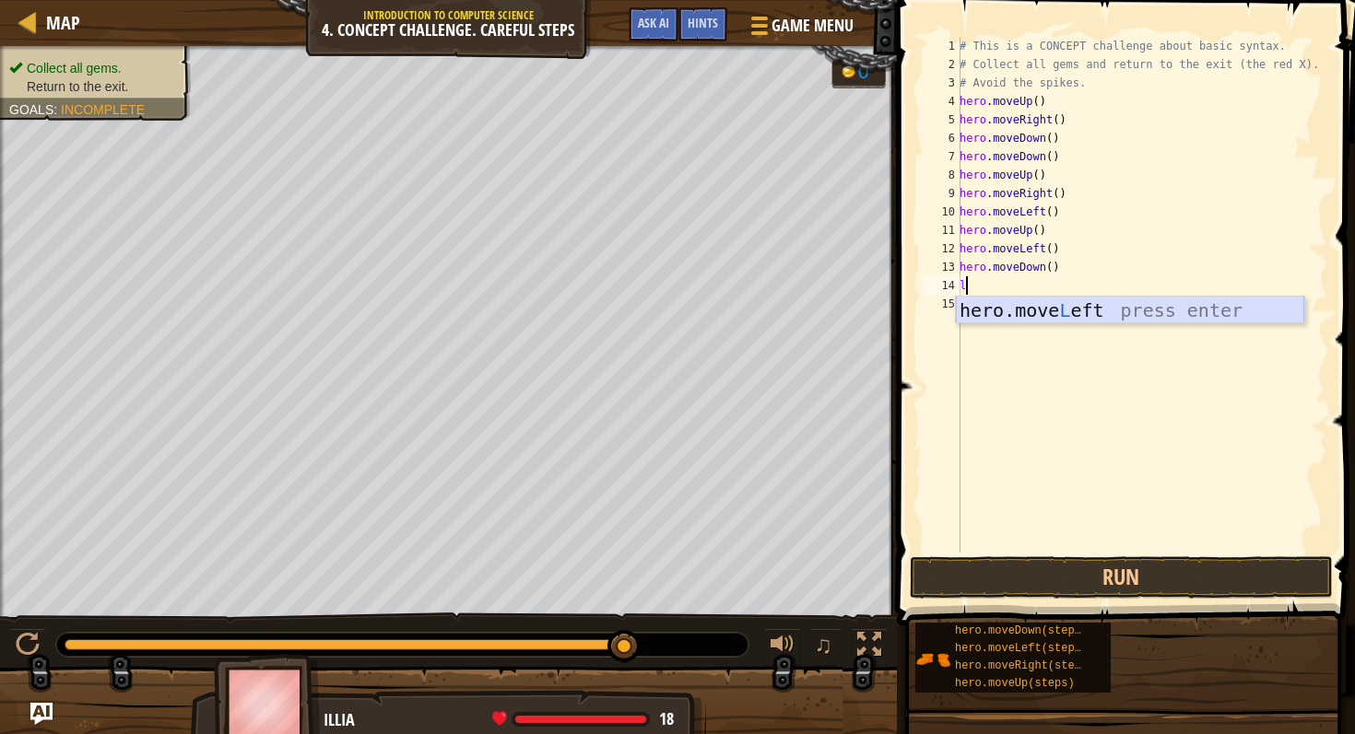
click at [997, 302] on div "hero.move L eft press enter" at bounding box center [1130, 338] width 348 height 83
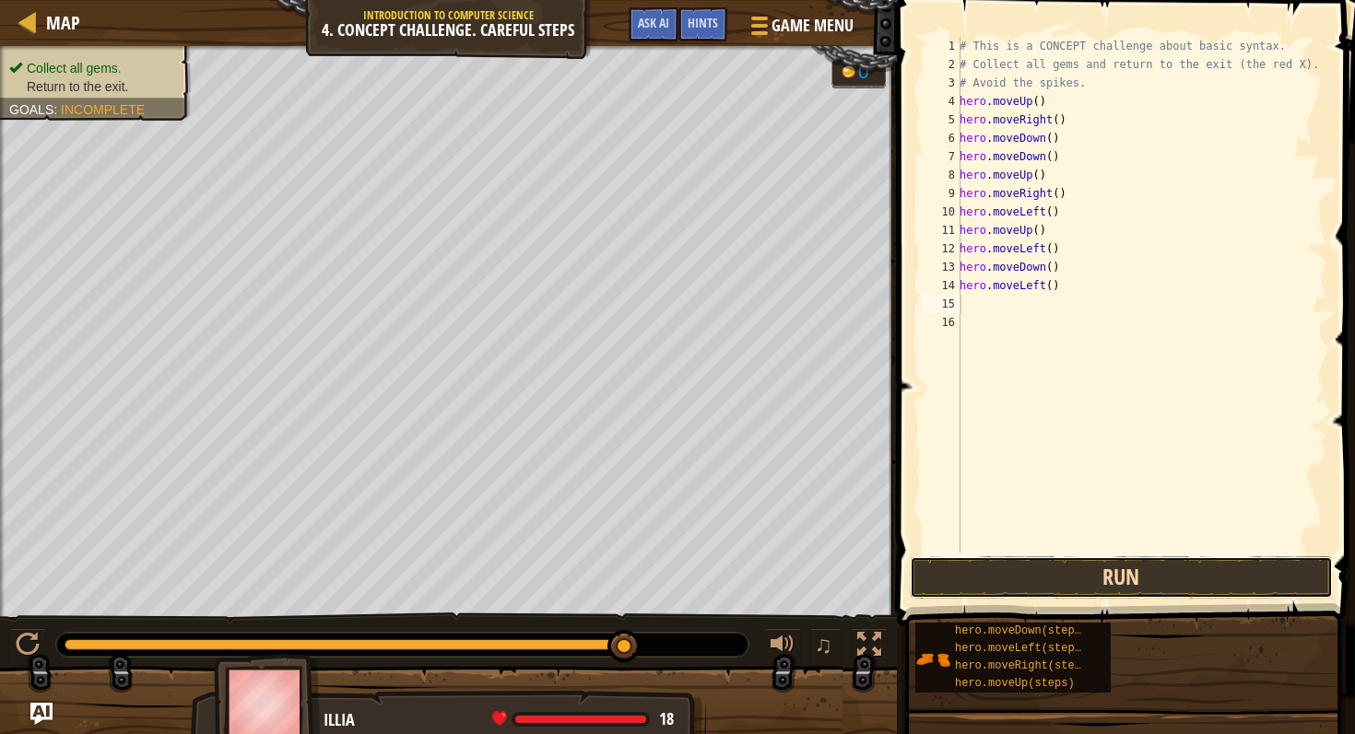
click at [1016, 569] on button "Run" at bounding box center [1120, 578] width 423 height 42
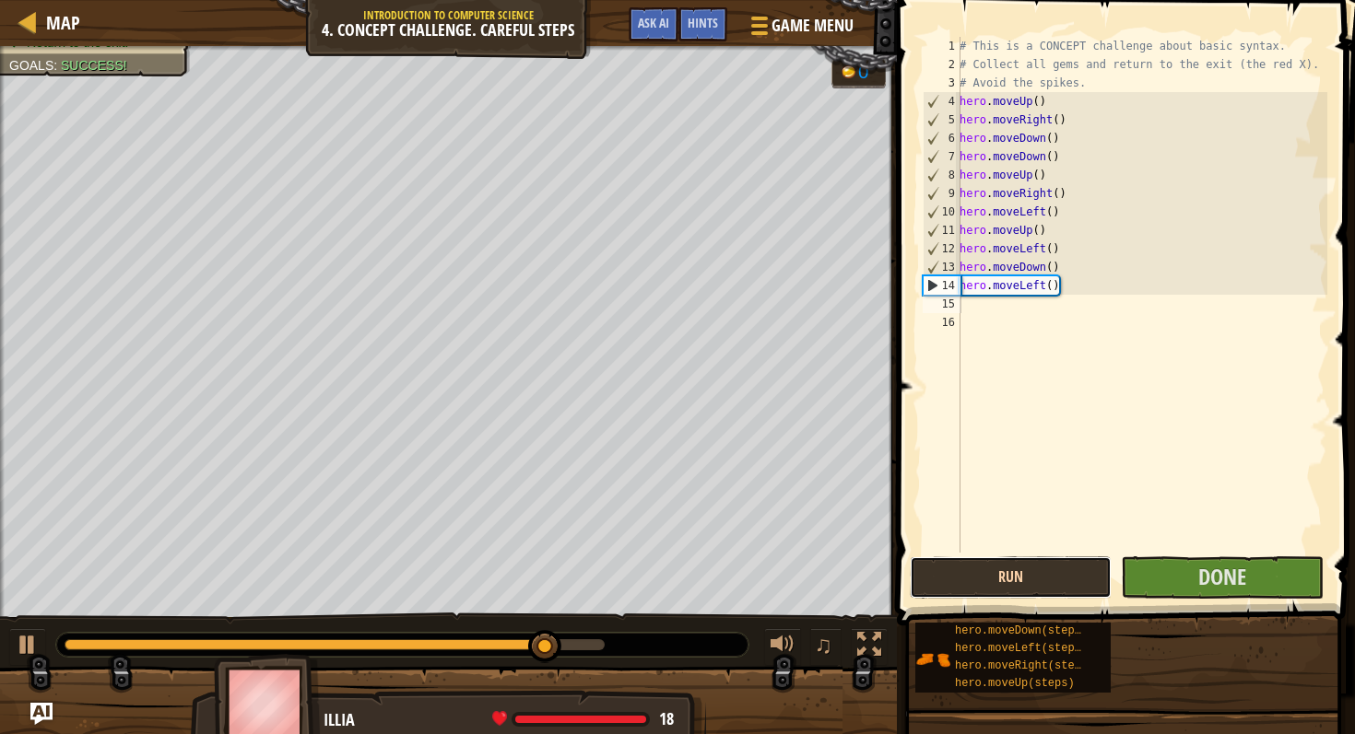
drag, startPoint x: 1010, startPoint y: 567, endPoint x: 1031, endPoint y: 583, distance: 26.9
click at [1031, 583] on button "Run" at bounding box center [1010, 578] width 202 height 42
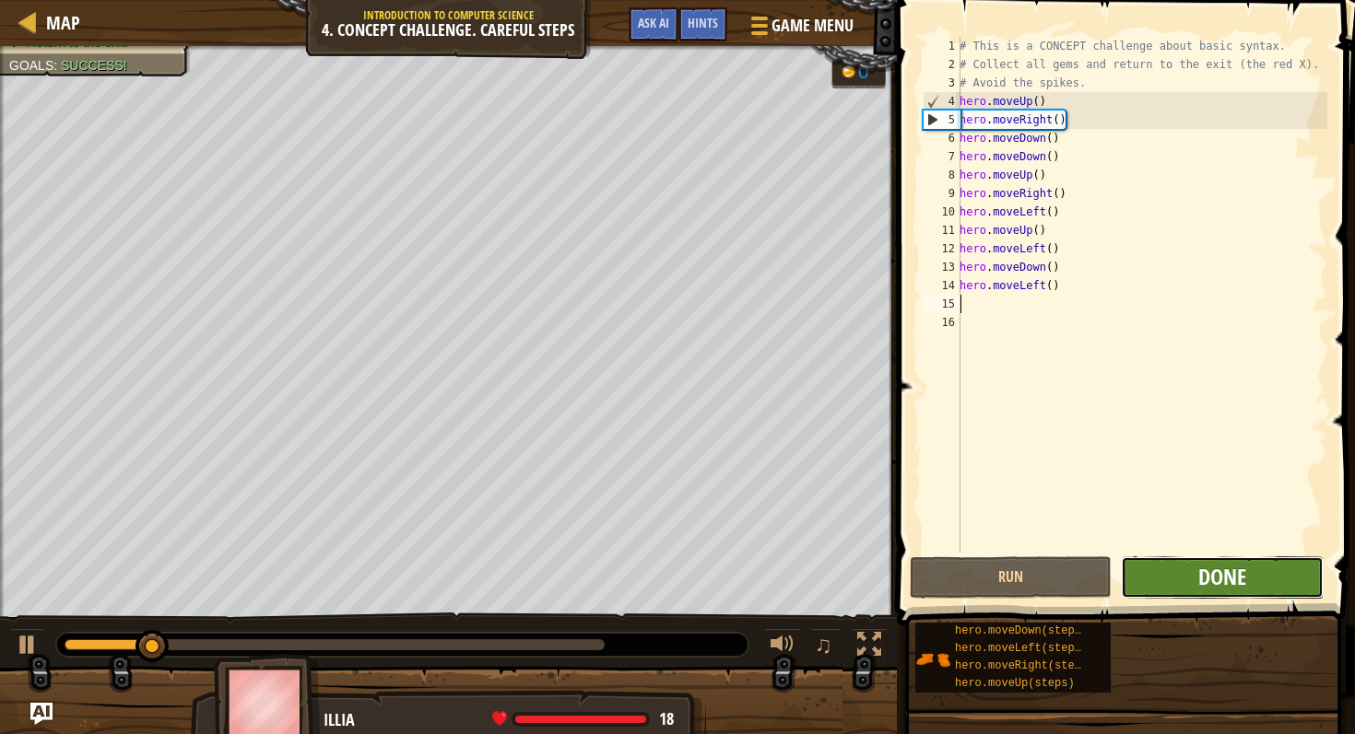
click at [1217, 577] on span "Done" at bounding box center [1222, 576] width 48 height 29
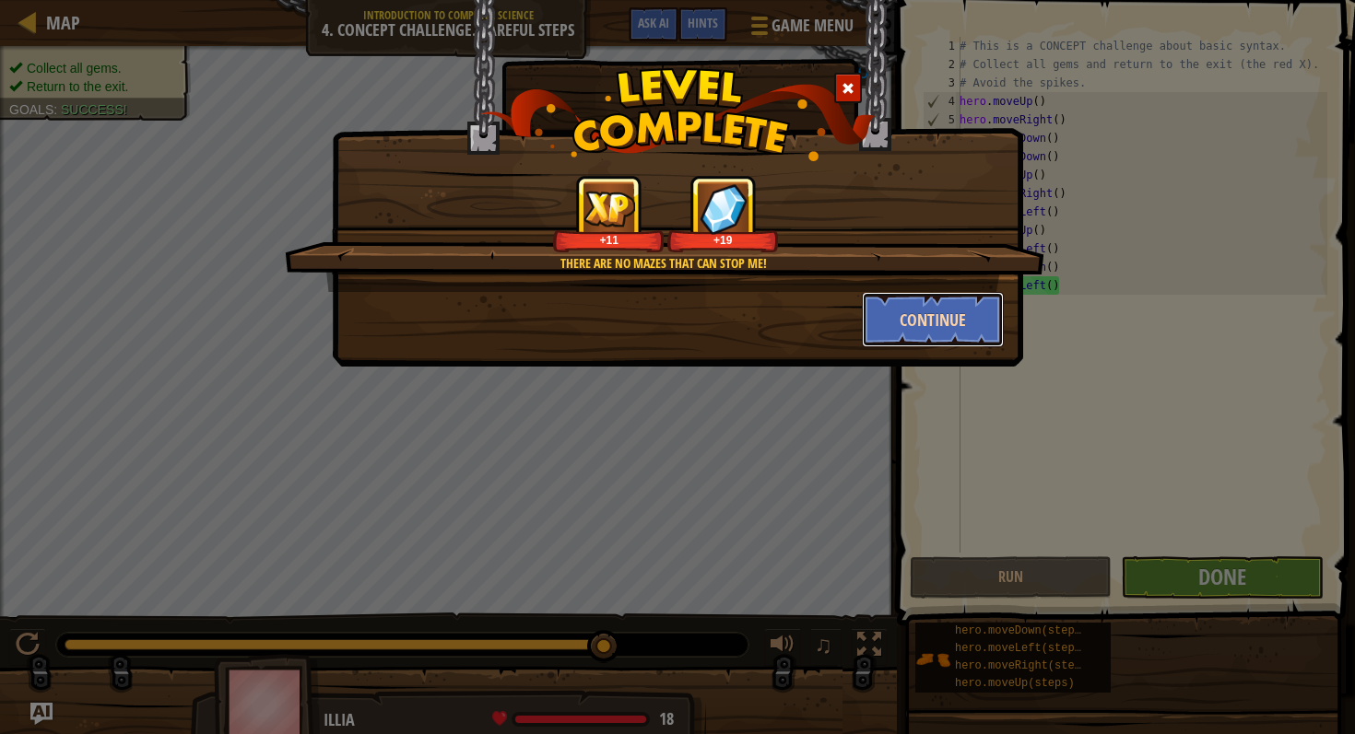
click at [949, 337] on button "Continue" at bounding box center [933, 319] width 143 height 55
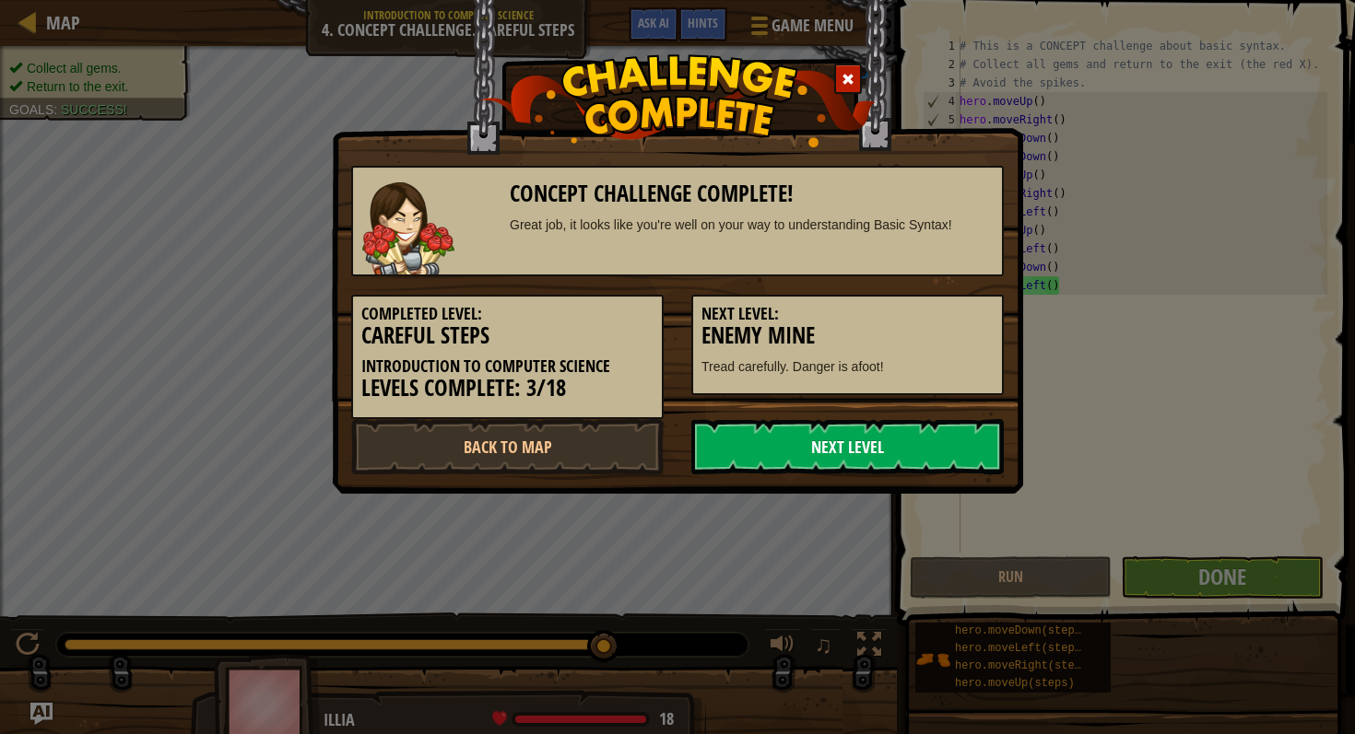
click at [843, 438] on link "Next Level" at bounding box center [847, 446] width 312 height 55
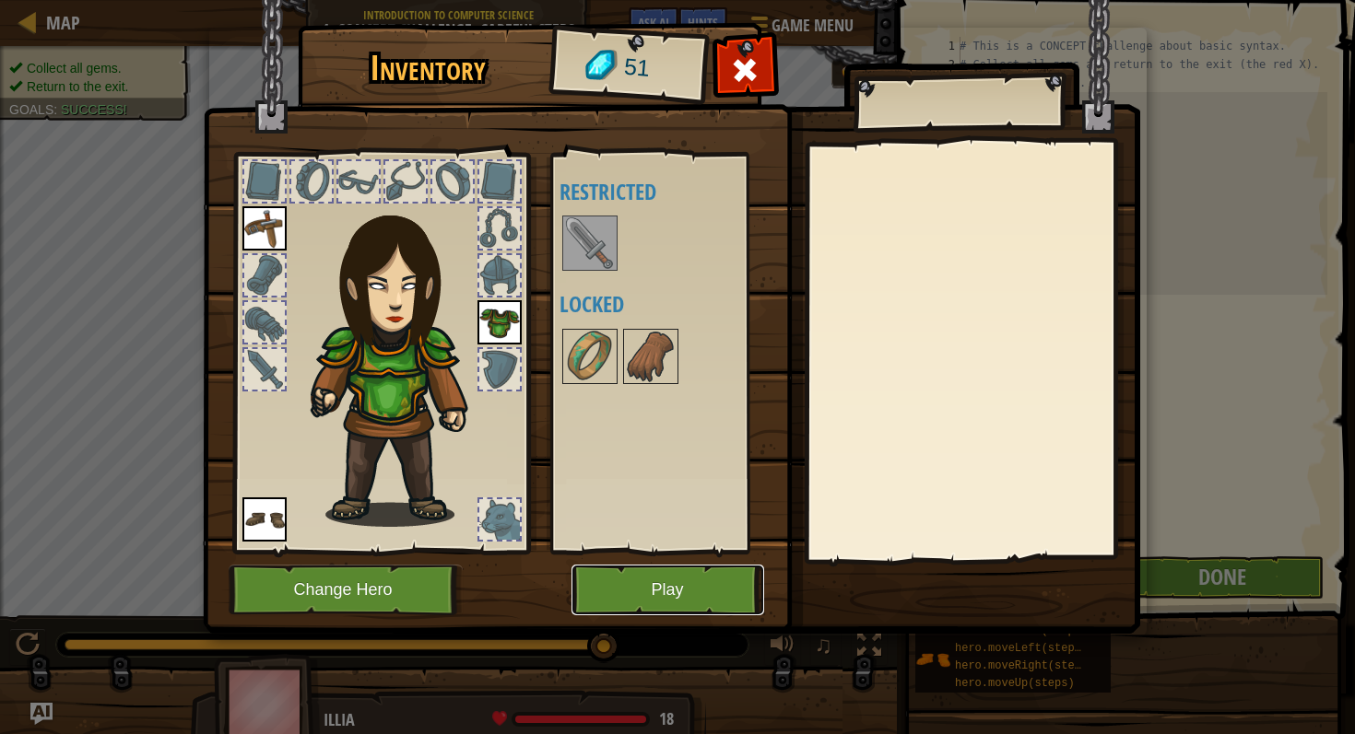
click at [674, 592] on button "Play" at bounding box center [667, 590] width 193 height 51
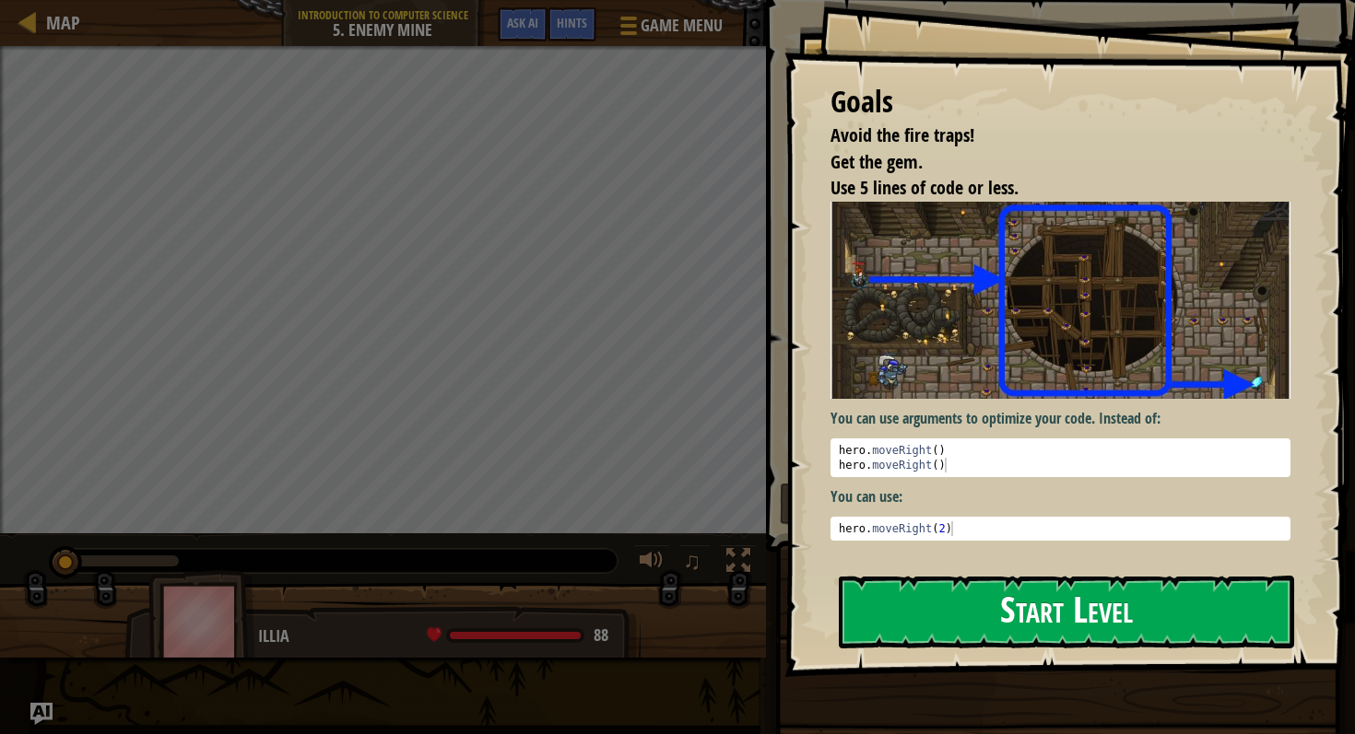
click at [945, 630] on button "Start Level" at bounding box center [1066, 612] width 455 height 73
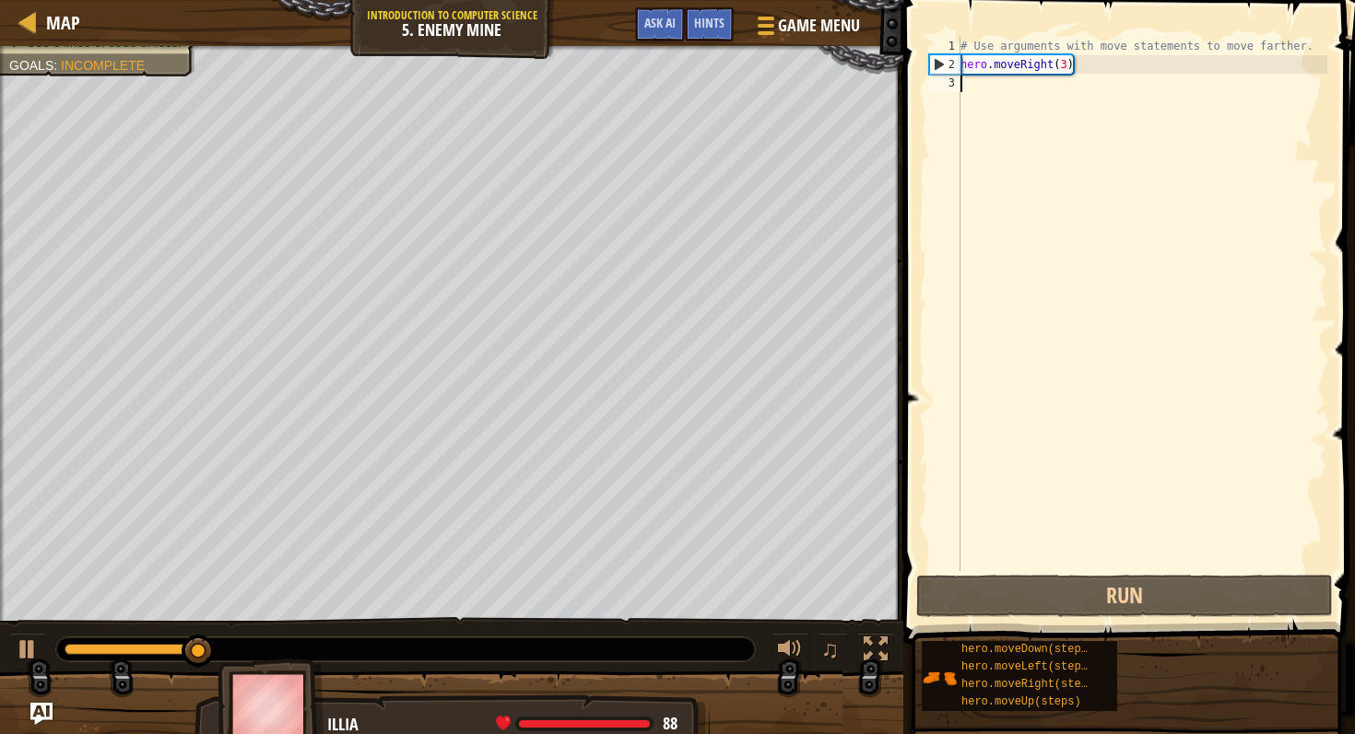
click at [975, 92] on div "# Use arguments with move statements to move farther. hero . moveRight ( 3 )" at bounding box center [1141, 322] width 370 height 571
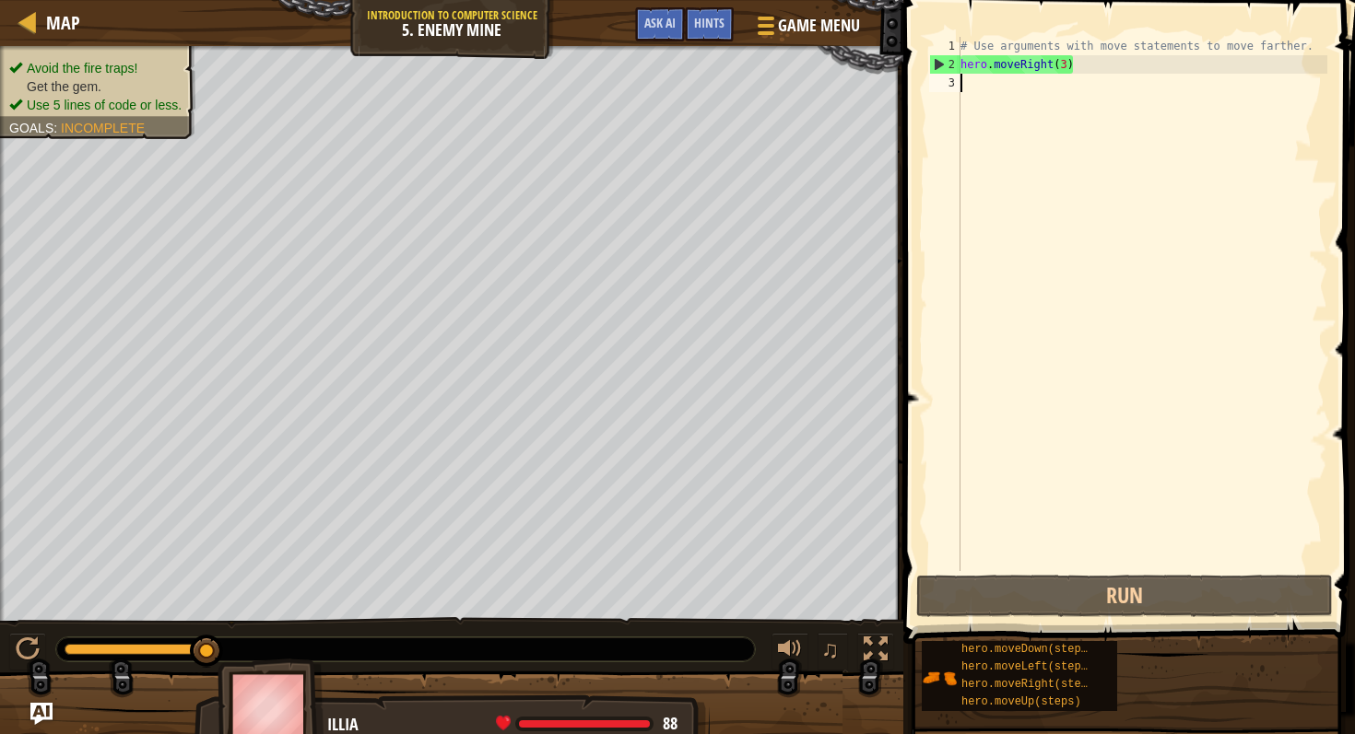
click at [975, 88] on div "# Use arguments with move statements to move farther. hero . moveRight ( 3 )" at bounding box center [1141, 322] width 370 height 571
type textarea "h"
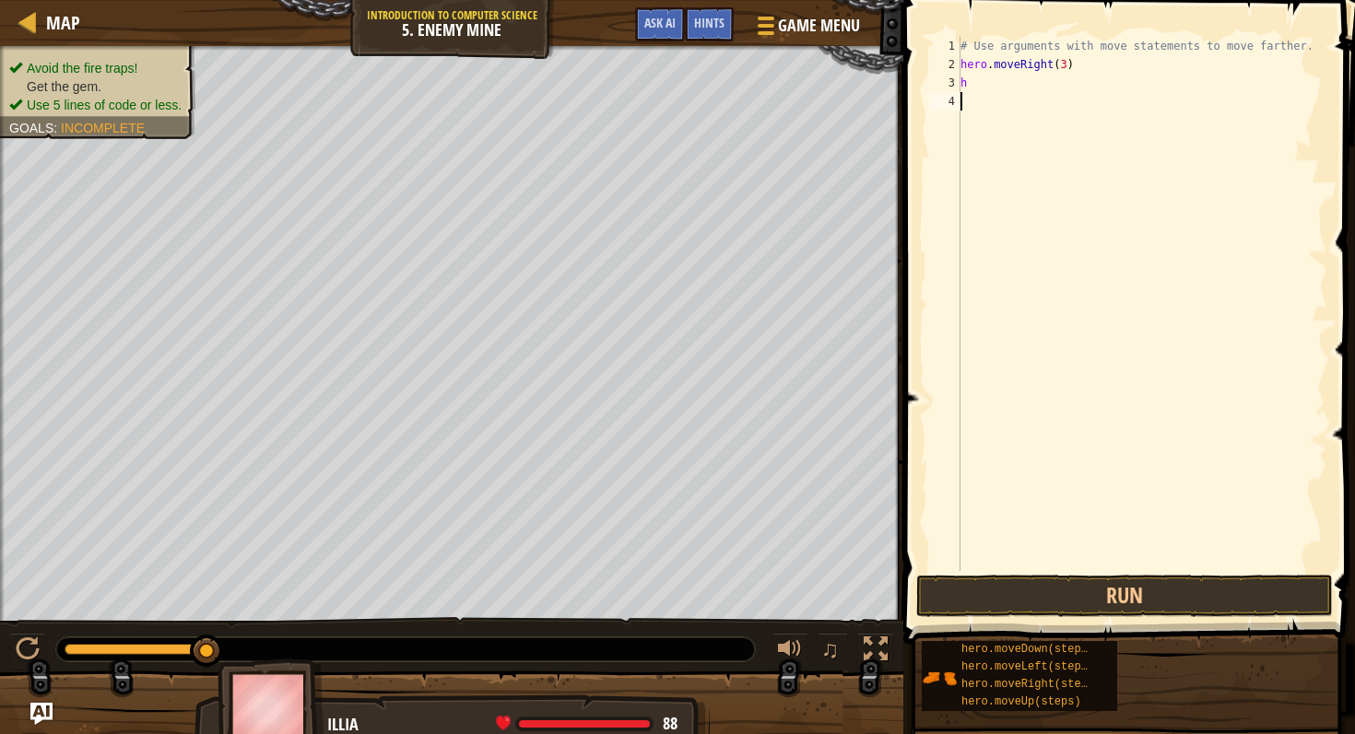
click at [972, 83] on div "# Use arguments with move statements to move farther. hero . moveRight ( 3 ) h" at bounding box center [1141, 322] width 370 height 571
type textarea "h"
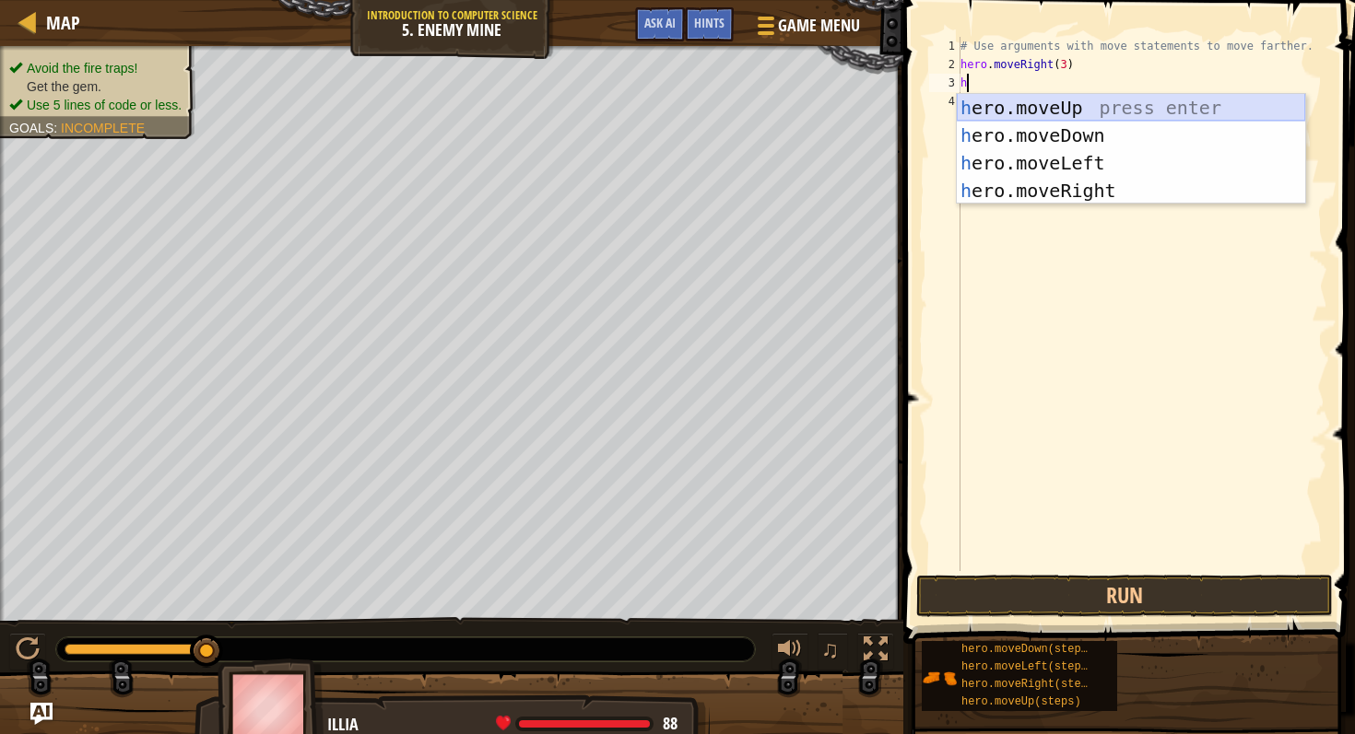
click at [1044, 106] on div "h ero.moveUp press enter h ero.moveDown press enter h ero.moveLeft press enter …" at bounding box center [1130, 177] width 348 height 166
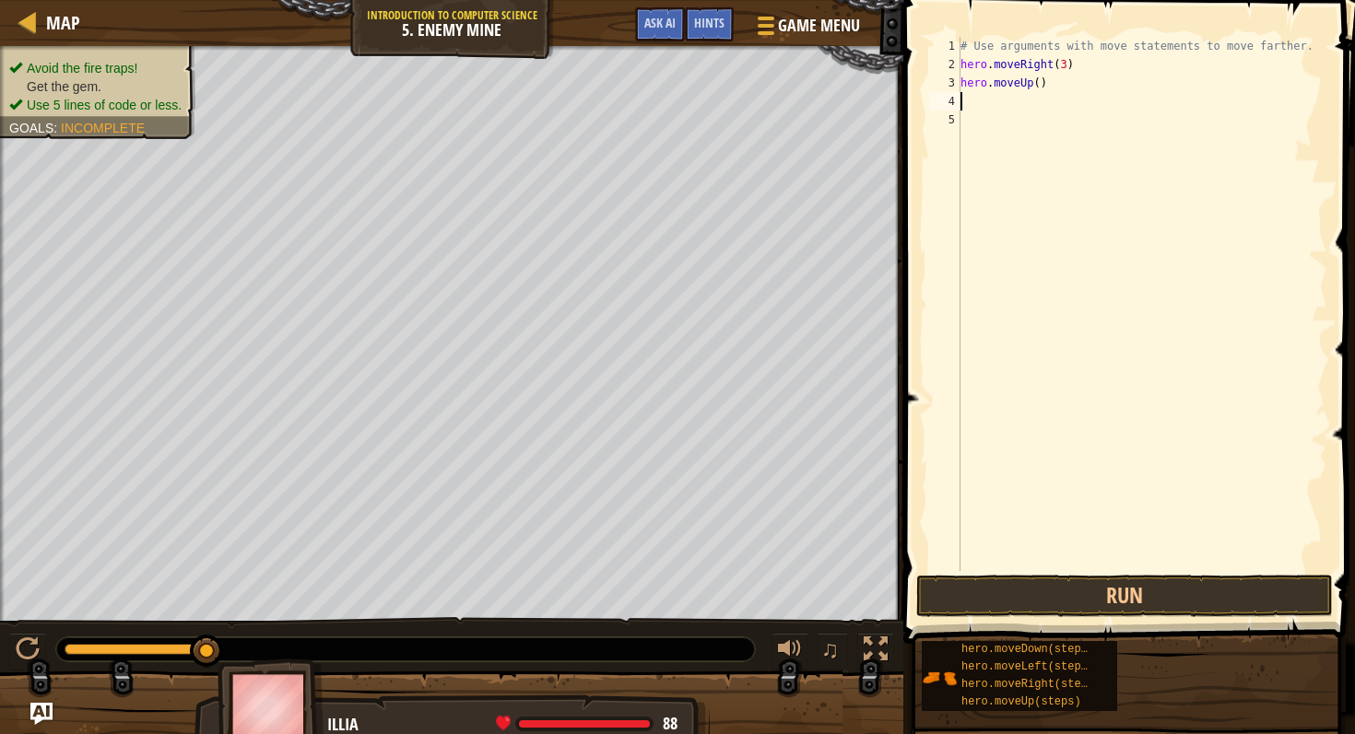
click at [972, 101] on div "# Use arguments with move statements to move farther. hero . moveRight ( 3 ) he…" at bounding box center [1141, 322] width 370 height 571
type textarea "h"
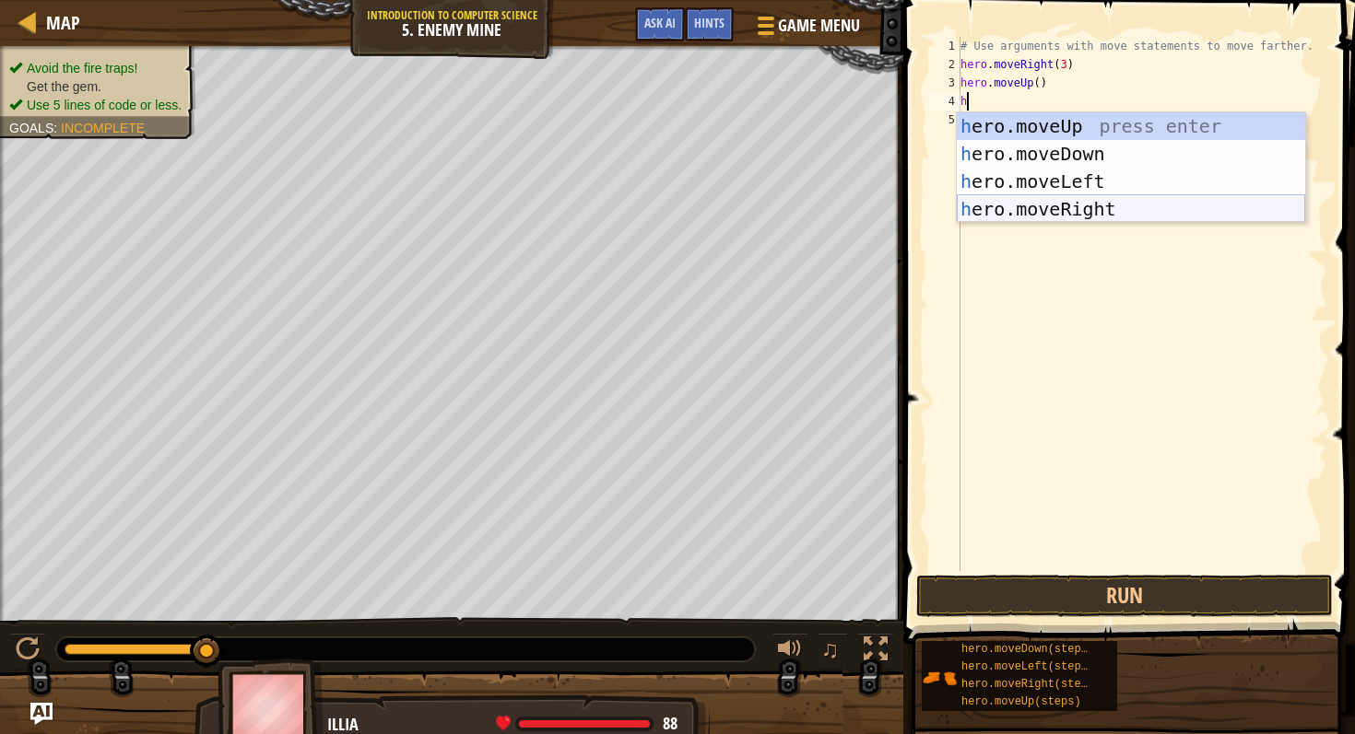
click at [1057, 218] on div "h ero.moveUp press enter h ero.moveDown press enter h ero.moveLeft press enter …" at bounding box center [1130, 195] width 348 height 166
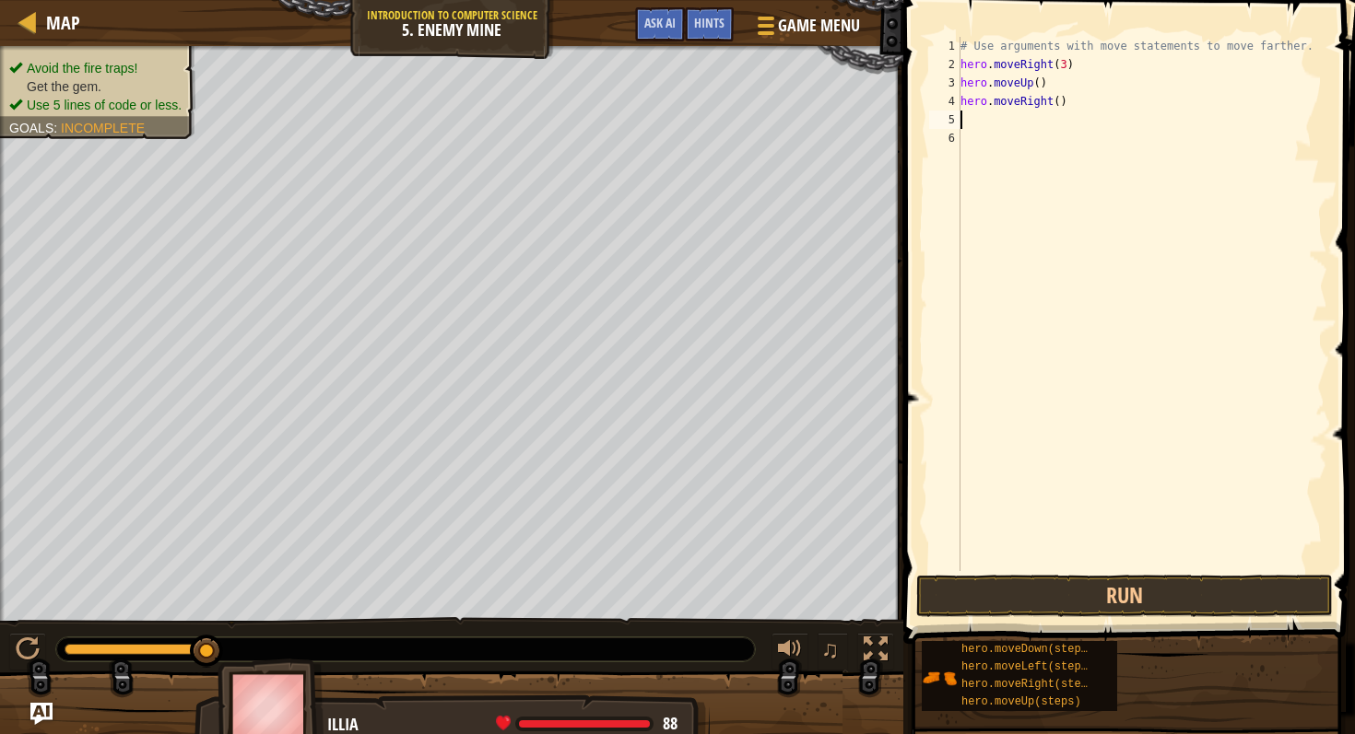
type textarea "h"
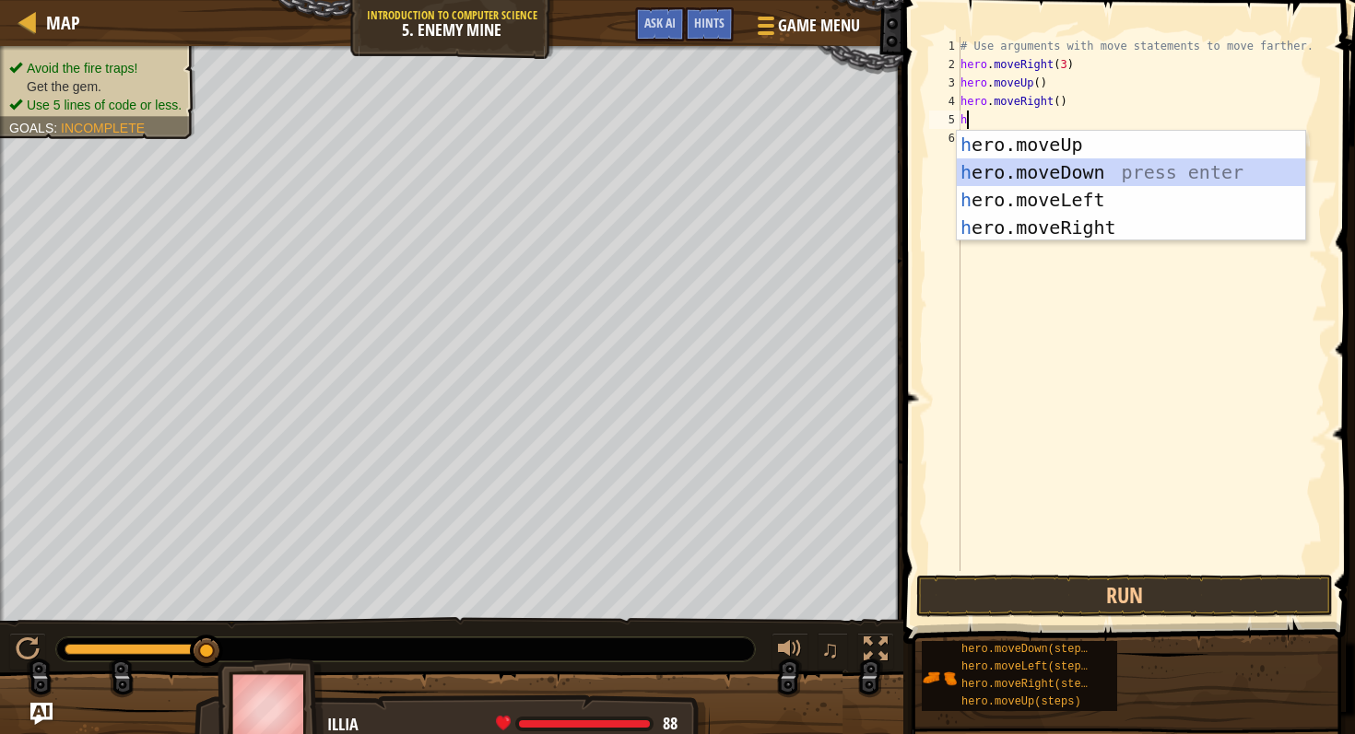
click at [1027, 167] on div "h ero.moveUp press enter h ero.moveDown press enter h ero.moveLeft press enter …" at bounding box center [1130, 214] width 348 height 166
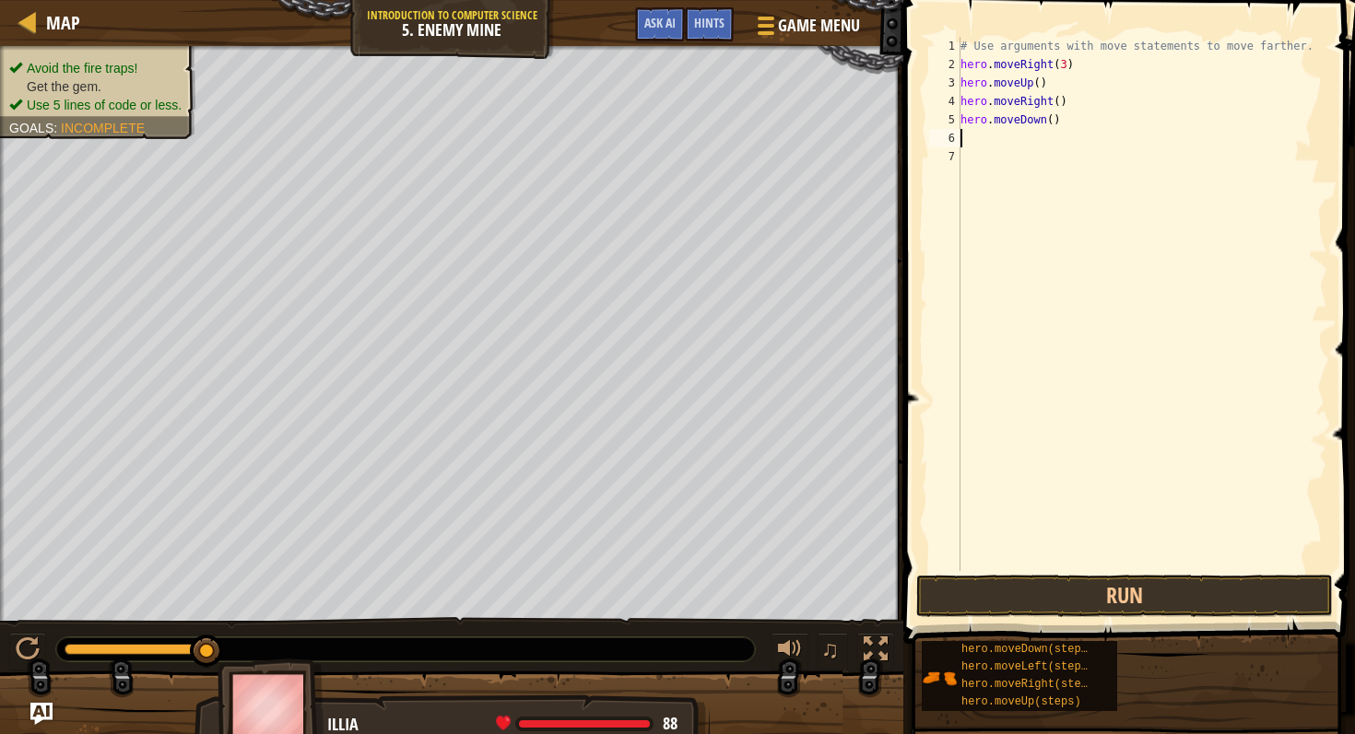
click at [968, 135] on div "# Use arguments with move statements to move farther. hero . moveRight ( 3 ) he…" at bounding box center [1141, 322] width 370 height 571
type textarea "h"
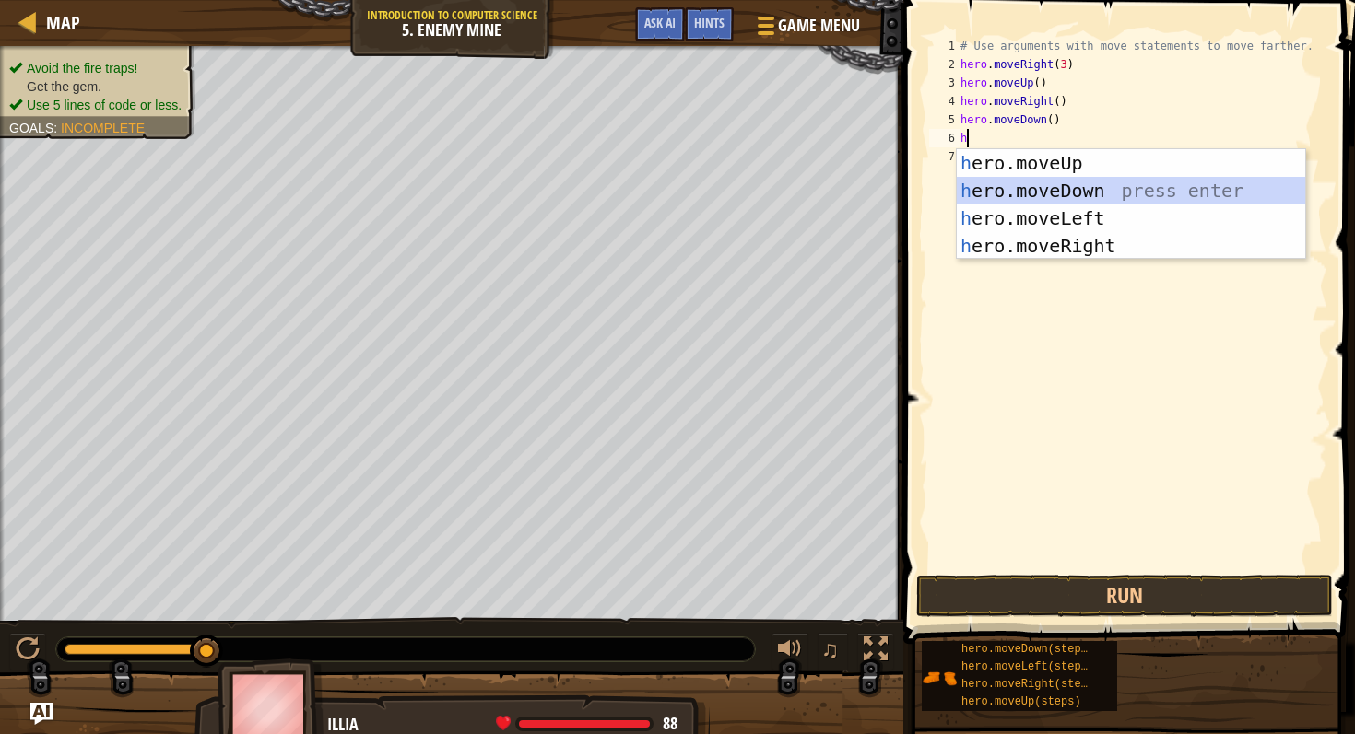
click at [1026, 190] on div "h ero.moveUp press enter h ero.moveDown press enter h ero.moveLeft press enter …" at bounding box center [1130, 232] width 348 height 166
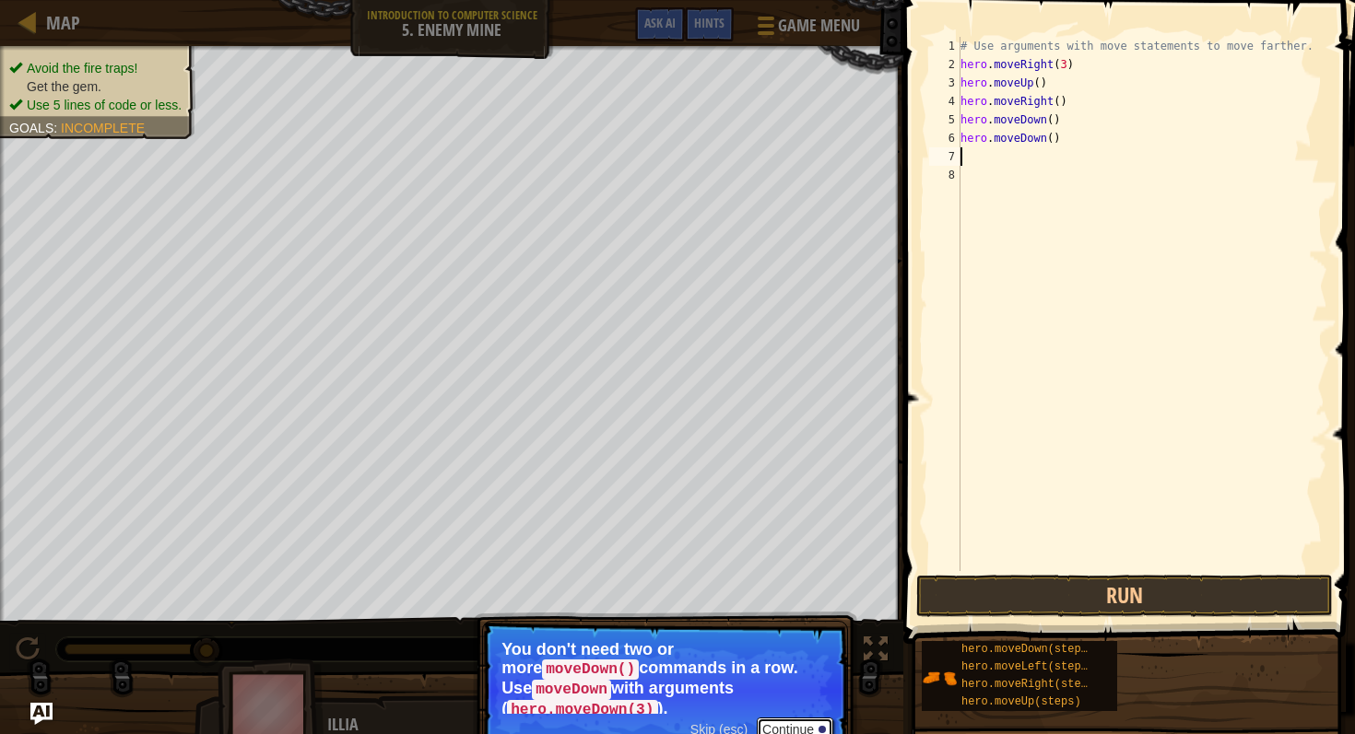
click at [783, 718] on button "Continue" at bounding box center [795, 730] width 76 height 24
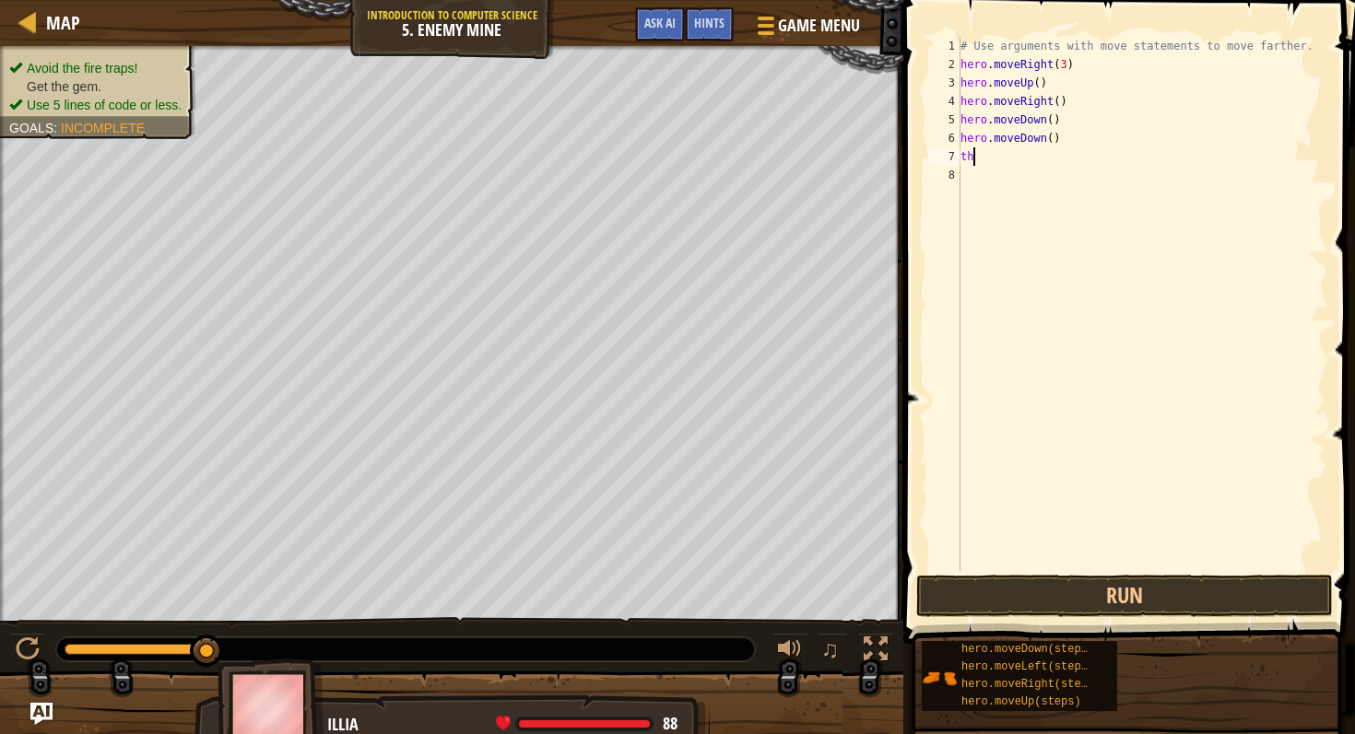
type textarea "t"
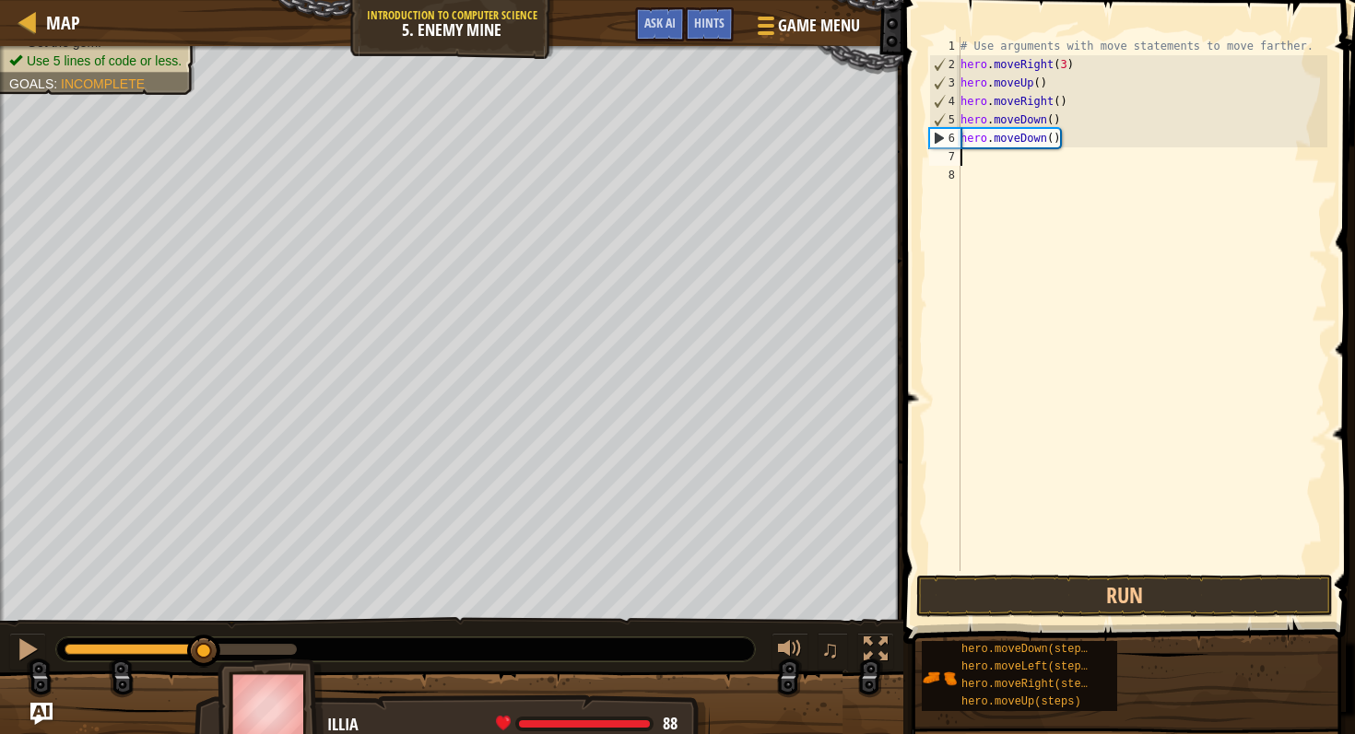
type textarea "h"
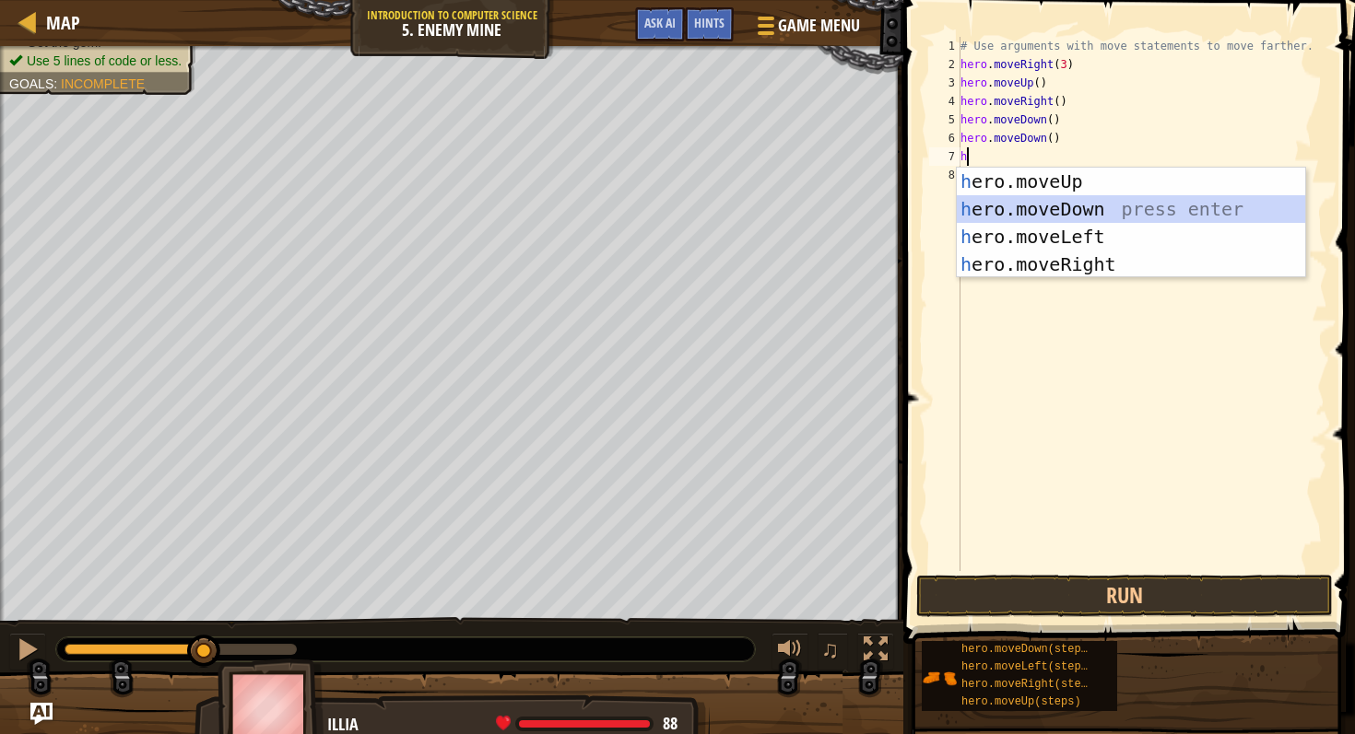
click at [1040, 204] on div "h ero.moveUp press enter h ero.moveDown press enter h ero.moveLeft press enter …" at bounding box center [1130, 251] width 348 height 166
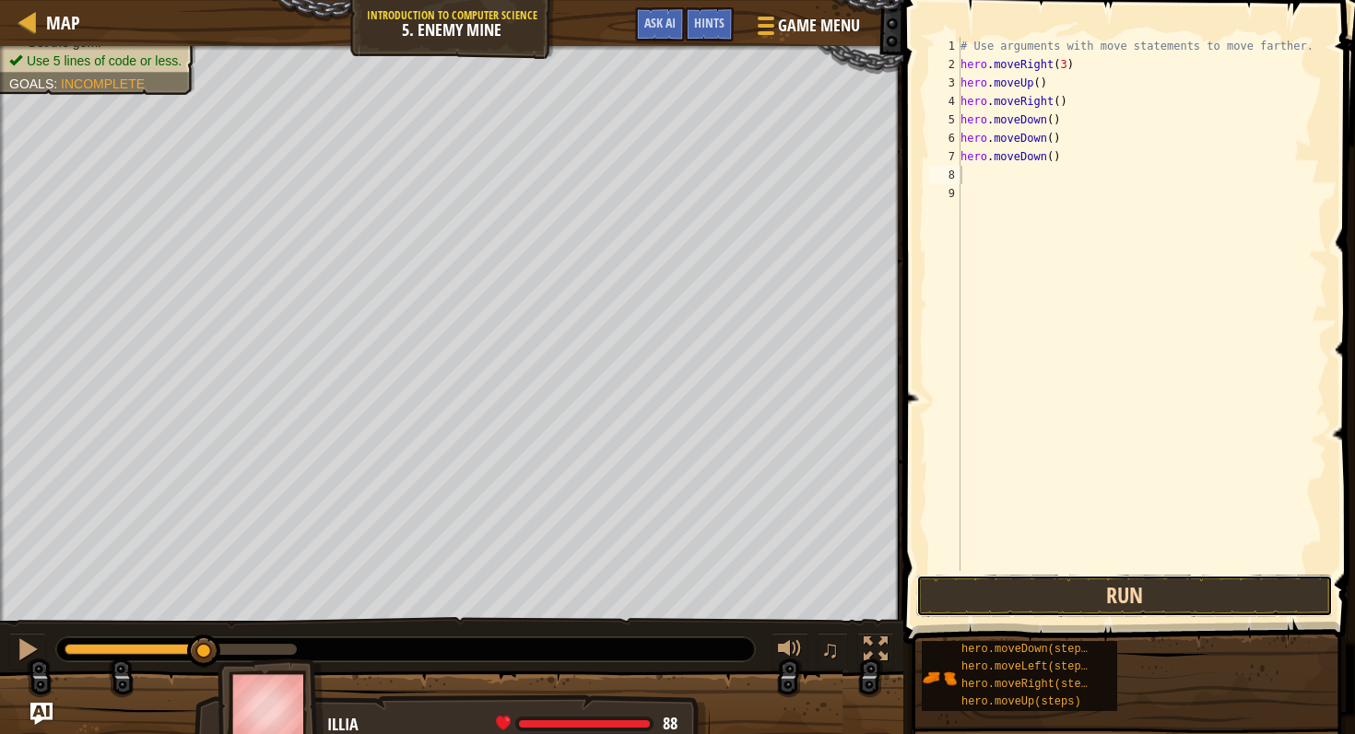
click at [983, 599] on button "Run" at bounding box center [1124, 596] width 416 height 42
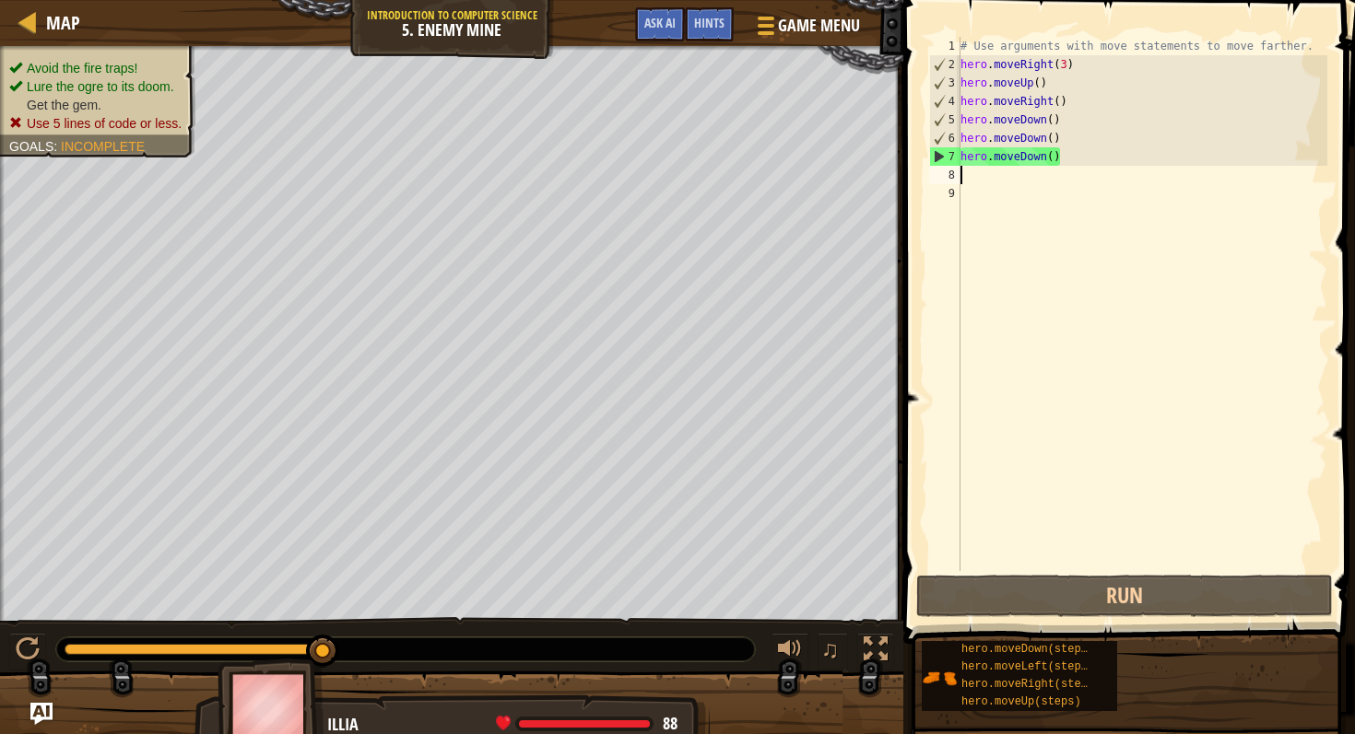
type textarea "h"
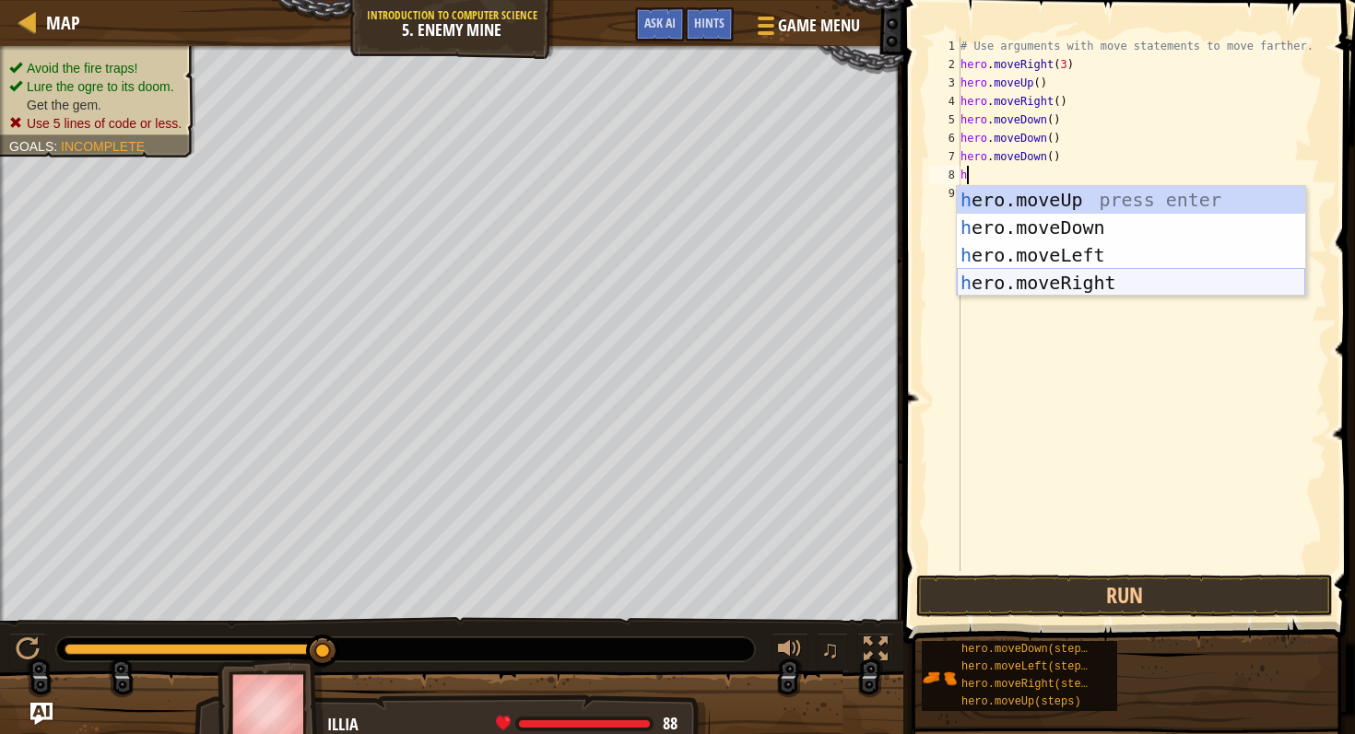
click at [1057, 284] on div "h ero.moveUp press enter h ero.moveDown press enter h ero.moveLeft press enter …" at bounding box center [1130, 269] width 348 height 166
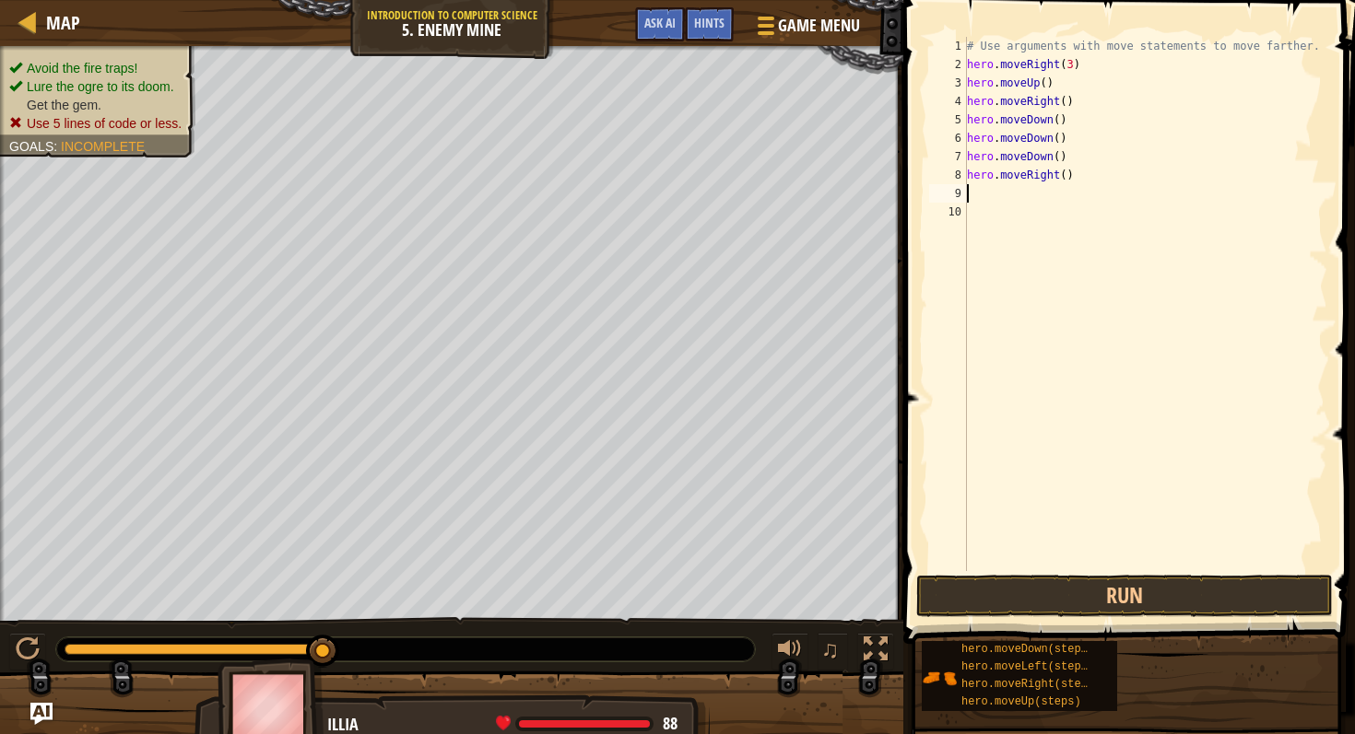
type textarea "h"
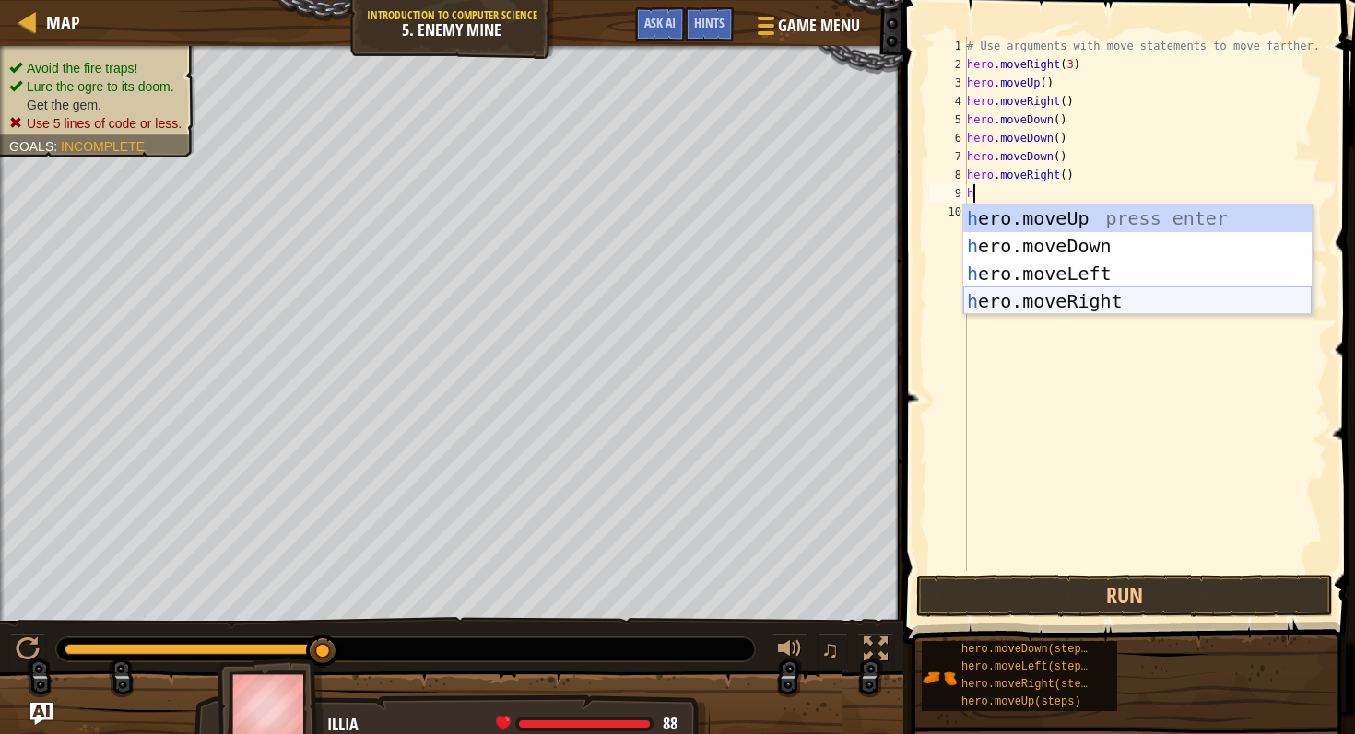
click at [1045, 300] on div "h ero.moveUp press enter h ero.moveDown press enter h ero.moveLeft press enter …" at bounding box center [1137, 288] width 348 height 166
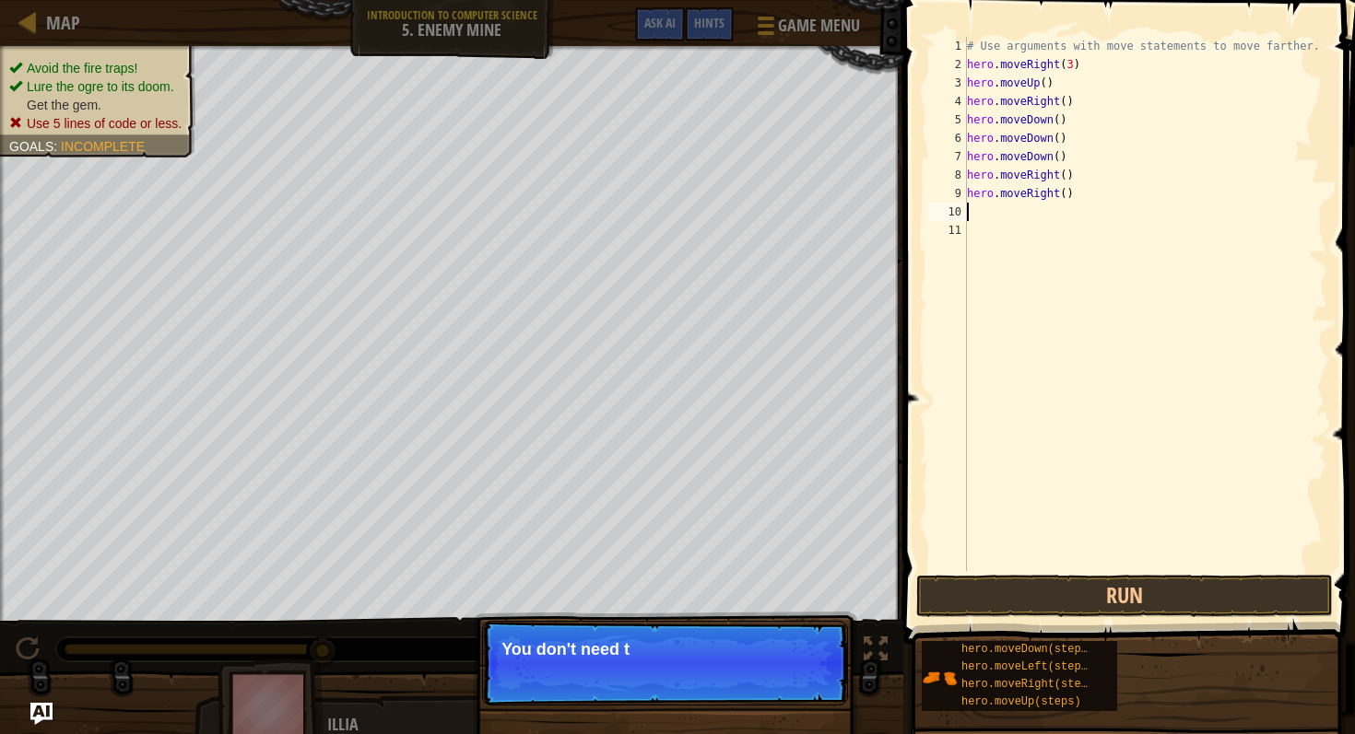
click at [979, 210] on div "# Use arguments with move statements to move farther. hero . moveRight ( 3 ) he…" at bounding box center [1145, 322] width 365 height 571
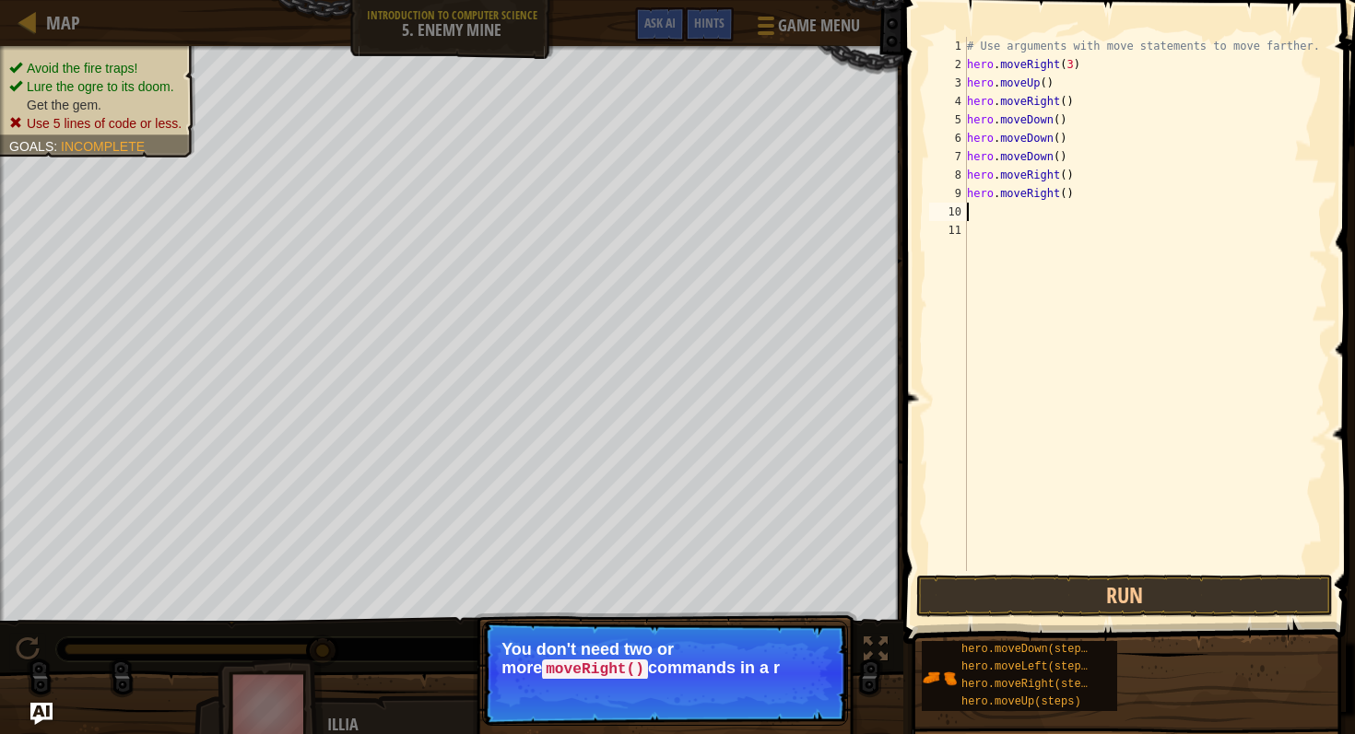
type textarea "h"
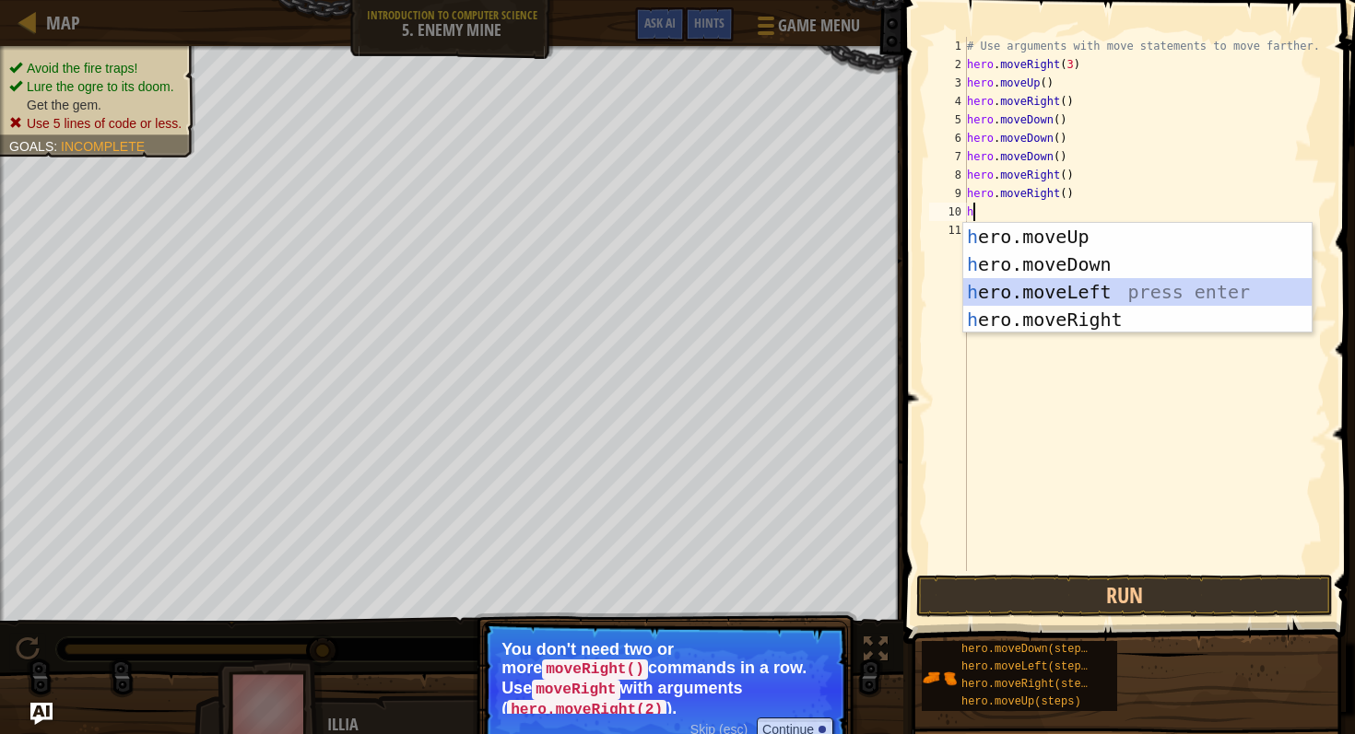
click at [1063, 287] on div "h ero.moveUp press enter h ero.moveDown press enter h ero.moveLeft press enter …" at bounding box center [1137, 306] width 348 height 166
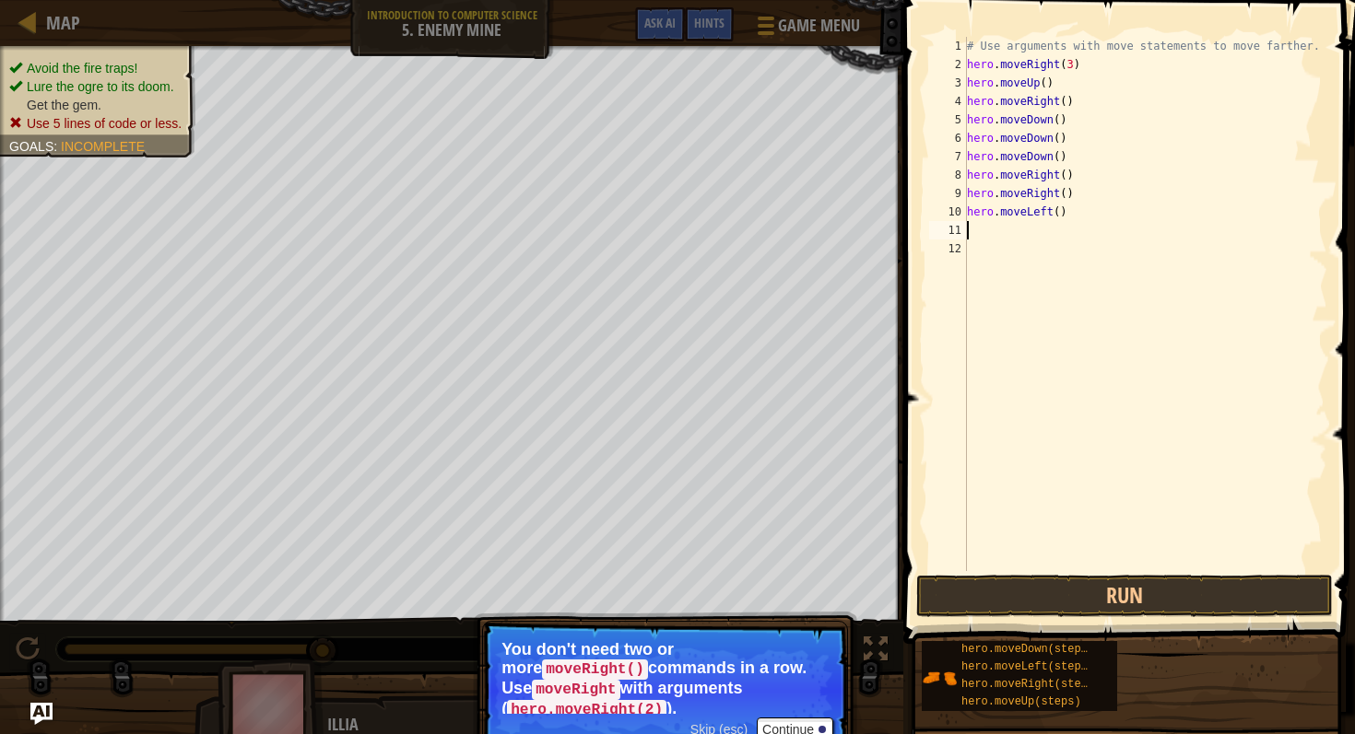
type textarea "h"
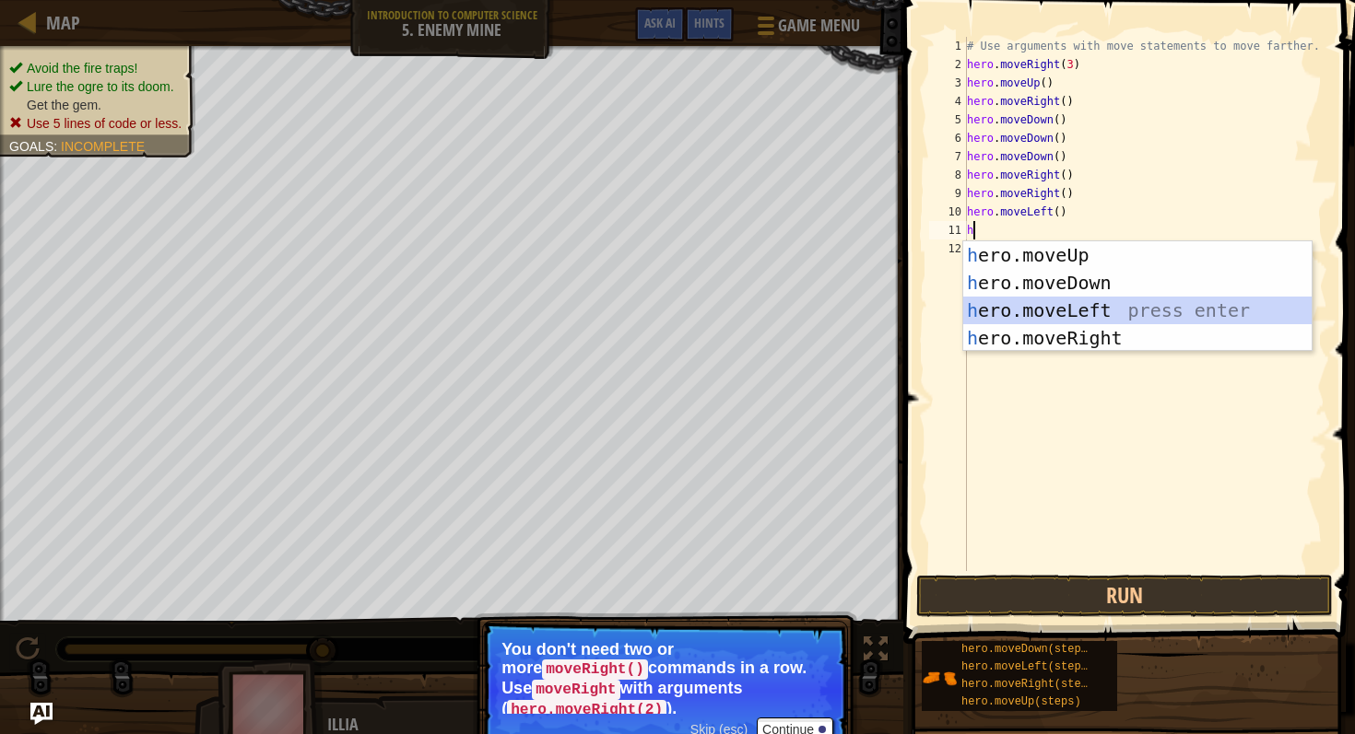
click at [1043, 309] on div "h ero.moveUp press enter h ero.moveDown press enter h ero.moveLeft press enter …" at bounding box center [1137, 324] width 348 height 166
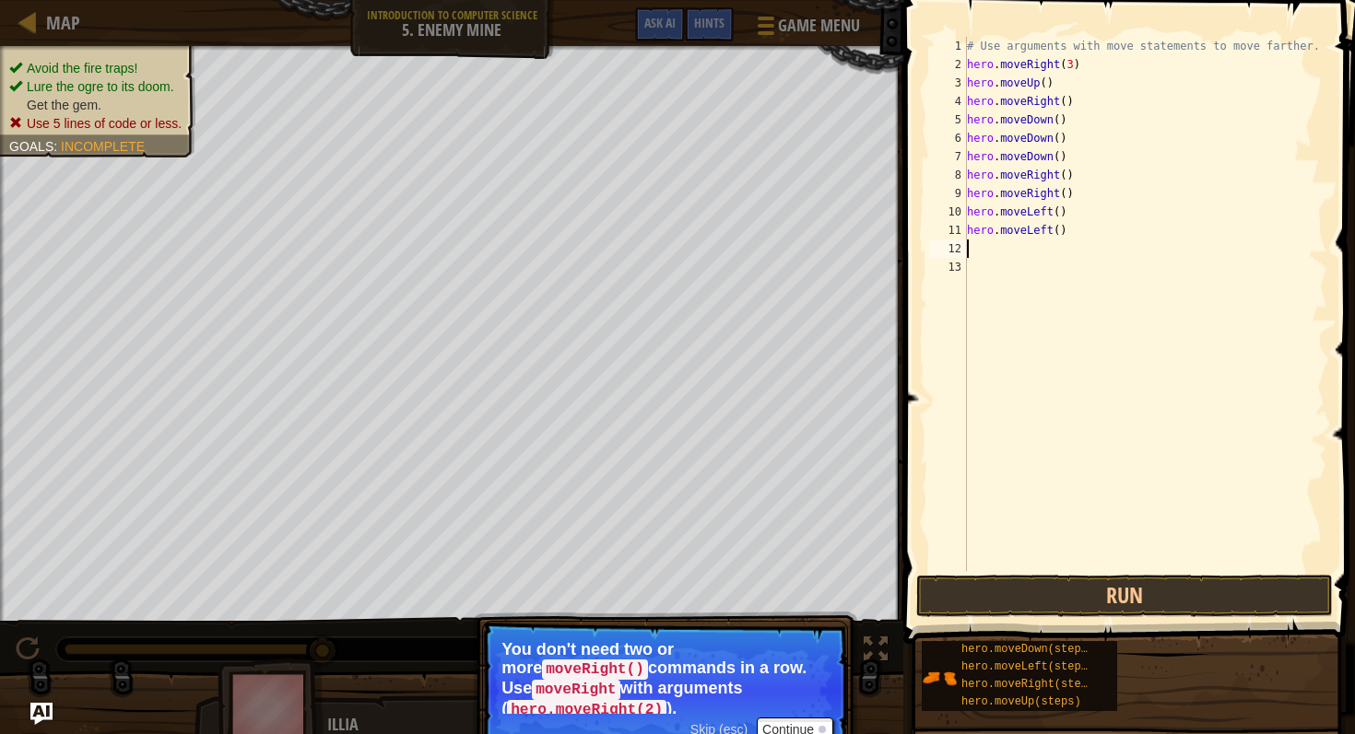
type textarea "h"
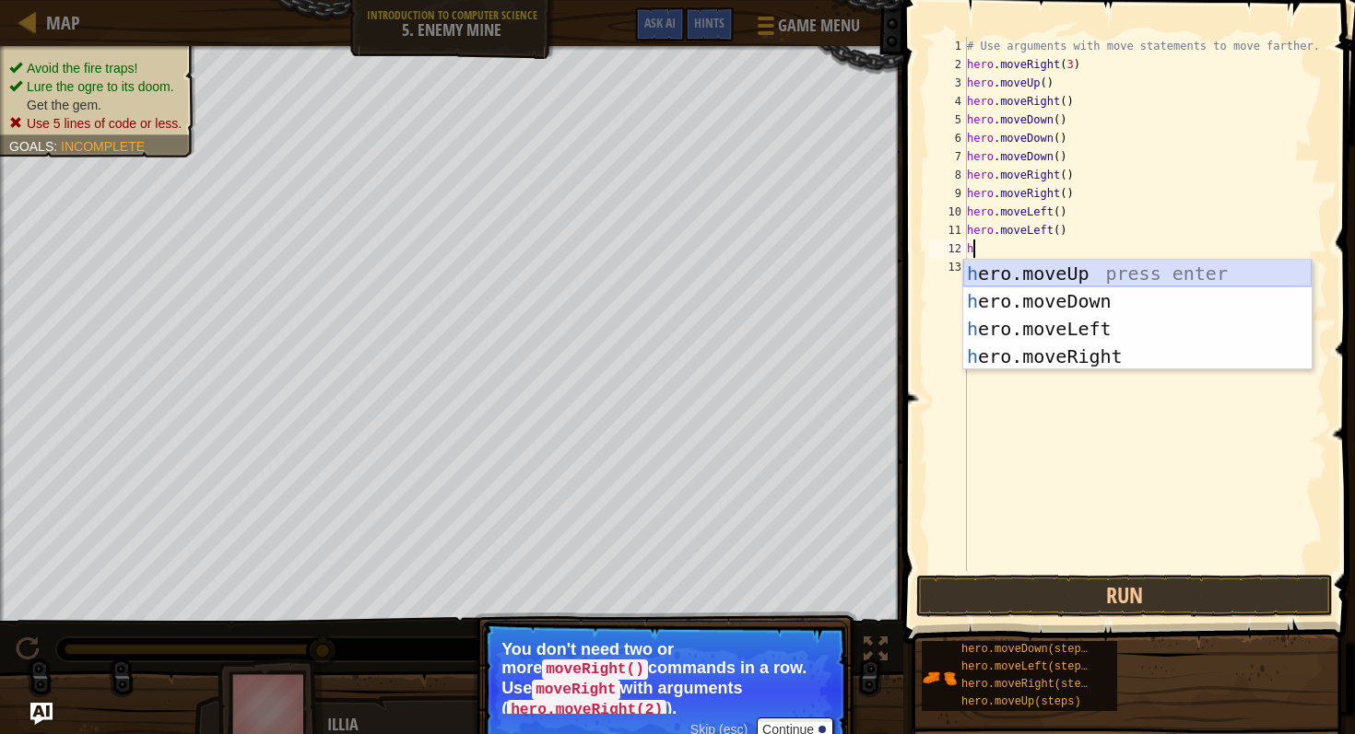
click at [1043, 270] on div "h ero.moveUp press enter h ero.moveDown press enter h ero.moveLeft press enter …" at bounding box center [1137, 343] width 348 height 166
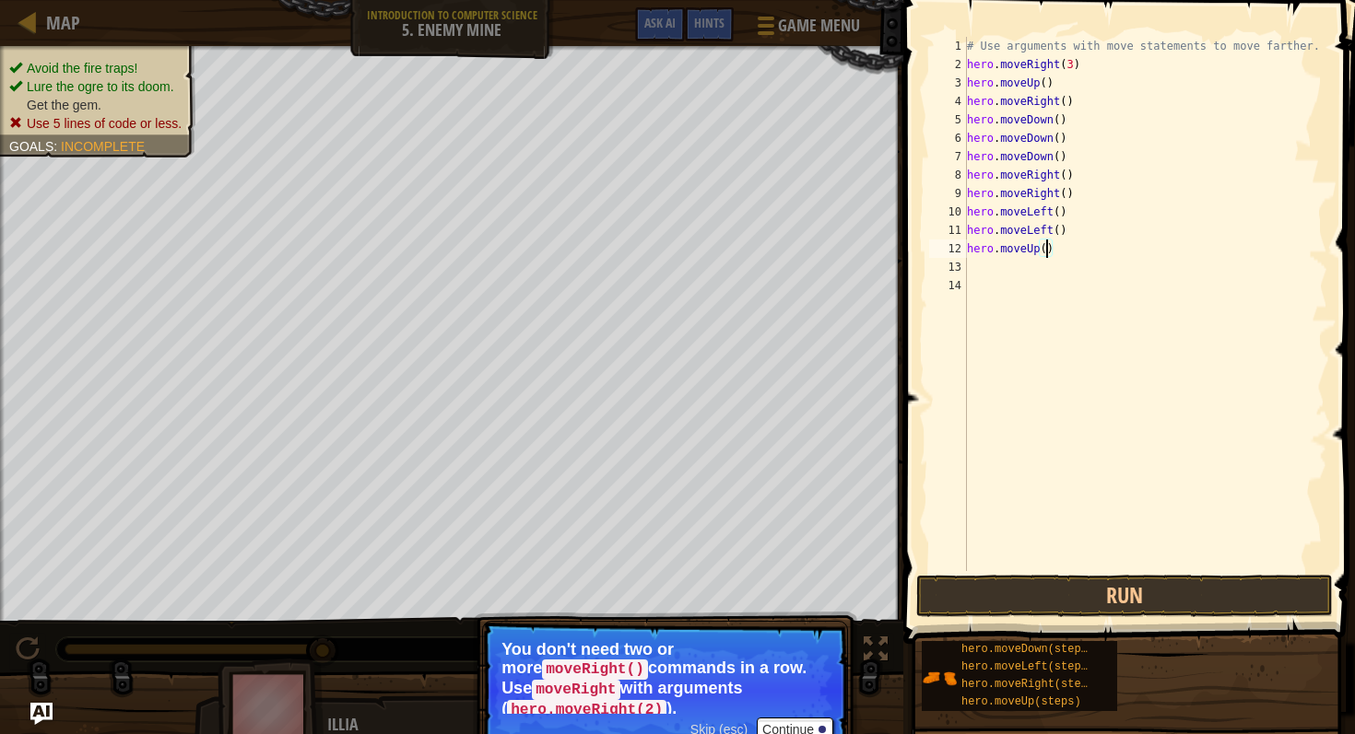
click at [1046, 248] on div "# Use arguments with move statements to move farther. hero . moveRight ( 3 ) he…" at bounding box center [1145, 322] width 365 height 571
type textarea "hero.moveUp(3)"
click at [975, 265] on div "# Use arguments with move statements to move farther. hero . moveRight ( 3 ) he…" at bounding box center [1145, 322] width 365 height 571
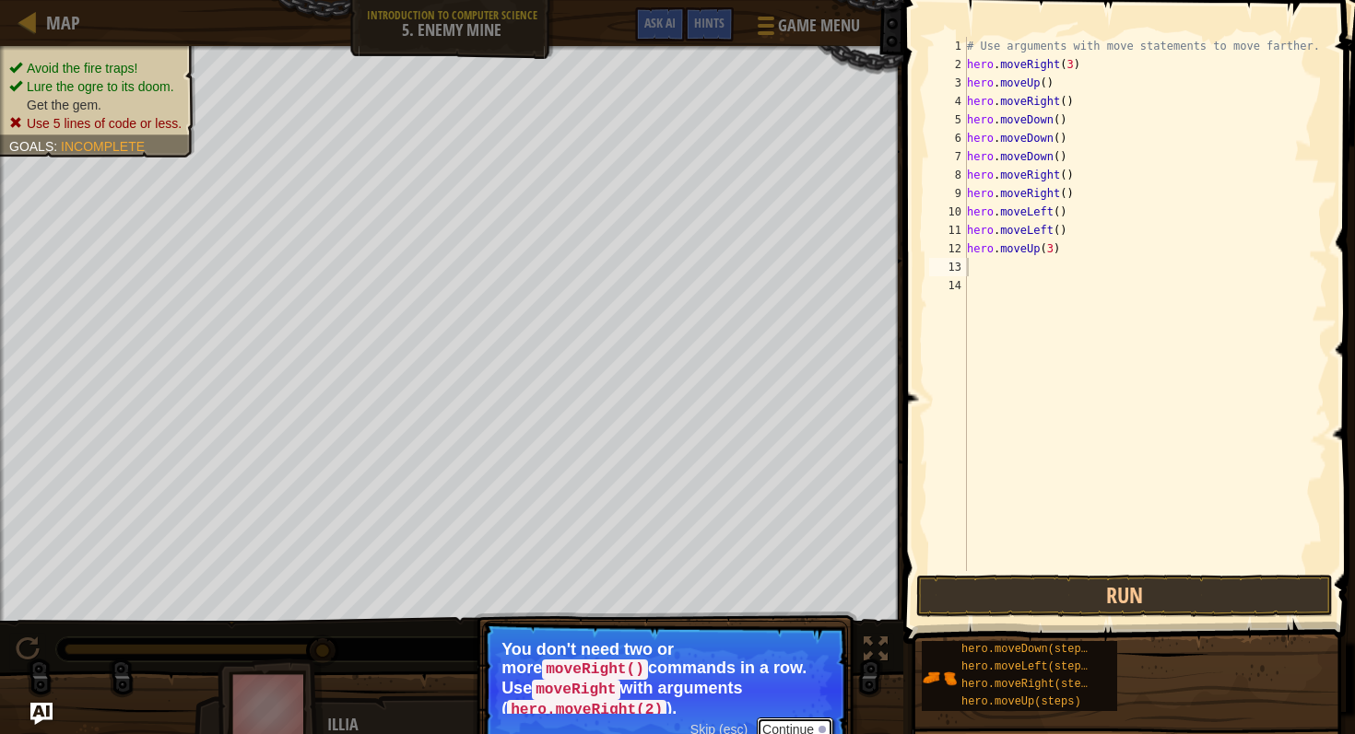
click at [790, 732] on button "Continue" at bounding box center [795, 730] width 76 height 24
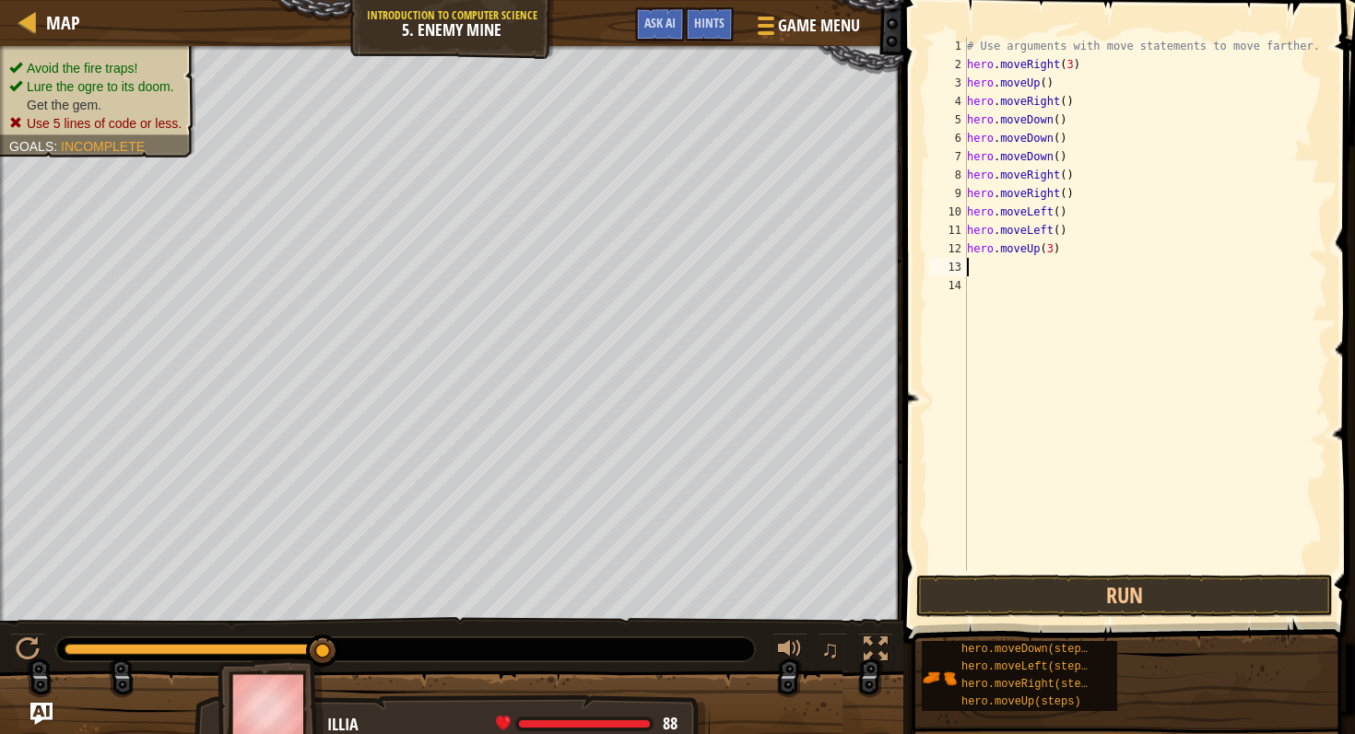
type textarea "h"
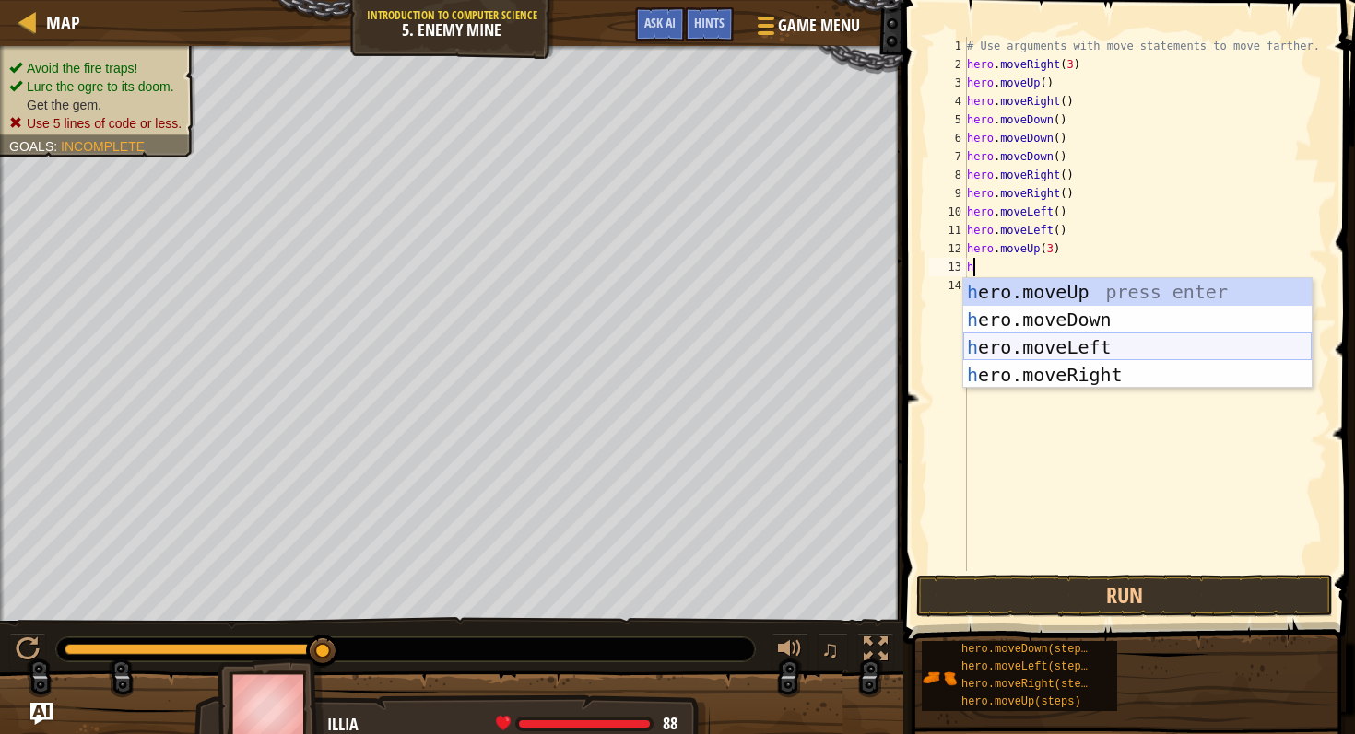
click at [1026, 343] on div "h ero.moveUp press enter h ero.moveDown press enter h ero.moveLeft press enter …" at bounding box center [1137, 361] width 348 height 166
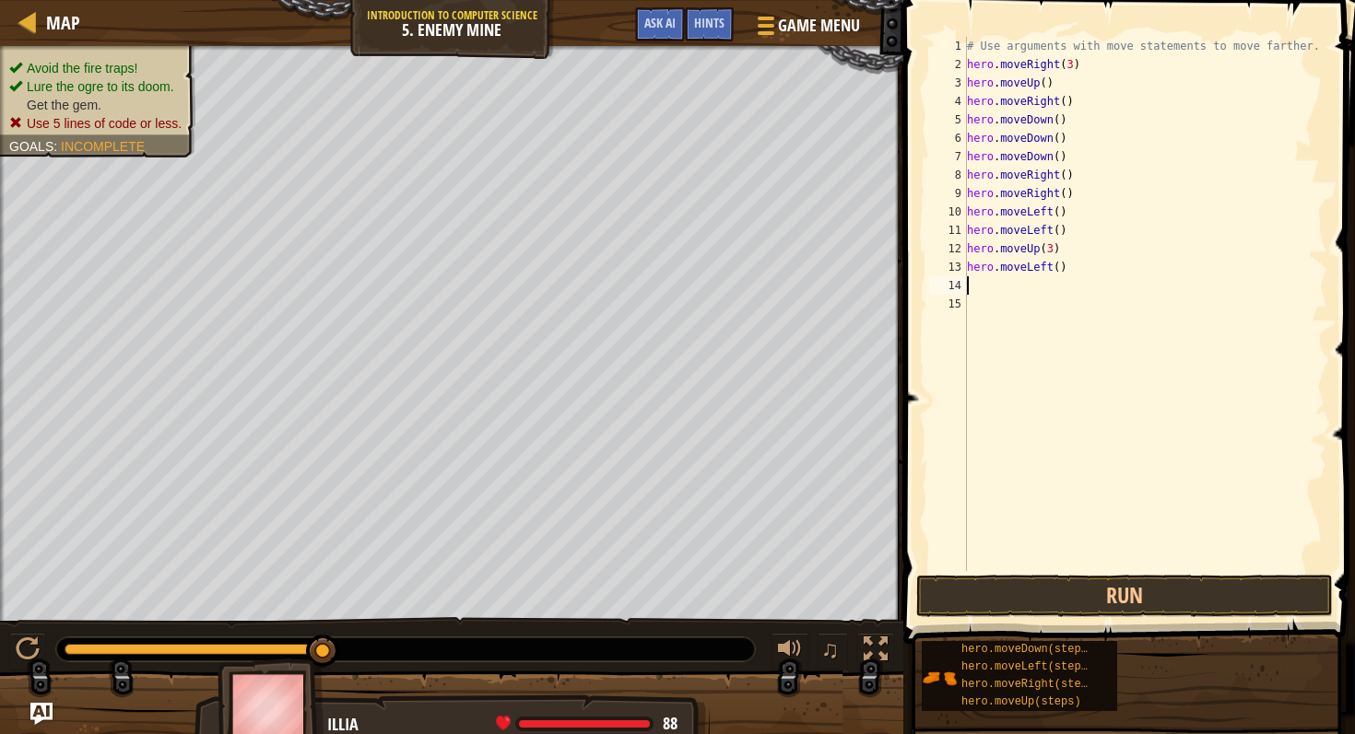
type textarea "h"
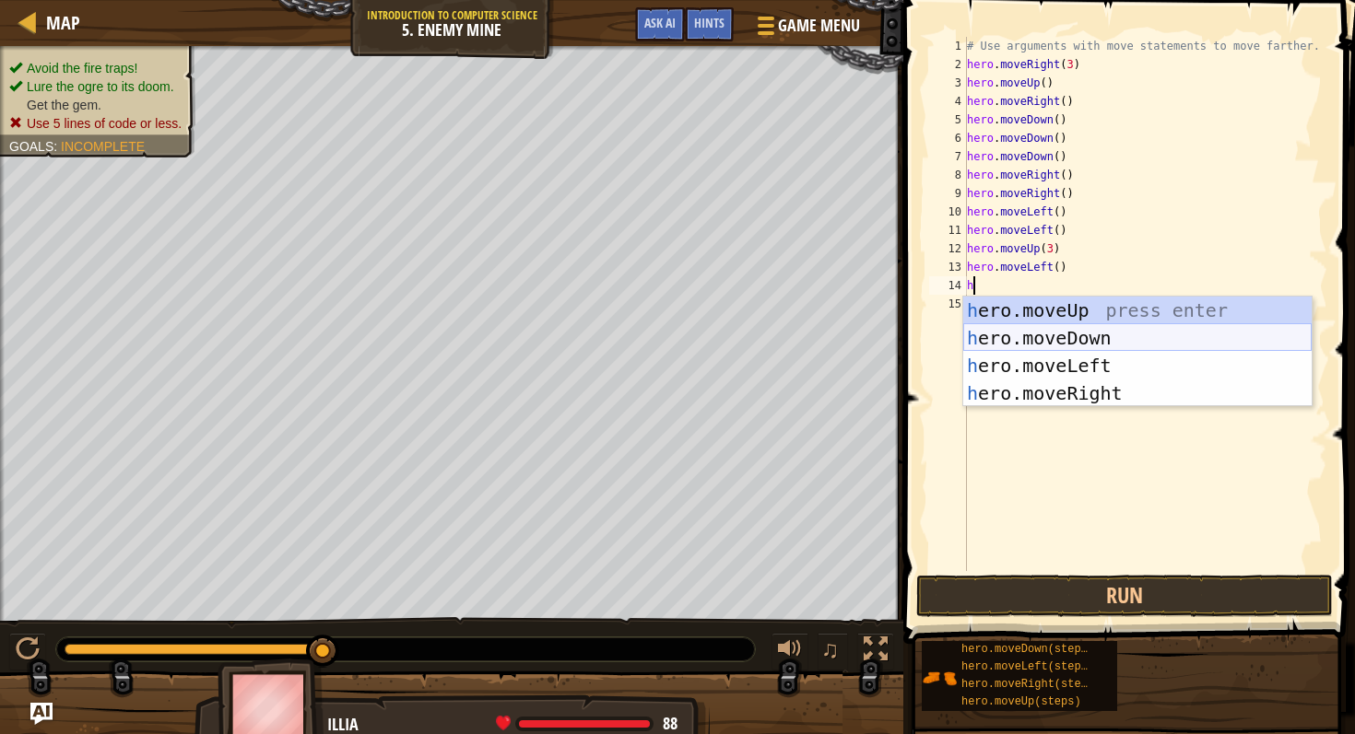
click at [1019, 338] on div "h ero.moveUp press enter h ero.moveDown press enter h ero.moveLeft press enter …" at bounding box center [1137, 380] width 348 height 166
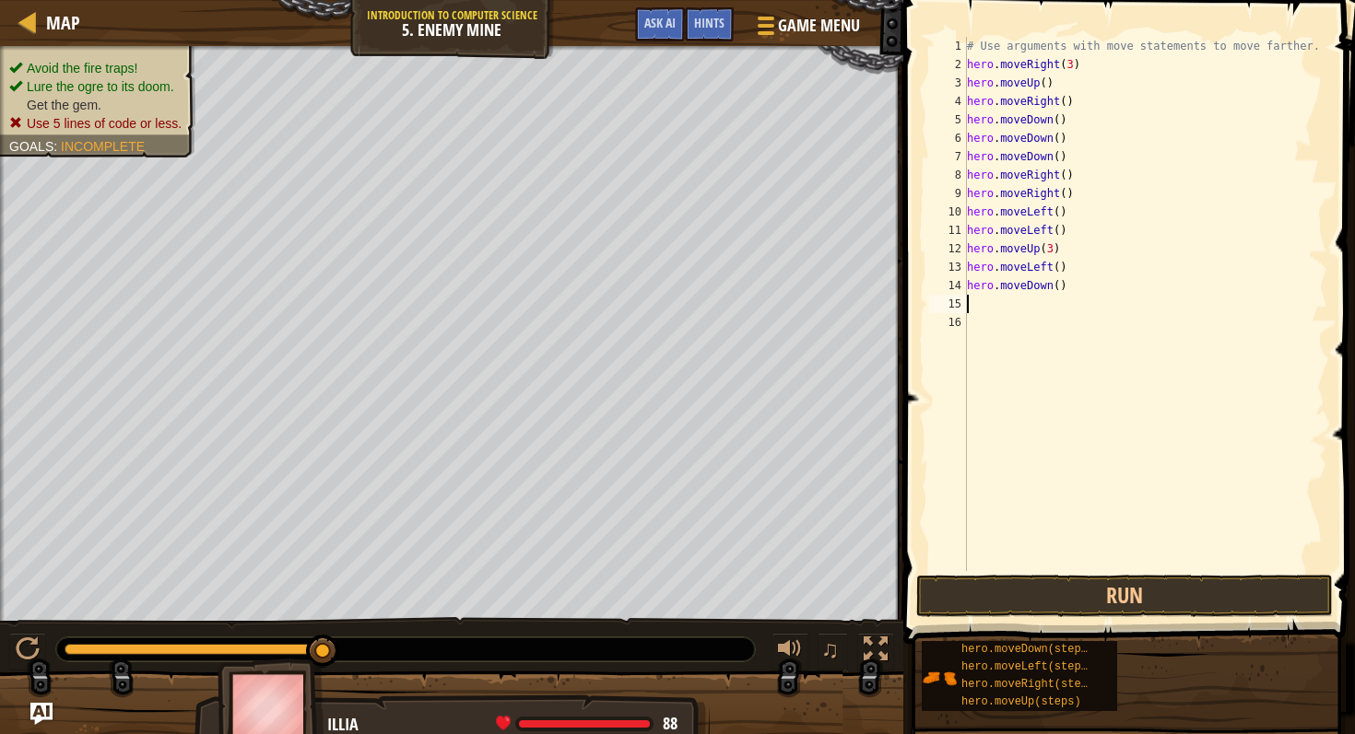
type textarea "h"
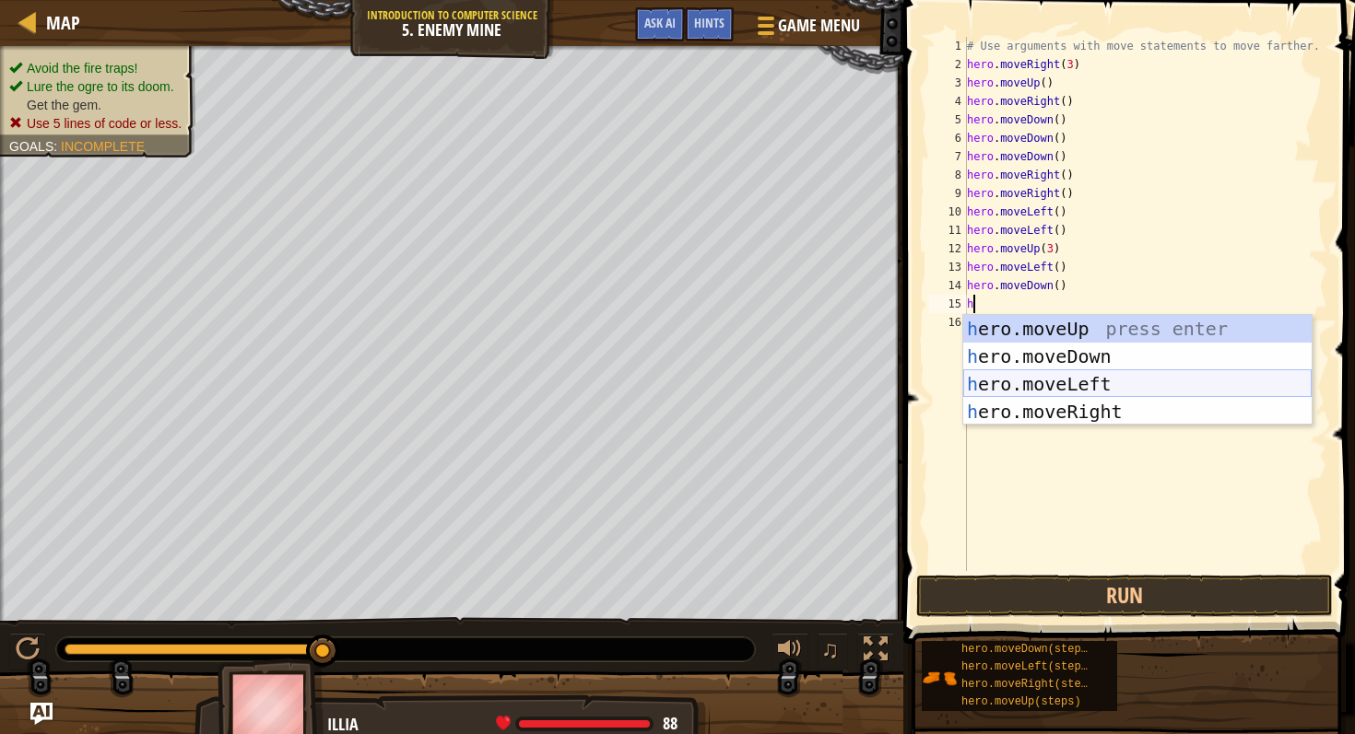
click at [995, 379] on div "h ero.moveUp press enter h ero.moveDown press enter h ero.moveLeft press enter …" at bounding box center [1137, 398] width 348 height 166
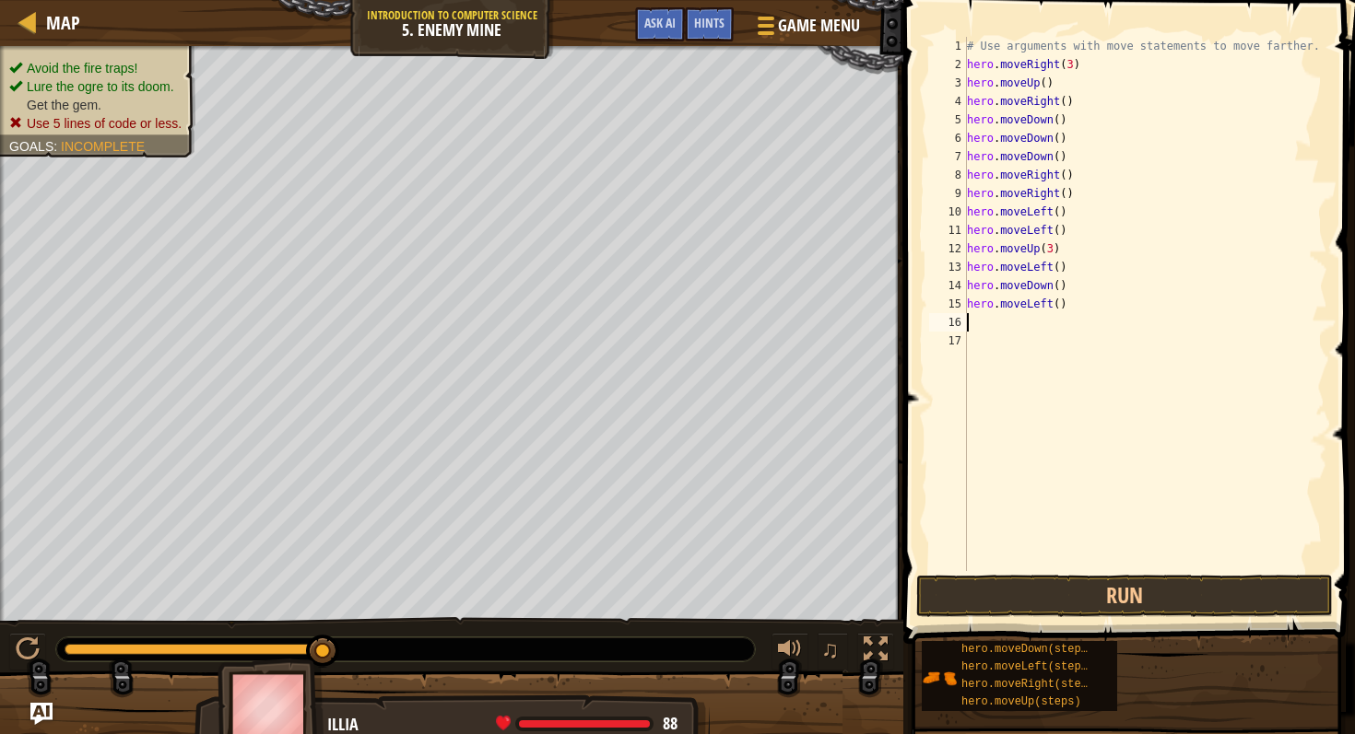
type textarea "h"
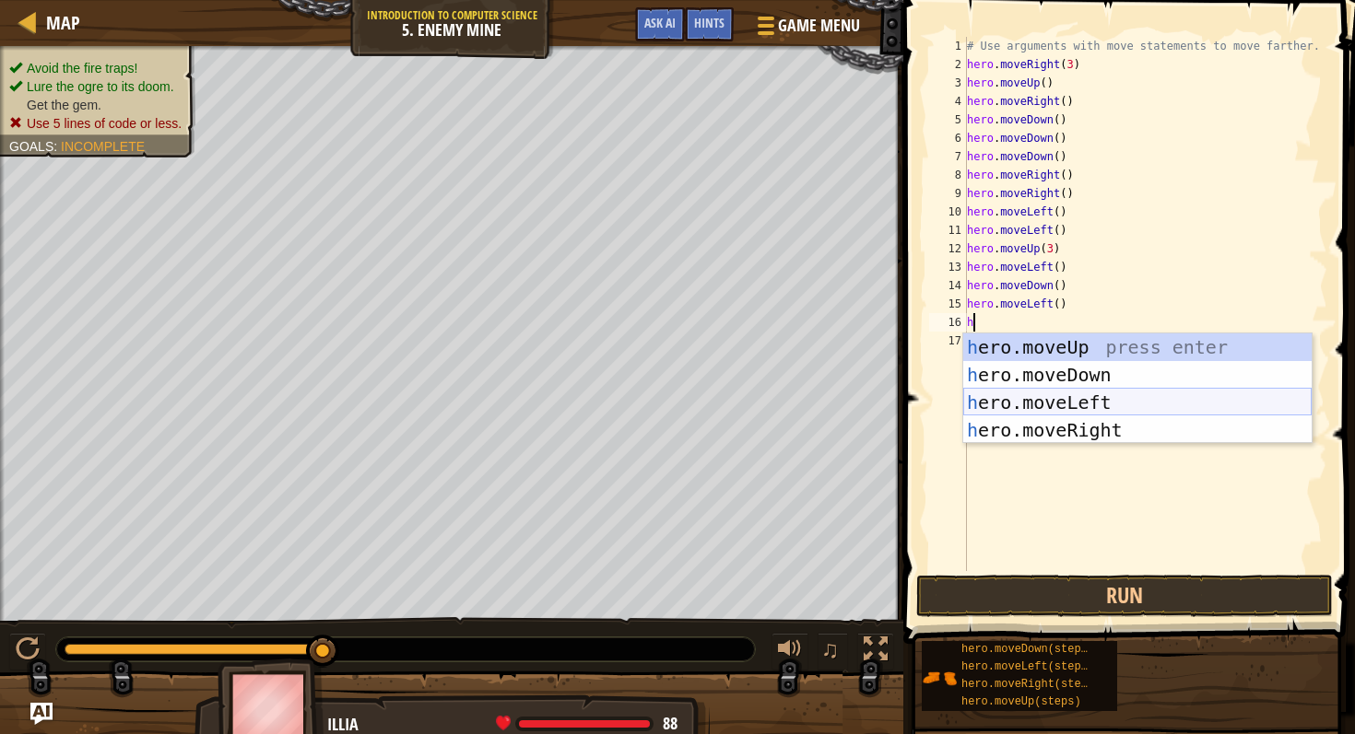
click at [1012, 400] on div "h ero.moveUp press enter h ero.moveDown press enter h ero.moveLeft press enter …" at bounding box center [1137, 417] width 348 height 166
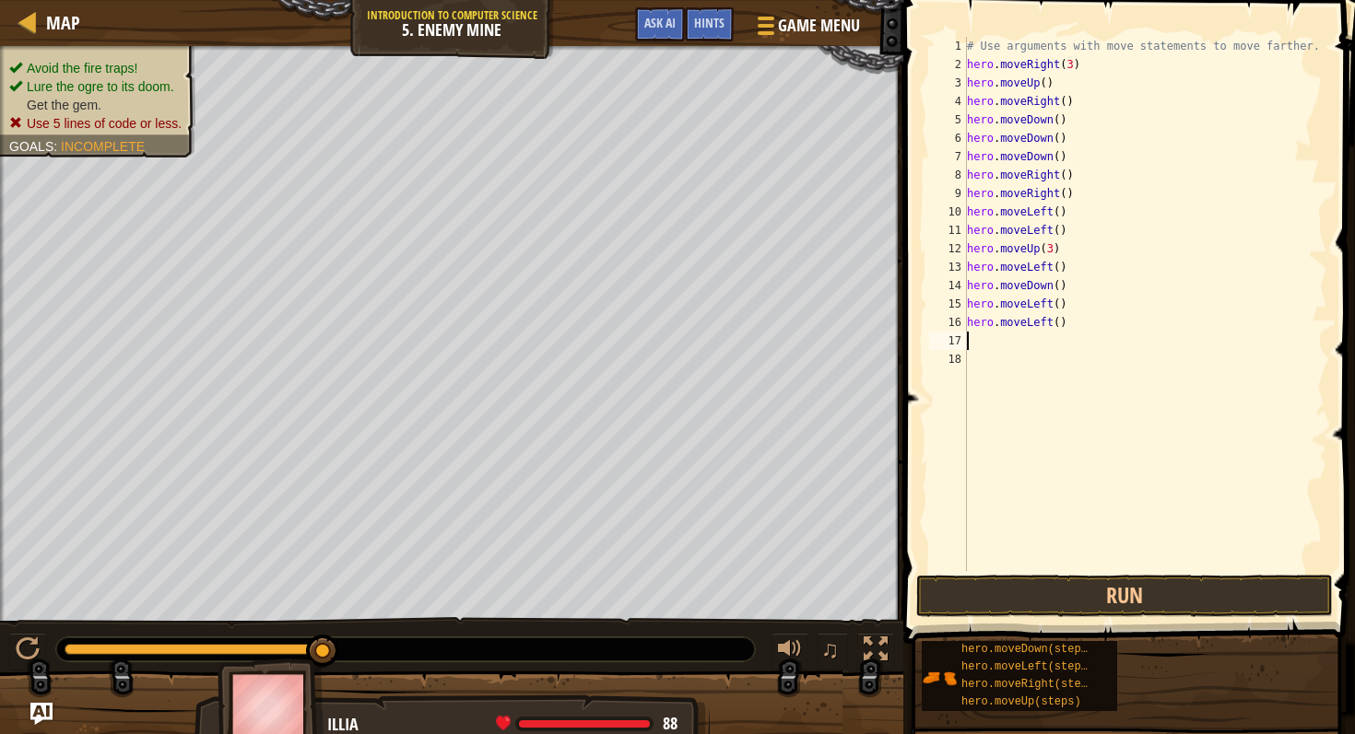
type textarea "h"
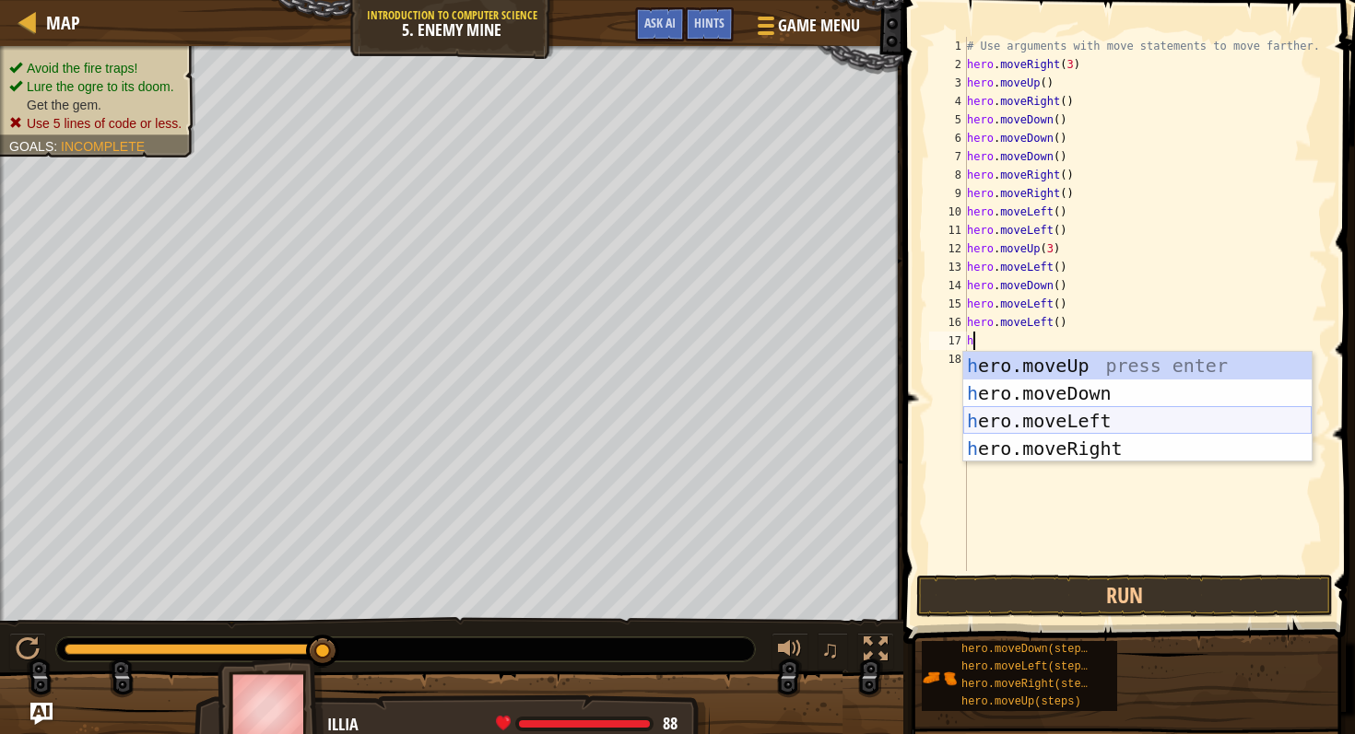
click at [1011, 420] on div "h ero.moveUp press enter h ero.moveDown press enter h ero.moveLeft press enter …" at bounding box center [1137, 435] width 348 height 166
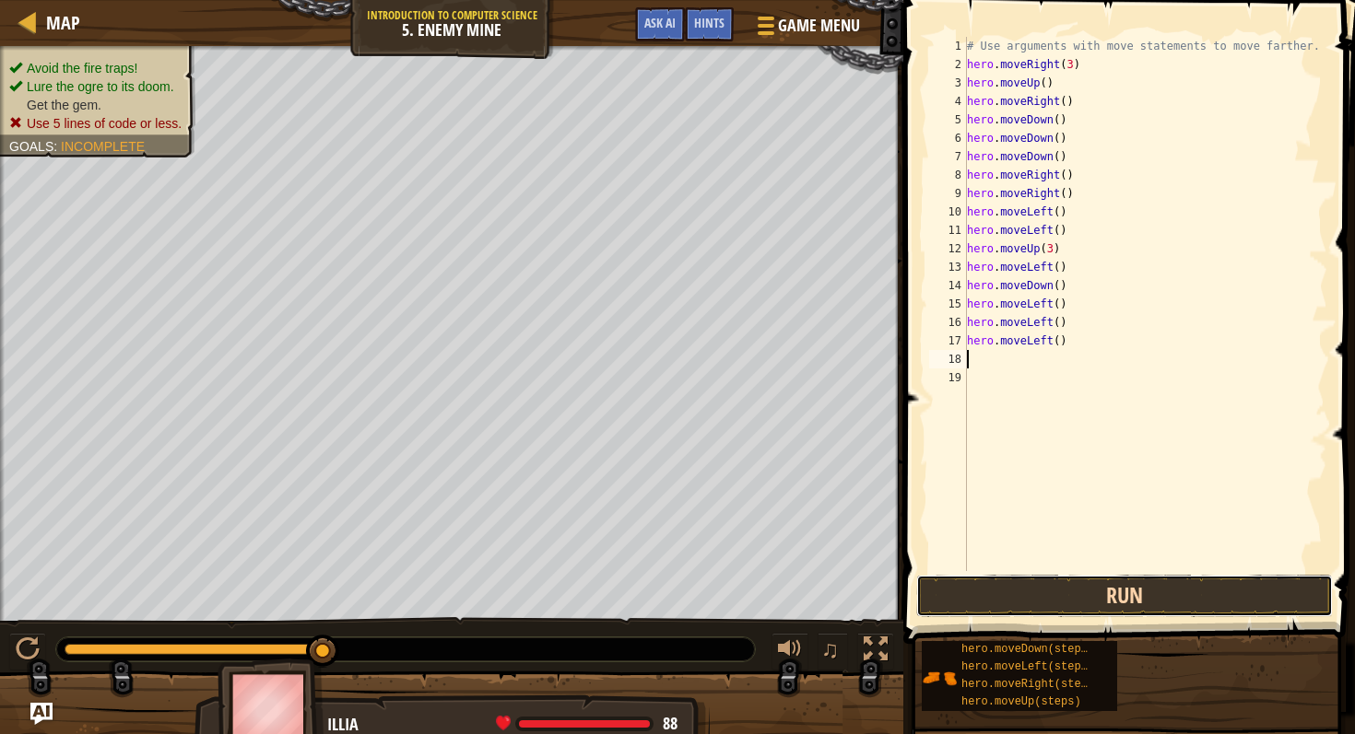
click at [1044, 583] on button "Run" at bounding box center [1124, 596] width 416 height 42
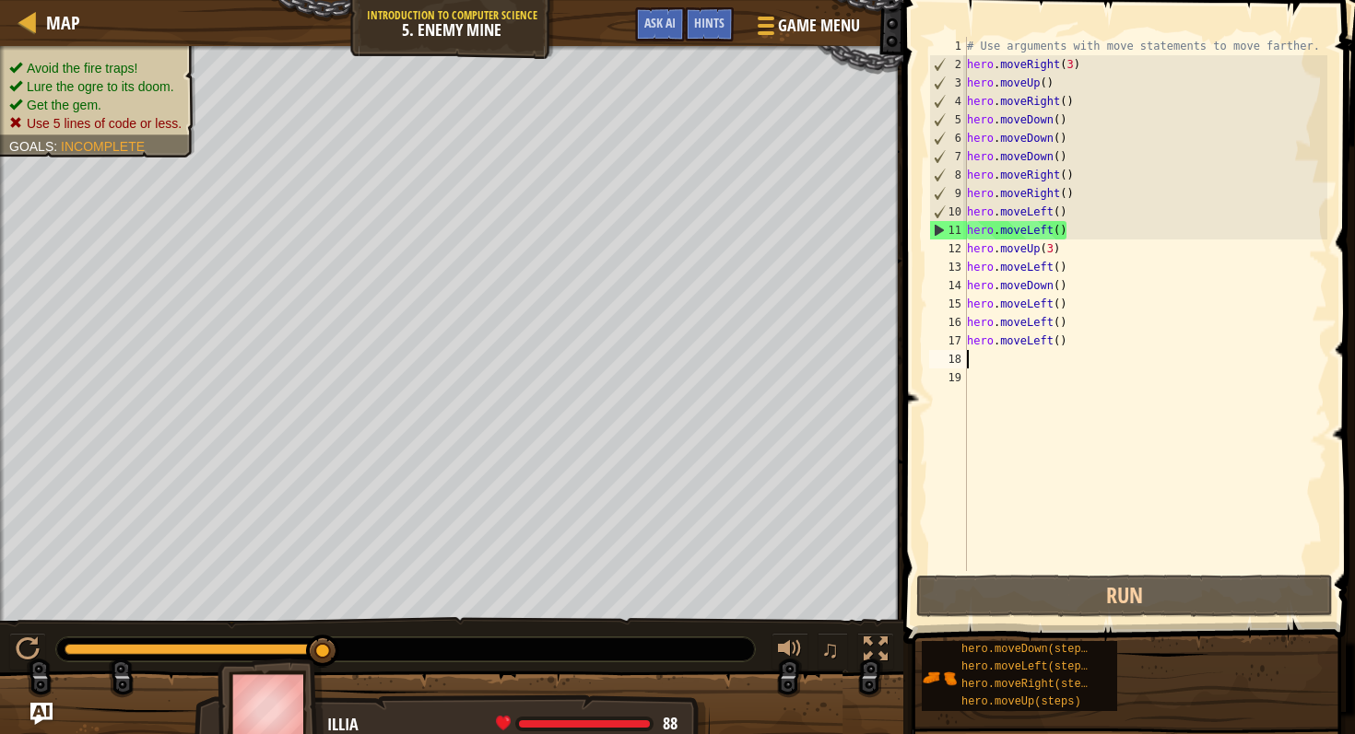
click at [1059, 273] on div "# Use arguments with move statements to move farther. hero . moveRight ( 3 ) he…" at bounding box center [1145, 322] width 365 height 571
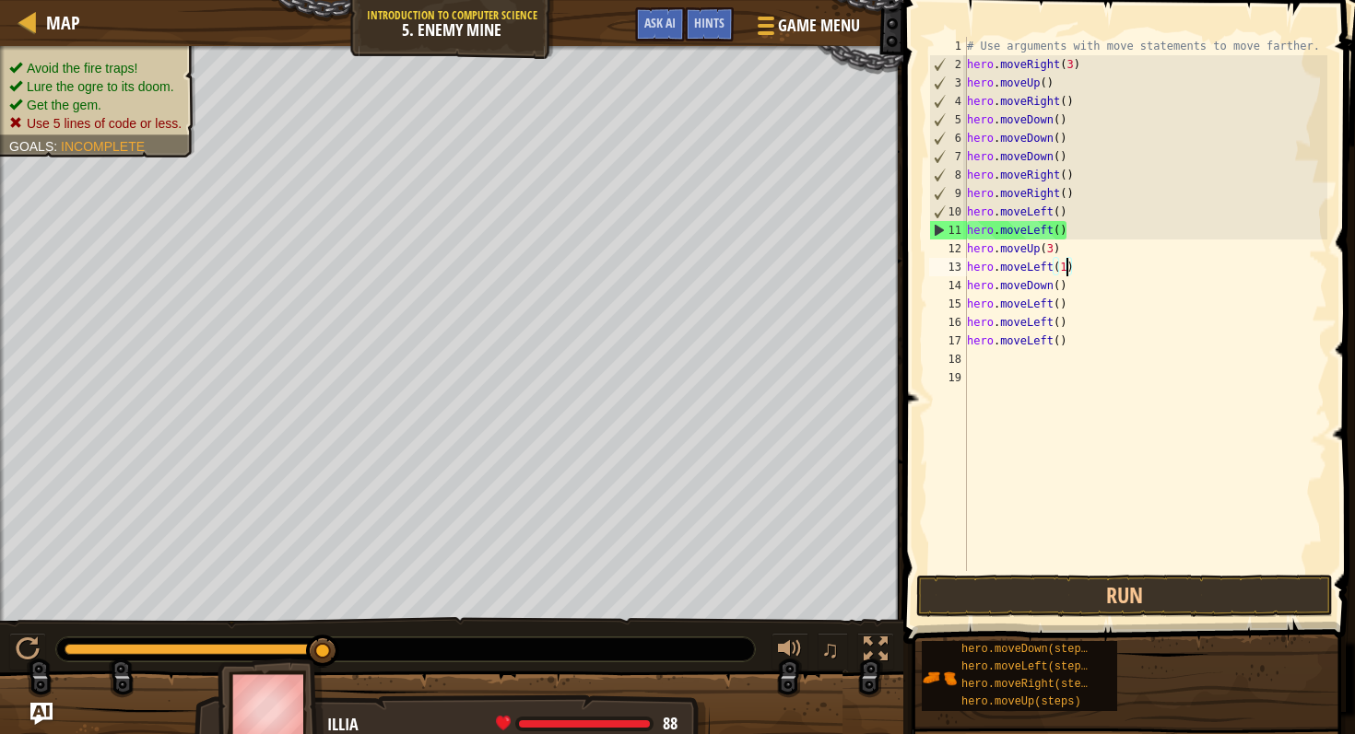
scroll to position [8, 7]
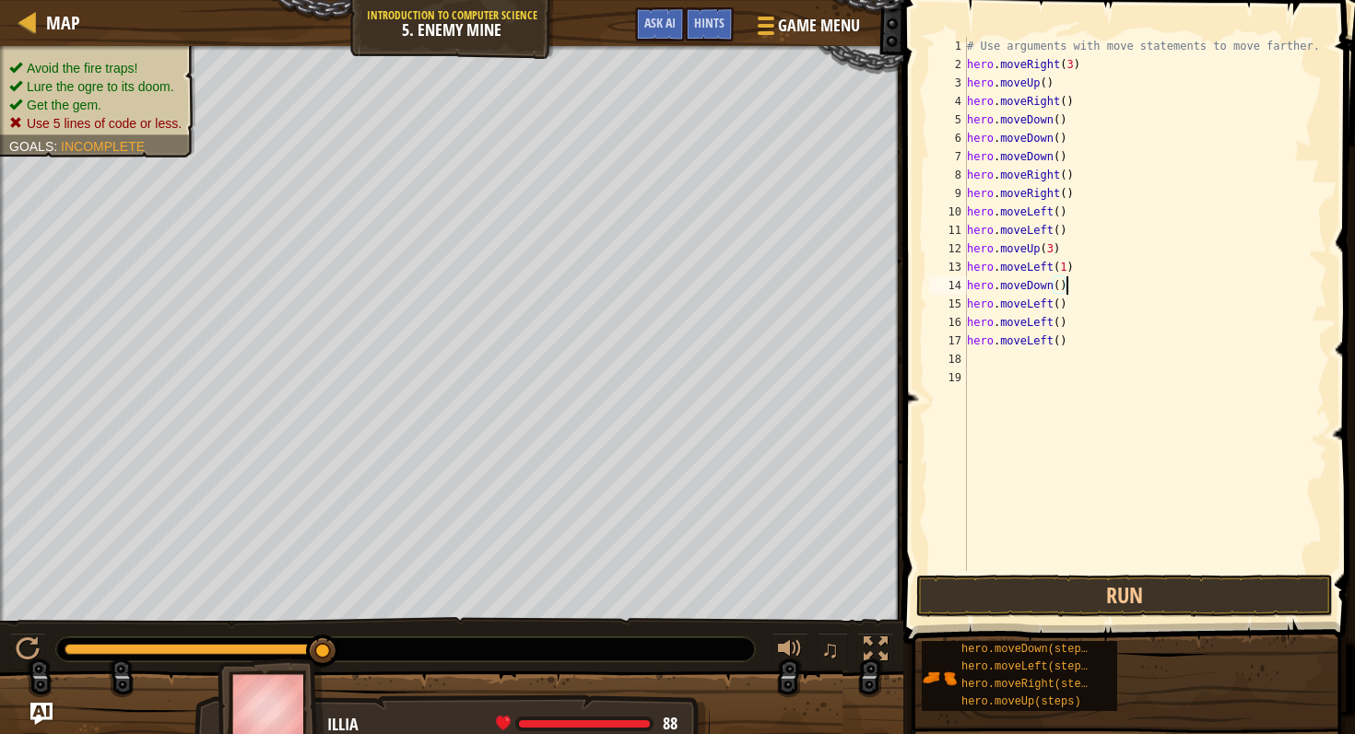
click at [1068, 289] on div "# Use arguments with move statements to move farther. hero . moveRight ( 3 ) he…" at bounding box center [1145, 322] width 365 height 571
type textarea "h"
click at [1071, 312] on div "# Use arguments with move statements to move farther. hero . moveRight ( 3 ) he…" at bounding box center [1145, 322] width 365 height 571
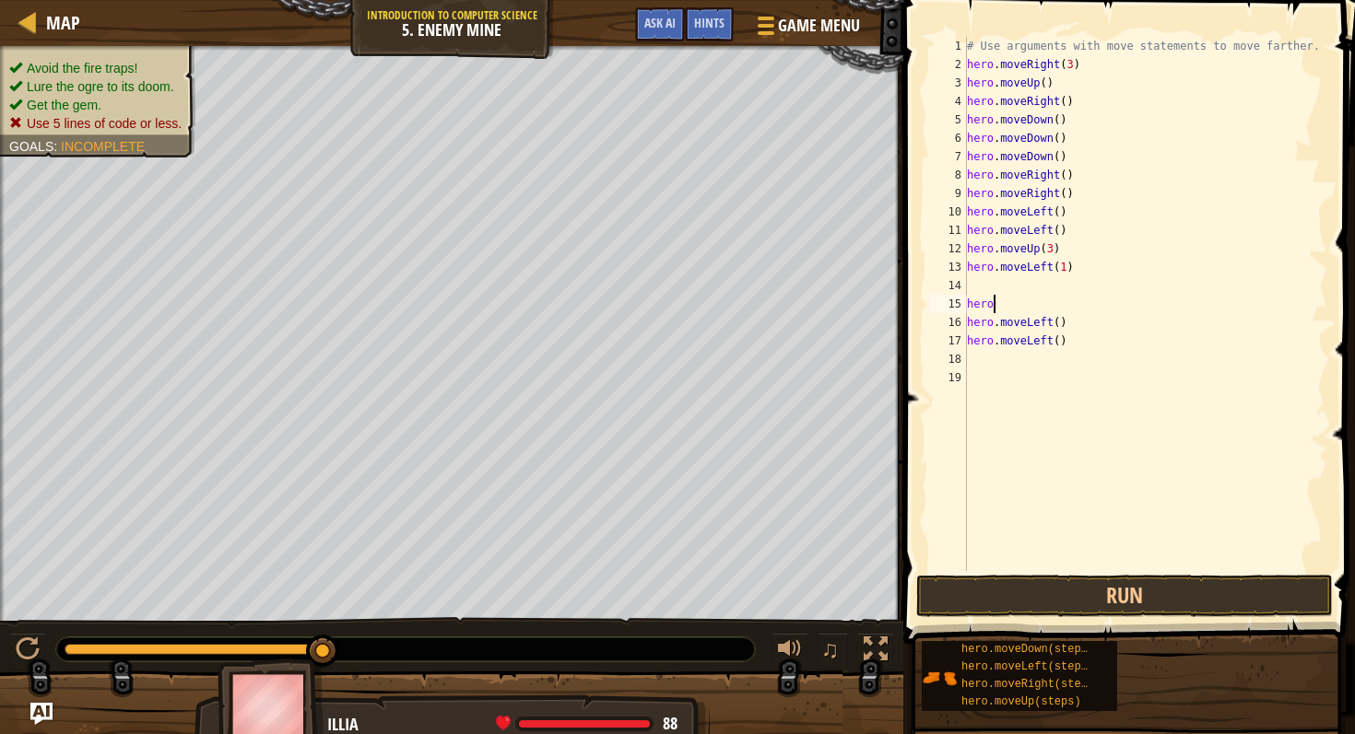
type textarea "h"
click at [1090, 347] on div "# Use arguments with move statements to move farther. hero . moveRight ( 3 ) he…" at bounding box center [1145, 322] width 365 height 571
type textarea "h"
click at [1085, 323] on div "# Use arguments with move statements to move farther. hero . moveRight ( 3 ) he…" at bounding box center [1145, 322] width 365 height 571
type textarea "h"
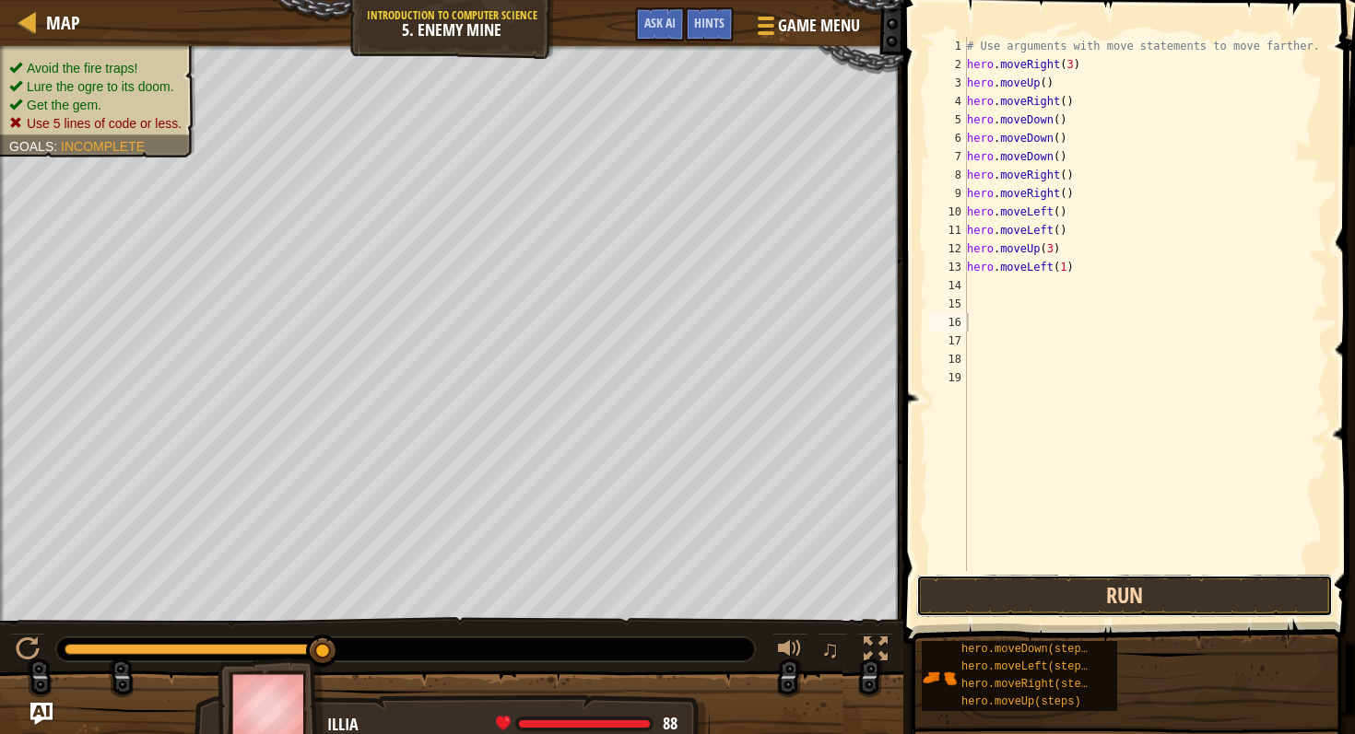
click at [1132, 590] on button "Run" at bounding box center [1124, 596] width 416 height 42
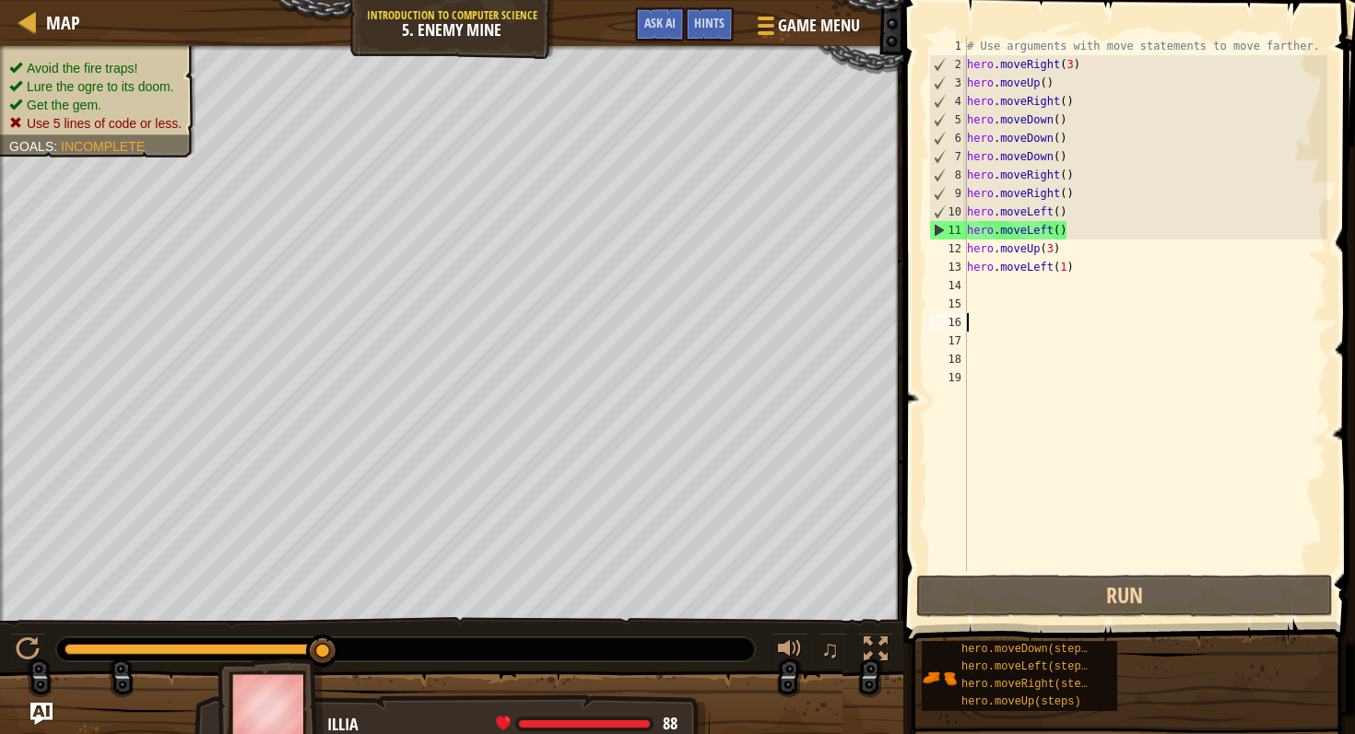
click at [763, 720] on div at bounding box center [451, 717] width 903 height 92
click at [285, 694] on img at bounding box center [270, 710] width 107 height 102
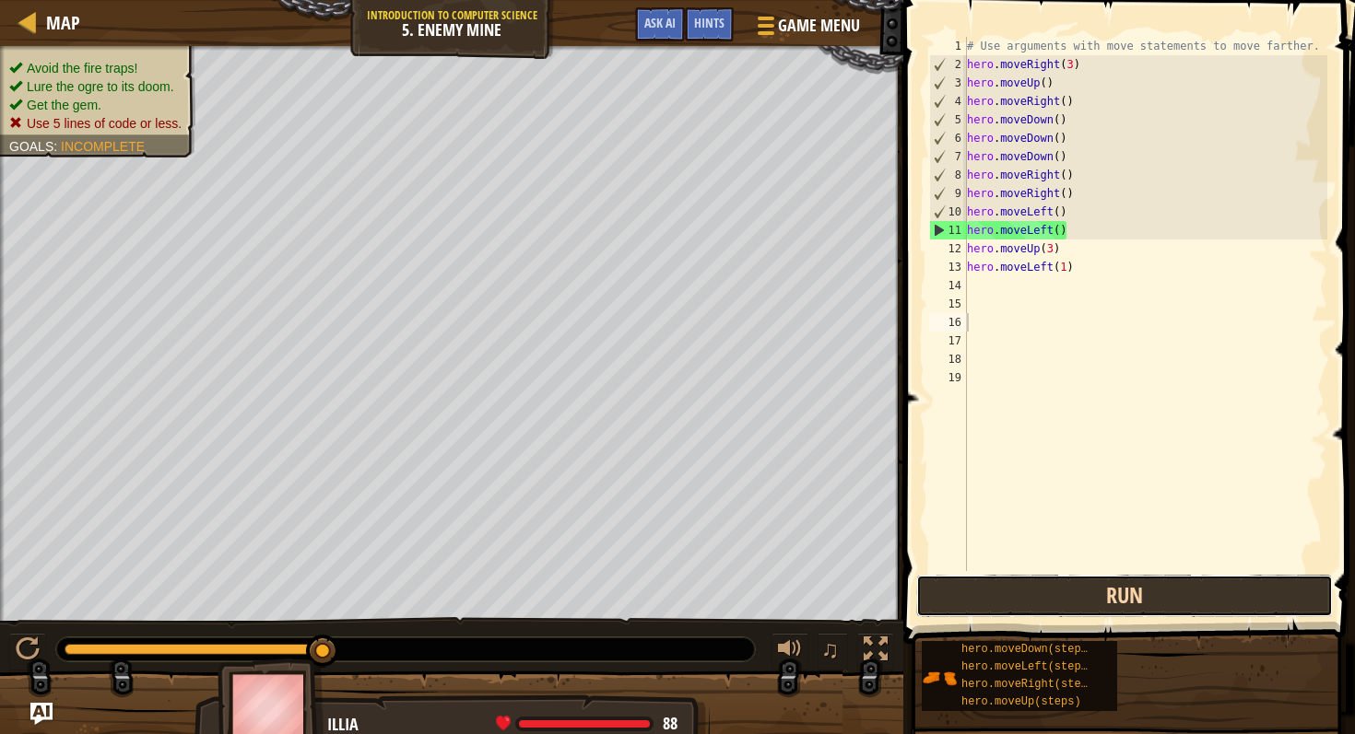
click at [956, 588] on button "Run" at bounding box center [1124, 596] width 416 height 42
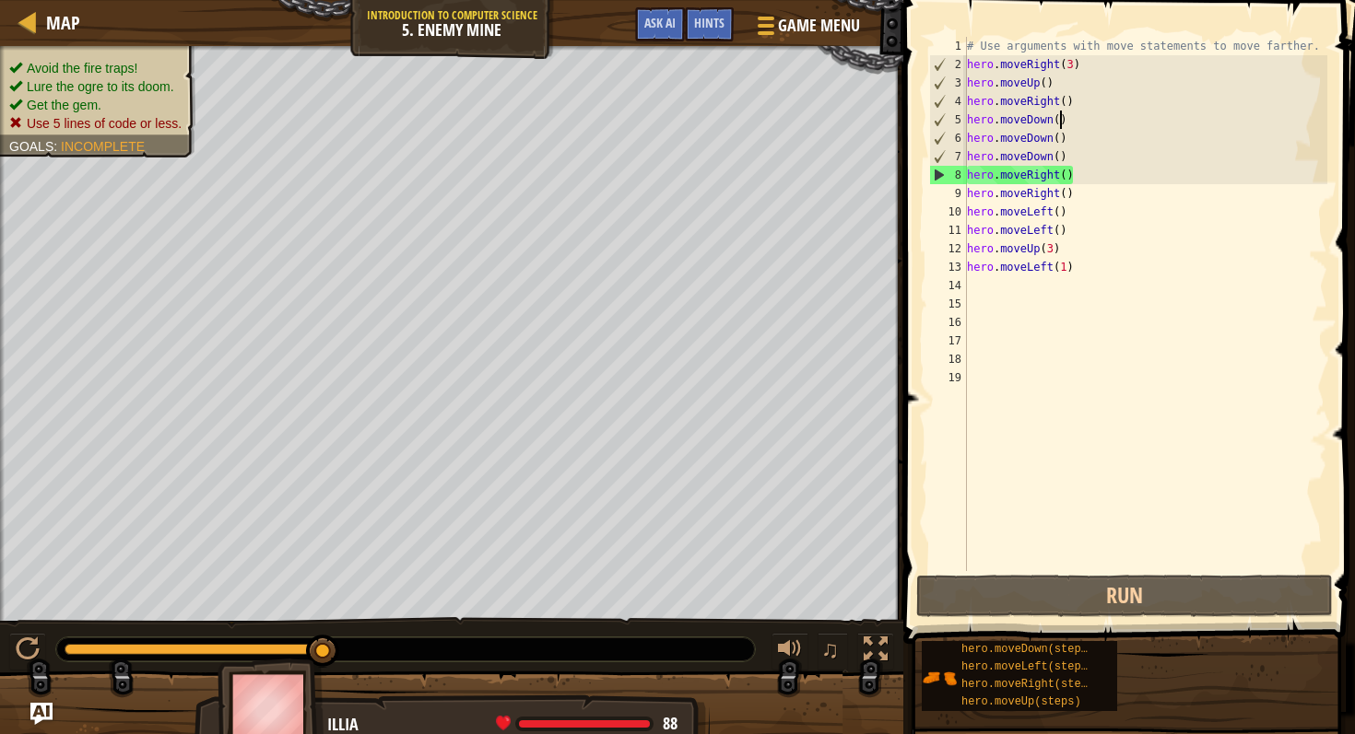
click at [1060, 122] on div "# Use arguments with move statements to move farther. hero . moveRight ( 3 ) he…" at bounding box center [1145, 322] width 365 height 571
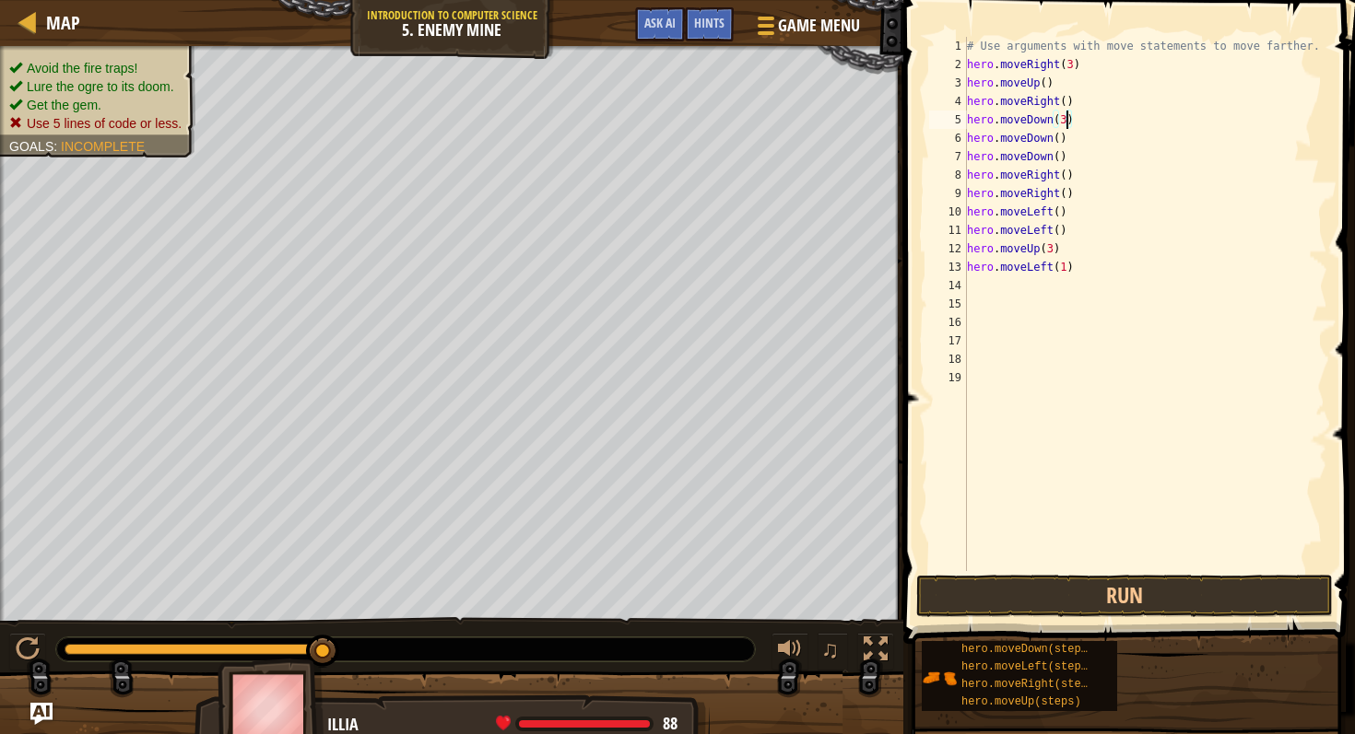
click at [1073, 155] on div "# Use arguments with move statements to move farther. hero . moveRight ( 3 ) he…" at bounding box center [1145, 322] width 365 height 571
type textarea "h"
click at [1072, 143] on div "# Use arguments with move statements to move farther. hero . moveRight ( 3 ) he…" at bounding box center [1145, 322] width 365 height 571
type textarea "h"
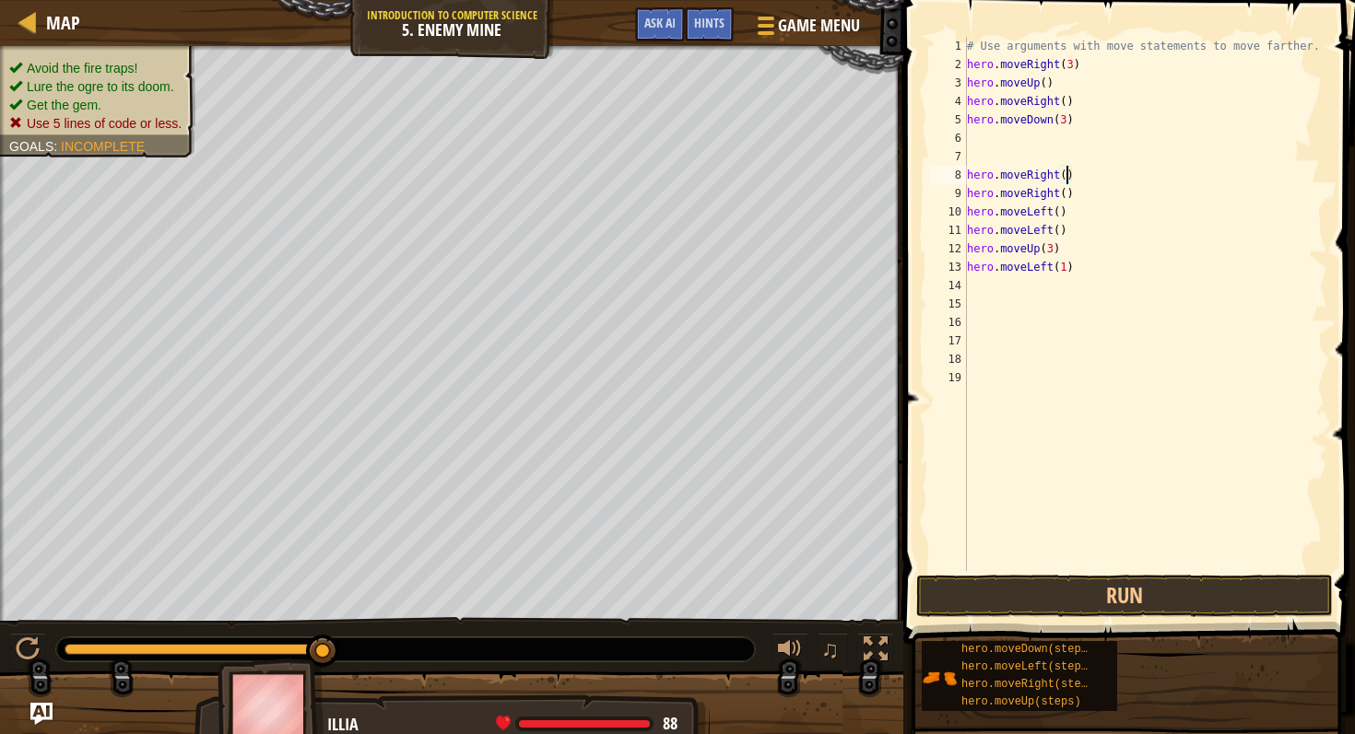
click at [1068, 172] on div "# Use arguments with move statements to move farther. hero . moveRight ( 3 ) he…" at bounding box center [1145, 322] width 365 height 571
click at [1073, 198] on div "# Use arguments with move statements to move farther. hero . moveRight ( 3 ) he…" at bounding box center [1145, 322] width 365 height 571
type textarea "h"
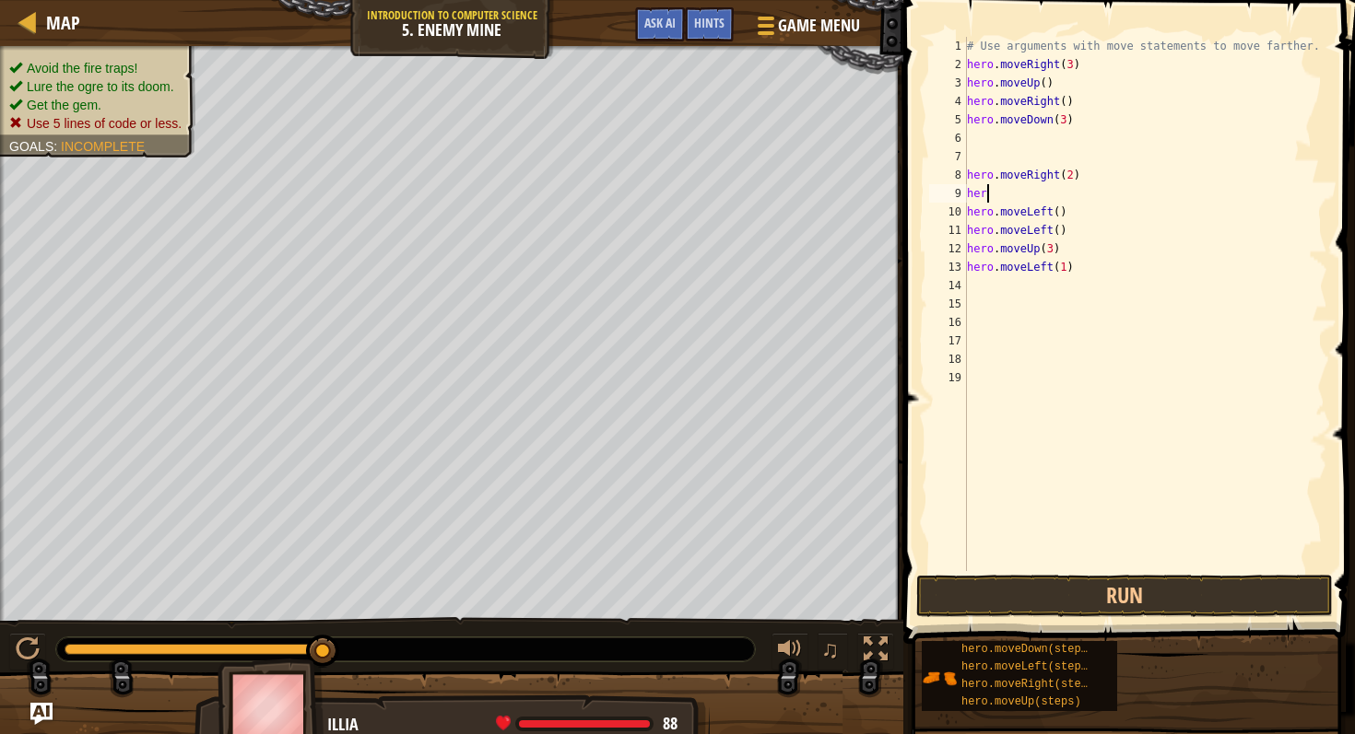
scroll to position [8, 0]
click at [1060, 210] on div "# Use arguments with move statements to move farther. hero . moveRight ( 3 ) he…" at bounding box center [1145, 322] width 365 height 571
drag, startPoint x: 1074, startPoint y: 229, endPoint x: 933, endPoint y: 237, distance: 141.2
click at [933, 237] on div "hero.moveLeft(2) 1 2 3 4 5 6 7 8 9 10 11 12 13 14 15 16 17 18 19 # Use argument…" at bounding box center [1126, 304] width 402 height 534
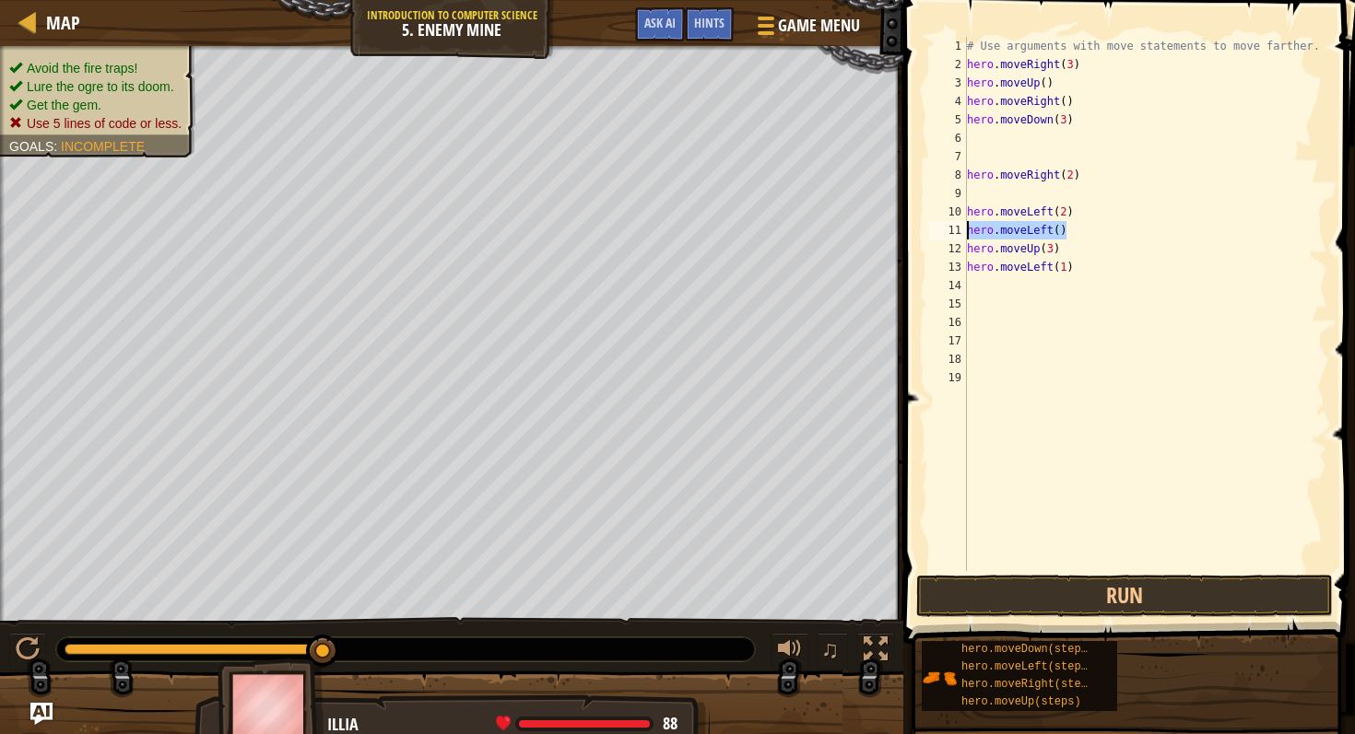
type textarea "hero.moveLeft()"
click at [1065, 608] on button "Run" at bounding box center [1124, 596] width 416 height 42
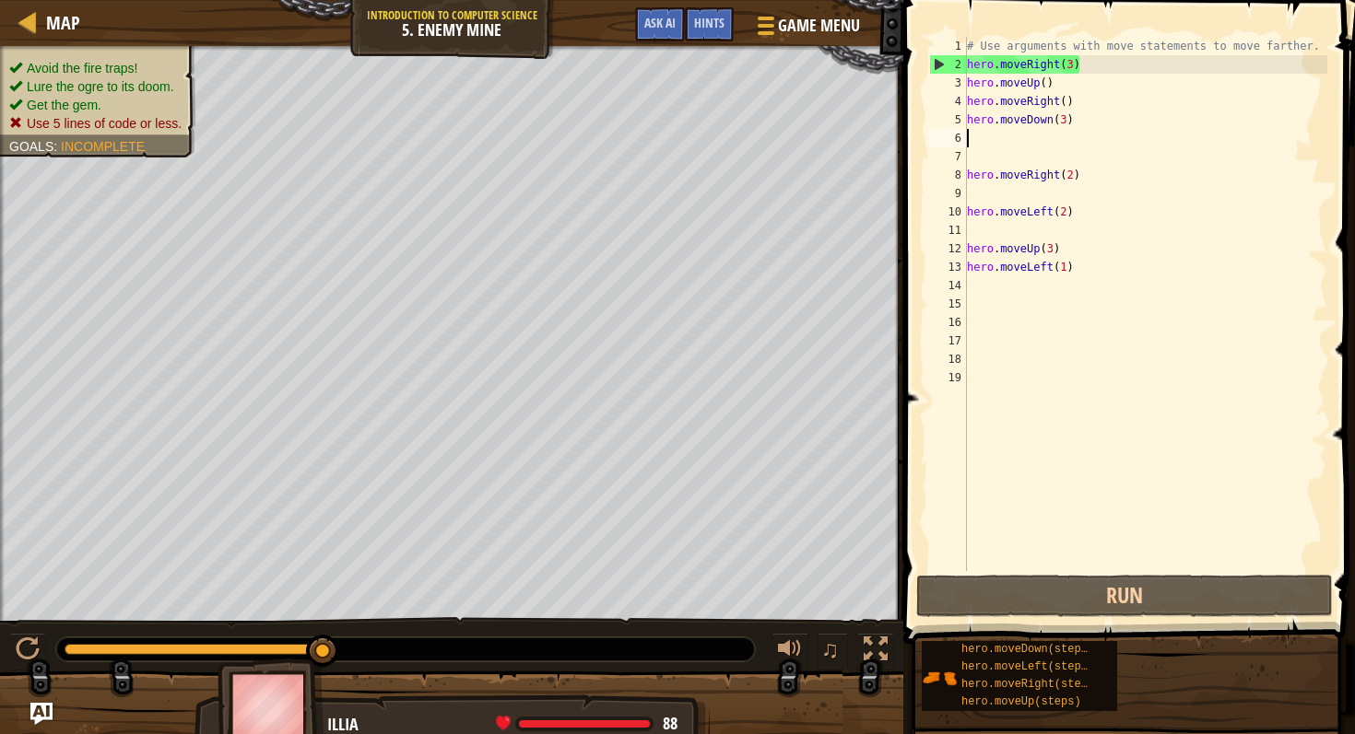
click at [976, 138] on div "# Use arguments with move statements to move farther. hero . moveRight ( 3 ) he…" at bounding box center [1145, 322] width 365 height 571
type textarea "h"
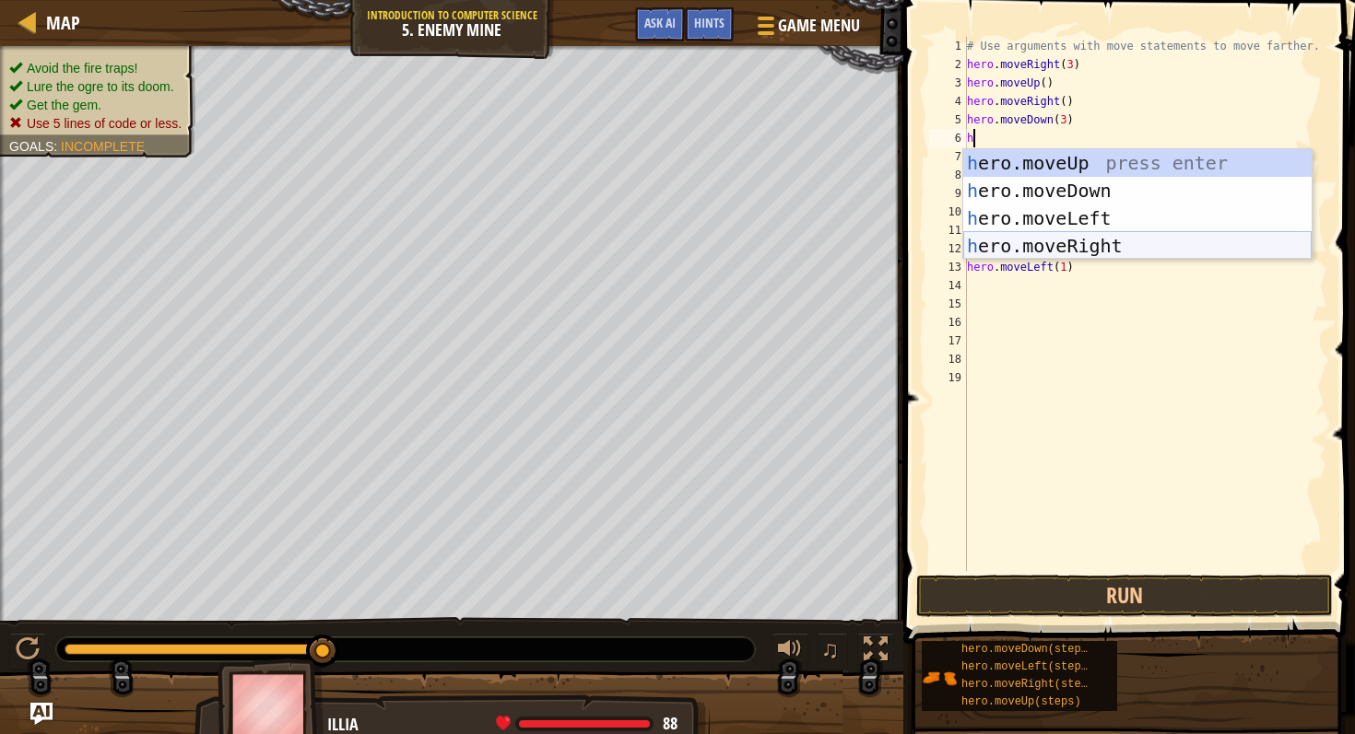
click at [1045, 238] on div "h ero.moveUp press enter h ero.moveDown press enter h ero.moveLeft press enter …" at bounding box center [1137, 232] width 348 height 166
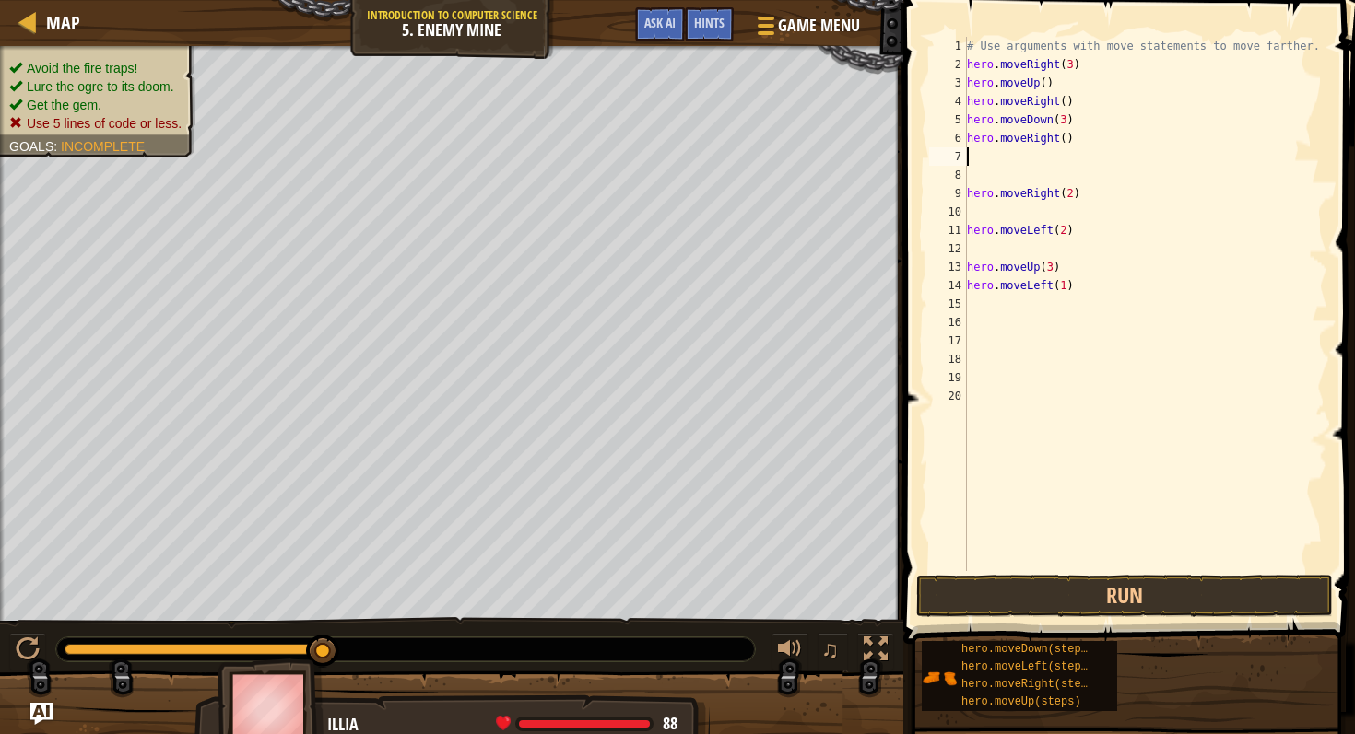
click at [1066, 138] on div "# Use arguments with move statements to move farther. hero . moveRight ( 3 ) he…" at bounding box center [1145, 322] width 365 height 571
type textarea "hero.moveRight(2)"
drag, startPoint x: 1091, startPoint y: 194, endPoint x: 949, endPoint y: 199, distance: 142.0
click at [949, 199] on div "hero.moveRight(2) 1 2 3 4 5 6 7 8 9 10 11 12 13 14 15 16 17 18 19 20 # Use argu…" at bounding box center [1126, 304] width 402 height 534
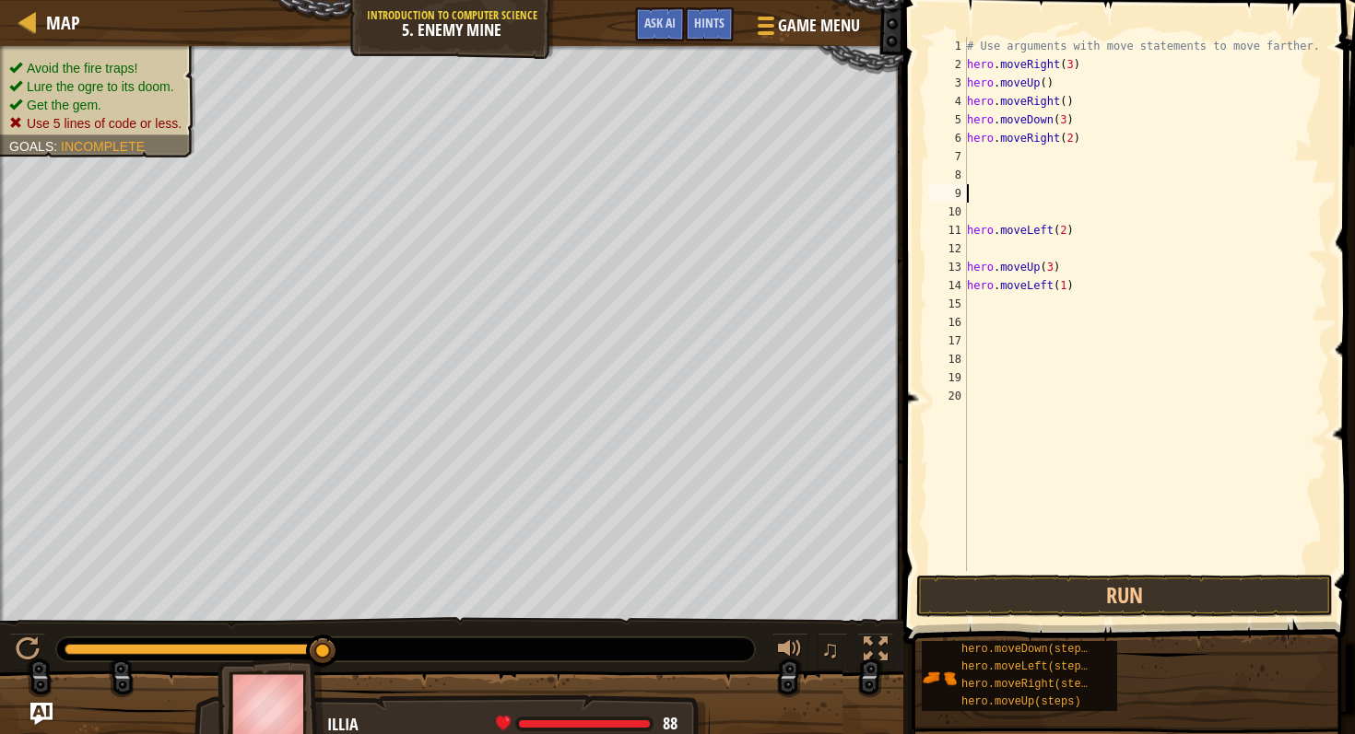
scroll to position [8, 0]
click at [977, 155] on div "# Use arguments with move statements to move farther. hero . moveRight ( 3 ) he…" at bounding box center [1145, 322] width 365 height 571
type textarea "h"
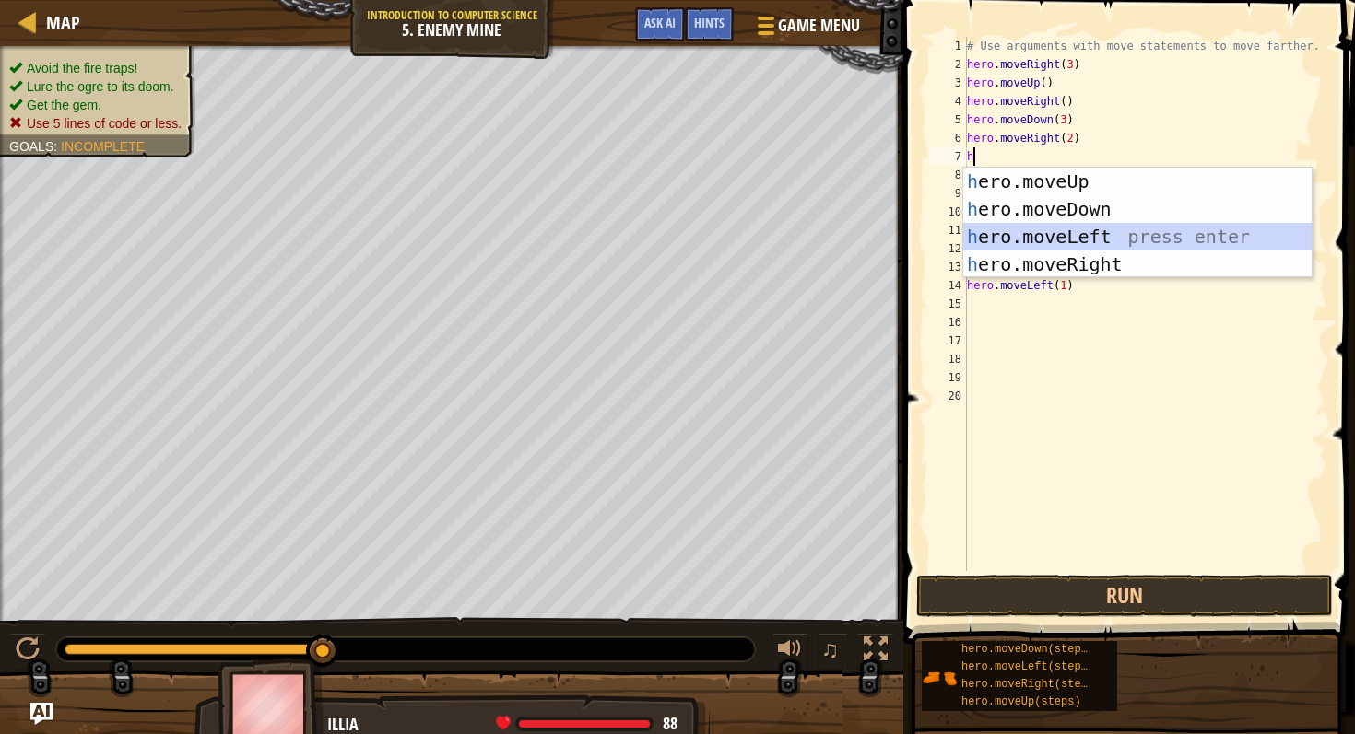
click at [1093, 240] on div "h ero.moveUp press enter h ero.moveDown press enter h ero.moveLeft press enter …" at bounding box center [1137, 251] width 348 height 166
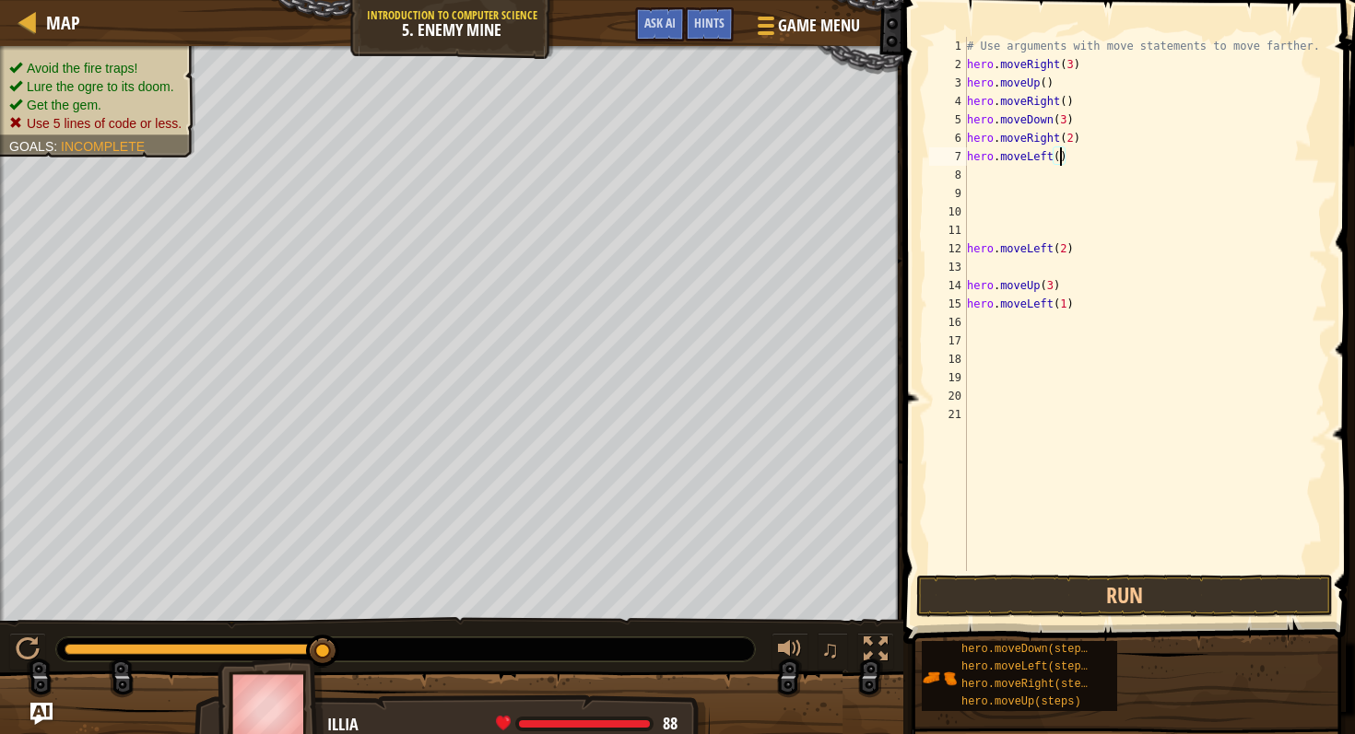
click at [1060, 165] on div "# Use arguments with move statements to move farther. hero . moveRight ( 3 ) he…" at bounding box center [1145, 322] width 365 height 571
click at [877, 261] on div "Map Introduction to Computer Science 5. Enemy Mine Game Menu Done Hints Ask AI …" at bounding box center [677, 367] width 1355 height 734
type textarea "hero.moveLeft(2)"
click at [904, 263] on span at bounding box center [1130, 296] width 466 height 698
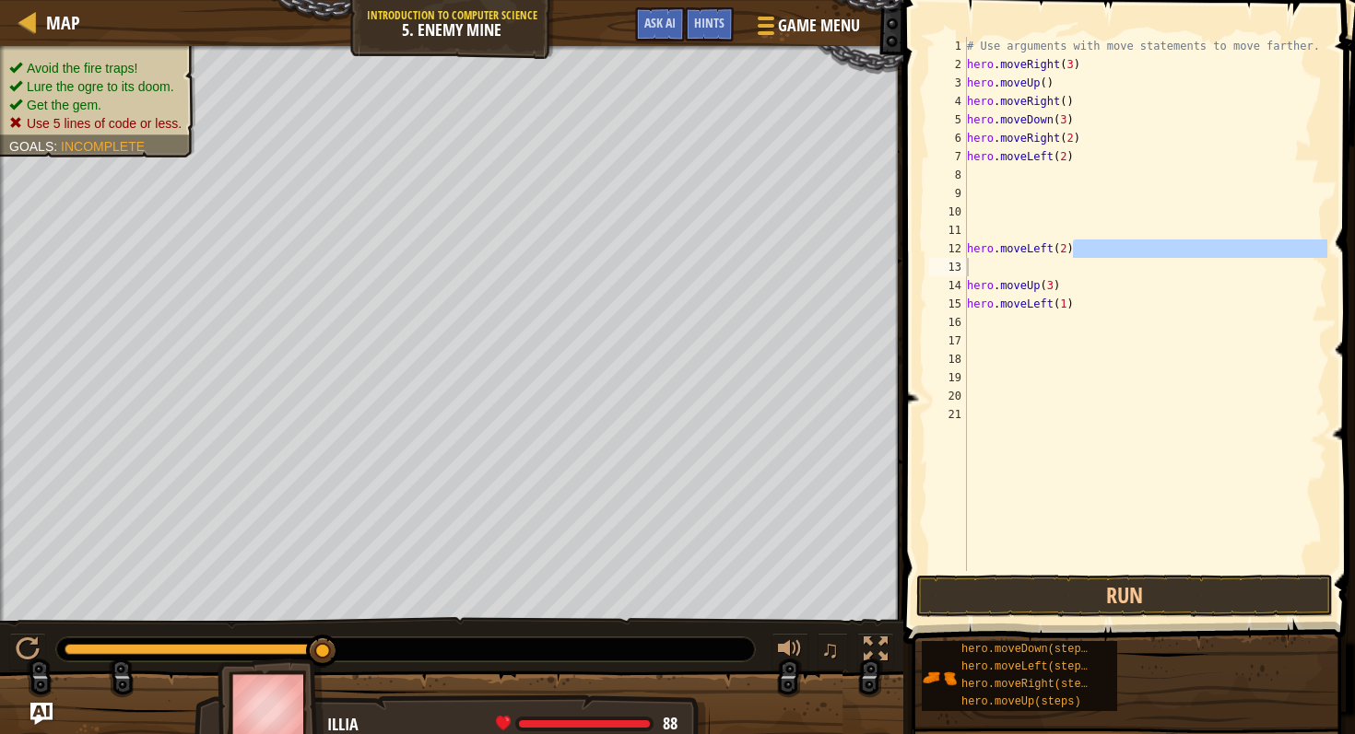
scroll to position [8, 0]
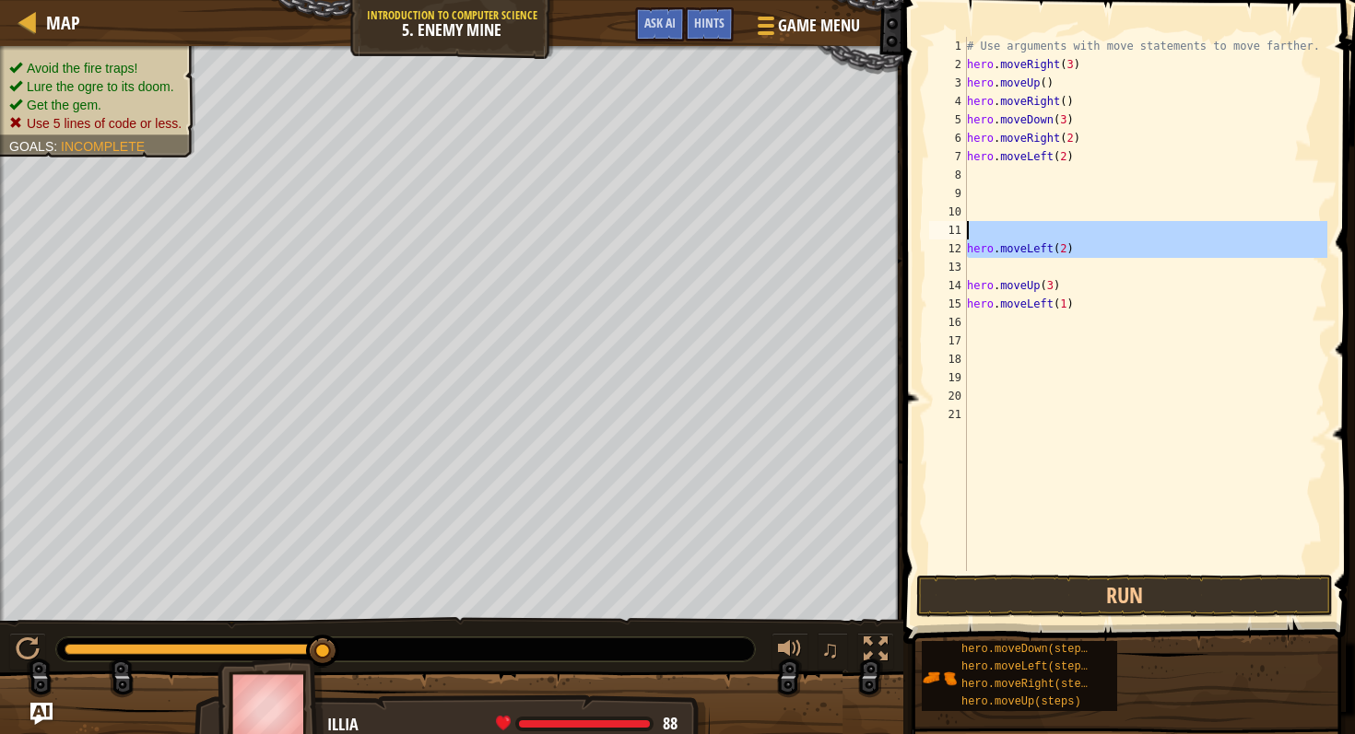
drag, startPoint x: 964, startPoint y: 246, endPoint x: 1040, endPoint y: 239, distance: 76.8
click at [1040, 239] on div "1 2 3 4 5 6 7 8 9 10 11 12 13 14 15 16 17 18 19 20 21 # Use arguments with move…" at bounding box center [1126, 304] width 402 height 534
type textarea "hero.moveLeft(2)"
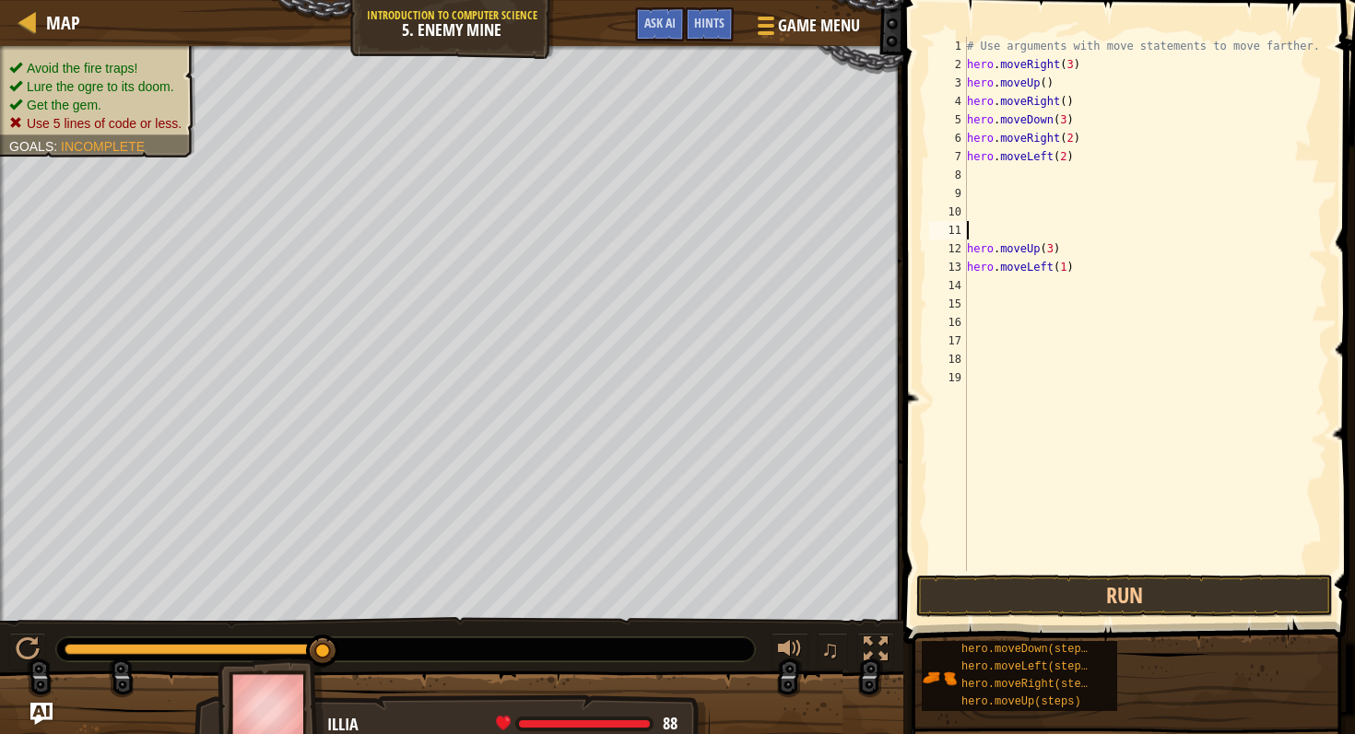
click at [974, 180] on div "# Use arguments with move statements to move farther. hero . moveRight ( 3 ) he…" at bounding box center [1145, 322] width 365 height 571
type textarea "h"
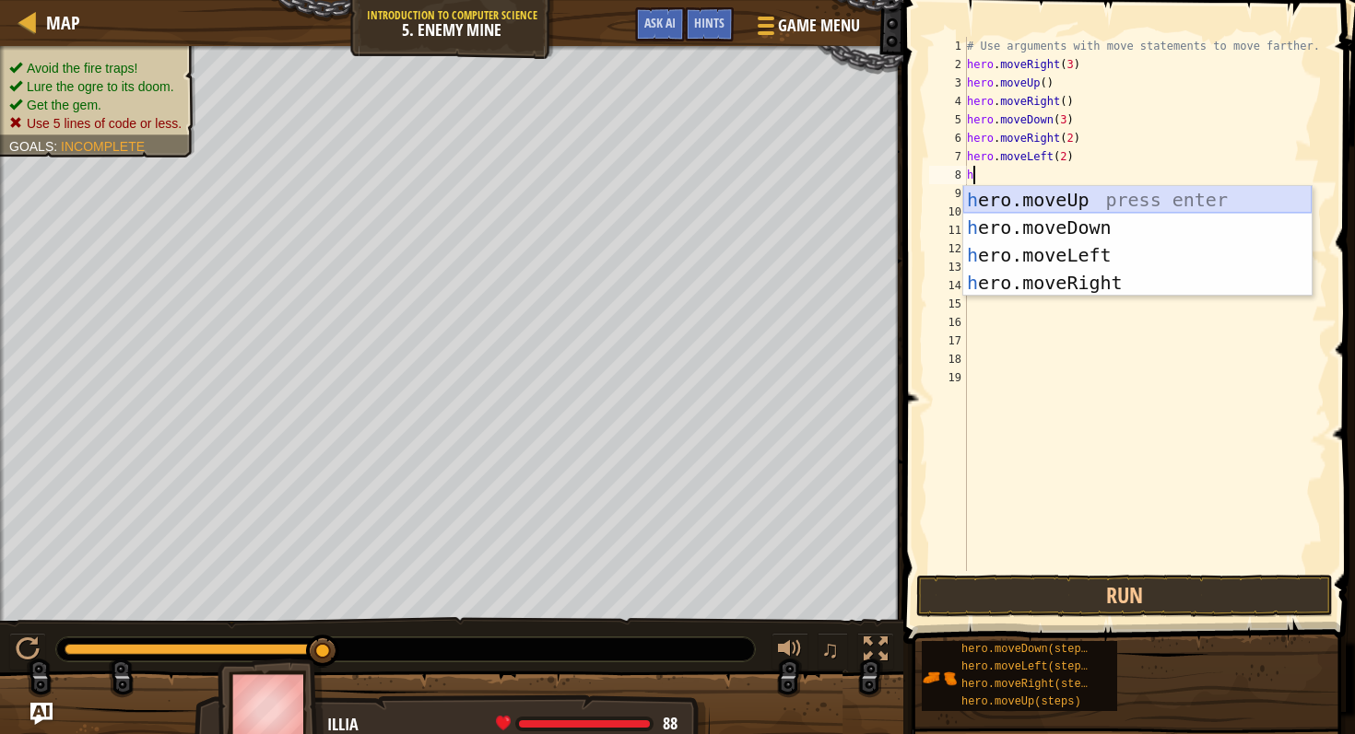
click at [1084, 189] on div "h ero.moveUp press enter h ero.moveDown press enter h ero.moveLeft press enter …" at bounding box center [1137, 269] width 348 height 166
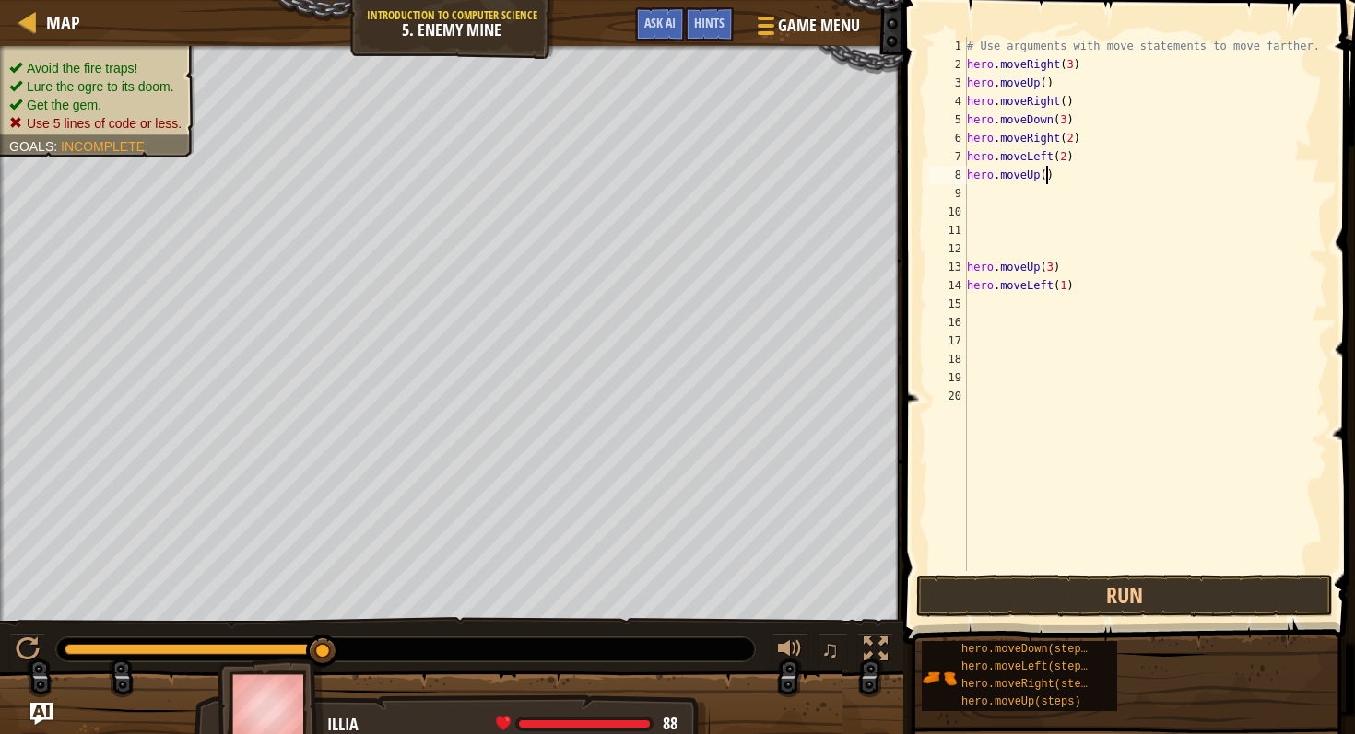
click at [1049, 176] on div "# Use arguments with move statements to move farther. hero . moveRight ( 3 ) he…" at bounding box center [1145, 322] width 365 height 571
type textarea "hero.moveUp(3)"
click at [975, 195] on div "# Use arguments with move statements to move farther. hero . moveRight ( 3 ) he…" at bounding box center [1145, 322] width 365 height 571
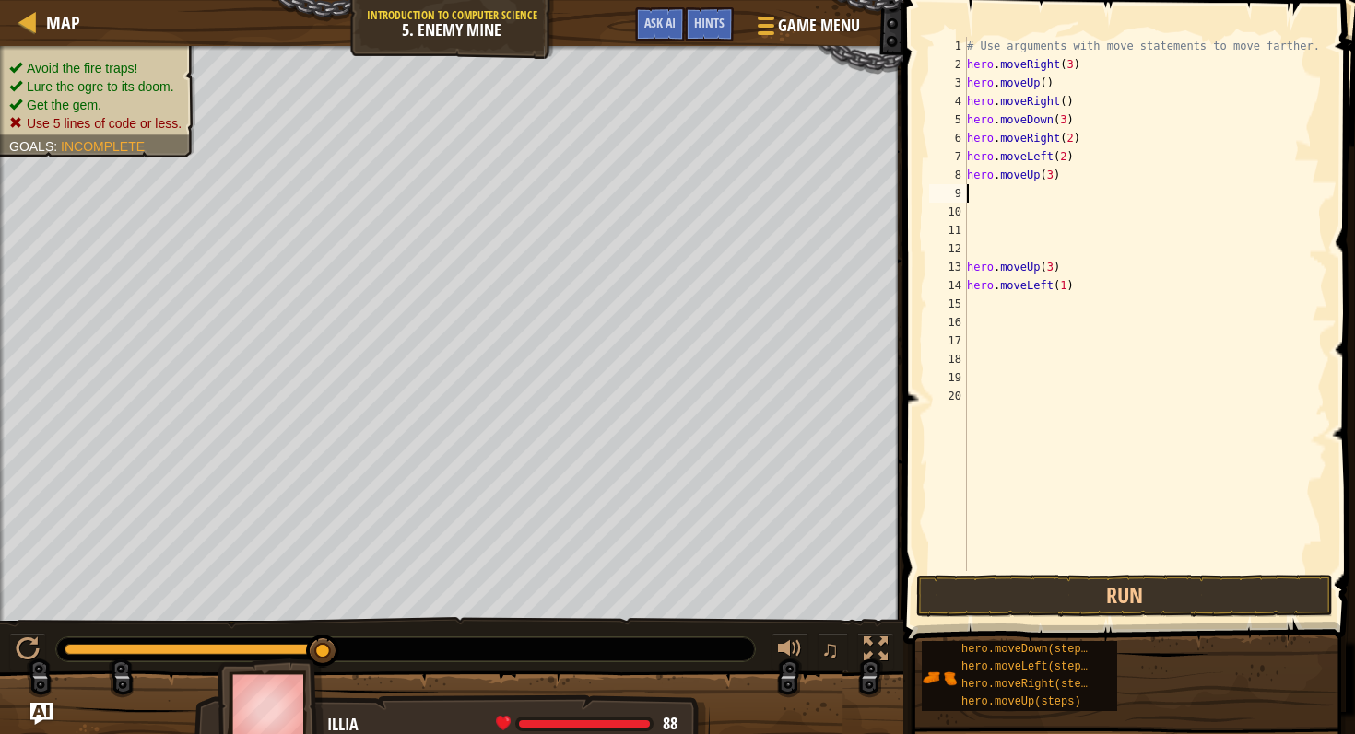
type textarea "h"
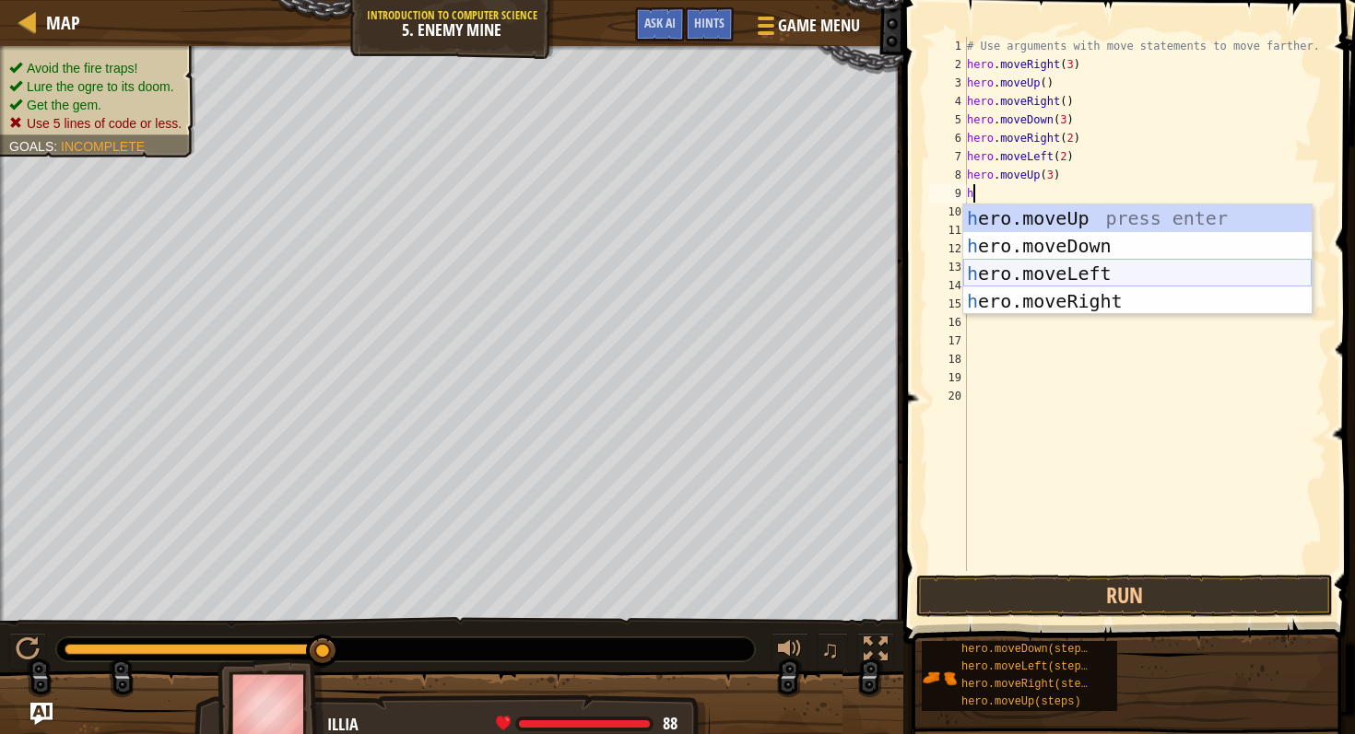
click at [1023, 272] on div "h ero.moveUp press enter h ero.moveDown press enter h ero.moveLeft press enter …" at bounding box center [1137, 288] width 348 height 166
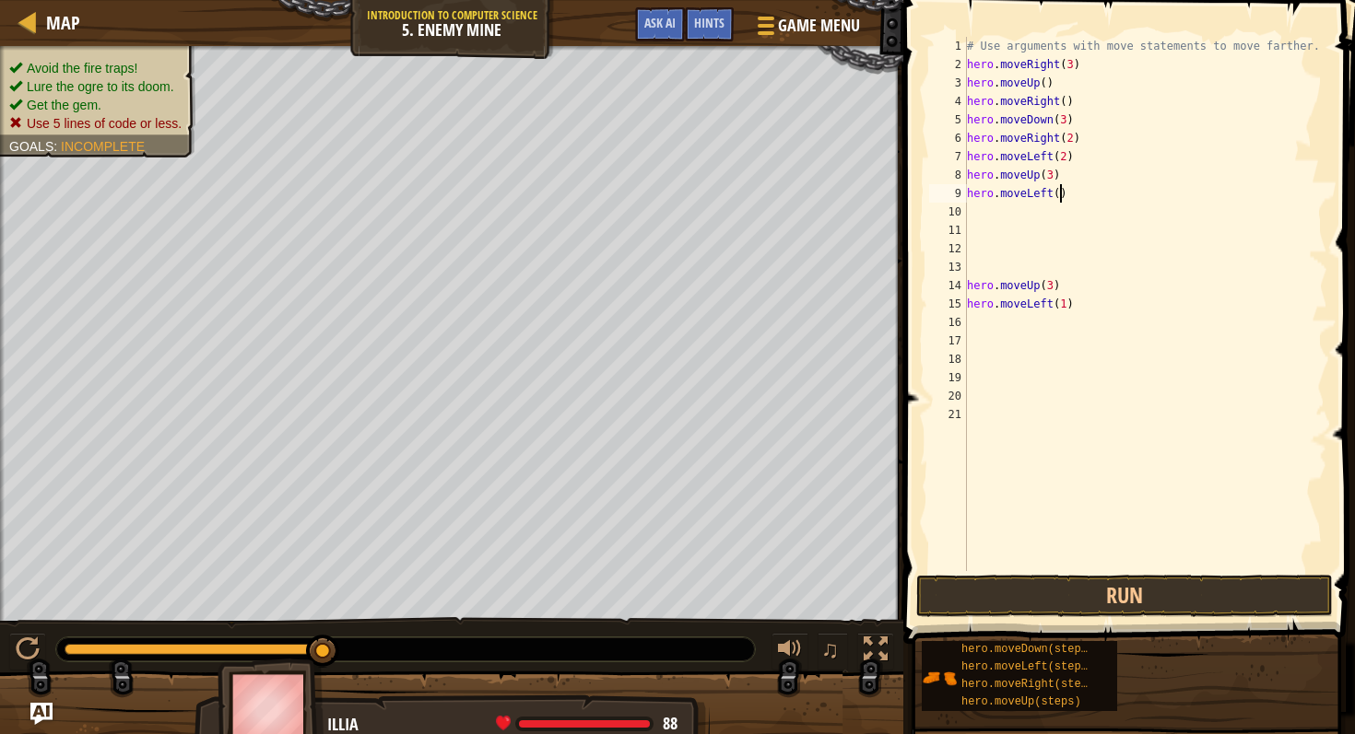
click at [1061, 194] on div "# Use arguments with move statements to move farther. hero . moveRight ( 3 ) he…" at bounding box center [1145, 322] width 365 height 571
click at [1095, 198] on div "# Use arguments with move statements to move farther. hero . moveRight ( 3 ) he…" at bounding box center [1145, 322] width 365 height 571
click at [877, 323] on div "Map Introduction to Computer Science 5. Enemy Mine Game Menu Done Hints Ask AI …" at bounding box center [677, 367] width 1355 height 734
drag, startPoint x: 1075, startPoint y: 307, endPoint x: 972, endPoint y: 309, distance: 103.2
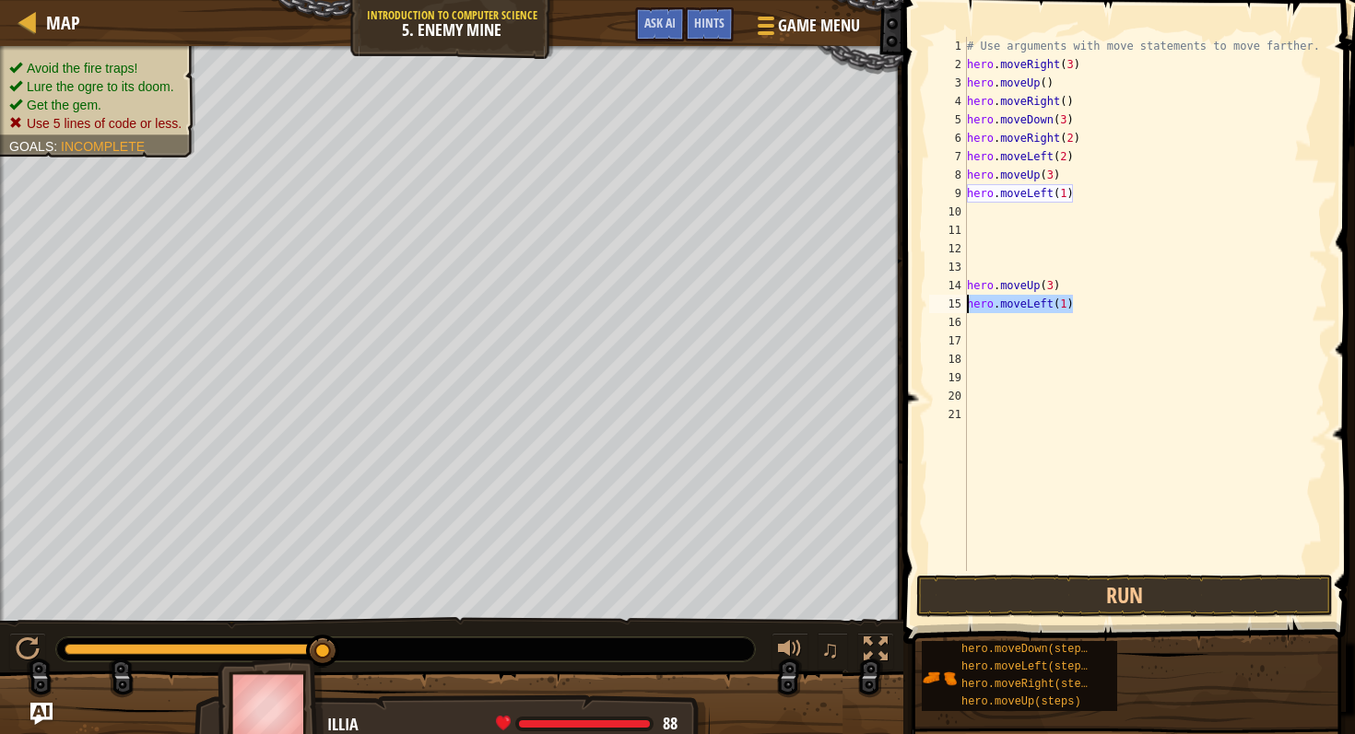
click at [970, 310] on div "# Use arguments with move statements to move farther. hero . moveRight ( 3 ) he…" at bounding box center [1145, 322] width 365 height 571
type textarea "h"
click at [1066, 286] on div "# Use arguments with move statements to move farther. hero . moveRight ( 3 ) he…" at bounding box center [1145, 322] width 365 height 571
type textarea "h"
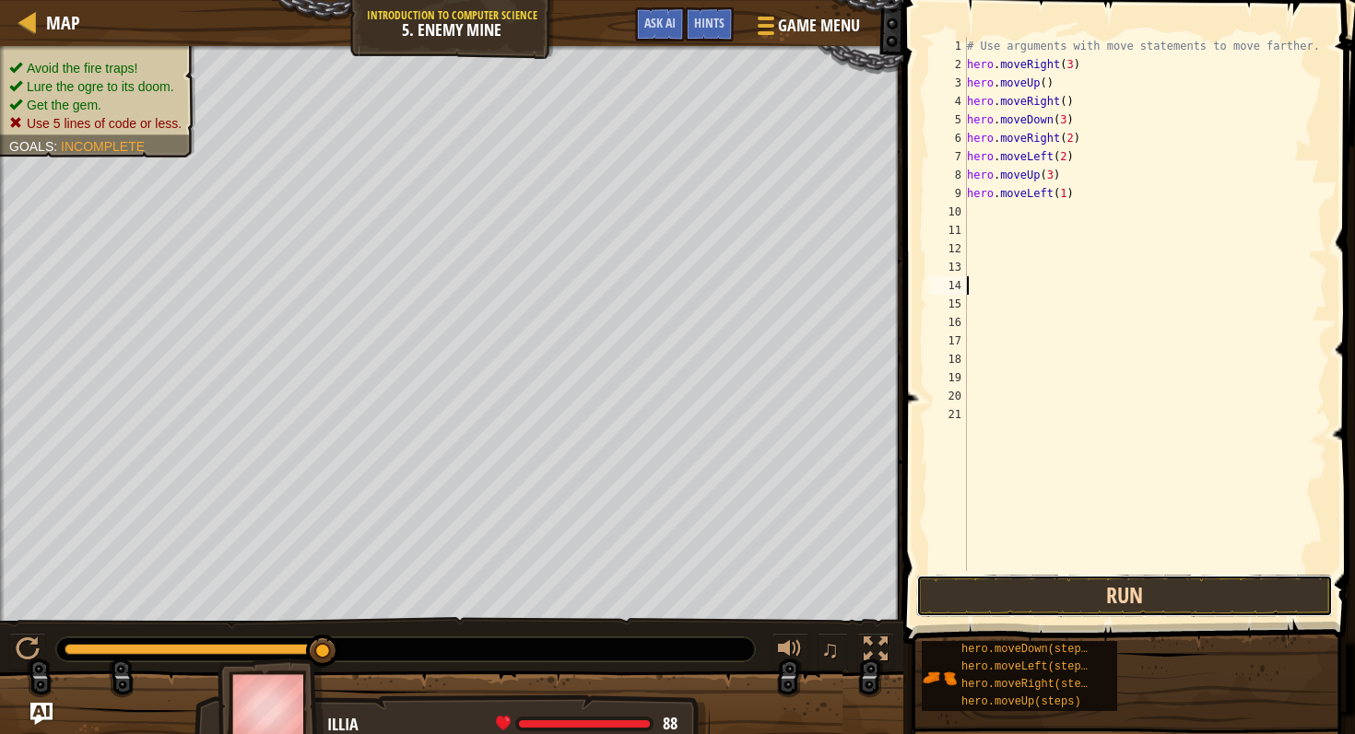
click at [1069, 584] on button "Run" at bounding box center [1124, 596] width 416 height 42
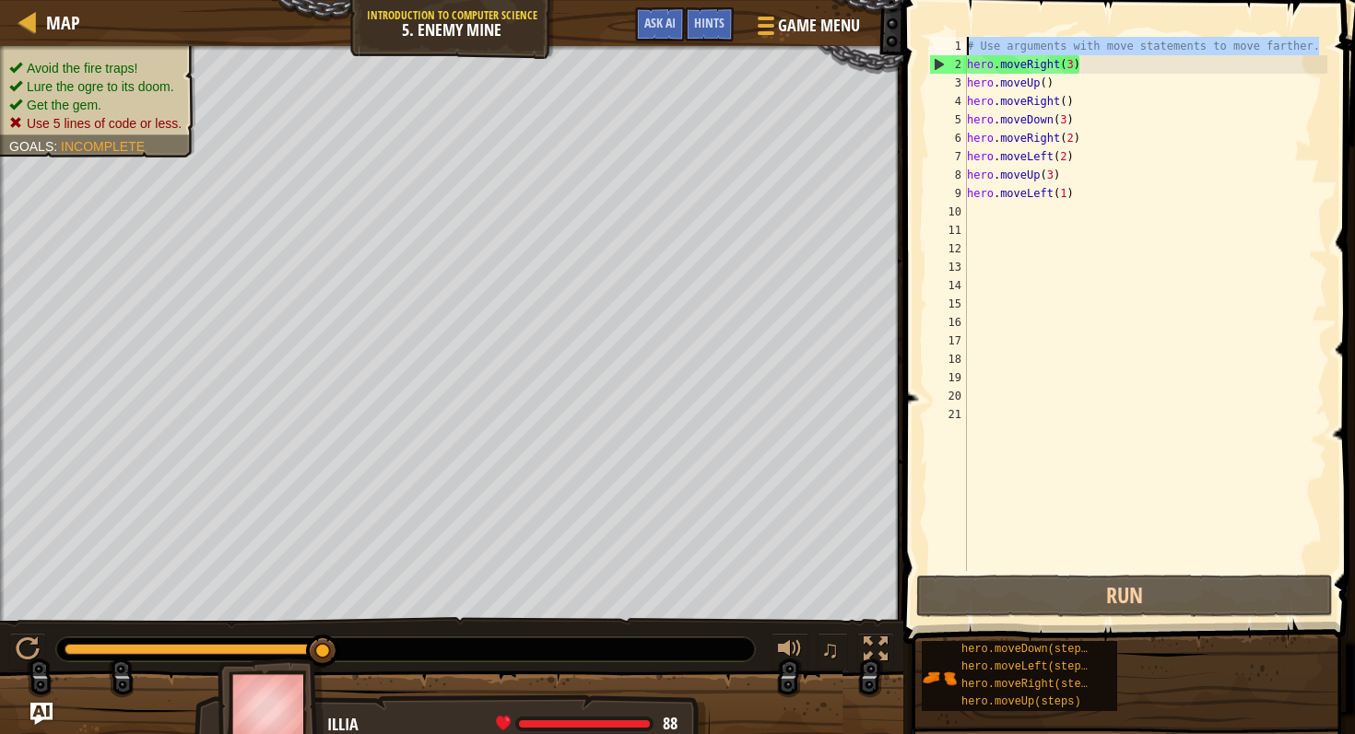
drag, startPoint x: 1321, startPoint y: 45, endPoint x: 891, endPoint y: -1, distance: 432.8
click at [891, 0] on div "Map Introduction to Computer Science 5. Enemy Mine Game Menu Done Hints Ask AI …" at bounding box center [677, 367] width 1355 height 734
type textarea "# Use arguments with move statements to move farther."
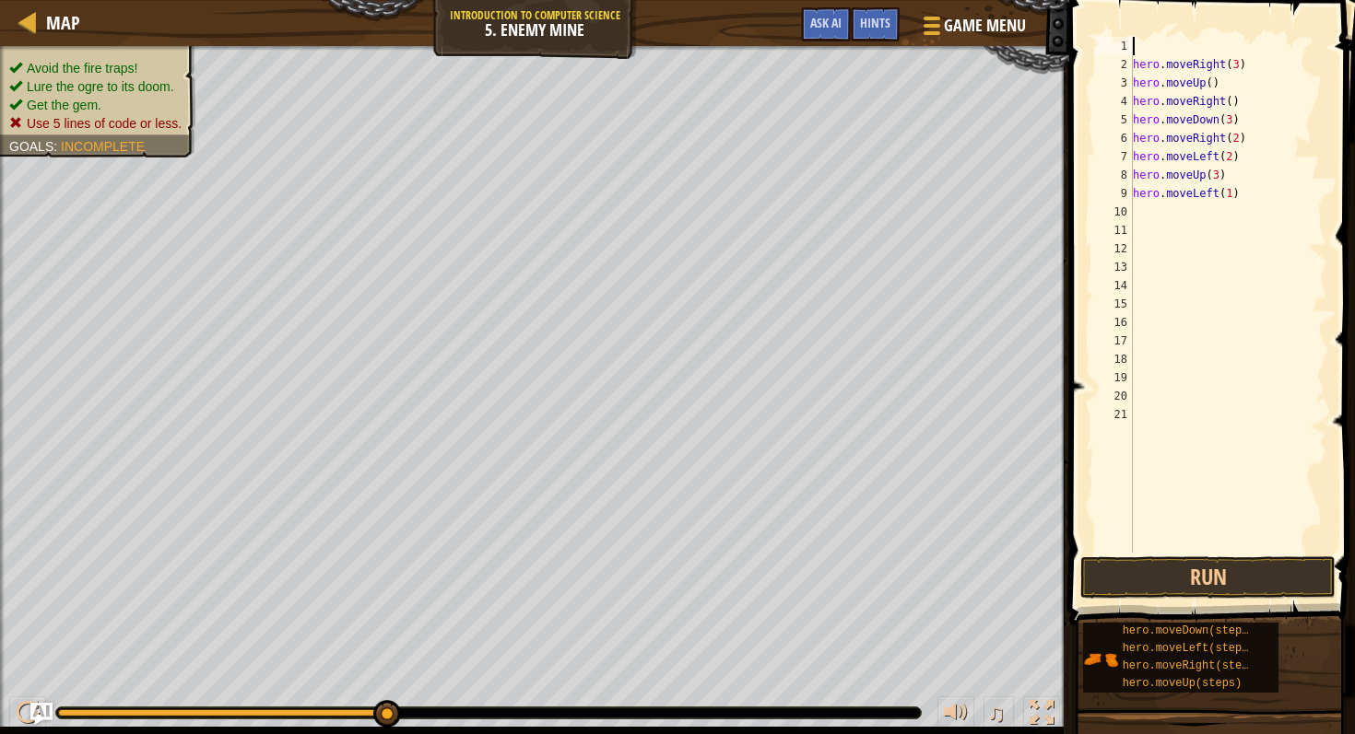
click at [1142, 38] on div "hero . moveRight ( 3 ) hero . moveUp ( ) hero . moveRight ( ) hero . moveDown (…" at bounding box center [1228, 313] width 198 height 553
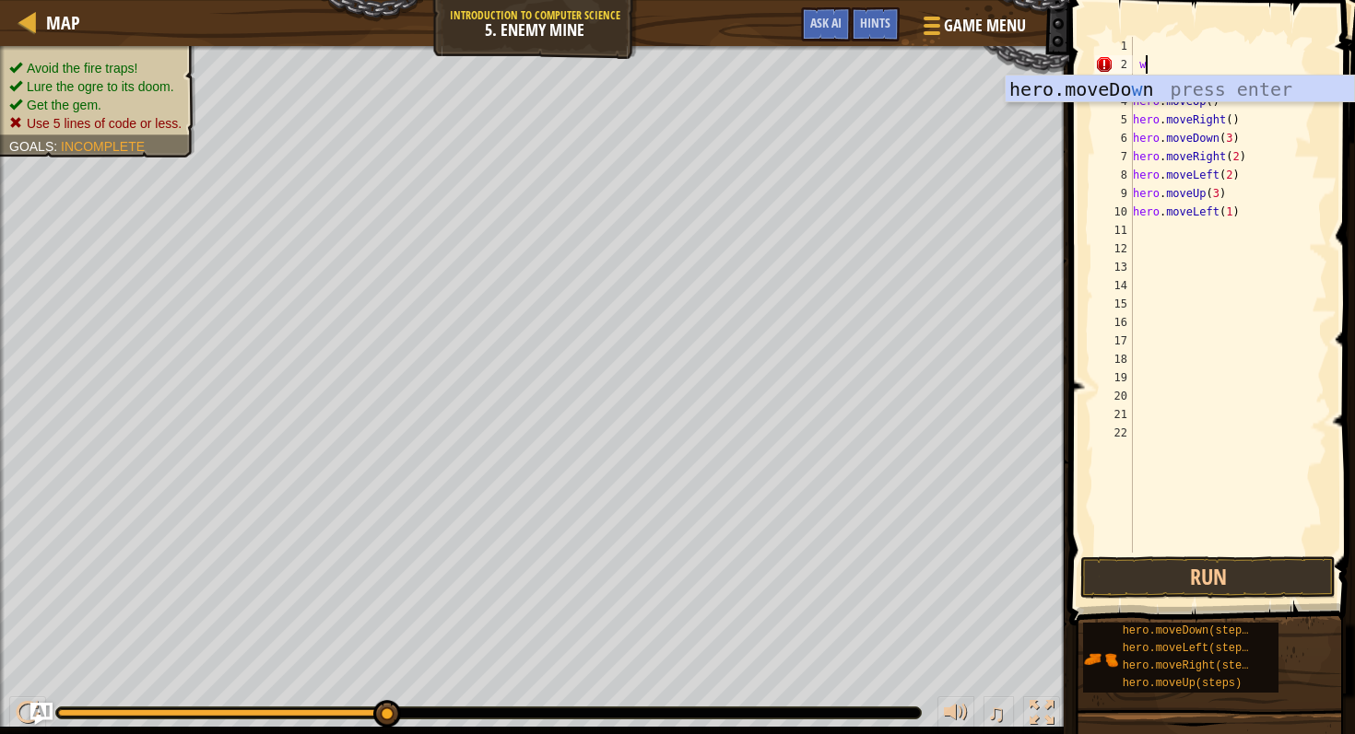
scroll to position [8, 1]
type textarea "wl;"
